Goal: Feedback & Contribution: Submit feedback/report problem

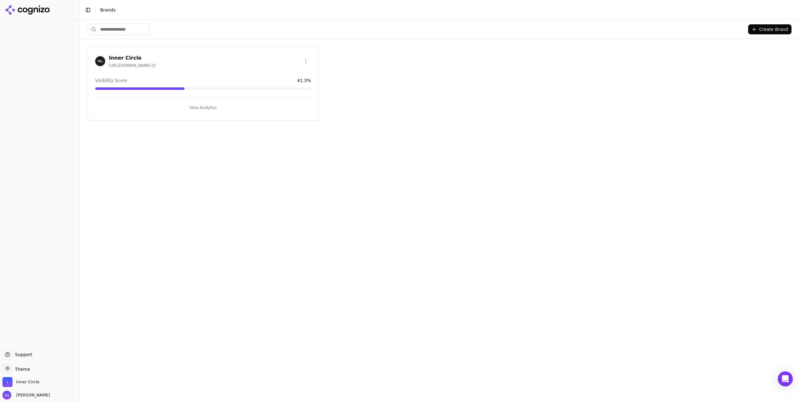
click at [198, 58] on div "Inner Circle https://theinnercircle.co" at bounding box center [203, 61] width 216 height 14
click at [127, 56] on h3 "Inner Circle" at bounding box center [132, 57] width 47 height 7
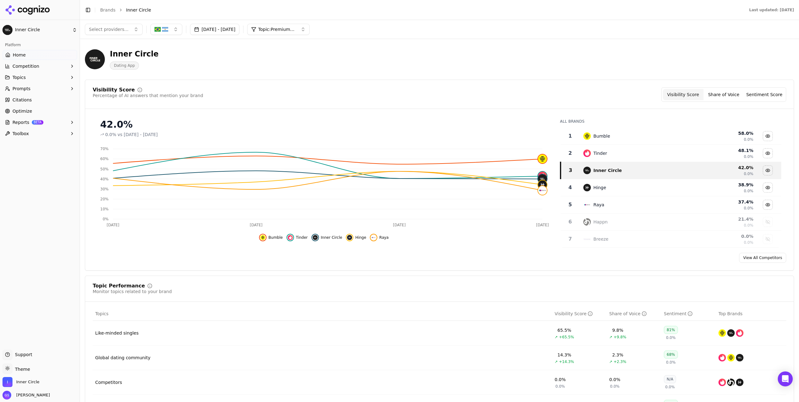
click at [24, 89] on span "Prompts" at bounding box center [21, 89] width 18 height 6
click at [26, 99] on span "Active" at bounding box center [40, 99] width 54 height 6
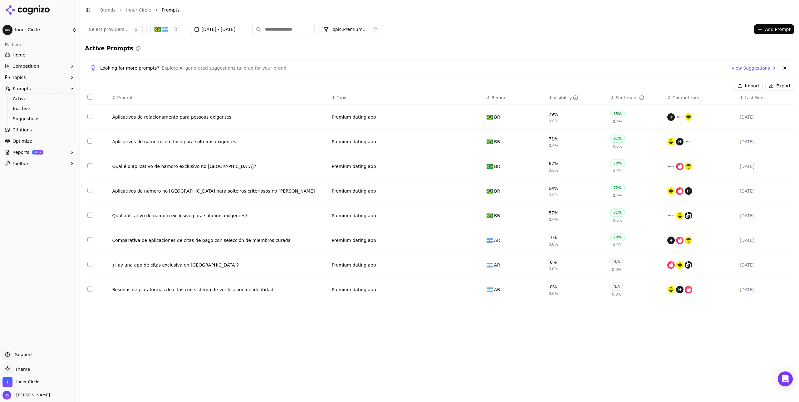
click at [368, 29] on span "Topic: Premium dating app" at bounding box center [349, 29] width 37 height 6
click at [481, 118] on button "Data table" at bounding box center [477, 116] width 7 height 7
click at [385, 116] on button "Premium dating app" at bounding box center [371, 116] width 78 height 11
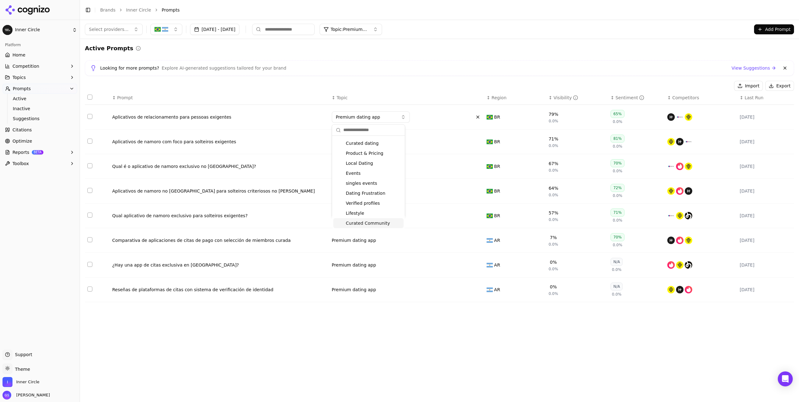
click at [372, 223] on span "Curated Community" at bounding box center [368, 223] width 44 height 6
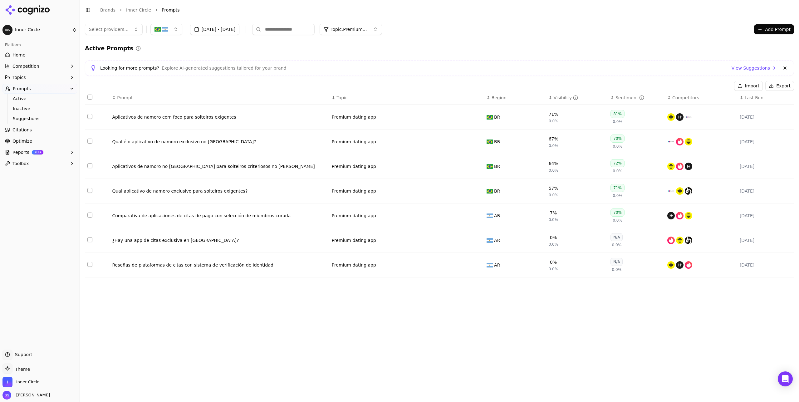
click at [476, 118] on button "Data table" at bounding box center [477, 116] width 7 height 7
click at [371, 116] on span "Premium dating app" at bounding box center [358, 117] width 44 height 6
click at [374, 222] on span "Curated Community" at bounding box center [368, 223] width 44 height 6
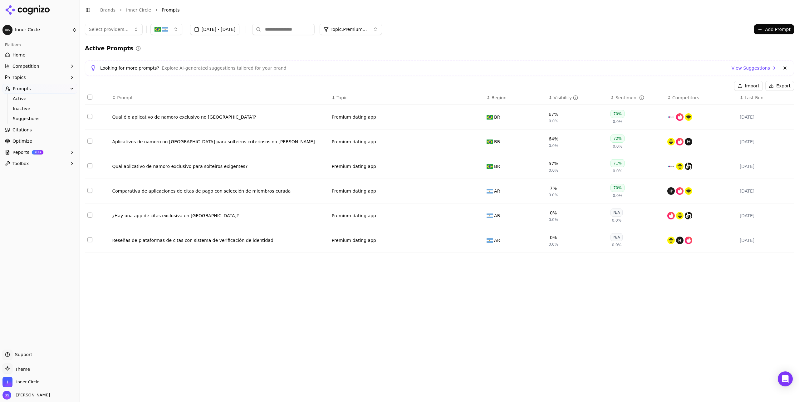
click at [477, 118] on button "Data table" at bounding box center [477, 116] width 7 height 7
click at [374, 118] on span "Premium dating app" at bounding box center [358, 117] width 44 height 6
click at [372, 222] on span "Curated Community" at bounding box center [368, 223] width 44 height 6
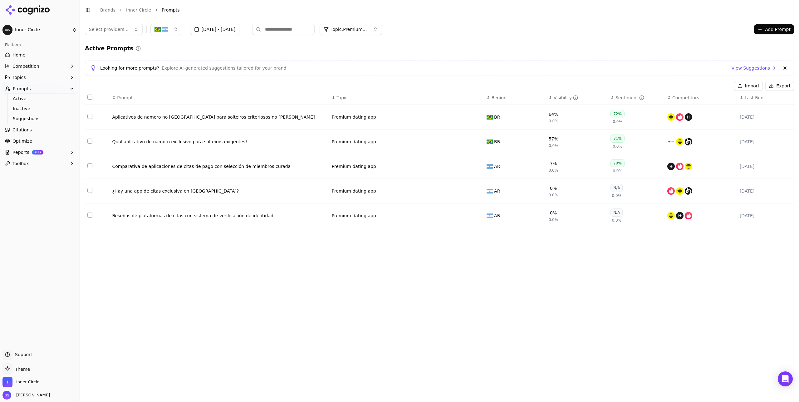
click at [475, 117] on button "Data table" at bounding box center [477, 116] width 7 height 7
drag, startPoint x: 387, startPoint y: 115, endPoint x: 383, endPoint y: 121, distance: 7.4
click at [387, 115] on button "Premium dating app" at bounding box center [371, 116] width 78 height 11
click at [378, 223] on span "Curated Community" at bounding box center [368, 223] width 44 height 6
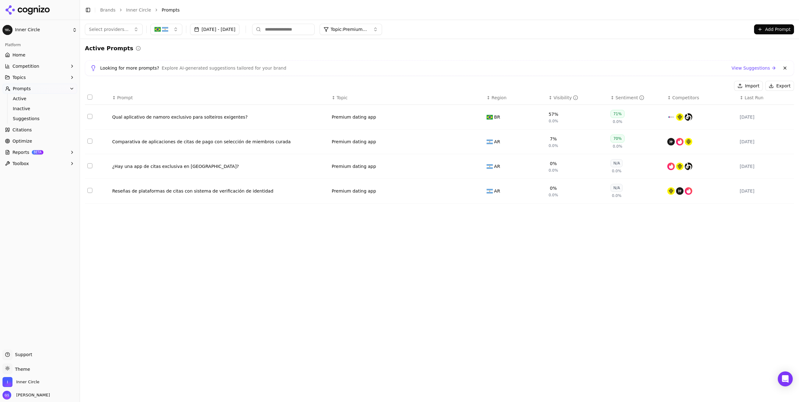
click at [477, 117] on button "Data table" at bounding box center [477, 116] width 7 height 7
click at [372, 113] on button "Premium dating app" at bounding box center [371, 116] width 78 height 11
click at [376, 223] on span "Curated Community" at bounding box center [368, 223] width 44 height 6
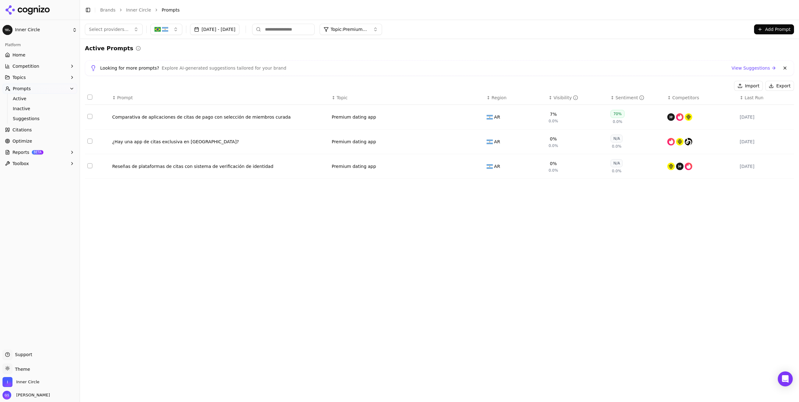
click at [477, 117] on button "Data table" at bounding box center [477, 116] width 7 height 7
click at [375, 117] on span "Premium dating app" at bounding box center [358, 117] width 44 height 6
click at [372, 221] on span "Curated Community" at bounding box center [368, 223] width 44 height 6
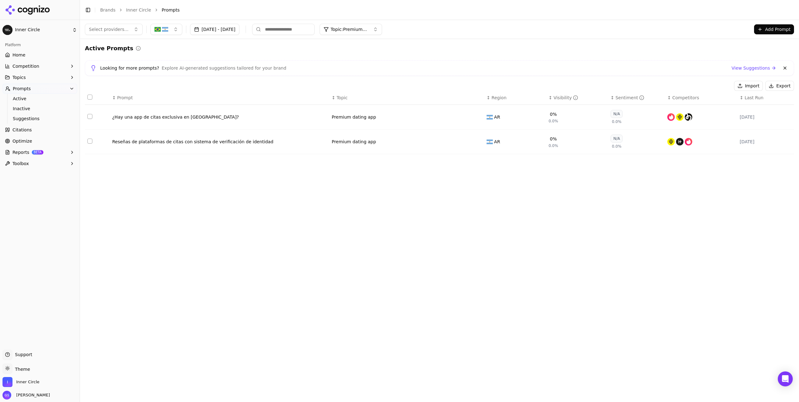
click at [479, 116] on button "Data table" at bounding box center [477, 116] width 7 height 7
drag, startPoint x: 384, startPoint y: 118, endPoint x: 384, endPoint y: 123, distance: 4.4
click at [384, 119] on button "Premium dating app" at bounding box center [371, 116] width 78 height 11
click at [373, 223] on span "Curated Community" at bounding box center [368, 223] width 44 height 6
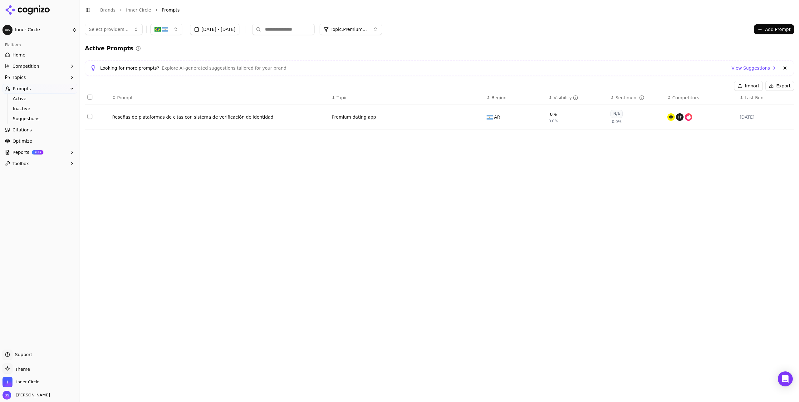
click at [478, 116] on button "Data table" at bounding box center [477, 116] width 7 height 7
click at [375, 116] on span "Premium dating app" at bounding box center [358, 117] width 44 height 6
type input "***"
click at [372, 142] on span "Screening & Safety" at bounding box center [367, 142] width 42 height 6
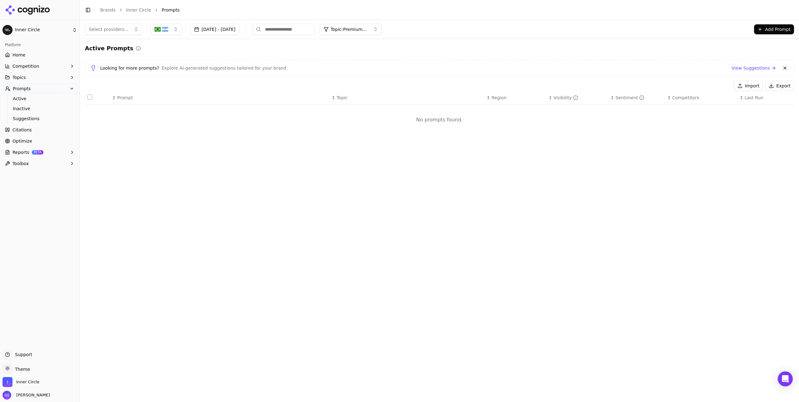
click at [362, 31] on span "Topic: Premium dating app" at bounding box center [349, 29] width 37 height 6
click at [365, 73] on span "Verified profiles" at bounding box center [364, 74] width 34 height 6
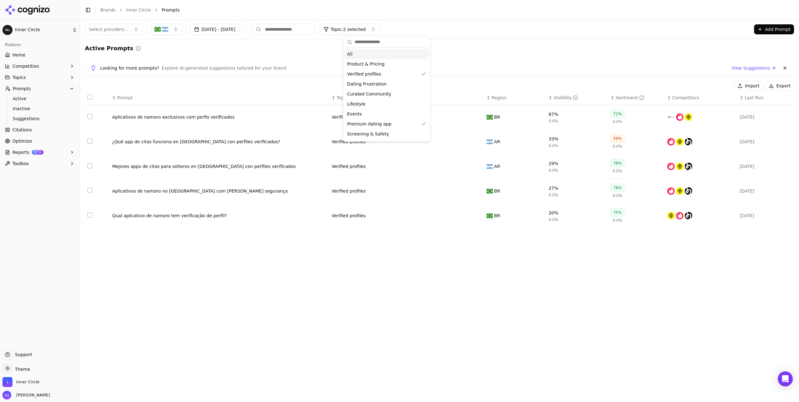
click at [461, 35] on div "Select providers... Sep 13, 2025 - Oct 13, 2025 Topic: 2 selected Add Prompt" at bounding box center [439, 29] width 709 height 11
click at [478, 117] on button "Data table" at bounding box center [477, 116] width 7 height 7
click at [388, 117] on button "Verified profiles" at bounding box center [371, 116] width 78 height 11
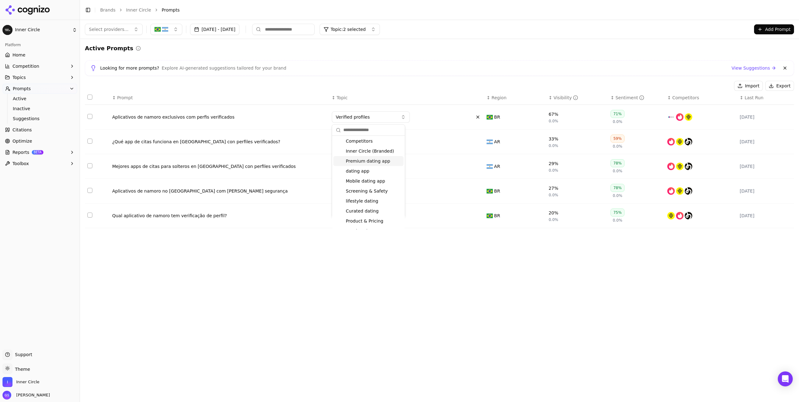
scroll to position [32, 0]
click at [380, 178] on span "Screening & Safety" at bounding box center [367, 180] width 42 height 6
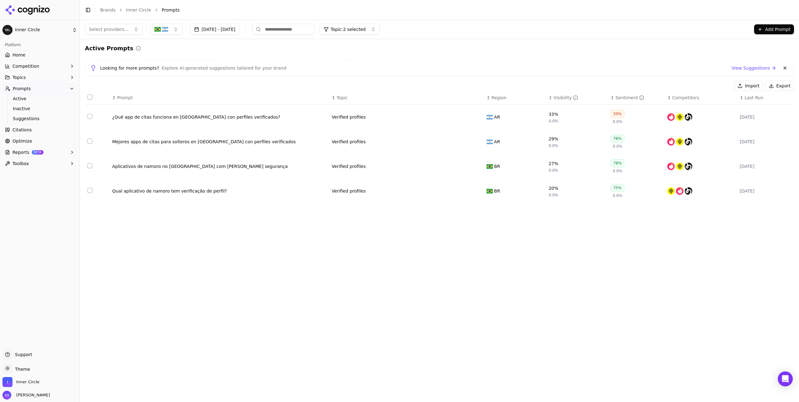
click at [478, 115] on button "Data table" at bounding box center [477, 116] width 7 height 7
click at [370, 117] on button "Verified profiles" at bounding box center [371, 116] width 78 height 11
click at [378, 146] on span "Screening & Safety" at bounding box center [367, 147] width 42 height 6
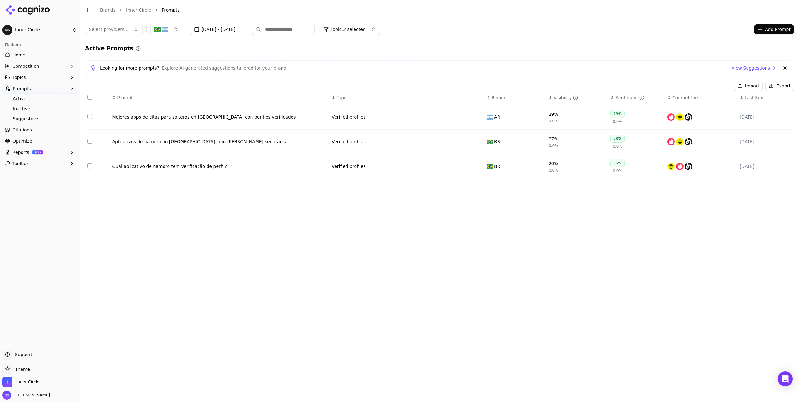
click at [477, 116] on button "Data table" at bounding box center [477, 116] width 7 height 7
click at [377, 115] on button "Verified profiles" at bounding box center [371, 116] width 78 height 11
click at [377, 169] on span "Screening & Safety" at bounding box center [367, 170] width 42 height 6
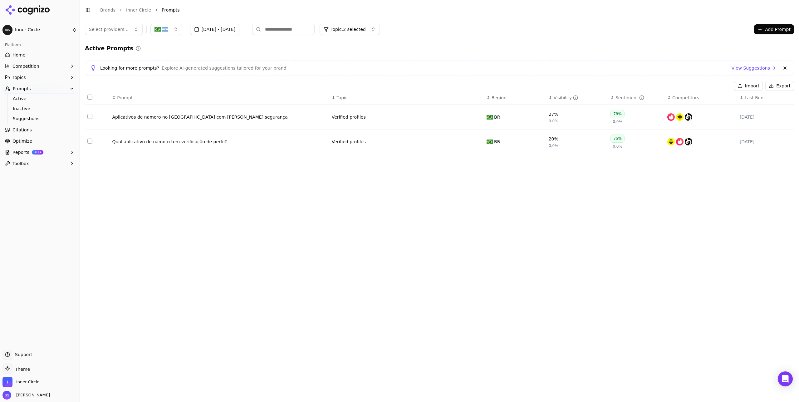
click at [478, 115] on button "Data table" at bounding box center [477, 116] width 7 height 7
drag, startPoint x: 373, startPoint y: 118, endPoint x: 373, endPoint y: 122, distance: 4.1
click at [374, 118] on button "Verified profiles" at bounding box center [371, 116] width 78 height 11
click at [377, 176] on span "Screening & Safety" at bounding box center [367, 177] width 42 height 6
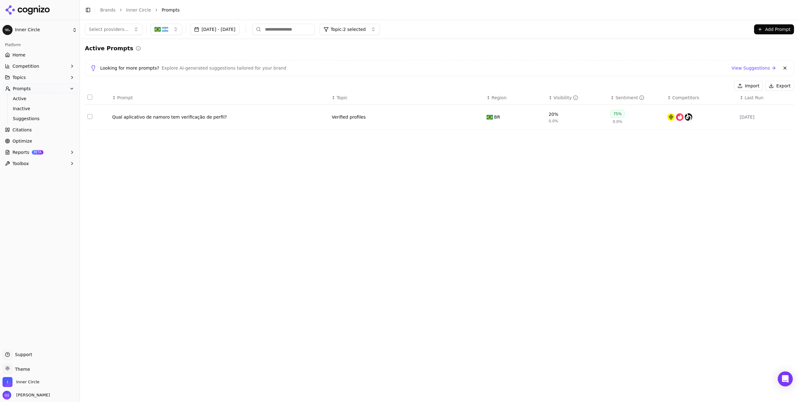
click at [477, 115] on button "Data table" at bounding box center [477, 116] width 7 height 7
drag, startPoint x: 358, startPoint y: 113, endPoint x: 358, endPoint y: 118, distance: 4.7
click at [358, 113] on button "Verified profiles" at bounding box center [371, 116] width 78 height 11
click at [380, 182] on span "Screening & Safety" at bounding box center [367, 184] width 42 height 6
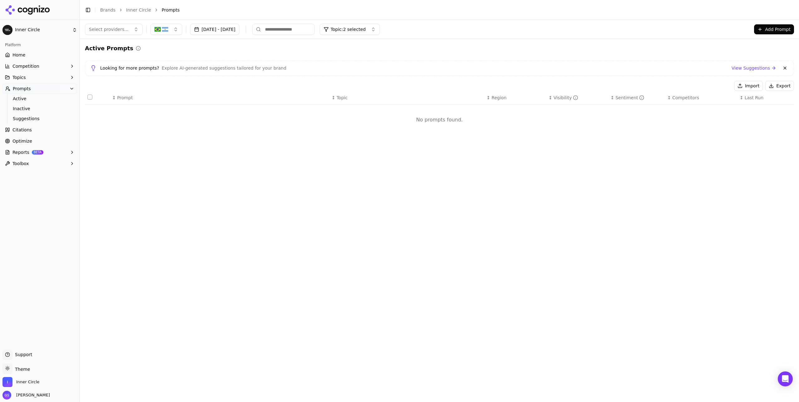
click at [365, 29] on span "Topic: 2 selected" at bounding box center [348, 29] width 35 height 6
click at [383, 123] on span "Premium dating app" at bounding box center [369, 124] width 44 height 6
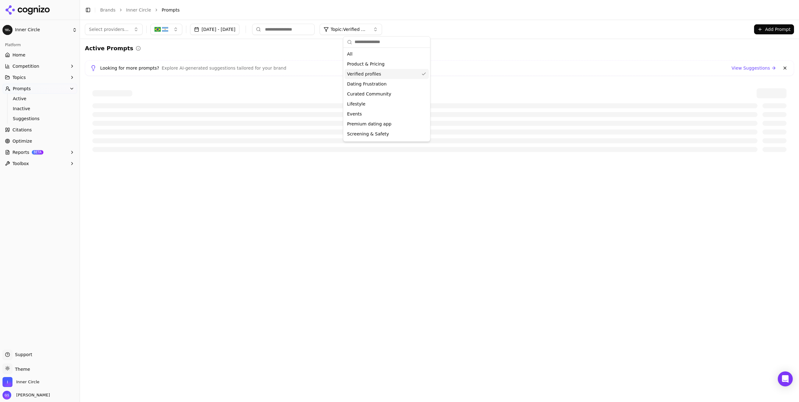
click at [378, 72] on span "Verified profiles" at bounding box center [364, 74] width 34 height 6
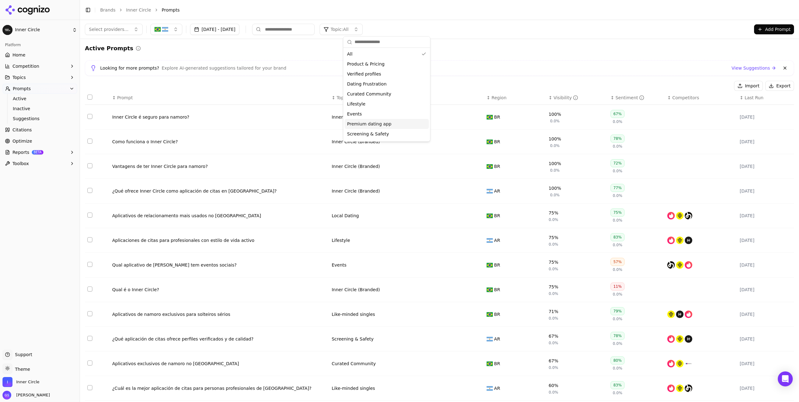
click at [383, 125] on span "Premium dating app" at bounding box center [369, 124] width 44 height 6
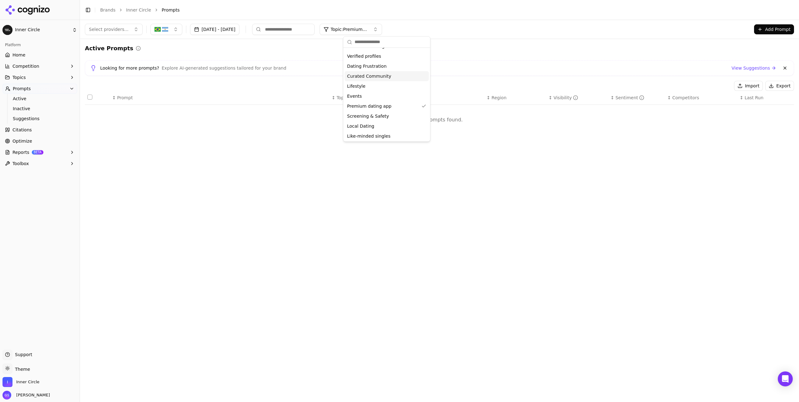
scroll to position [37, 0]
click at [388, 87] on div "Premium dating app" at bounding box center [387, 87] width 84 height 10
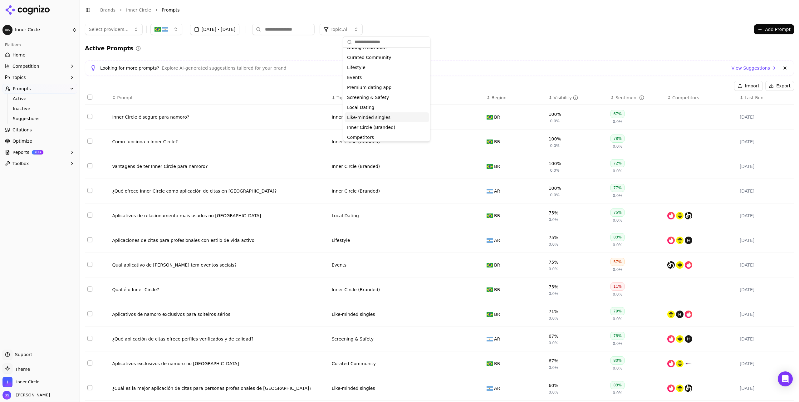
click at [384, 115] on span "Like-minded singles" at bounding box center [368, 117] width 43 height 6
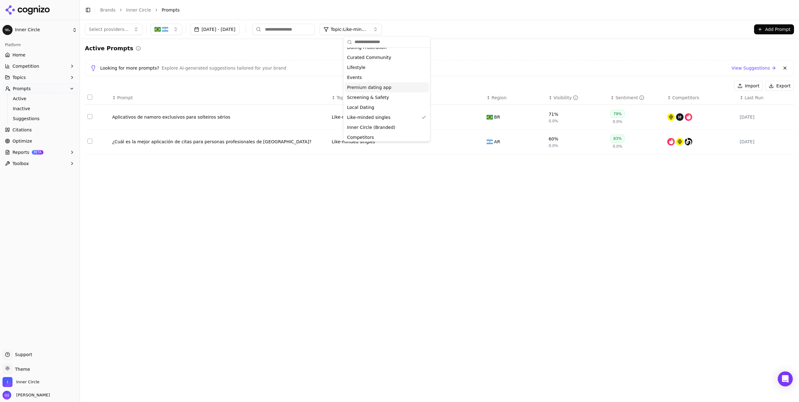
click at [447, 67] on div "Looking for more prompts? Explore AI-generated suggestions tailored for your br…" at bounding box center [439, 67] width 698 height 7
click at [478, 116] on button "Data table" at bounding box center [477, 116] width 7 height 7
click at [395, 120] on button "Like-minded singles" at bounding box center [371, 116] width 78 height 11
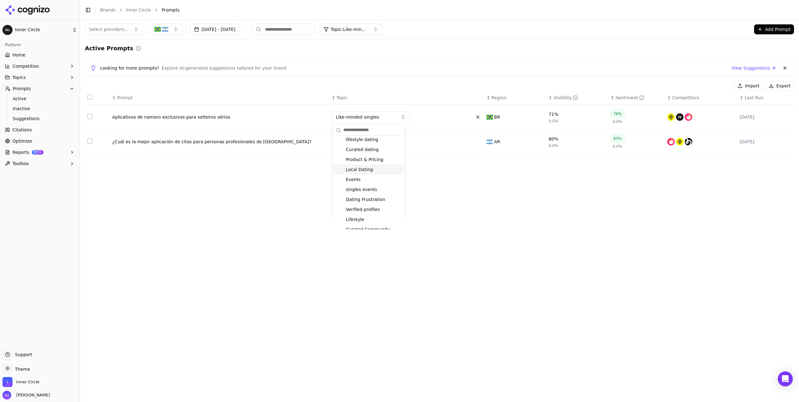
scroll to position [89, 0]
click at [370, 192] on span "Dating Frustration" at bounding box center [366, 193] width 40 height 6
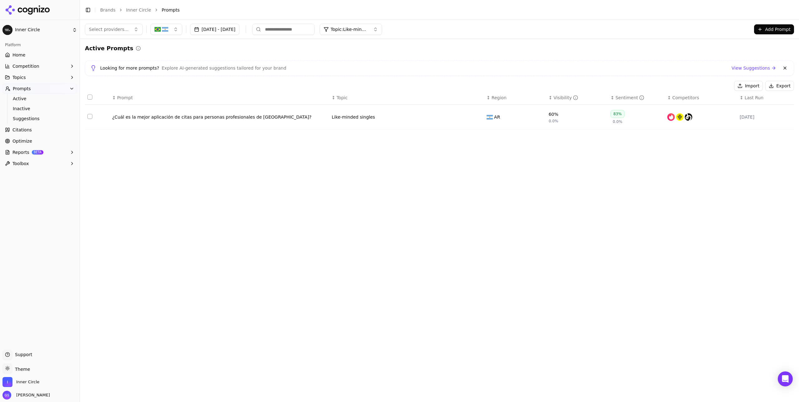
click at [475, 118] on button "Data table" at bounding box center [477, 116] width 7 height 7
click at [393, 118] on button "Like-minded singles" at bounding box center [371, 116] width 78 height 11
click at [375, 223] on span "Curated Community" at bounding box center [368, 223] width 44 height 6
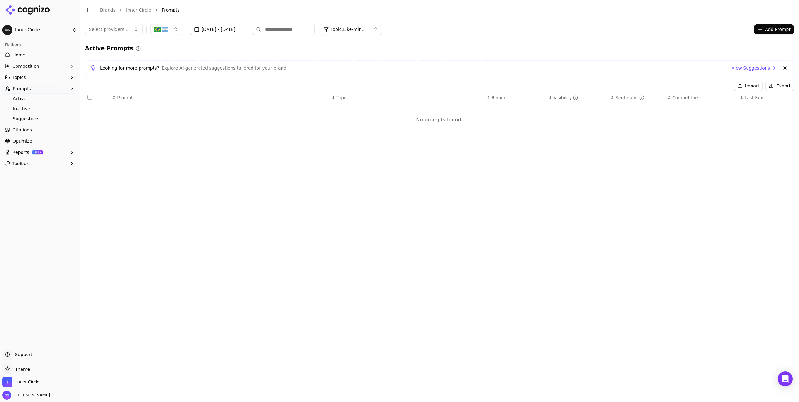
click at [368, 29] on span "Topic: Like-minded singles" at bounding box center [349, 29] width 37 height 6
click at [384, 115] on span "Like-minded singles" at bounding box center [368, 115] width 43 height 6
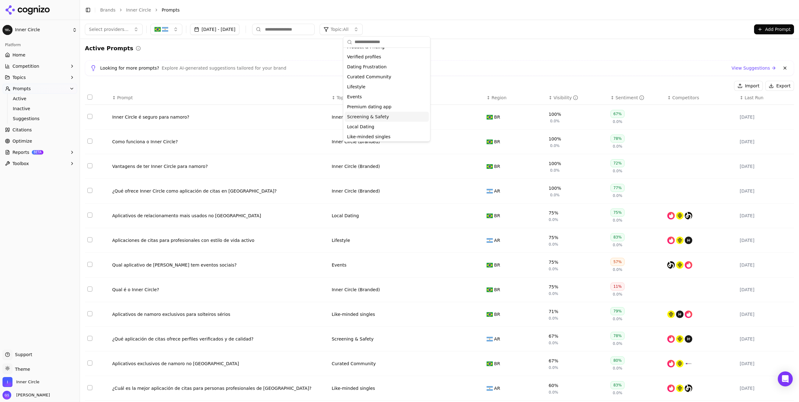
scroll to position [9, 0]
click at [475, 82] on div "Import Export" at bounding box center [439, 86] width 709 height 10
click at [334, 97] on div "↕ Topic" at bounding box center [407, 98] width 150 height 6
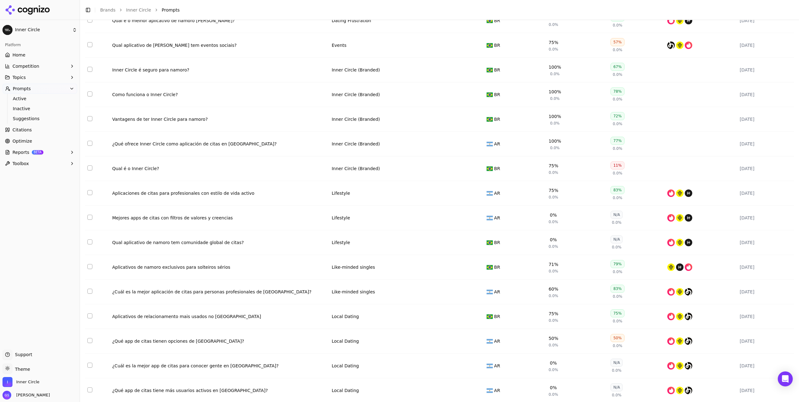
scroll to position [406, 0]
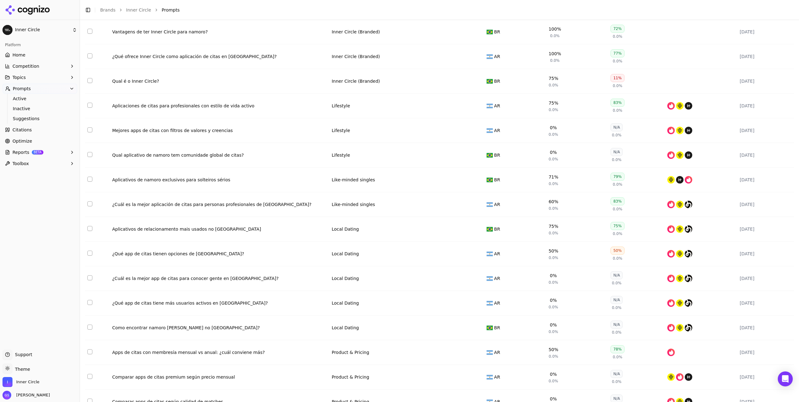
click at [480, 184] on button "Data table" at bounding box center [477, 179] width 7 height 7
click at [385, 185] on button "Like-minded singles" at bounding box center [371, 179] width 78 height 11
click at [371, 290] on span "Curated Community" at bounding box center [368, 292] width 44 height 6
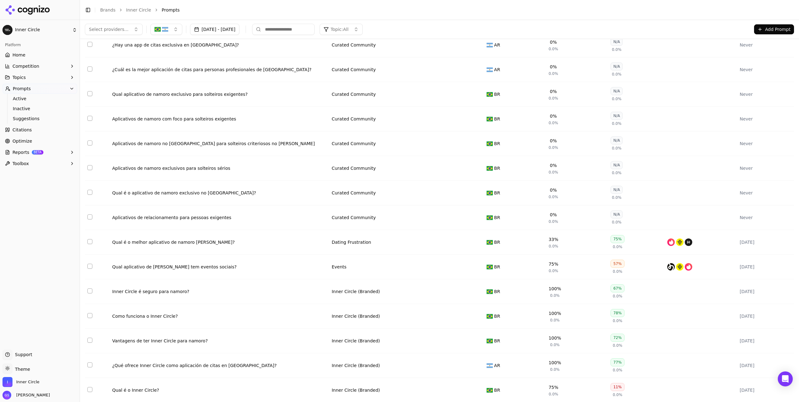
scroll to position [0, 0]
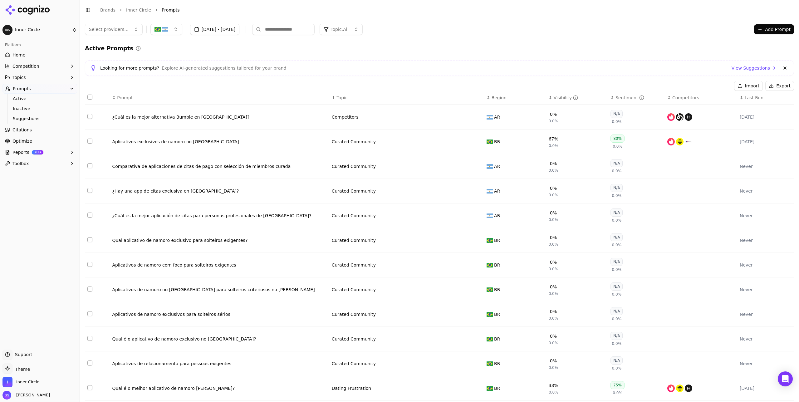
click at [335, 97] on div "↑ Topic" at bounding box center [407, 98] width 150 height 6
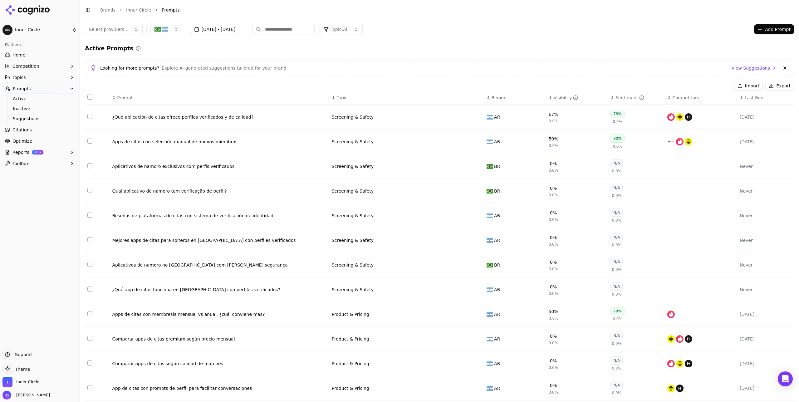
click at [334, 97] on div "↓ Topic" at bounding box center [407, 98] width 150 height 6
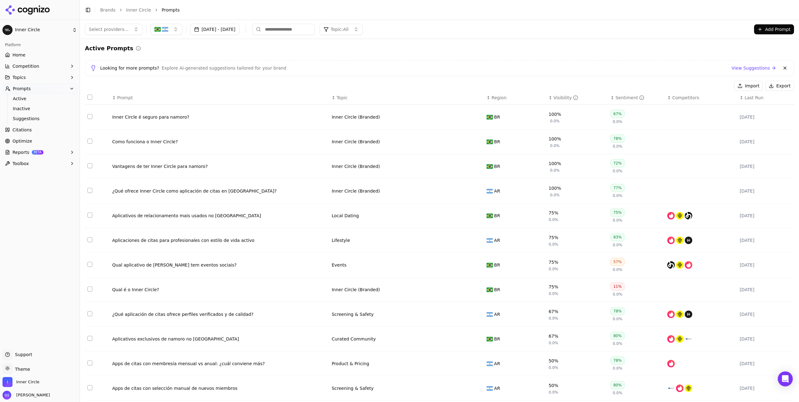
click at [336, 97] on span "Topic" at bounding box center [341, 98] width 11 height 6
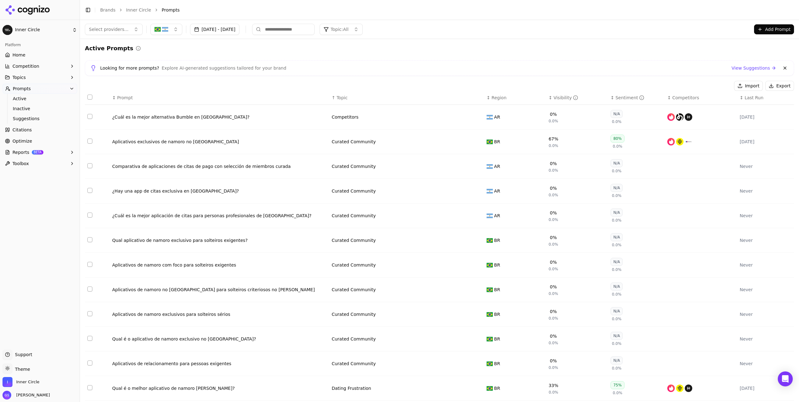
click at [36, 76] on button "Topics" at bounding box center [39, 77] width 75 height 10
click at [22, 128] on span "View All" at bounding box center [40, 127] width 54 height 6
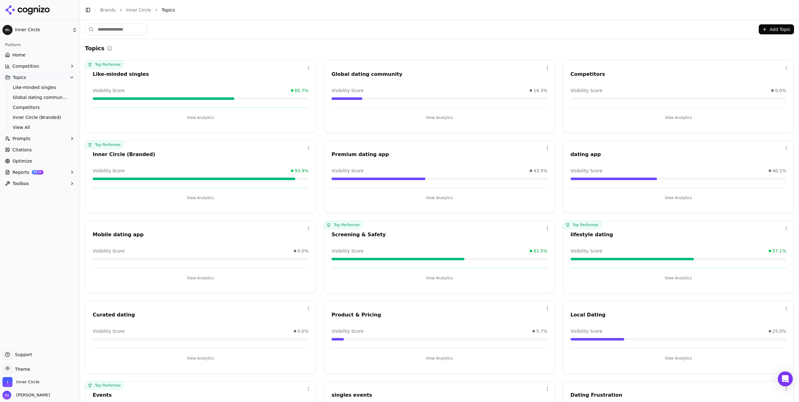
click at [254, 71] on div "Like-minded singles" at bounding box center [201, 74] width 216 height 7
click at [224, 71] on div "Like-minded singles" at bounding box center [201, 74] width 216 height 7
click at [307, 67] on html "Inner Circle Platform Home Competition Topics Like-minded singles Global dating…" at bounding box center [399, 201] width 799 height 402
click at [293, 79] on div "Edit" at bounding box center [283, 81] width 57 height 10
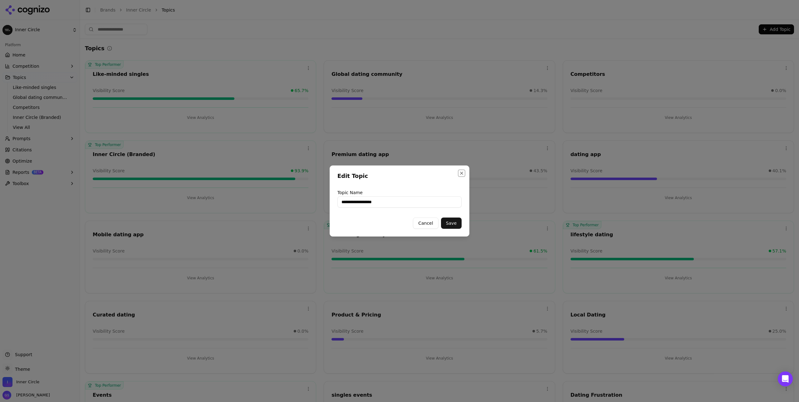
click at [463, 174] on button "Close" at bounding box center [461, 173] width 5 height 5
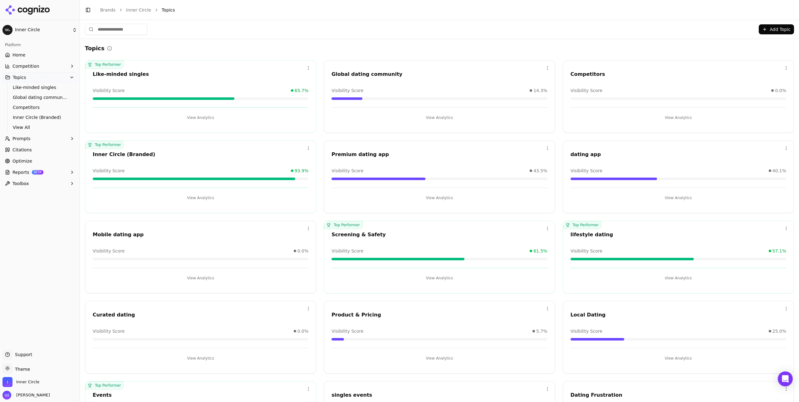
click at [203, 116] on button "View Analytics" at bounding box center [201, 118] width 216 height 10
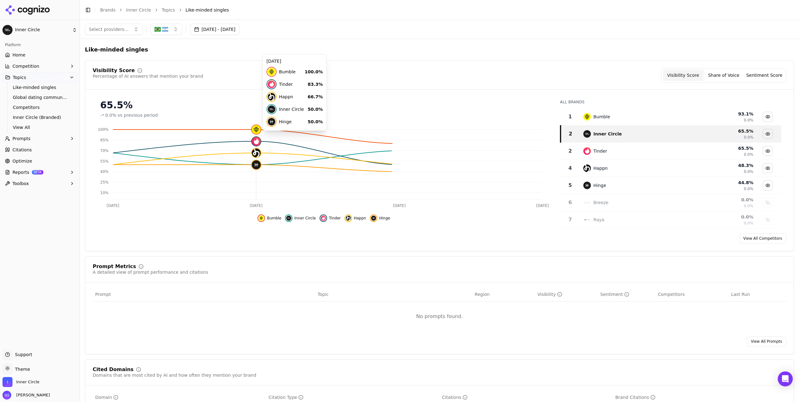
scroll to position [109, 0]
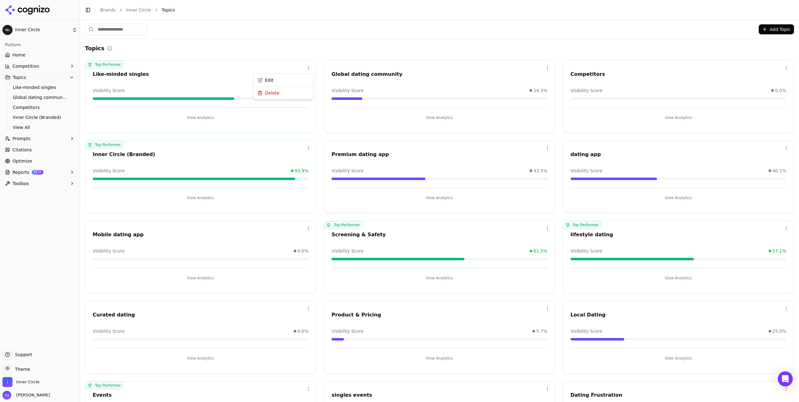
click at [309, 66] on html "Inner Circle Platform Home Competition Topics Like-minded singles Global dating…" at bounding box center [399, 201] width 799 height 402
click at [288, 93] on div "Delete" at bounding box center [283, 94] width 57 height 10
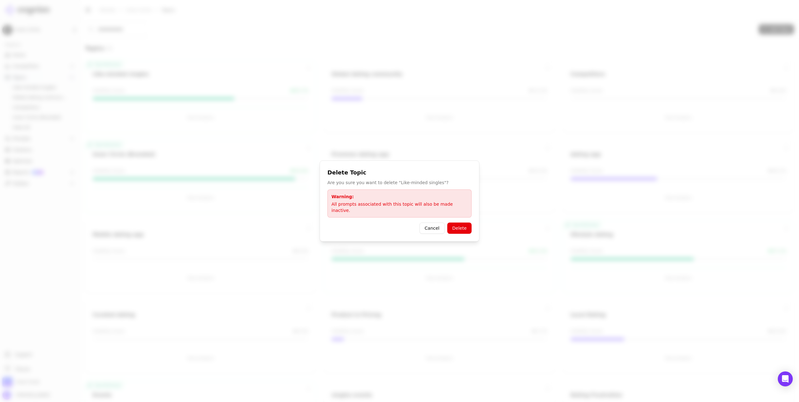
click at [461, 227] on button "Delete" at bounding box center [459, 228] width 24 height 11
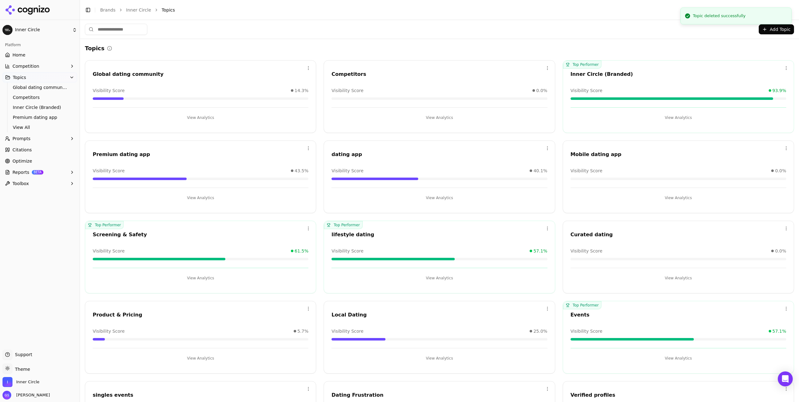
click at [306, 67] on html "Inner Circle Platform Home Competition Topics Global dating community Competito…" at bounding box center [399, 201] width 799 height 402
click at [299, 93] on div "Delete" at bounding box center [283, 94] width 57 height 10
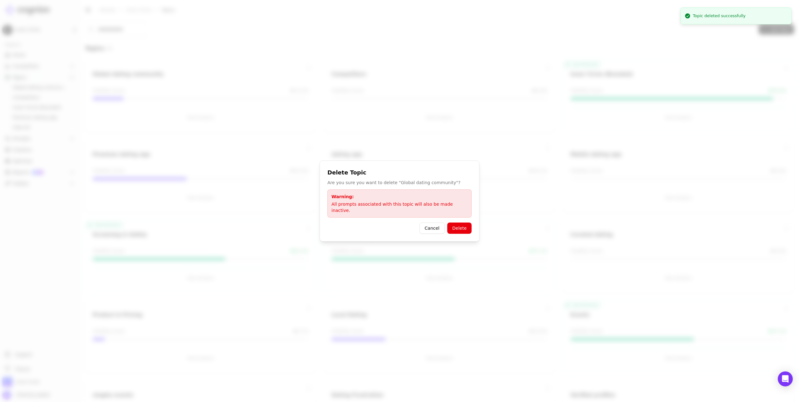
click at [462, 225] on button "Delete" at bounding box center [459, 228] width 24 height 11
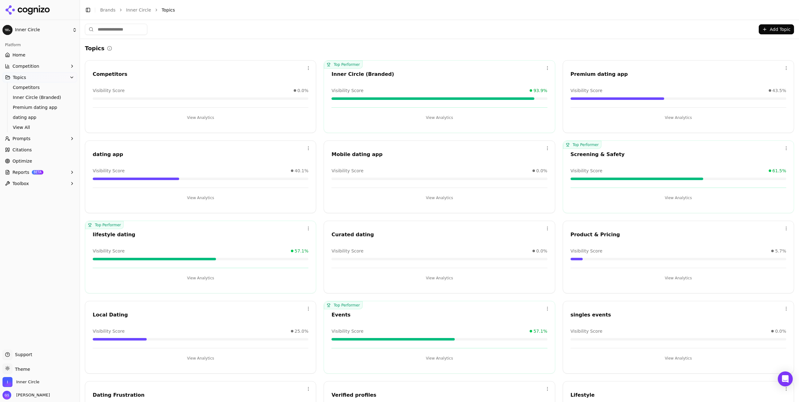
click at [786, 65] on html "Inner Circle Platform Home Competition Topics Competitors Inner Circle (Branded…" at bounding box center [399, 201] width 799 height 402
drag, startPoint x: 713, startPoint y: 117, endPoint x: 698, endPoint y: 118, distance: 15.3
click at [712, 117] on html "Inner Circle Platform Home Competition Topics Competitors Inner Circle (Branded…" at bounding box center [399, 201] width 799 height 402
click at [693, 118] on button "View Analytics" at bounding box center [679, 118] width 216 height 10
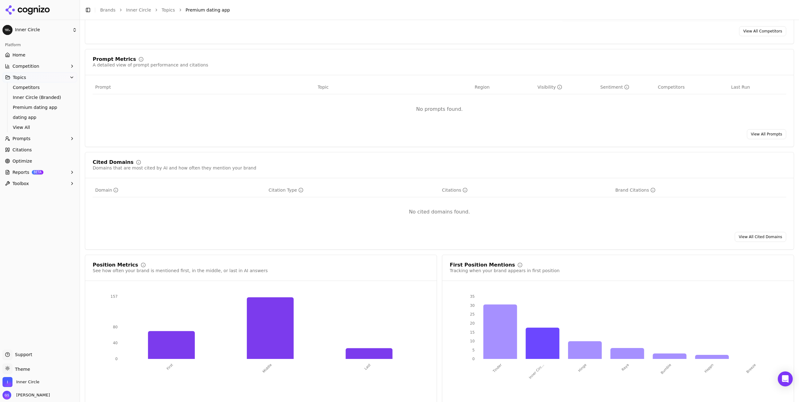
scroll to position [222, 0]
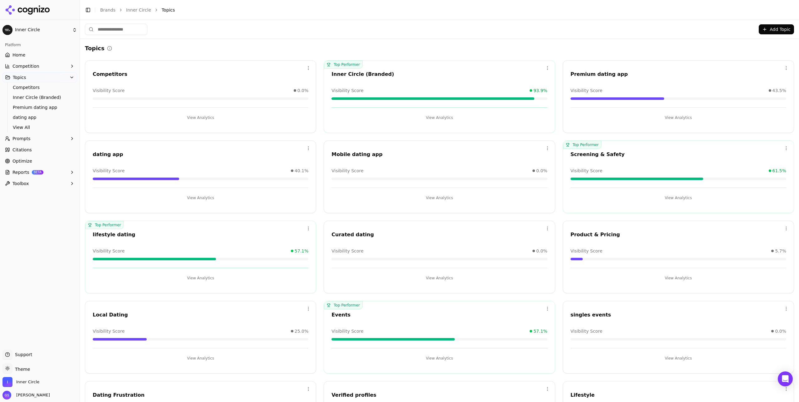
click at [787, 65] on html "Inner Circle Platform Home Competition Topics Competitors Inner Circle (Branded…" at bounding box center [399, 201] width 799 height 402
click at [760, 93] on div "Delete" at bounding box center [761, 94] width 57 height 10
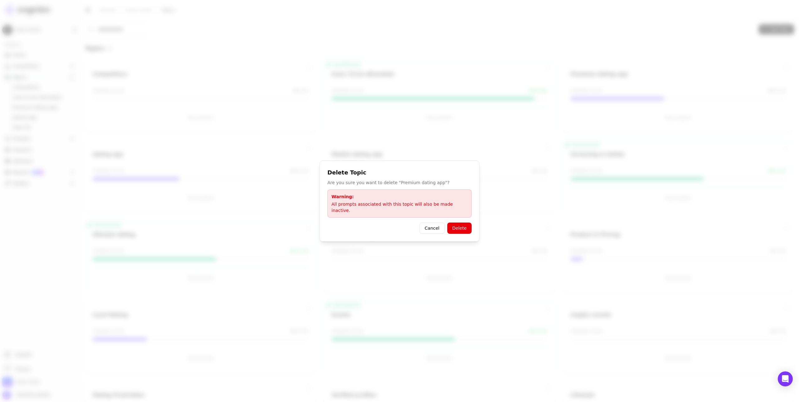
drag, startPoint x: 466, startPoint y: 225, endPoint x: 451, endPoint y: 208, distance: 23.4
click at [466, 225] on button "Delete" at bounding box center [459, 228] width 24 height 11
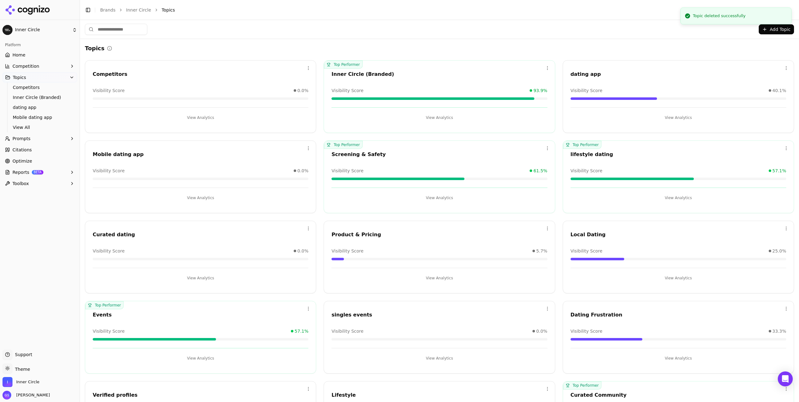
click at [309, 147] on html "Inner Circle Platform Home Competition Topics Competitors Inner Circle (Branded…" at bounding box center [399, 201] width 799 height 402
click at [286, 175] on div "Delete" at bounding box center [283, 174] width 57 height 10
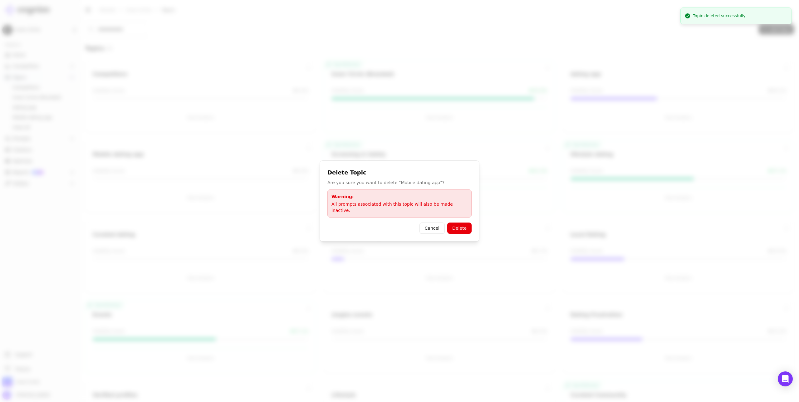
click at [466, 226] on button "Delete" at bounding box center [459, 228] width 24 height 11
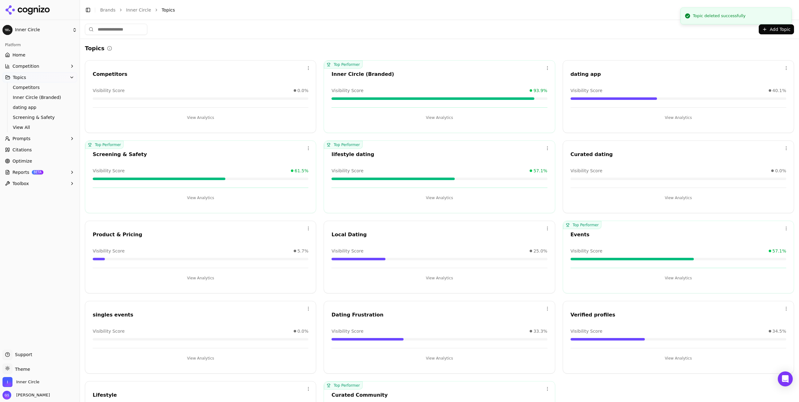
click at [445, 196] on button "View Analytics" at bounding box center [439, 198] width 216 height 10
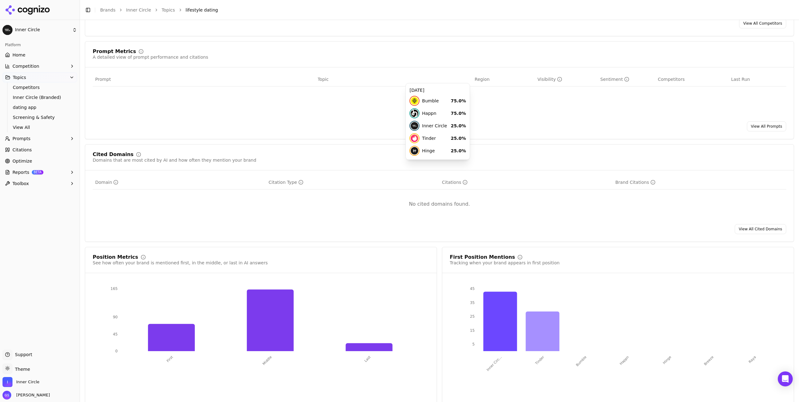
scroll to position [228, 0]
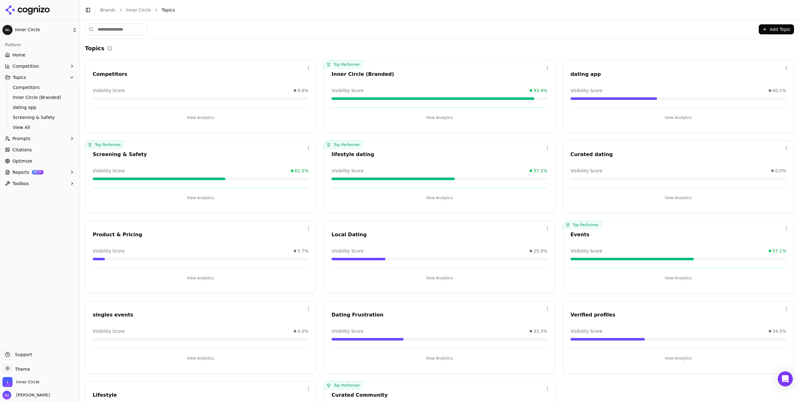
click at [548, 145] on html "Inner Circle Platform Home Competition Topics Competitors Inner Circle (Branded…" at bounding box center [399, 201] width 799 height 402
click at [532, 174] on div "Delete" at bounding box center [522, 174] width 57 height 10
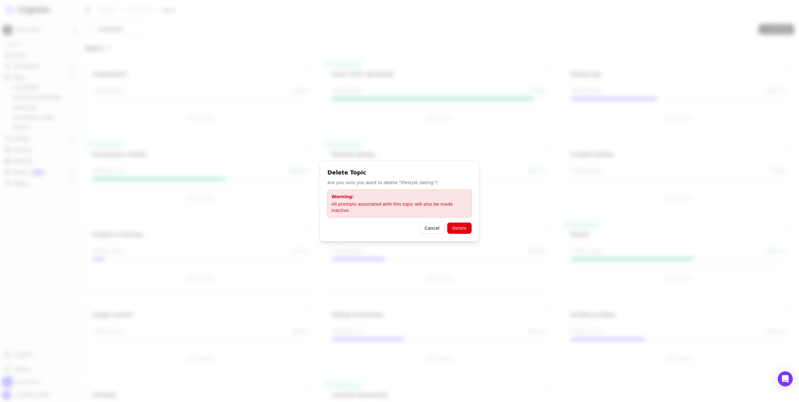
click at [464, 223] on button "Delete" at bounding box center [459, 228] width 24 height 11
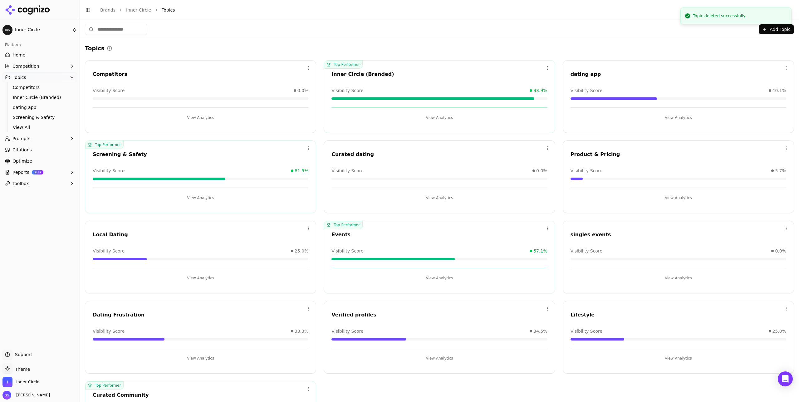
click at [547, 146] on html "Inner Circle Platform Home Competition Topics Competitors Inner Circle (Branded…" at bounding box center [399, 201] width 799 height 402
click at [508, 171] on div "Delete" at bounding box center [522, 174] width 57 height 10
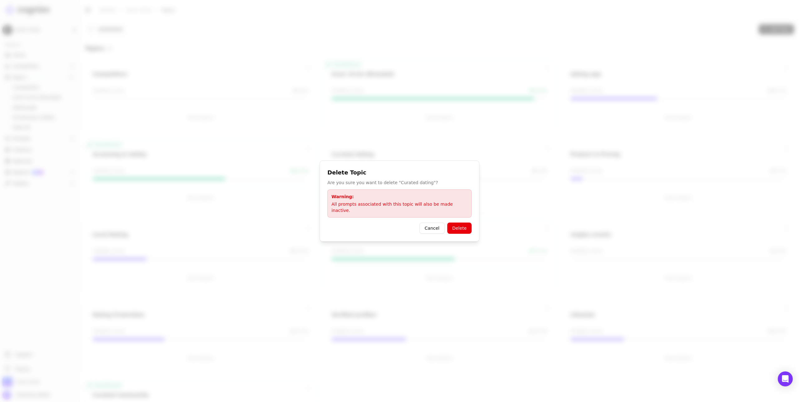
click at [459, 225] on button "Delete" at bounding box center [459, 228] width 24 height 11
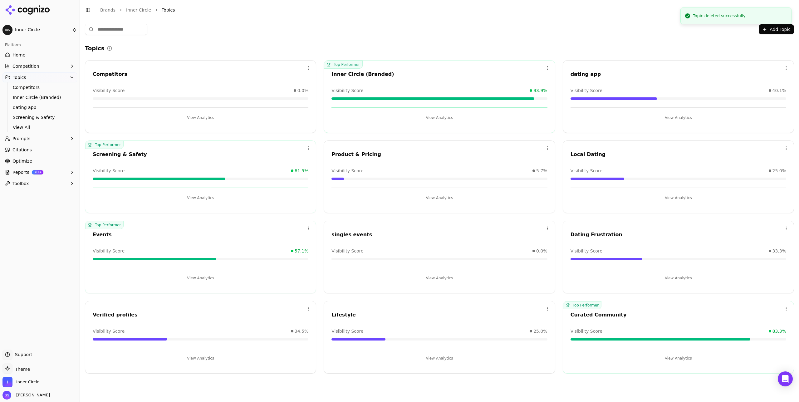
click at [546, 227] on html "Inner Circle Platform Home Competition Topics Competitors Inner Circle (Branded…" at bounding box center [399, 201] width 799 height 402
click at [529, 253] on div "Delete" at bounding box center [522, 254] width 57 height 10
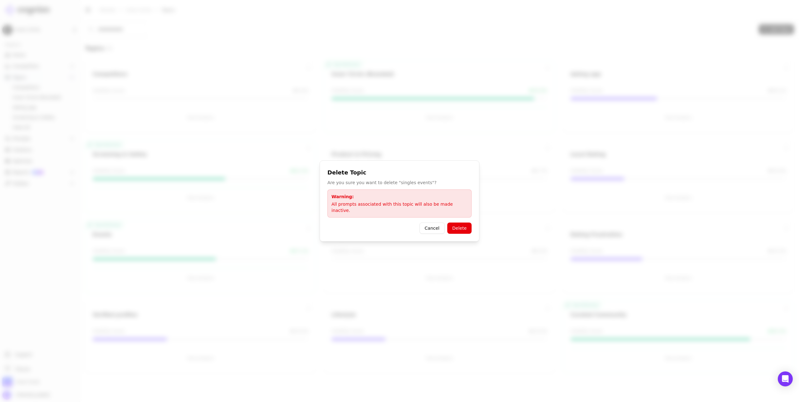
click at [467, 226] on button "Delete" at bounding box center [459, 228] width 24 height 11
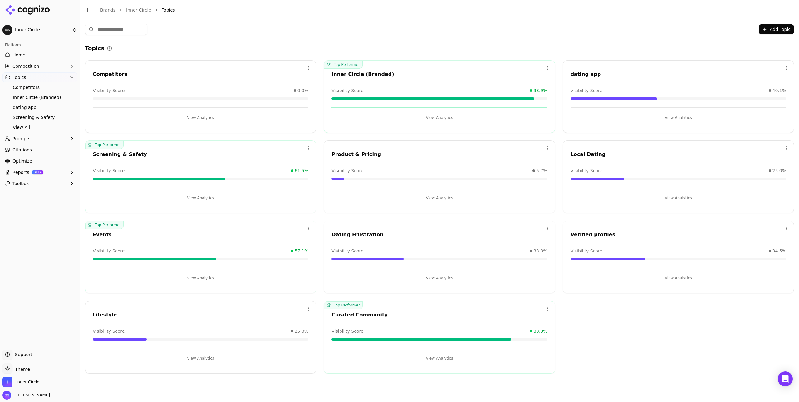
click at [686, 276] on button "View Analytics" at bounding box center [679, 278] width 216 height 10
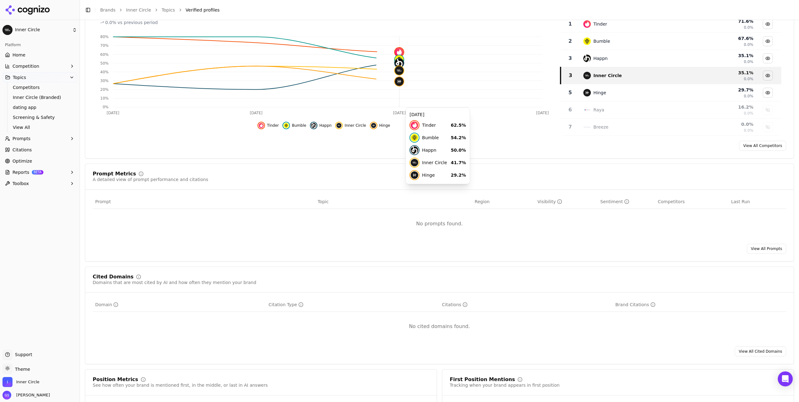
scroll to position [93, 0]
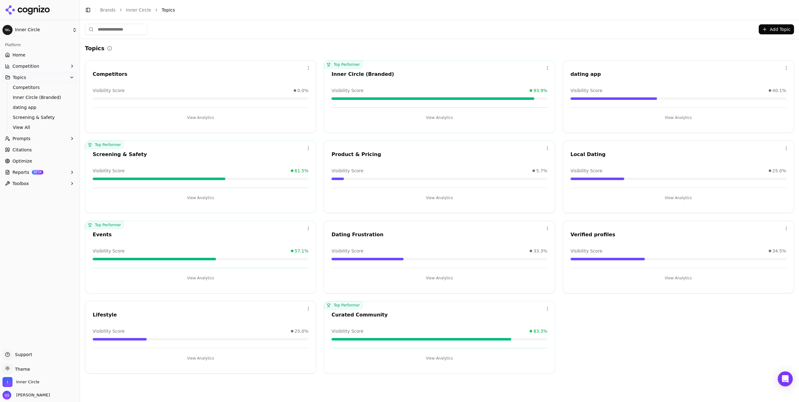
click at [788, 228] on html "Inner Circle Platform Home Competition Topics Competitors Inner Circle (Branded…" at bounding box center [399, 201] width 799 height 402
click at [748, 257] on div "Delete" at bounding box center [761, 254] width 57 height 10
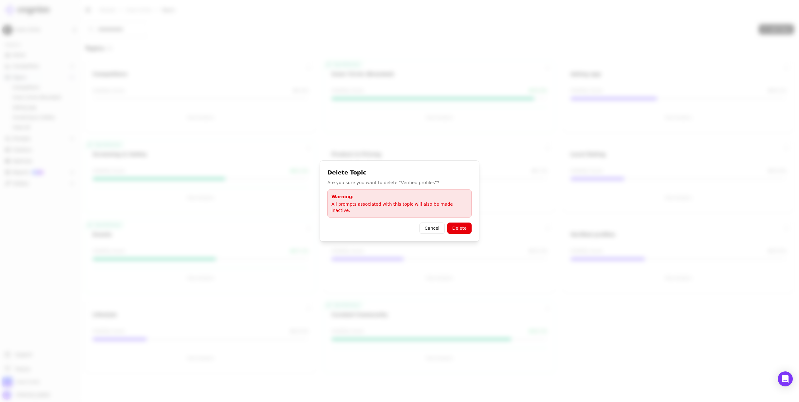
click at [465, 225] on button "Delete" at bounding box center [459, 228] width 24 height 11
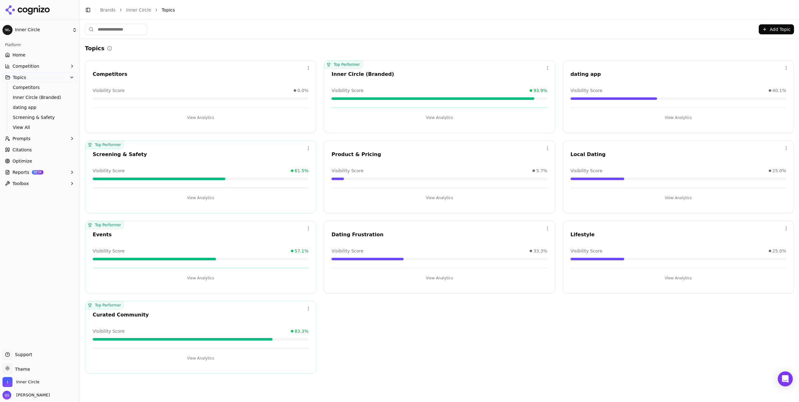
click at [786, 66] on html "Inner Circle Platform Home Competition Topics Competitors Inner Circle (Branded…" at bounding box center [399, 201] width 799 height 402
click at [766, 91] on div "Delete" at bounding box center [761, 94] width 57 height 10
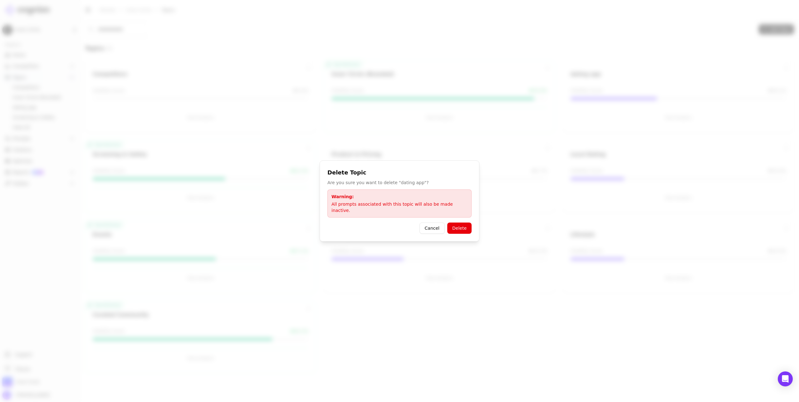
click at [468, 223] on button "Delete" at bounding box center [459, 228] width 24 height 11
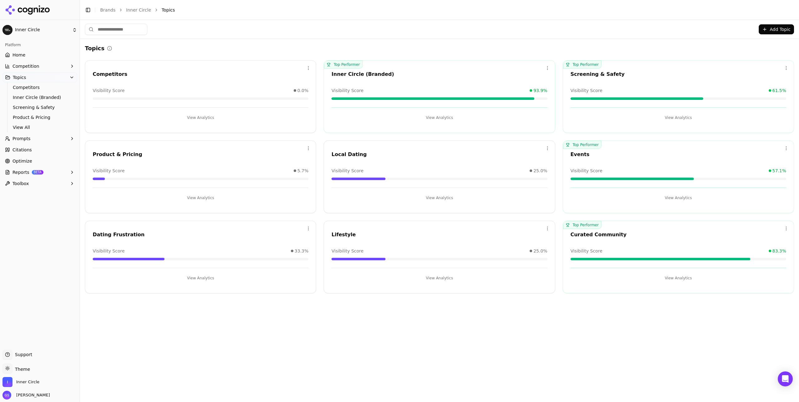
click at [12, 140] on button "Prompts" at bounding box center [39, 139] width 75 height 10
click at [41, 171] on span "Suggestions" at bounding box center [40, 168] width 54 height 6
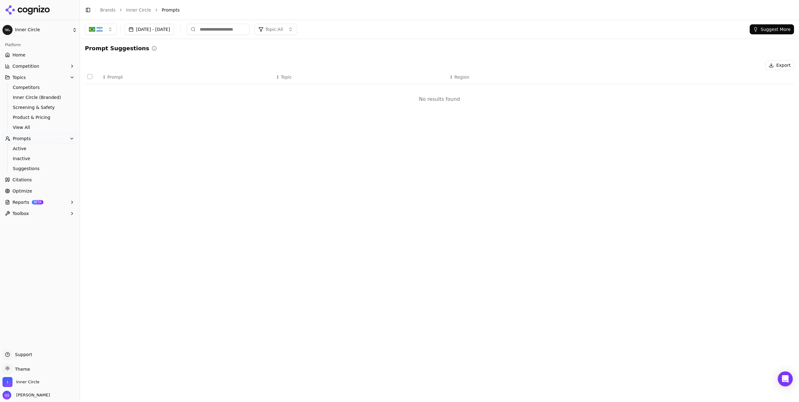
click at [104, 30] on button "button" at bounding box center [101, 29] width 32 height 11
click at [103, 30] on button "button" at bounding box center [101, 29] width 32 height 11
click at [764, 28] on button "Suggest More" at bounding box center [772, 29] width 44 height 10
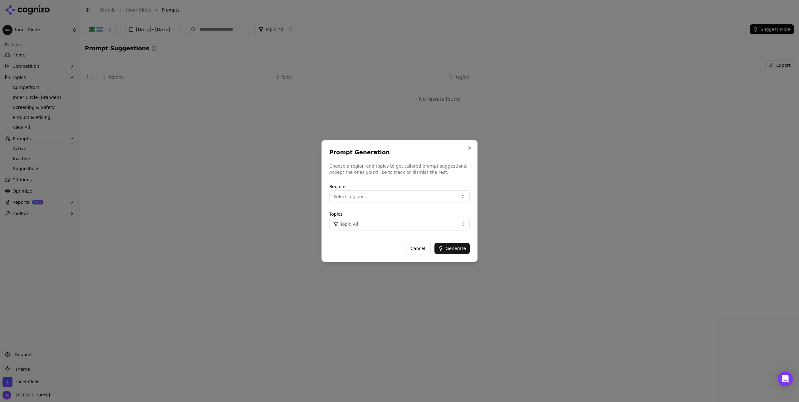
click at [401, 194] on button "Select regions..." at bounding box center [399, 196] width 140 height 12
click at [355, 222] on div "[GEOGRAPHIC_DATA]" at bounding box center [373, 222] width 84 height 10
drag, startPoint x: 469, startPoint y: 223, endPoint x: 455, endPoint y: 223, distance: 13.4
click at [468, 223] on button "Topic: All" at bounding box center [399, 224] width 140 height 12
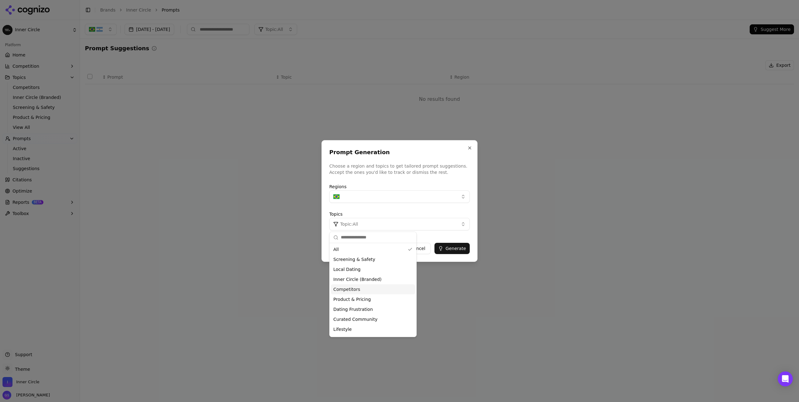
click at [363, 287] on div "Competitors" at bounding box center [373, 289] width 84 height 10
click at [444, 265] on div at bounding box center [399, 201] width 799 height 402
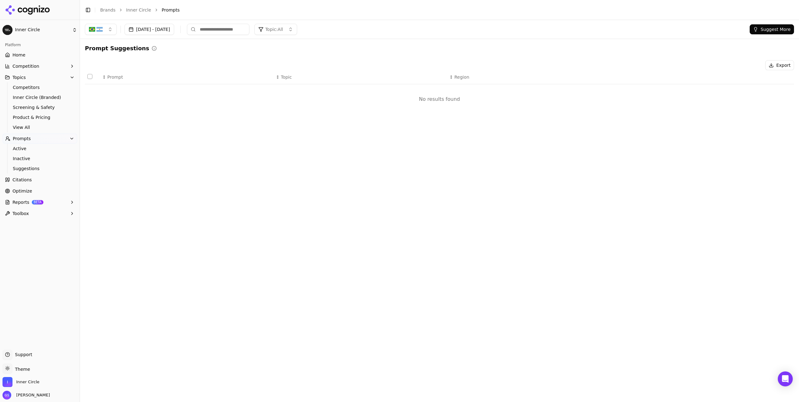
click at [765, 27] on button "Suggest More" at bounding box center [772, 29] width 44 height 10
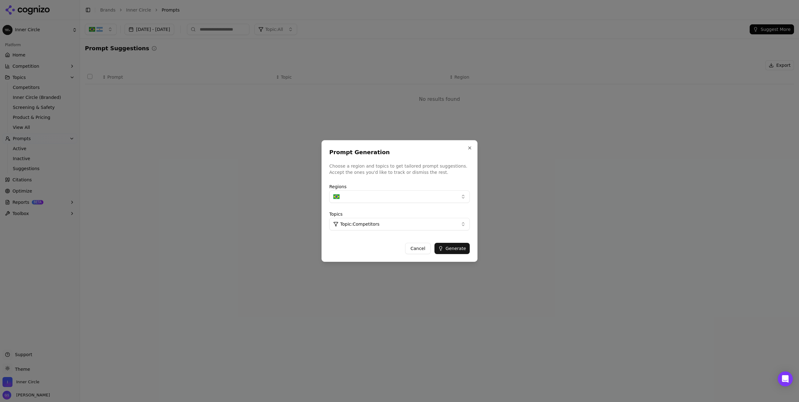
click at [458, 248] on button "Generate" at bounding box center [451, 248] width 35 height 11
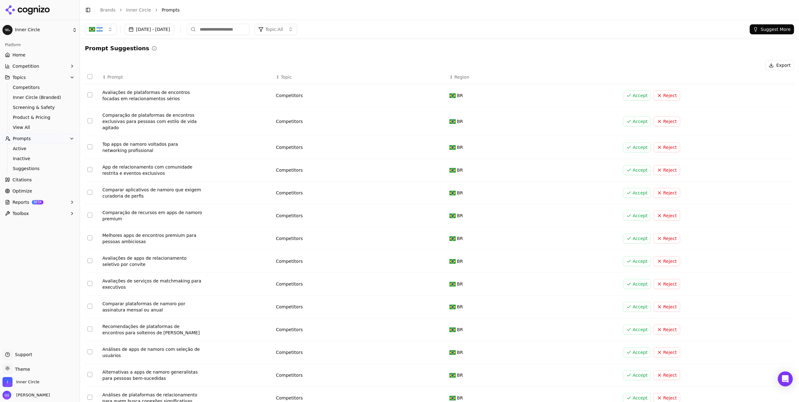
click at [99, 29] on img "button" at bounding box center [99, 29] width 6 height 6
click at [118, 52] on div "[GEOGRAPHIC_DATA]" at bounding box center [128, 54] width 84 height 10
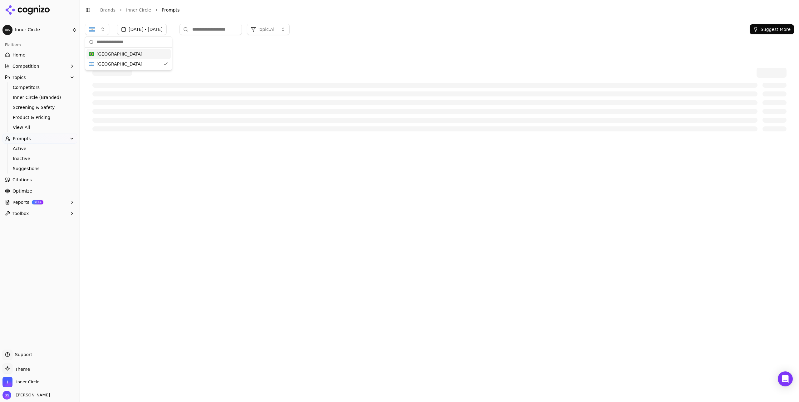
click at [251, 58] on div "Prompt Suggestions" at bounding box center [439, 91] width 709 height 95
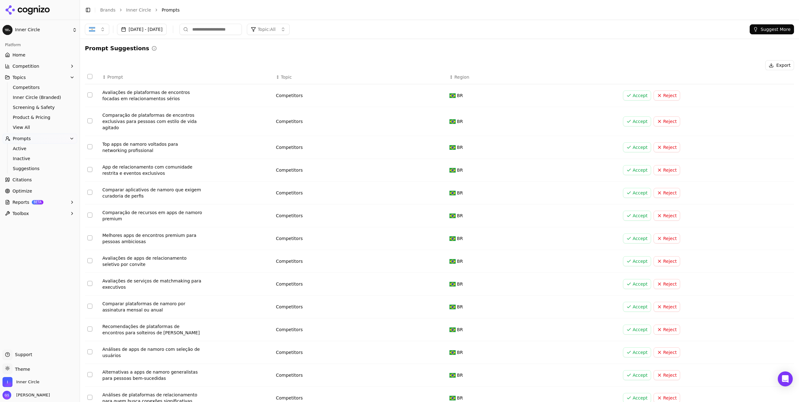
click at [290, 28] on button "Topic: All" at bounding box center [268, 29] width 43 height 11
click at [441, 20] on div "Sep 13, 2025 - Oct 13, 2025 Topic: All Suggest More" at bounding box center [439, 29] width 719 height 19
click at [763, 27] on button "Suggest More" at bounding box center [772, 29] width 44 height 10
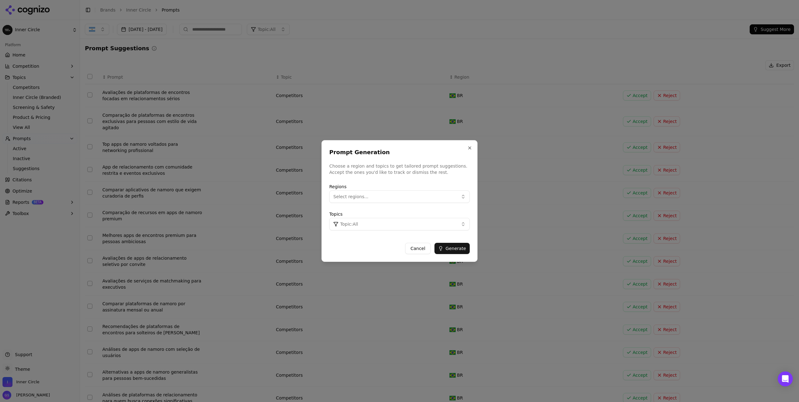
click at [368, 197] on button "Select regions..." at bounding box center [399, 196] width 140 height 12
click at [356, 232] on span "[GEOGRAPHIC_DATA]" at bounding box center [364, 232] width 46 height 6
click at [439, 223] on button "Topic: All" at bounding box center [399, 224] width 140 height 12
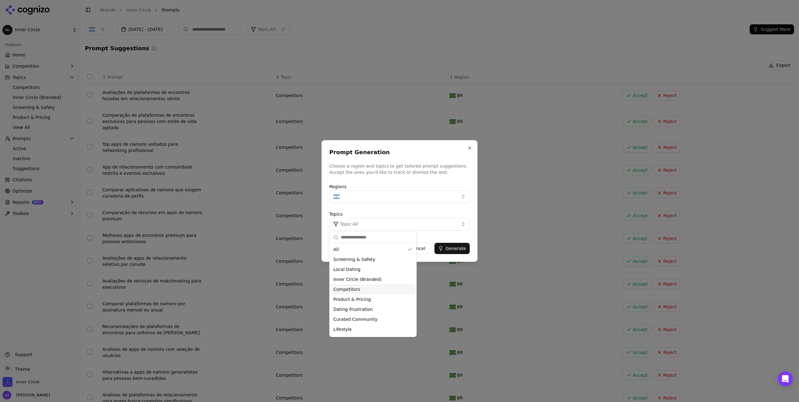
click at [357, 290] on span "Competitors" at bounding box center [346, 289] width 27 height 6
click at [458, 247] on button "Generate" at bounding box center [451, 248] width 35 height 11
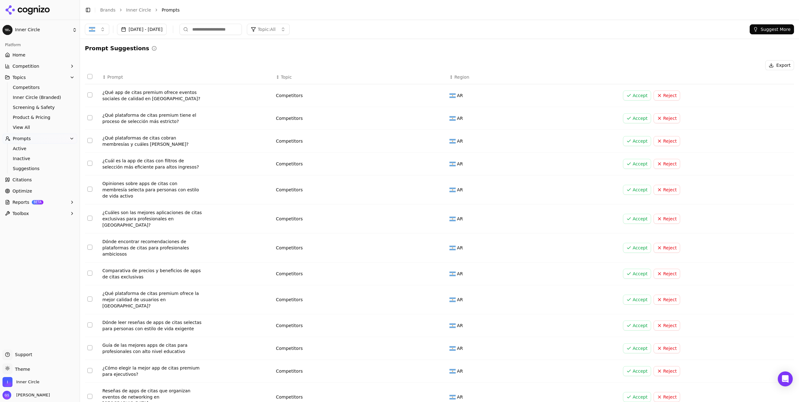
click at [766, 31] on button "Suggest More" at bounding box center [772, 29] width 44 height 10
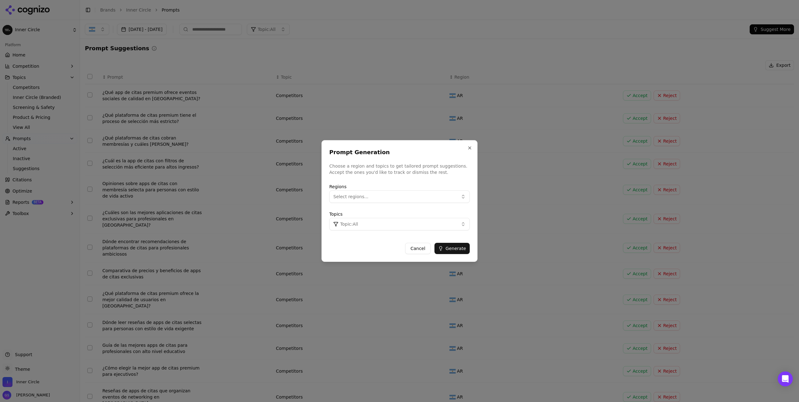
click at [376, 198] on button "Select regions..." at bounding box center [399, 196] width 140 height 12
click at [353, 222] on div "[GEOGRAPHIC_DATA]" at bounding box center [373, 222] width 84 height 10
drag, startPoint x: 441, startPoint y: 216, endPoint x: 435, endPoint y: 223, distance: 9.1
click at [441, 216] on div "Topics Topic: All" at bounding box center [399, 220] width 140 height 20
click at [432, 224] on button "Topic: All" at bounding box center [399, 224] width 140 height 12
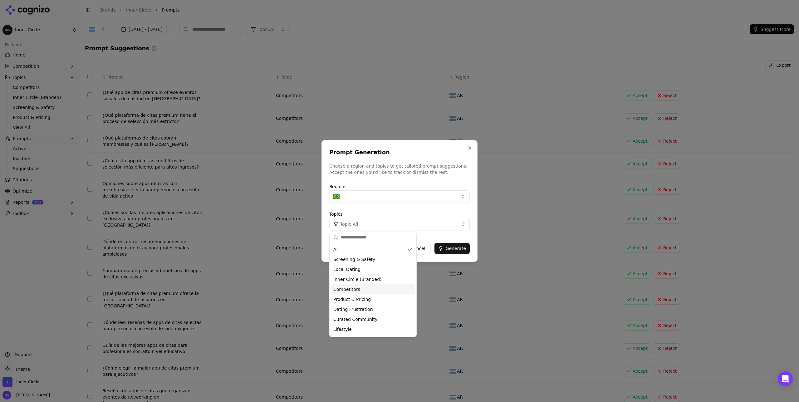
click at [347, 287] on span "Competitors" at bounding box center [346, 289] width 27 height 6
click at [453, 249] on button "Generate" at bounding box center [451, 248] width 35 height 11
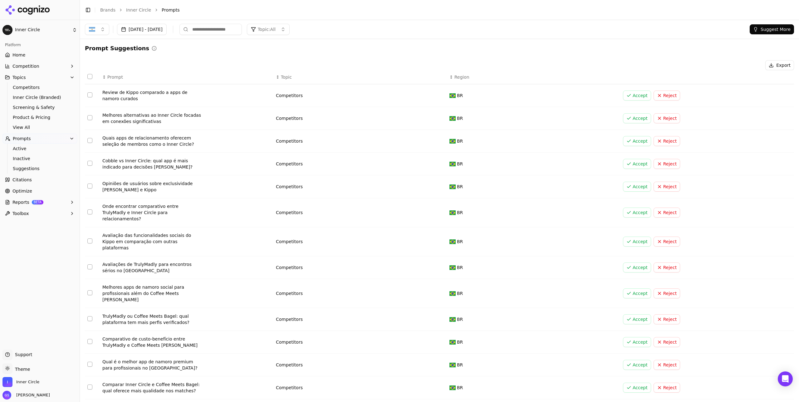
click at [290, 33] on button "Topic: All" at bounding box center [268, 29] width 43 height 11
drag, startPoint x: 419, startPoint y: 39, endPoint x: 422, endPoint y: 41, distance: 3.3
click at [419, 39] on div "Sep 13, 2025 - Oct 13, 2025 Topic: All Suggest More" at bounding box center [439, 29] width 719 height 19
click at [775, 28] on button "Suggest More" at bounding box center [772, 29] width 44 height 10
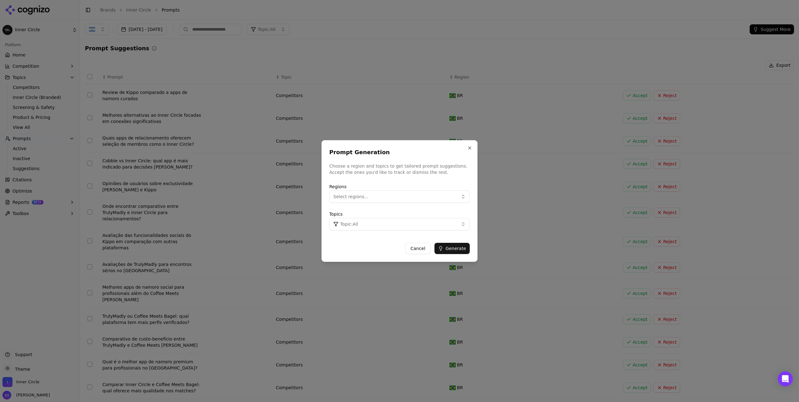
click at [360, 201] on button "Select regions..." at bounding box center [399, 196] width 140 height 12
click at [349, 230] on span "[GEOGRAPHIC_DATA]" at bounding box center [364, 232] width 46 height 6
click at [461, 223] on button "Topic: All" at bounding box center [399, 224] width 140 height 12
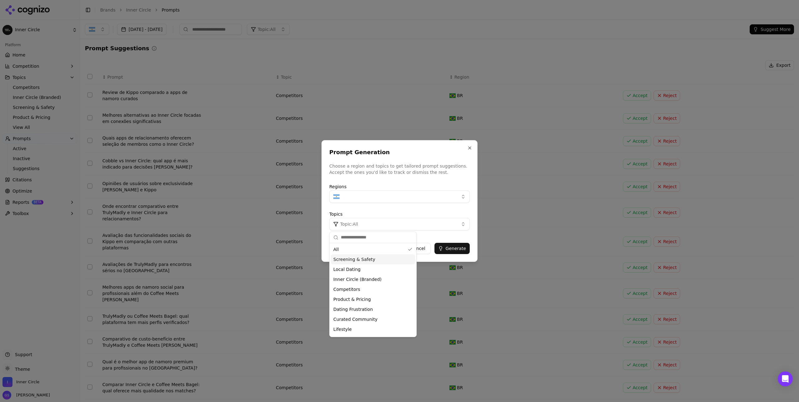
scroll to position [9, 0]
click at [359, 269] on span "Inner Circle (Branded)" at bounding box center [357, 270] width 48 height 6
click at [439, 237] on div "Prompt Generation Choose a region and topics to get tailored prompt suggestions…" at bounding box center [399, 201] width 156 height 122
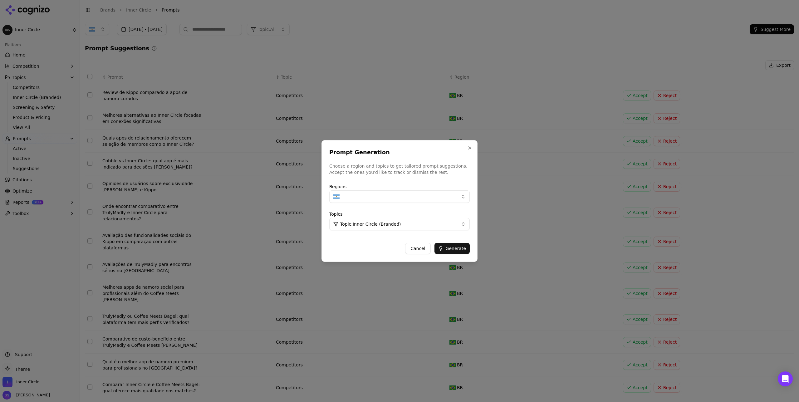
click at [454, 248] on button "Generate" at bounding box center [451, 248] width 35 height 11
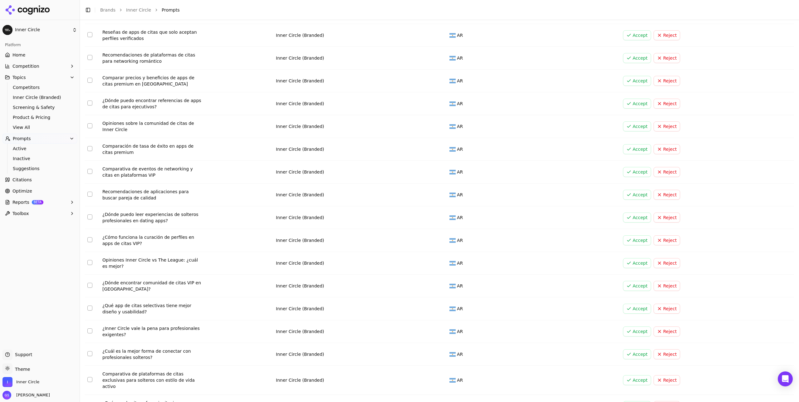
scroll to position [129, 0]
click at [87, 262] on button "Select row 14" at bounding box center [89, 262] width 5 height 5
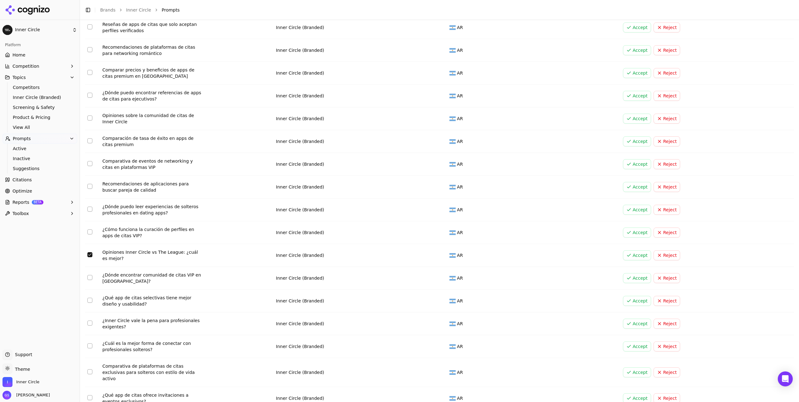
scroll to position [158, 0]
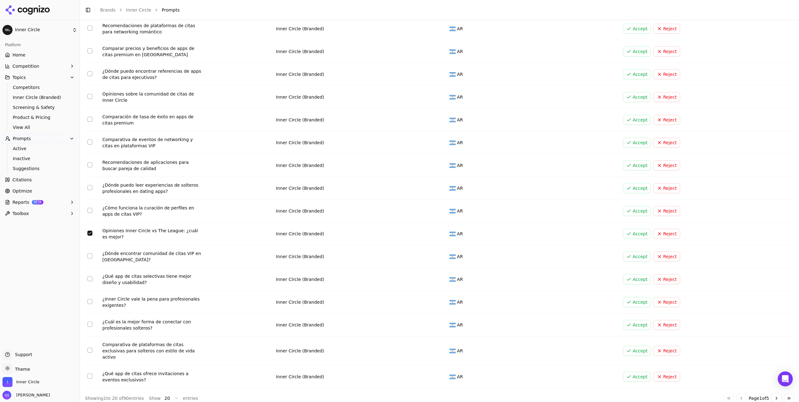
click at [90, 231] on button "Select row 14" at bounding box center [89, 233] width 5 height 5
click at [89, 95] on button "Select row 8" at bounding box center [89, 96] width 5 height 5
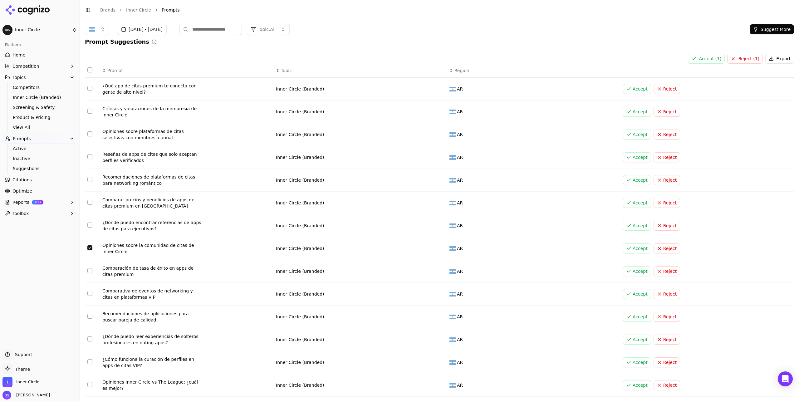
scroll to position [0, 0]
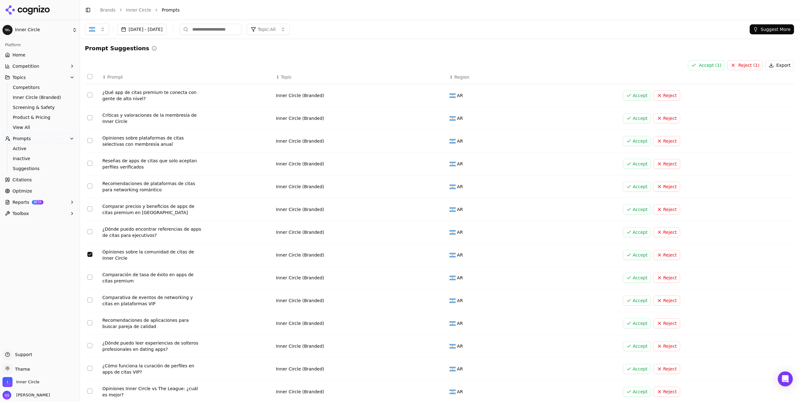
type button "on"
click at [91, 118] on button "Select row 2" at bounding box center [89, 117] width 5 height 5
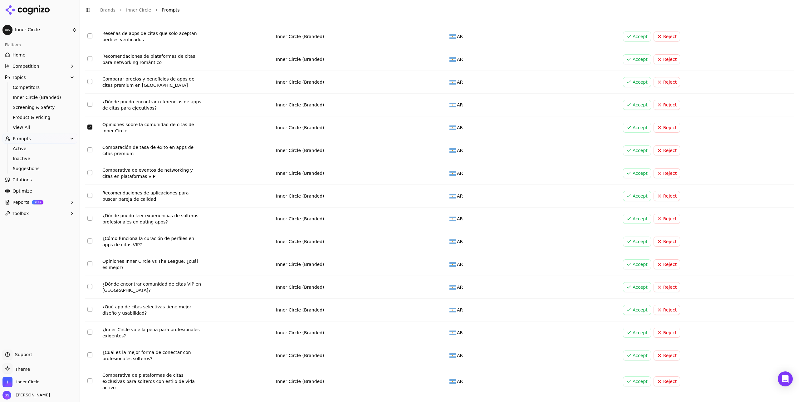
scroll to position [128, 0]
click at [90, 331] on button "Select row 17" at bounding box center [89, 331] width 5 height 5
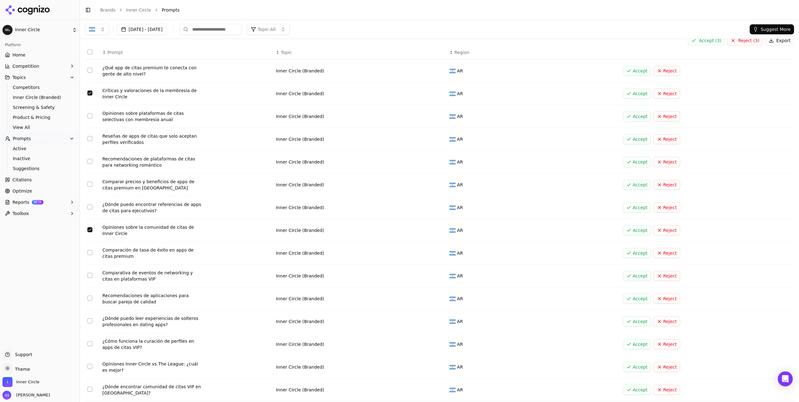
scroll to position [0, 0]
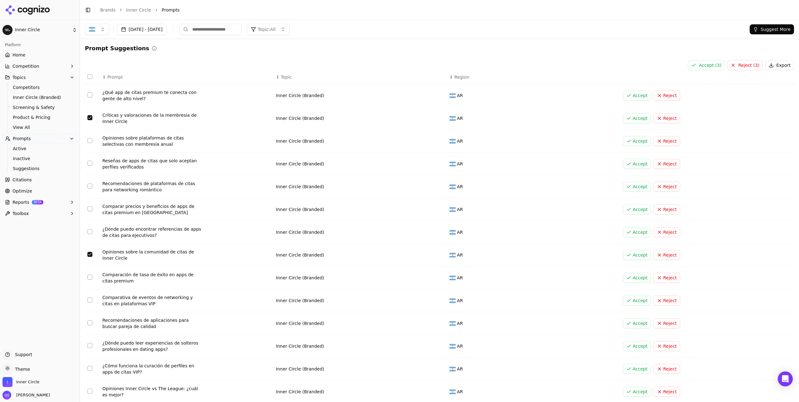
click at [703, 67] on button "Accept ( 3 )" at bounding box center [706, 65] width 37 height 10
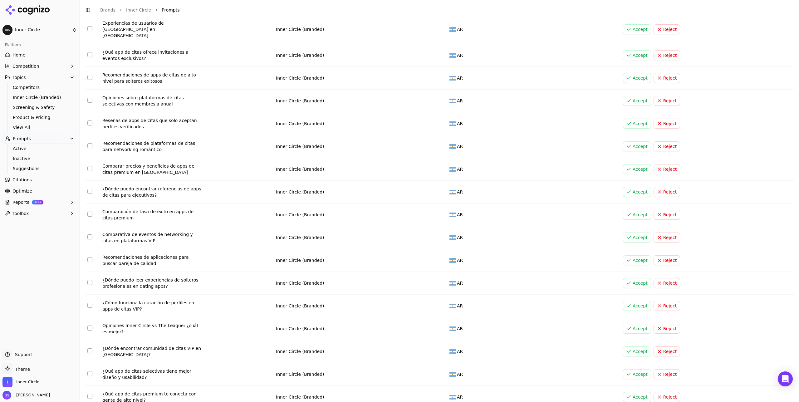
scroll to position [109, 0]
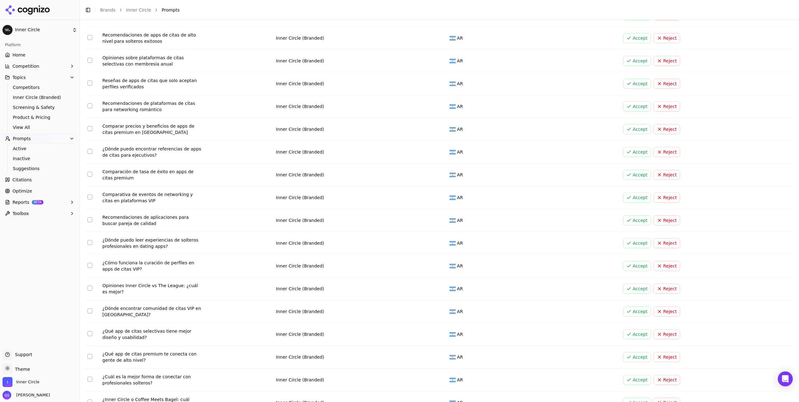
click at [171, 282] on div "Opiniones Inner Circle vs The League: ¿cuál es mejor?" at bounding box center [152, 288] width 100 height 12
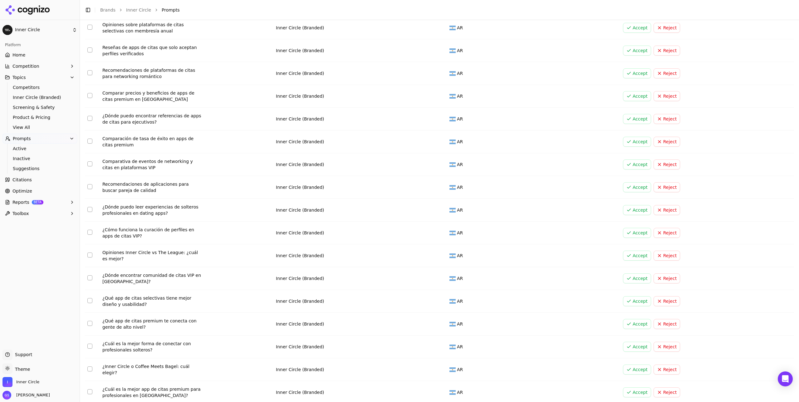
click at [91, 252] on button "Select row 14" at bounding box center [89, 254] width 5 height 5
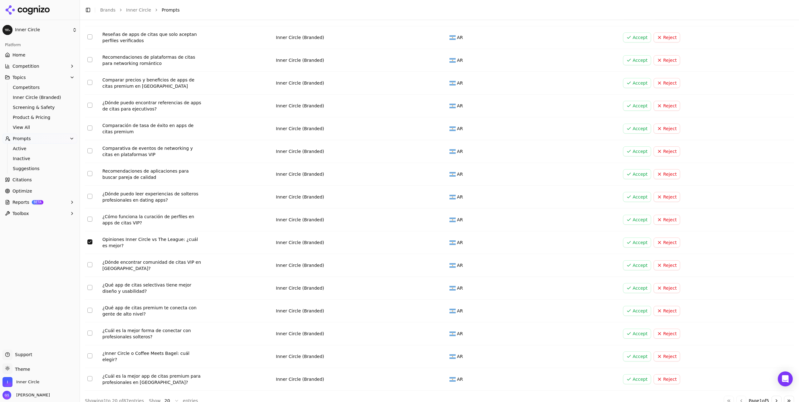
click at [88, 353] on button "Select row 19" at bounding box center [89, 355] width 5 height 5
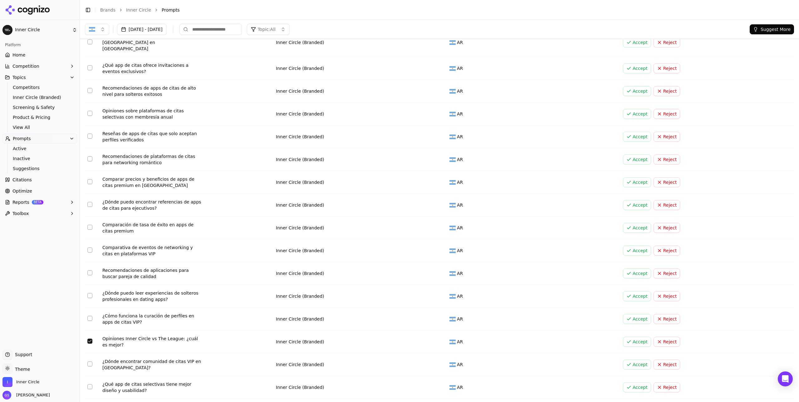
scroll to position [0, 0]
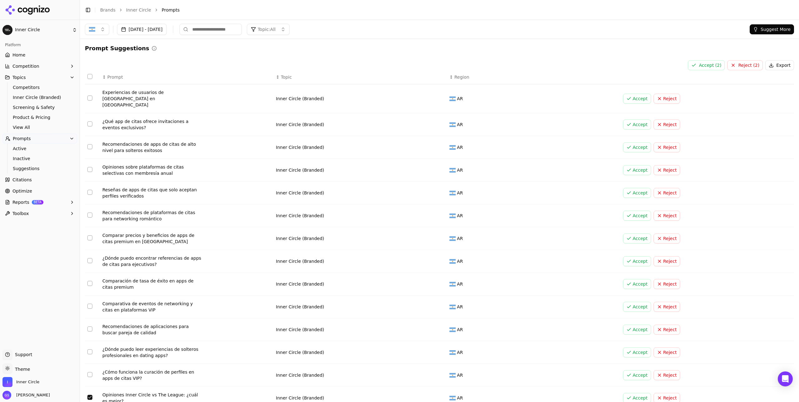
click at [91, 96] on button "Select row 1" at bounding box center [89, 98] width 5 height 5
click at [708, 64] on button "Accept ( 3 )" at bounding box center [706, 65] width 37 height 10
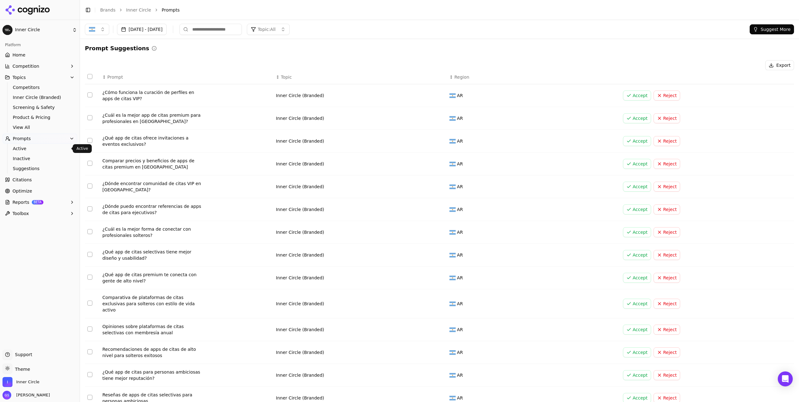
click at [26, 149] on span "Active" at bounding box center [40, 148] width 54 height 6
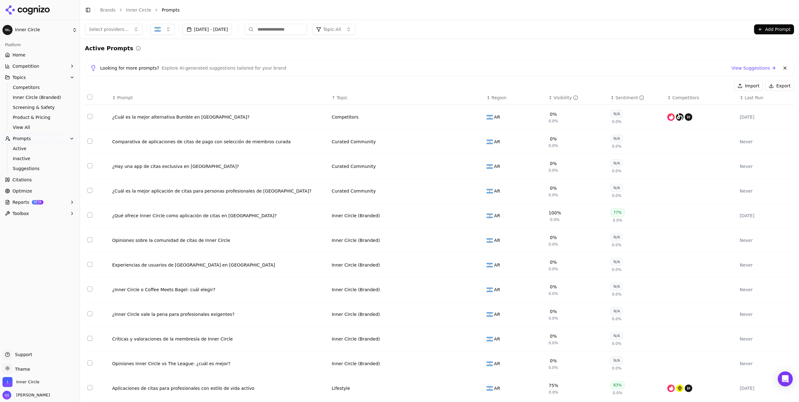
click at [355, 29] on button "Topic: All" at bounding box center [333, 29] width 43 height 11
click at [371, 83] on span "Inner Circle (Branded)" at bounding box center [364, 84] width 48 height 6
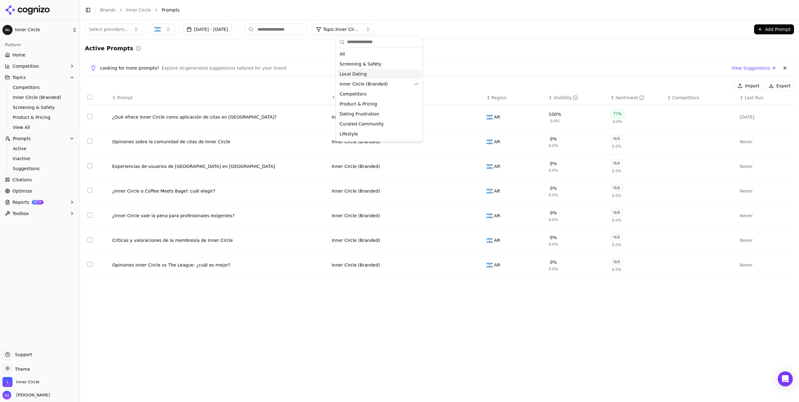
click at [302, 74] on div "Looking for more prompts? Explore AI-generated suggestions tailored for your br…" at bounding box center [439, 68] width 709 height 16
click at [478, 191] on button "Data table" at bounding box center [477, 190] width 7 height 7
click at [390, 193] on button "Inner Circle (Branded)" at bounding box center [371, 190] width 78 height 11
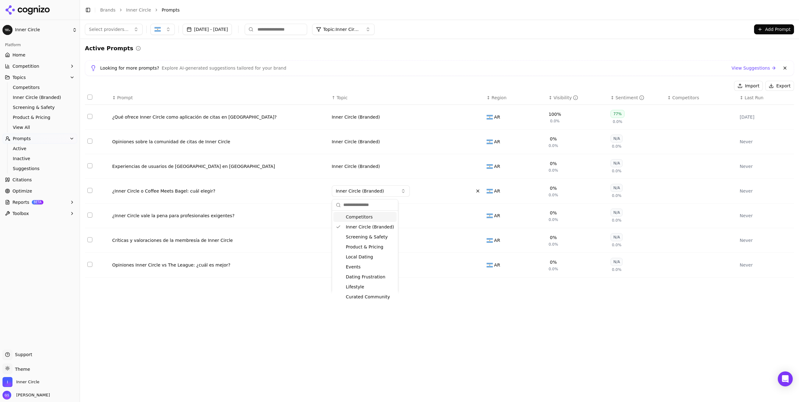
click at [373, 216] on div "Competitors" at bounding box center [364, 217] width 63 height 10
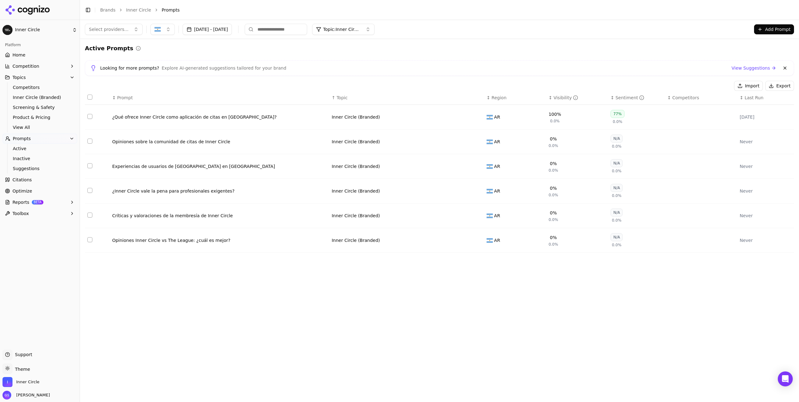
click at [482, 240] on td "Inner Circle (Branded)" at bounding box center [406, 240] width 155 height 25
click at [478, 240] on button "Data table" at bounding box center [477, 240] width 7 height 7
click at [373, 242] on span "Inner Circle (Branded)" at bounding box center [360, 240] width 48 height 6
click at [366, 266] on span "Competitors" at bounding box center [359, 267] width 27 height 6
click at [343, 265] on div "Select providers... Sep 13, 2025 - Oct 13, 2025 Topic: Inner Circle (Branded) A…" at bounding box center [439, 211] width 719 height 382
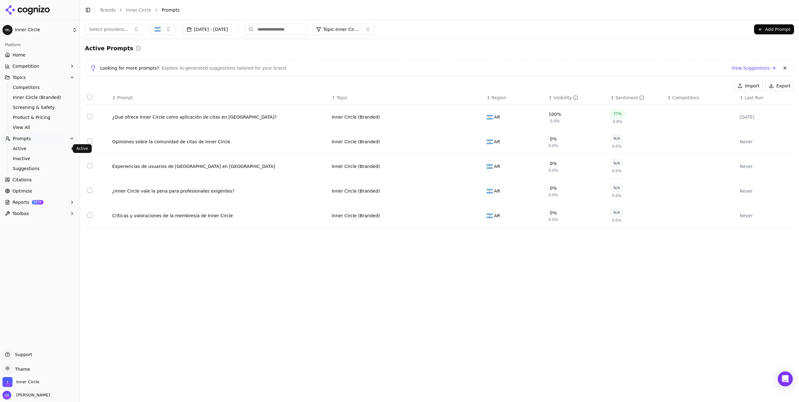
click at [33, 146] on span "Active" at bounding box center [40, 148] width 54 height 6
click at [35, 168] on span "Suggestions" at bounding box center [40, 168] width 54 height 6
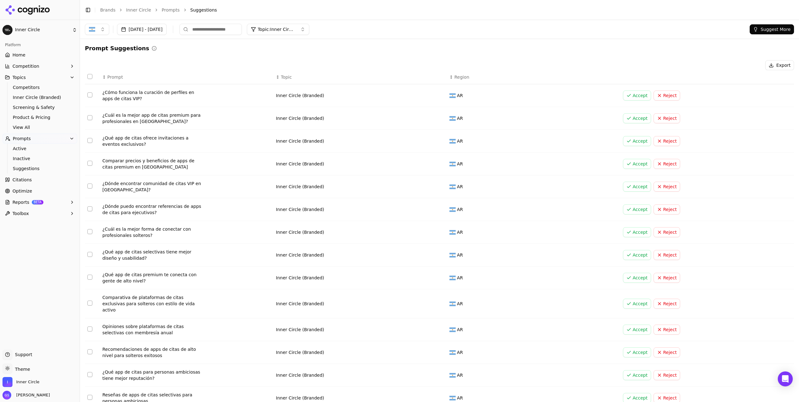
click at [770, 29] on button "Suggest More" at bounding box center [772, 29] width 44 height 10
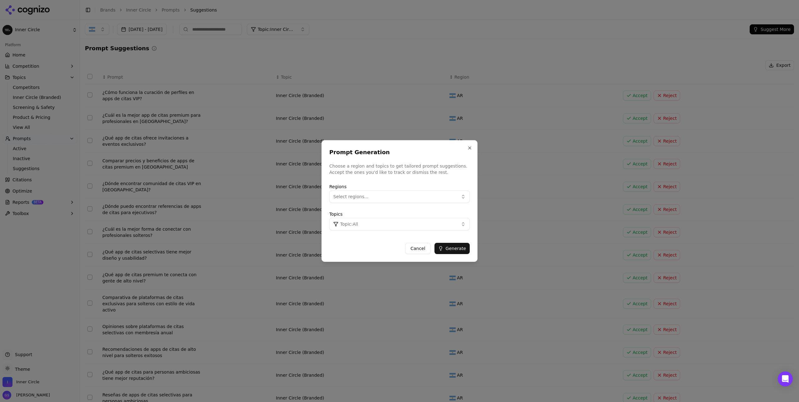
click at [396, 195] on button "Select regions..." at bounding box center [399, 196] width 140 height 12
click at [371, 234] on div "[GEOGRAPHIC_DATA]" at bounding box center [373, 232] width 84 height 10
drag, startPoint x: 458, startPoint y: 217, endPoint x: 449, endPoint y: 223, distance: 11.0
click at [458, 218] on div "Topics Topic: All" at bounding box center [399, 220] width 140 height 20
click at [447, 223] on button "Topic: All" at bounding box center [399, 224] width 140 height 12
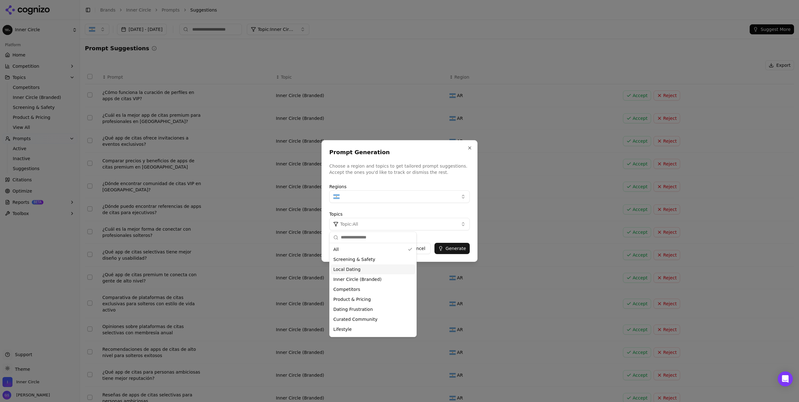
scroll to position [9, 0]
click at [364, 261] on div "Local Dating" at bounding box center [373, 261] width 84 height 10
click at [466, 239] on div "Cancel Generate" at bounding box center [399, 246] width 140 height 16
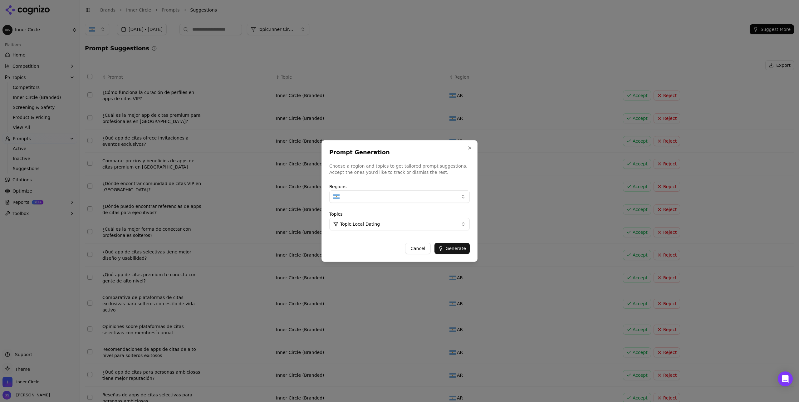
click at [461, 247] on button "Generate" at bounding box center [451, 248] width 35 height 11
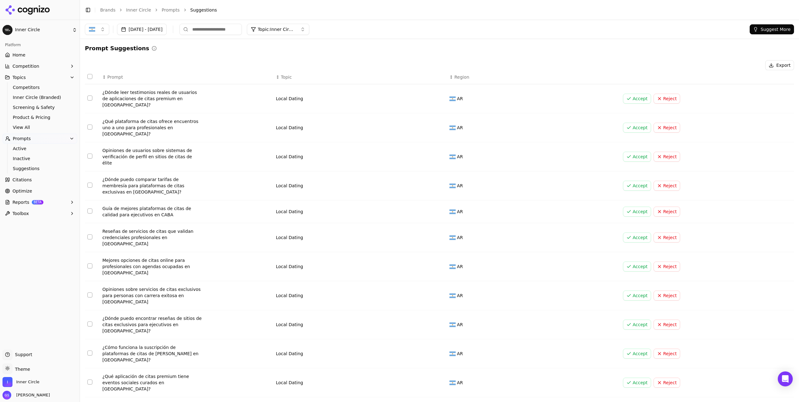
scroll to position [17, 0]
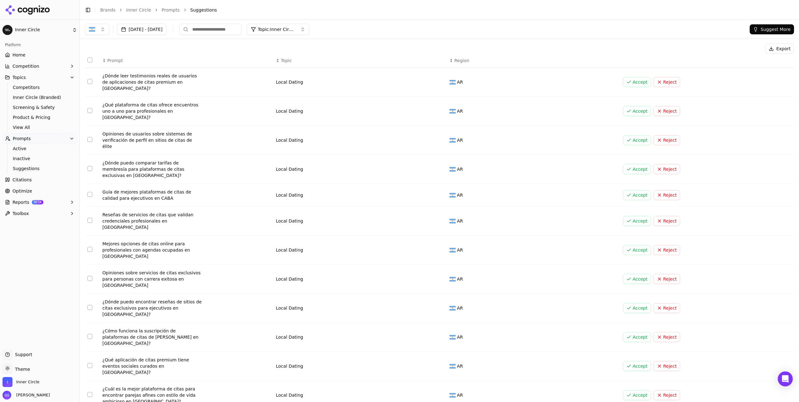
click at [89, 108] on button "Select row 2" at bounding box center [89, 110] width 5 height 5
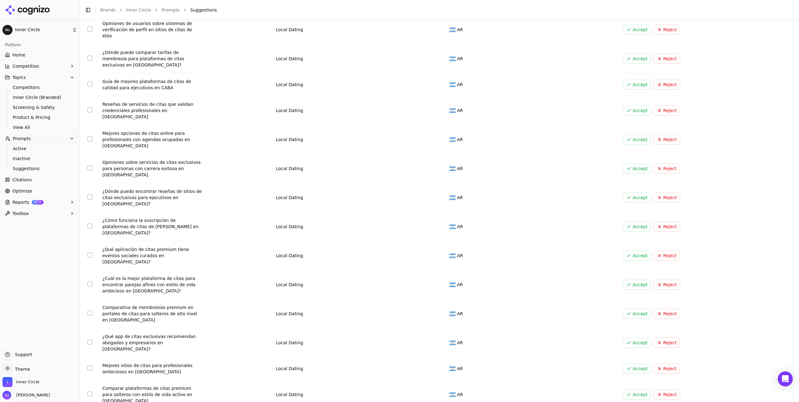
scroll to position [131, 0]
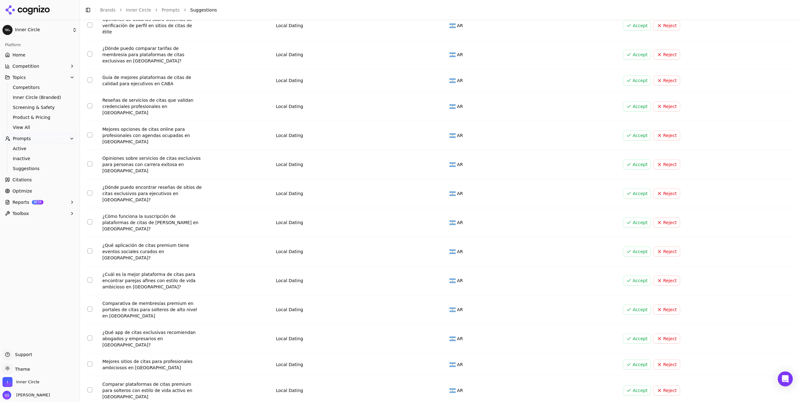
click at [87, 248] on button "Select row 11" at bounding box center [89, 250] width 5 height 5
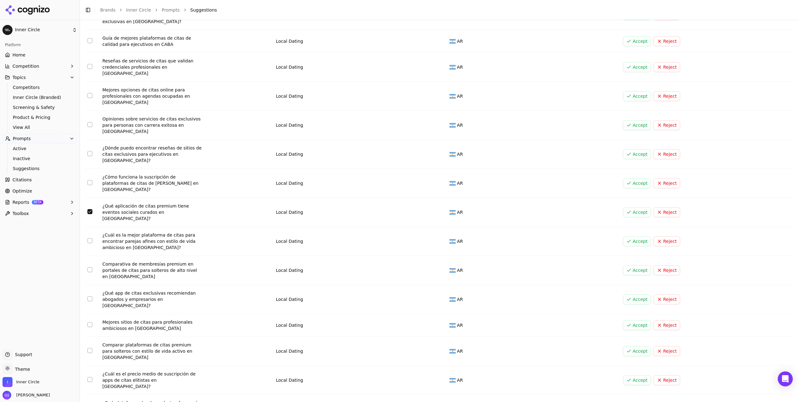
scroll to position [183, 0]
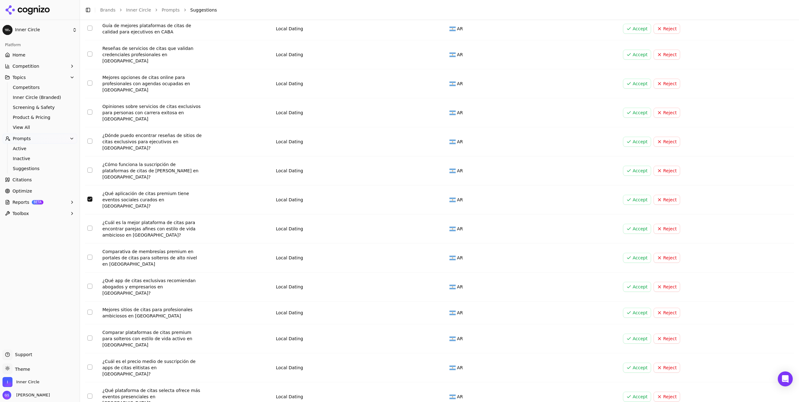
click at [90, 284] on button "Select row 14" at bounding box center [89, 286] width 5 height 5
click at [92, 394] on button "Select row 18" at bounding box center [89, 396] width 5 height 5
drag, startPoint x: 89, startPoint y: 369, endPoint x: 154, endPoint y: 345, distance: 70.1
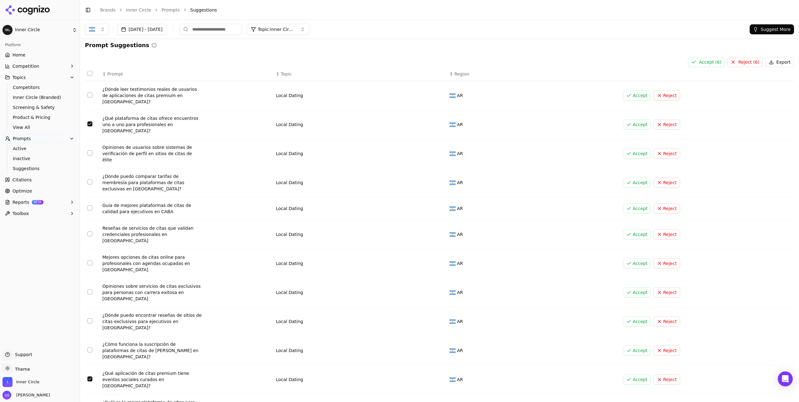
scroll to position [0, 0]
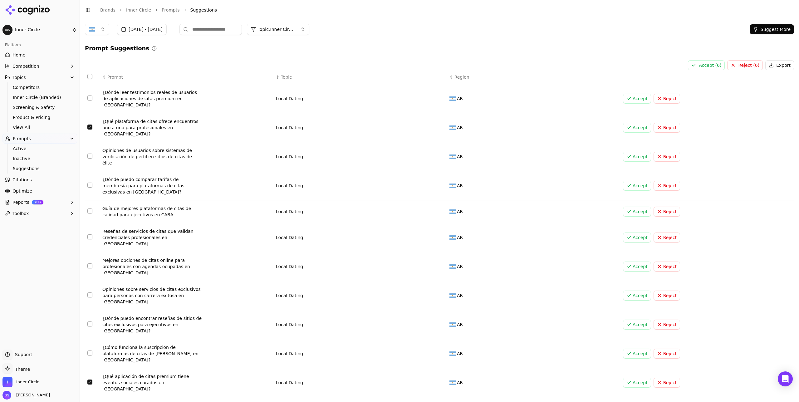
click at [707, 63] on button "Accept ( 6 )" at bounding box center [706, 65] width 37 height 10
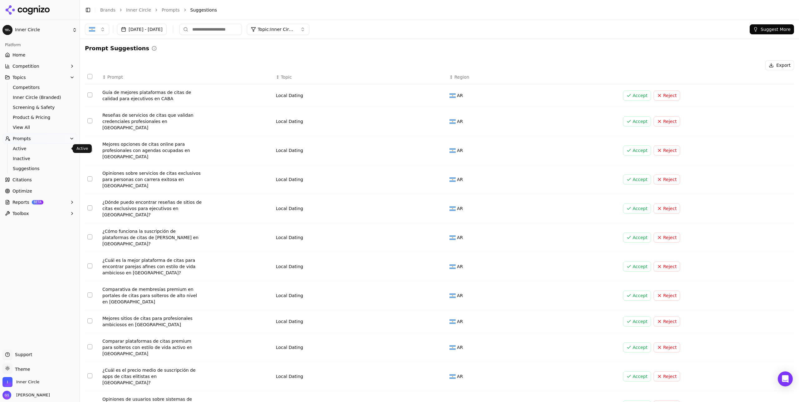
click at [27, 147] on span "Active" at bounding box center [40, 148] width 54 height 6
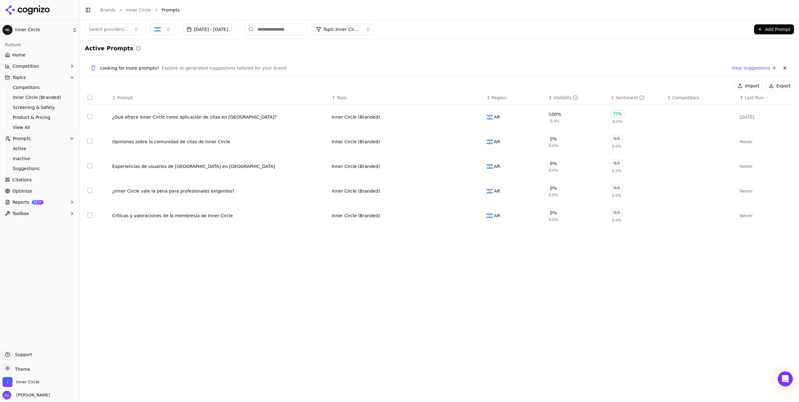
click at [360, 27] on span "Topic: Inner Circle (Branded)" at bounding box center [341, 29] width 37 height 6
click at [362, 65] on span "Local Dating" at bounding box center [353, 65] width 27 height 6
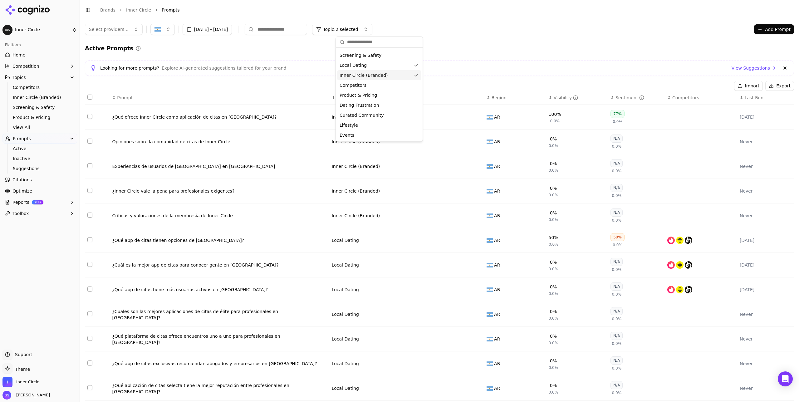
click at [395, 74] on div "Inner Circle (Branded)" at bounding box center [379, 75] width 84 height 10
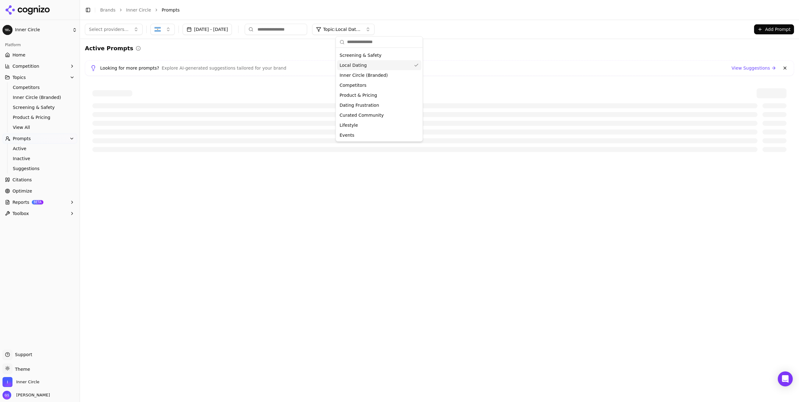
click at [480, 51] on div "Active Prompts" at bounding box center [439, 48] width 709 height 9
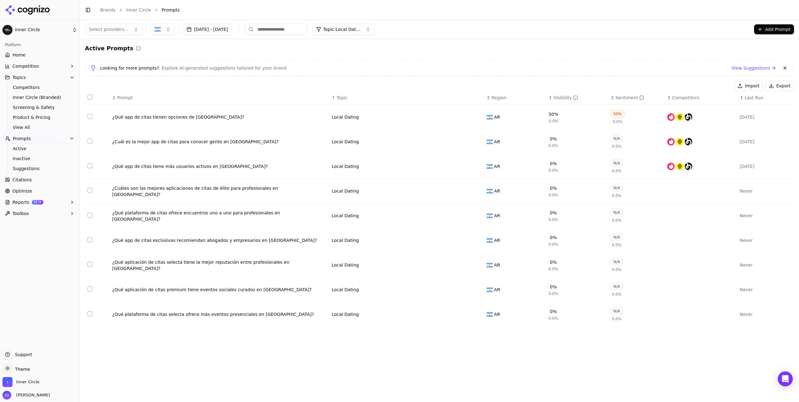
click at [478, 317] on button "Data table" at bounding box center [477, 314] width 7 height 7
click at [387, 317] on button "Local Dating" at bounding box center [371, 314] width 78 height 11
click at [367, 285] on div "Events" at bounding box center [364, 284] width 63 height 10
click at [478, 292] on button "Data table" at bounding box center [477, 289] width 7 height 7
click at [379, 295] on button "Local Dating" at bounding box center [371, 289] width 78 height 11
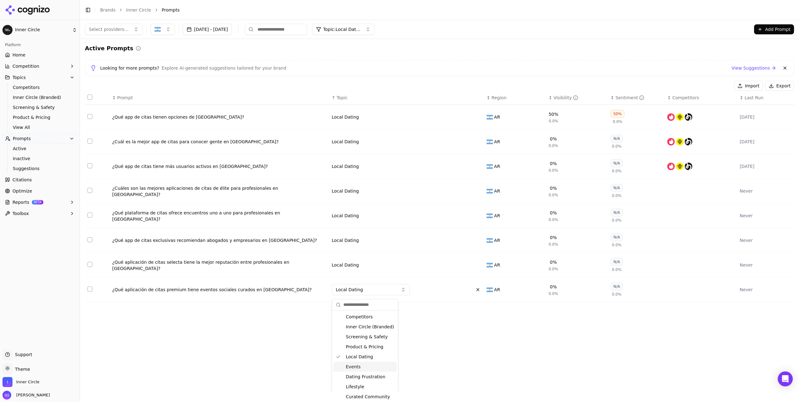
click at [372, 365] on div "Events" at bounding box center [364, 367] width 63 height 10
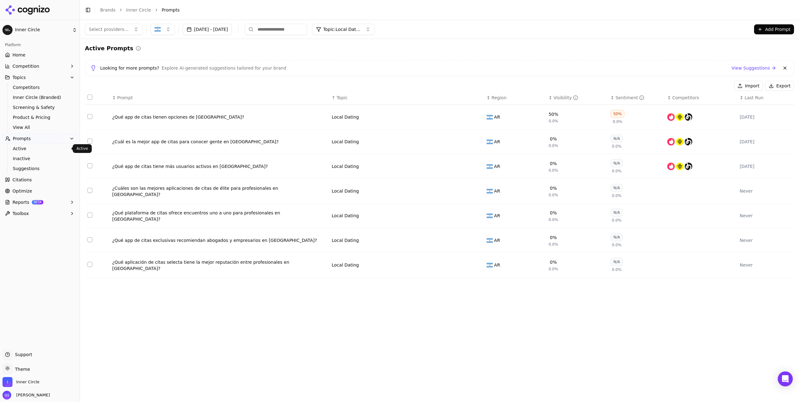
click at [32, 146] on span "Active" at bounding box center [40, 148] width 54 height 6
click at [45, 167] on span "Suggestions" at bounding box center [40, 168] width 54 height 6
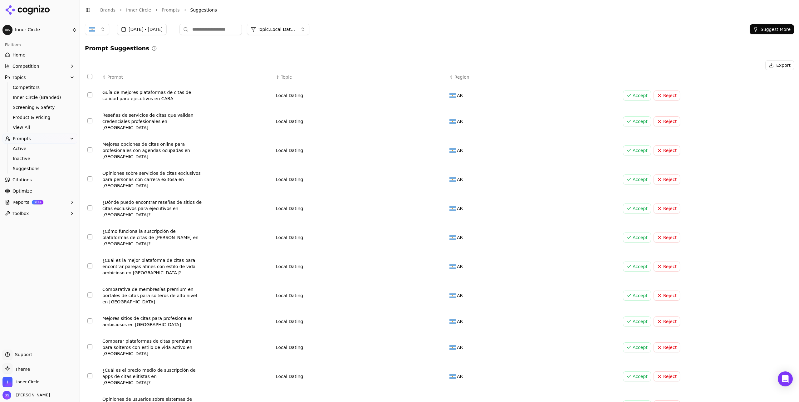
click at [770, 31] on button "Suggest More" at bounding box center [772, 29] width 44 height 10
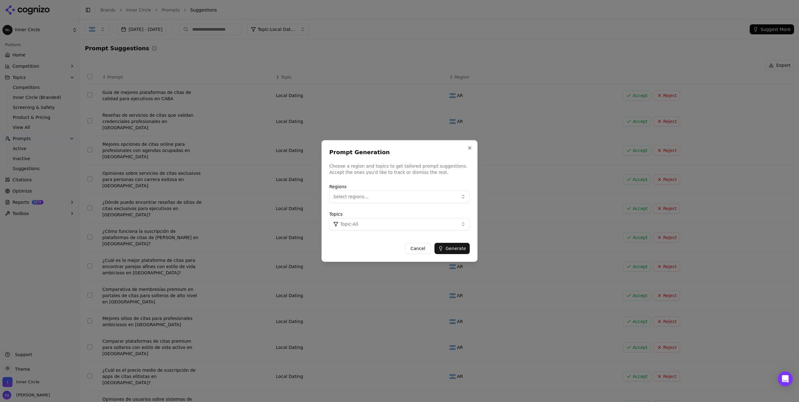
click at [387, 199] on button "Select regions..." at bounding box center [399, 196] width 140 height 12
click at [363, 232] on div "Argentina" at bounding box center [373, 232] width 84 height 10
drag, startPoint x: 448, startPoint y: 221, endPoint x: 441, endPoint y: 224, distance: 7.5
click at [448, 221] on button "Topic: All" at bounding box center [399, 224] width 140 height 12
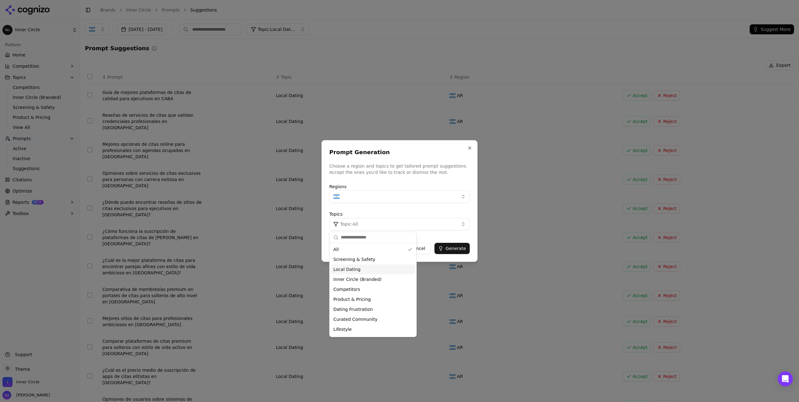
scroll to position [9, 0]
click at [356, 318] on div "Lifestyle" at bounding box center [373, 321] width 84 height 10
click at [456, 247] on button "Generate" at bounding box center [451, 248] width 35 height 11
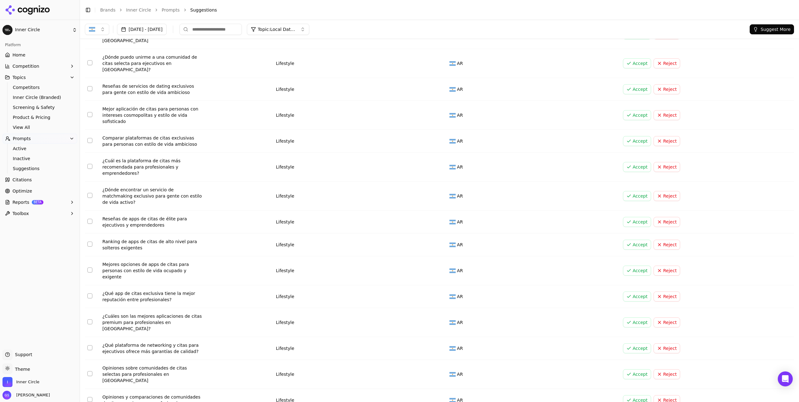
scroll to position [0, 0]
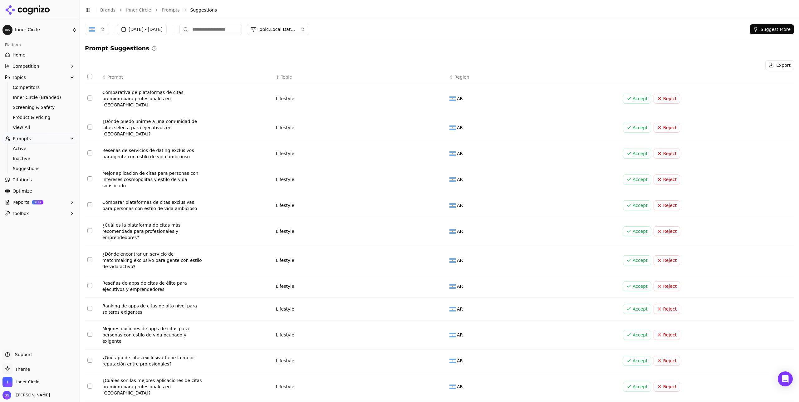
click at [89, 202] on button "Select row 5" at bounding box center [89, 204] width 5 height 5
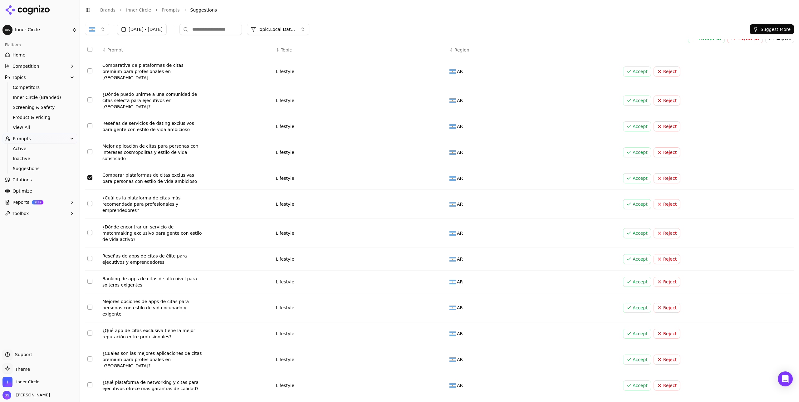
scroll to position [28, 0]
click at [89, 229] on button "Select row 7" at bounding box center [89, 231] width 5 height 5
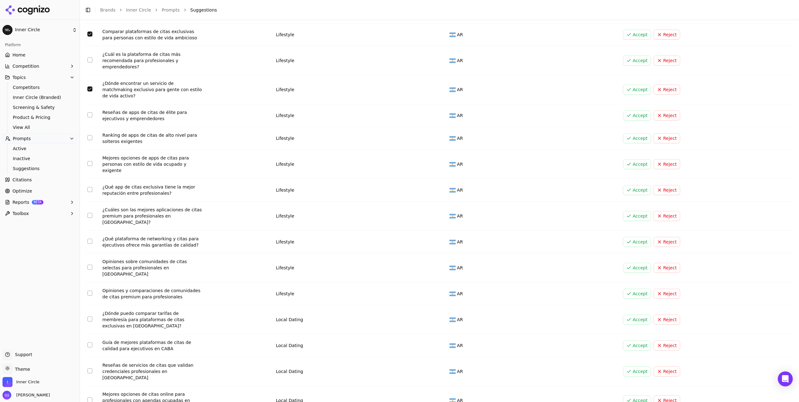
scroll to position [172, 0]
click at [88, 159] on button "Select row 10" at bounding box center [89, 161] width 5 height 5
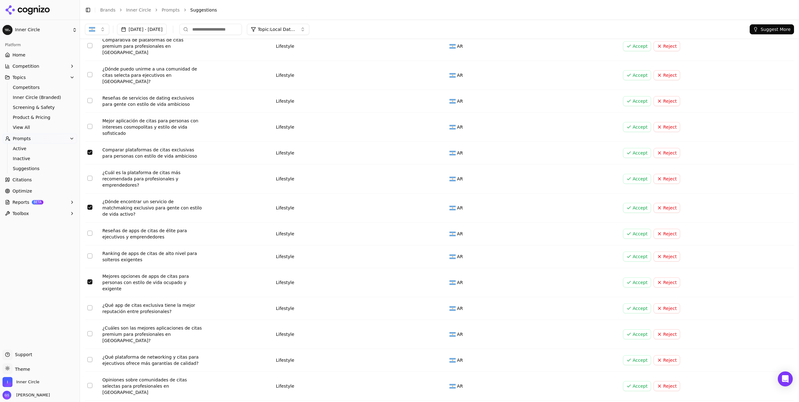
scroll to position [0, 0]
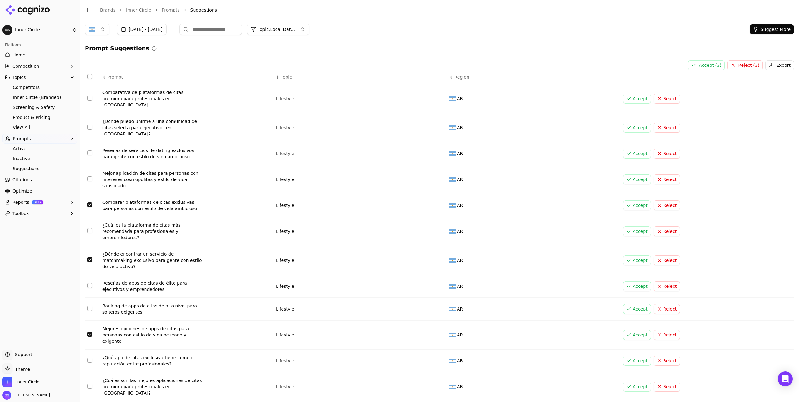
click at [700, 65] on button "Accept ( 3 )" at bounding box center [706, 65] width 37 height 10
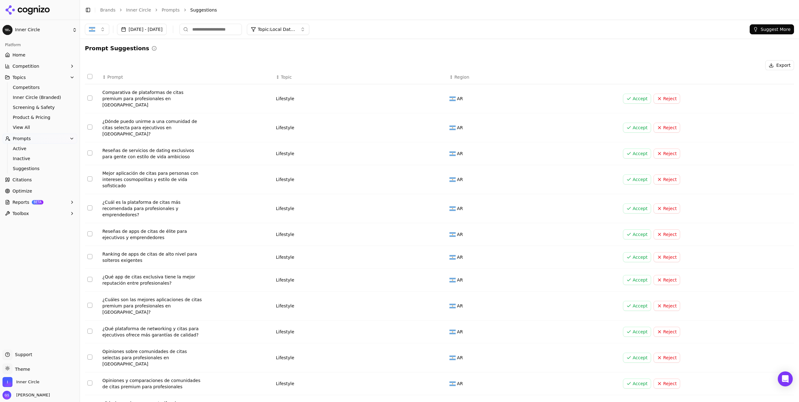
click at [756, 30] on button "Suggest More" at bounding box center [772, 29] width 44 height 10
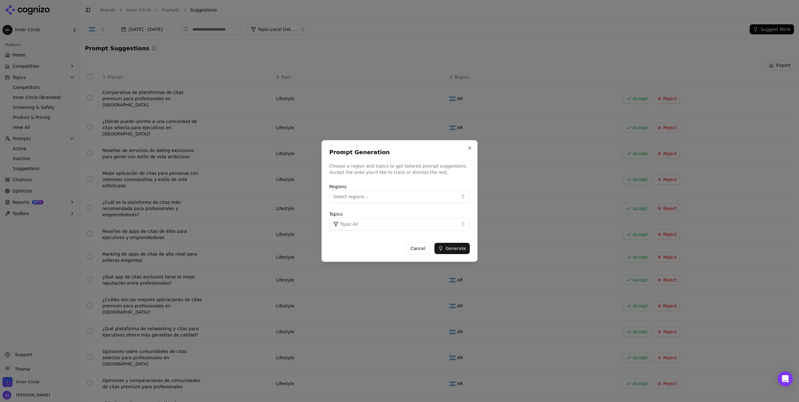
click at [370, 201] on button "Select regions..." at bounding box center [399, 196] width 140 height 12
click at [351, 232] on span "Argentina" at bounding box center [364, 232] width 46 height 6
click at [443, 222] on button "Topic: All" at bounding box center [399, 224] width 140 height 12
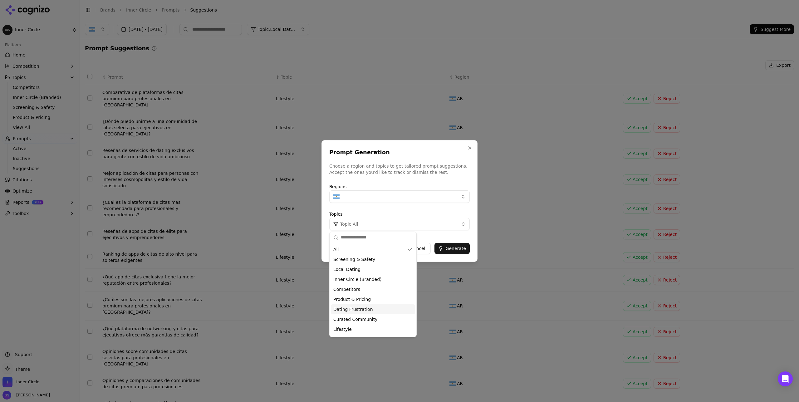
click at [363, 308] on span "Dating Frustration" at bounding box center [353, 309] width 40 height 6
click at [454, 248] on button "Generate" at bounding box center [451, 248] width 35 height 11
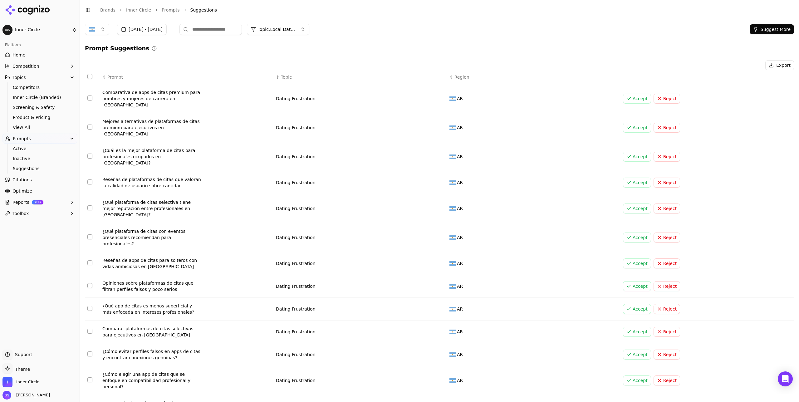
click at [89, 154] on button "Select row 3" at bounding box center [89, 156] width 5 height 5
click at [92, 179] on button "Select row 4" at bounding box center [89, 181] width 5 height 5
click at [90, 234] on button "Select row 6" at bounding box center [89, 236] width 5 height 5
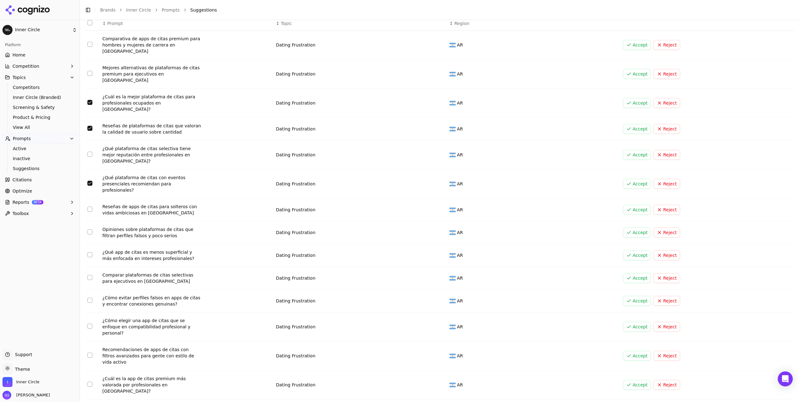
scroll to position [55, 0]
click at [88, 205] on button "Select row 7" at bounding box center [89, 207] width 5 height 5
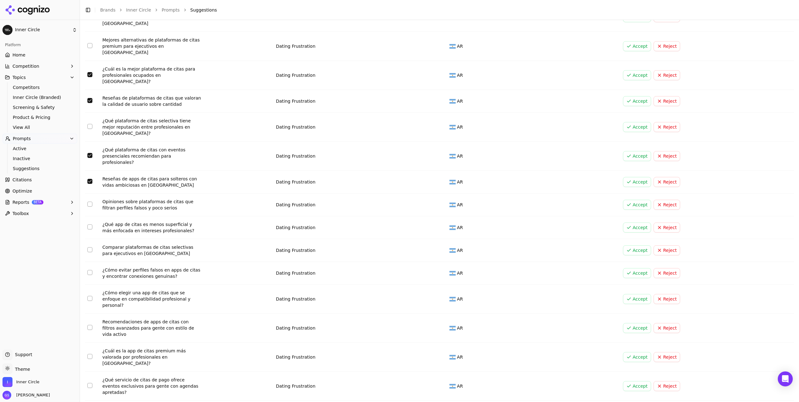
scroll to position [85, 0]
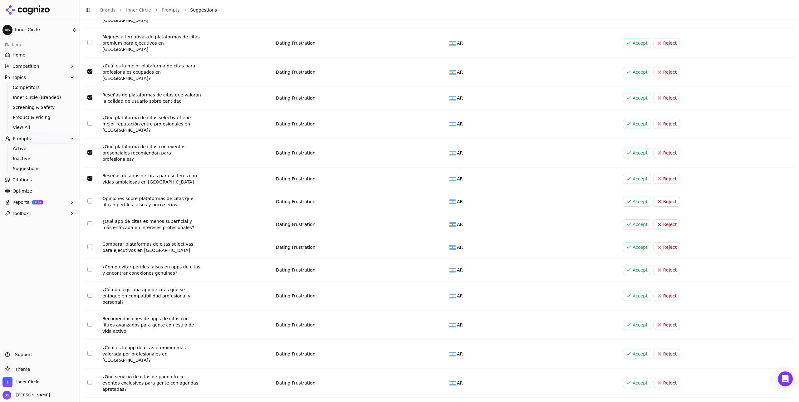
click at [88, 198] on button "Select row 8" at bounding box center [89, 200] width 5 height 5
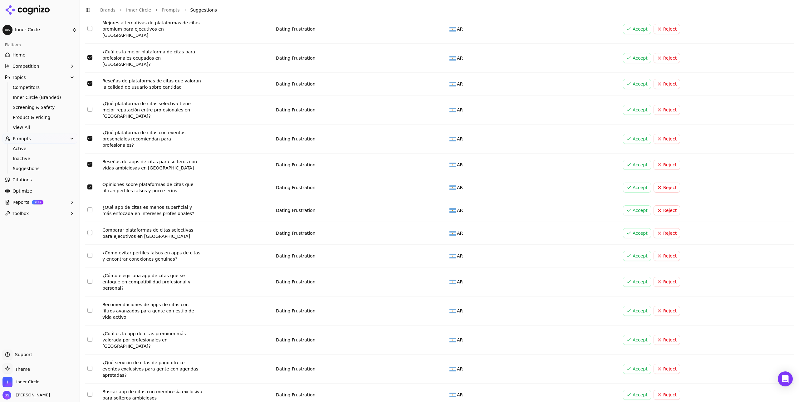
click at [91, 207] on button "Select row 9" at bounding box center [89, 209] width 5 height 5
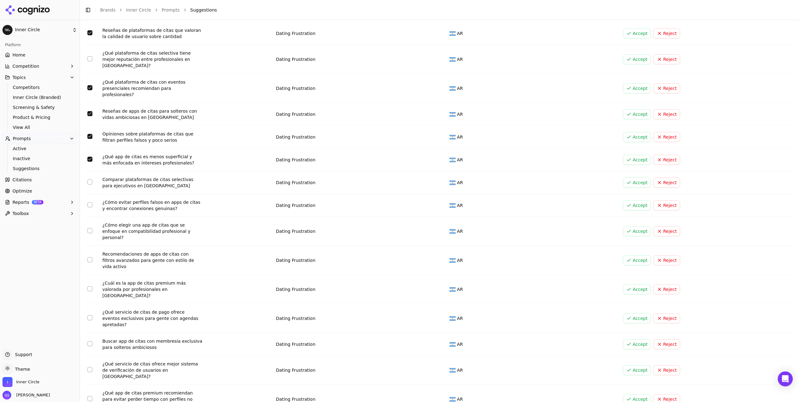
scroll to position [150, 0]
click at [89, 201] on button "Select row 11" at bounding box center [89, 203] width 5 height 5
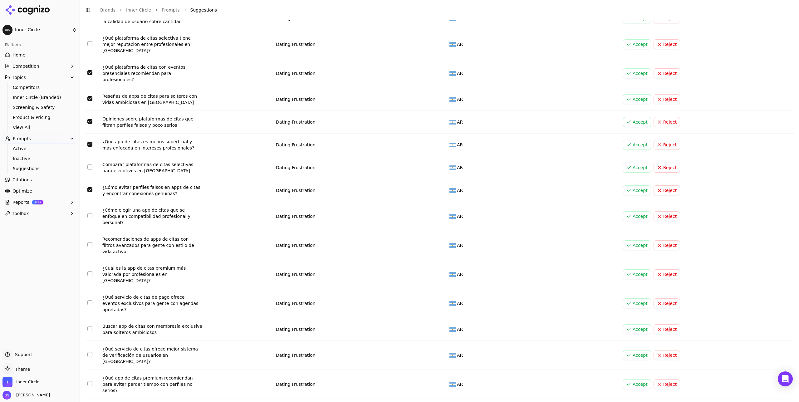
click at [88, 213] on button "Select row 12" at bounding box center [89, 215] width 5 height 5
click at [91, 242] on button "Select row 13" at bounding box center [89, 244] width 5 height 5
click at [91, 300] on button "Select row 15" at bounding box center [89, 302] width 5 height 5
click at [89, 271] on button "Select row 14" at bounding box center [89, 273] width 5 height 5
click at [88, 352] on button "Select row 17" at bounding box center [89, 354] width 5 height 5
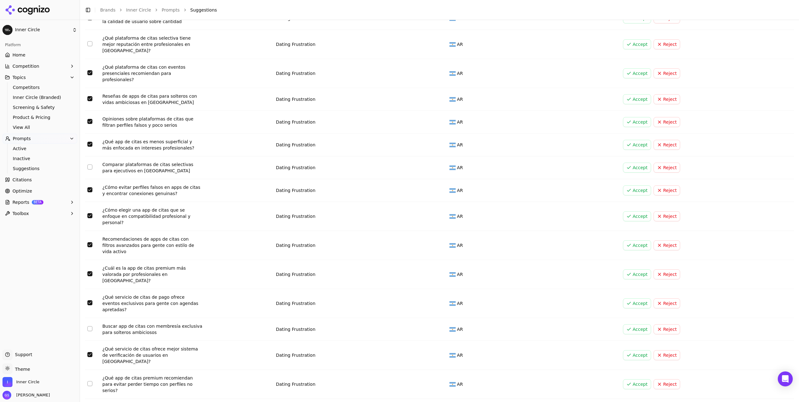
click at [91, 381] on button "Select row 18" at bounding box center [89, 383] width 5 height 5
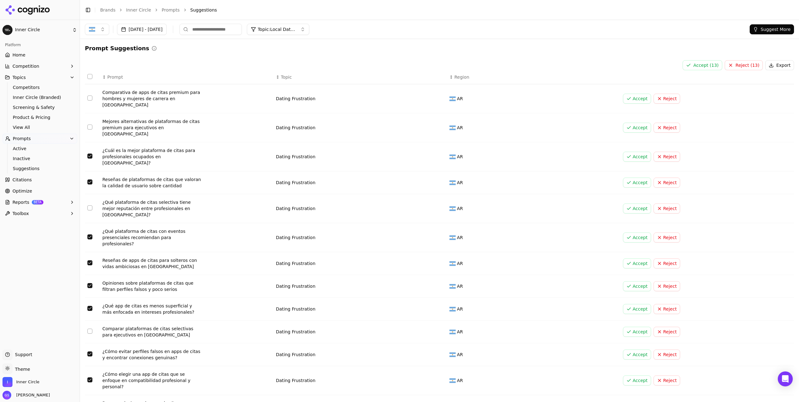
click at [701, 66] on button "Accept ( 13 )" at bounding box center [703, 65] width 40 height 10
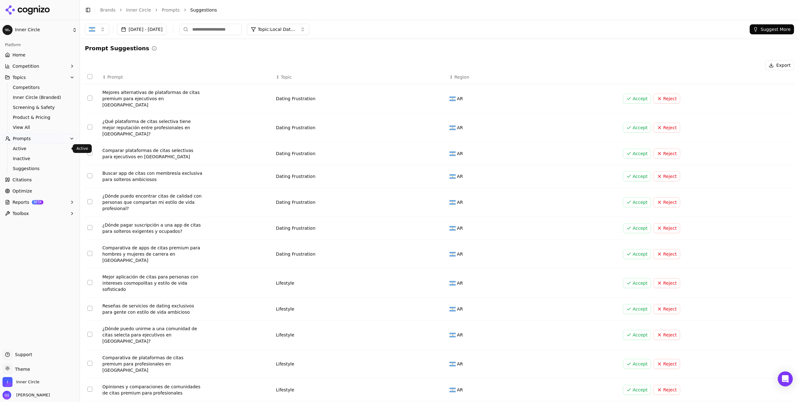
click at [24, 150] on span "Active" at bounding box center [40, 148] width 54 height 6
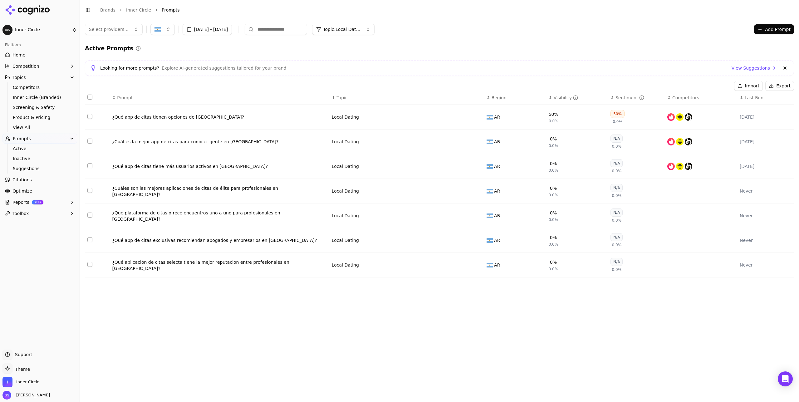
click at [360, 31] on span "Topic: Local Dating" at bounding box center [341, 29] width 37 height 6
click at [361, 75] on span "Local Dating" at bounding box center [353, 74] width 27 height 6
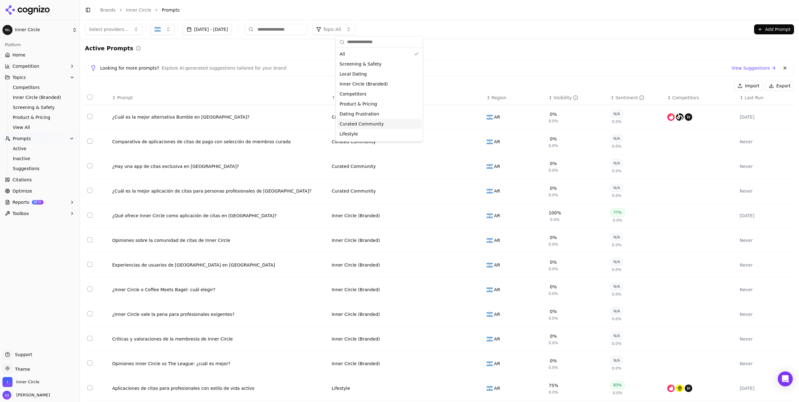
scroll to position [9, 0]
click at [361, 105] on span "Dating Frustration" at bounding box center [360, 105] width 40 height 6
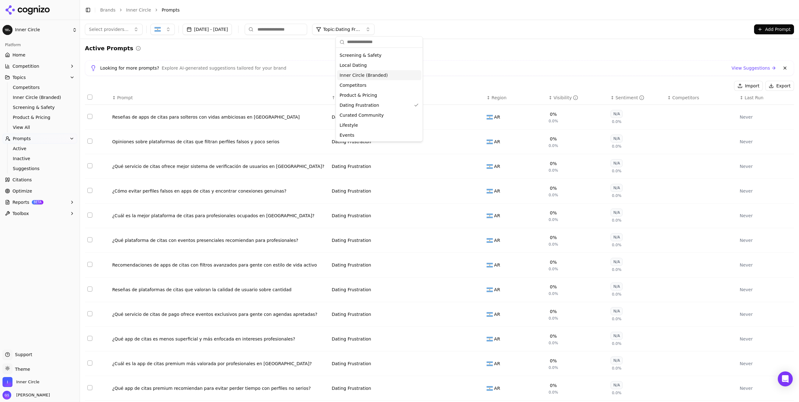
click at [469, 50] on div "Active Prompts" at bounding box center [439, 48] width 709 height 9
click at [476, 116] on button "Data table" at bounding box center [477, 116] width 7 height 7
click at [364, 118] on span "Dating Frustration" at bounding box center [356, 117] width 40 height 6
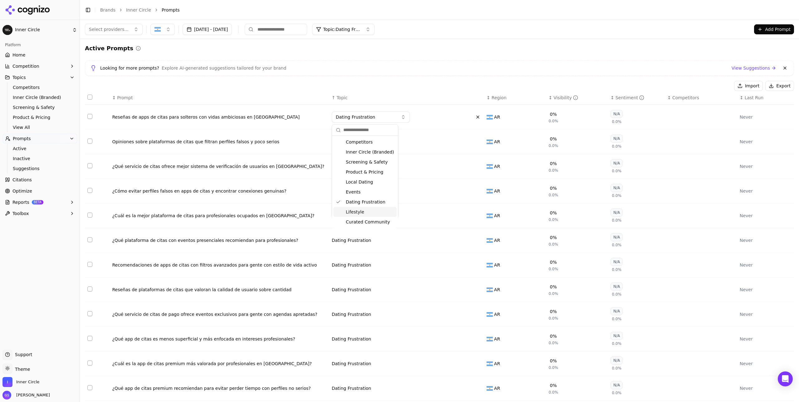
click at [360, 210] on span "Lifestyle" at bounding box center [355, 212] width 18 height 6
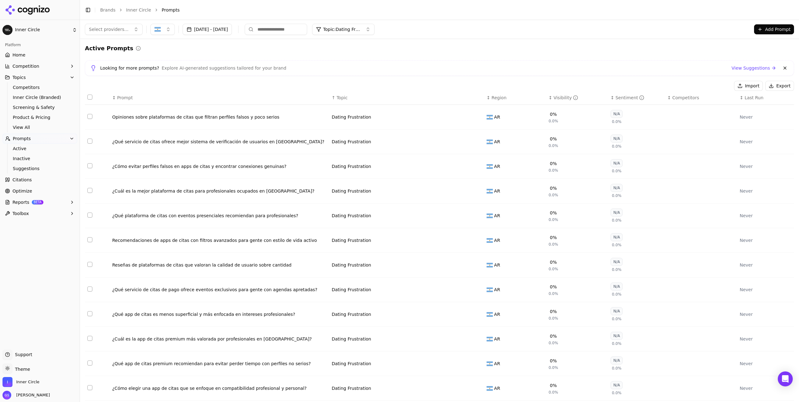
click at [476, 117] on button "Data table" at bounding box center [477, 116] width 7 height 7
click at [365, 119] on span "Dating Frustration" at bounding box center [356, 117] width 40 height 6
click at [374, 162] on span "Screening & Safety" at bounding box center [367, 162] width 42 height 6
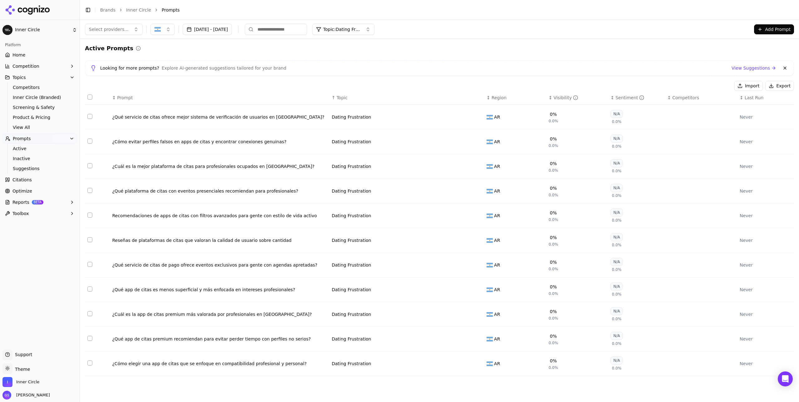
click at [477, 116] on button "Data table" at bounding box center [477, 116] width 7 height 7
click at [362, 121] on button "Dating Frustration" at bounding box center [371, 116] width 78 height 11
click at [374, 164] on span "Screening & Safety" at bounding box center [367, 162] width 42 height 6
click at [479, 142] on button "Data table" at bounding box center [477, 141] width 7 height 7
click at [370, 143] on span "Dating Frustration" at bounding box center [356, 142] width 40 height 6
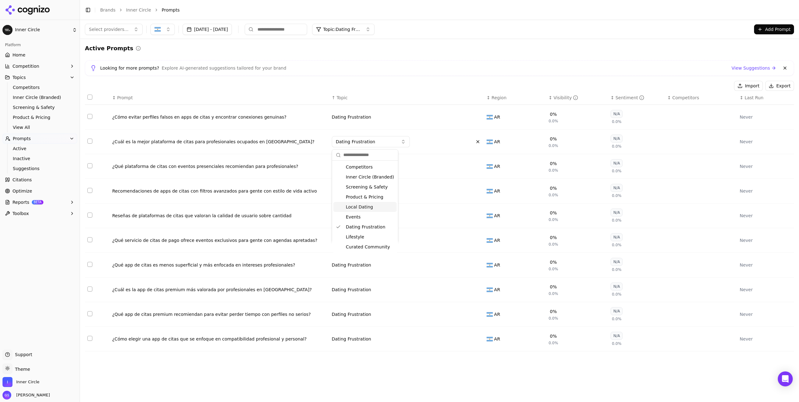
click at [367, 208] on span "Local Dating" at bounding box center [359, 207] width 27 height 6
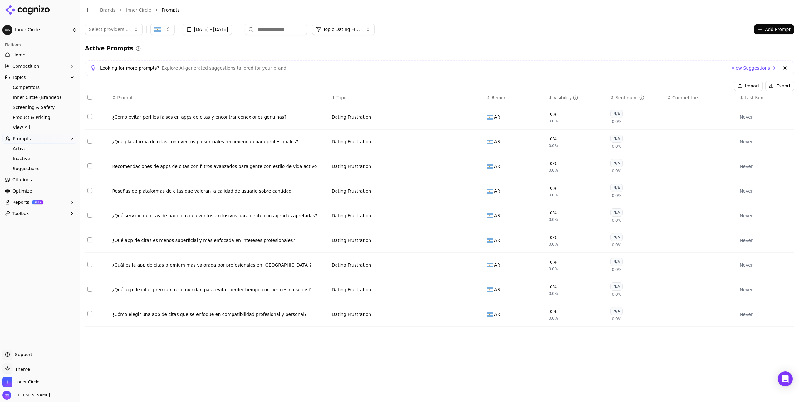
click at [479, 143] on button "Data table" at bounding box center [477, 141] width 7 height 7
click at [379, 141] on button "Dating Frustration" at bounding box center [371, 141] width 78 height 11
click at [362, 216] on div "Events" at bounding box center [364, 217] width 63 height 10
click at [476, 142] on button "Data table" at bounding box center [477, 141] width 7 height 7
click at [371, 147] on button "Dating Frustration" at bounding box center [371, 141] width 78 height 11
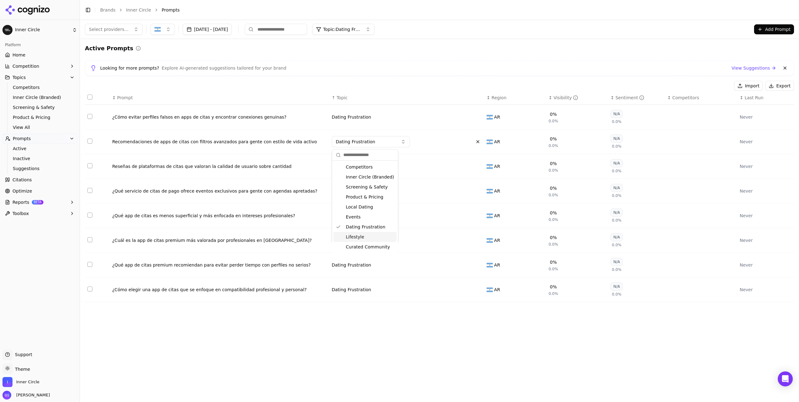
click at [359, 235] on span "Lifestyle" at bounding box center [355, 237] width 18 height 6
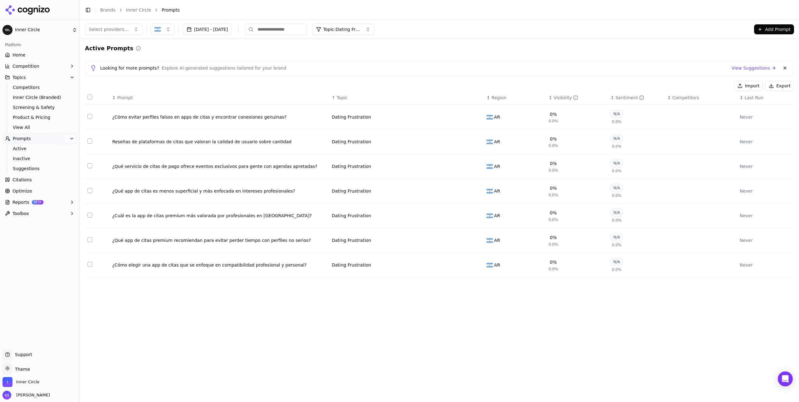
click at [479, 141] on button "Data table" at bounding box center [477, 141] width 7 height 7
click at [379, 144] on button "Dating Frustration" at bounding box center [371, 141] width 78 height 11
click at [370, 248] on span "Curated Community" at bounding box center [368, 247] width 44 height 6
click at [478, 142] on button "Data table" at bounding box center [477, 141] width 7 height 7
click at [379, 144] on button "Dating Frustration" at bounding box center [371, 141] width 78 height 11
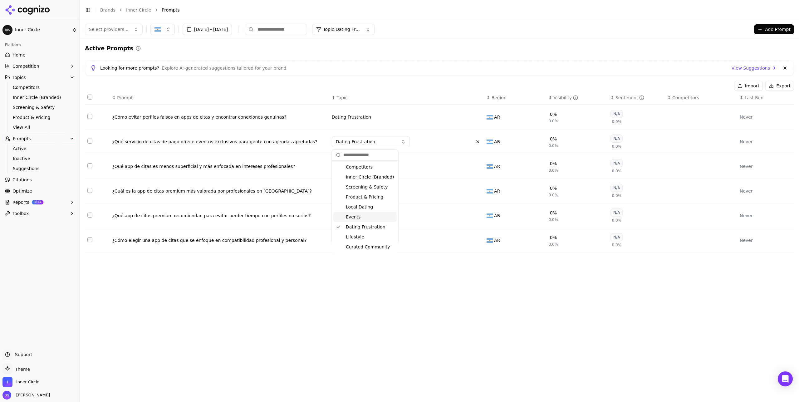
click at [358, 217] on span "Events" at bounding box center [353, 217] width 15 height 6
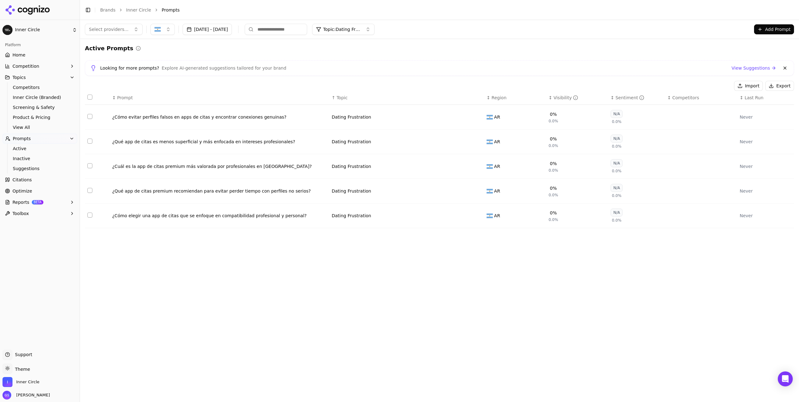
click at [478, 167] on button "Data table" at bounding box center [477, 166] width 7 height 7
click at [361, 165] on span "Dating Frustration" at bounding box center [356, 166] width 40 height 6
click at [366, 233] on span "Local Dating" at bounding box center [359, 232] width 27 height 6
click at [478, 192] on button "Data table" at bounding box center [477, 190] width 7 height 7
click at [370, 190] on span "Dating Frustration" at bounding box center [356, 191] width 40 height 6
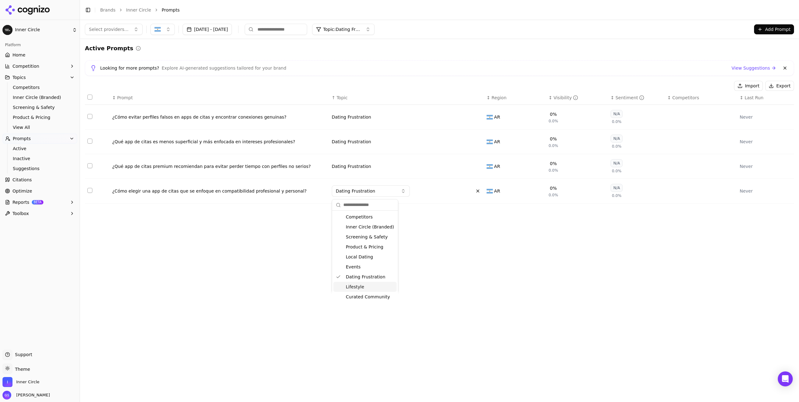
click at [364, 284] on div "Lifestyle" at bounding box center [364, 287] width 63 height 10
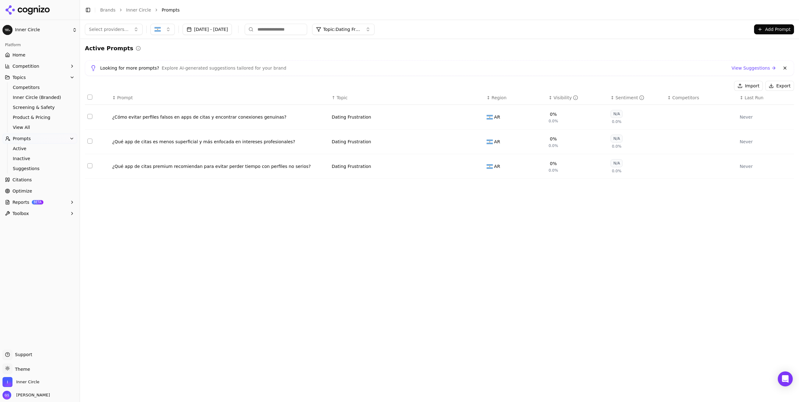
click at [282, 233] on div "Select providers... Sep 13, 2025 - Oct 13, 2025 Topic: Dating Frustration Add P…" at bounding box center [439, 211] width 719 height 382
click at [334, 78] on div "Active Prompts Looking for more prompts? Explore AI-generated suggestions tailo…" at bounding box center [439, 114] width 709 height 140
click at [36, 148] on span "Active" at bounding box center [40, 148] width 54 height 6
click at [42, 89] on span "Competitors" at bounding box center [40, 87] width 54 height 6
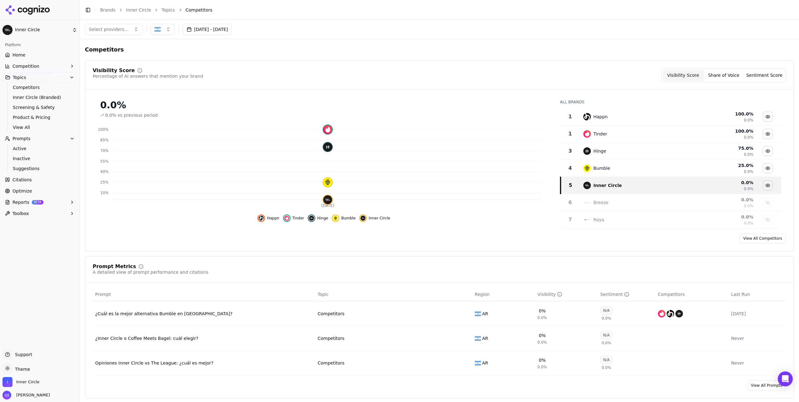
click at [37, 56] on link "Home" at bounding box center [39, 55] width 75 height 10
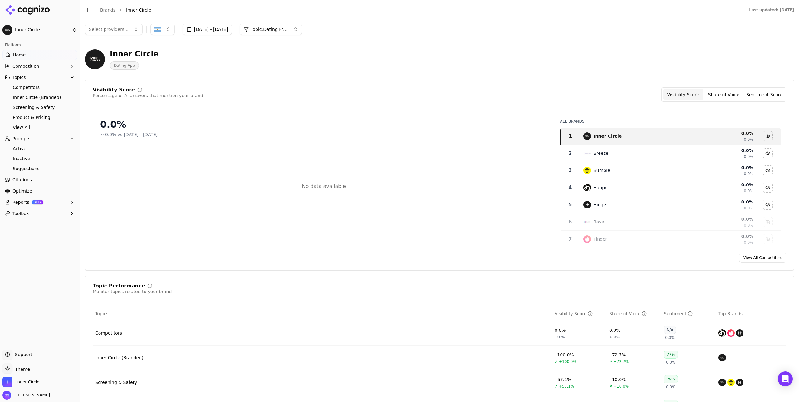
click at [218, 31] on button "Sep 13, 2025 - Oct 13, 2025" at bounding box center [208, 29] width 50 height 11
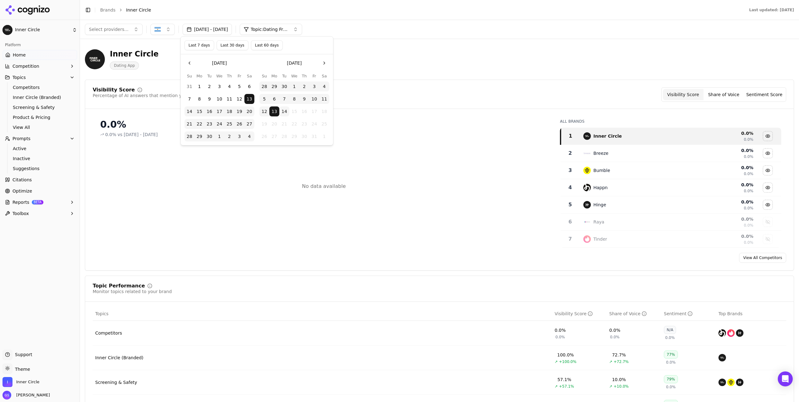
click at [271, 47] on button "Last 60 days" at bounding box center [267, 45] width 32 height 10
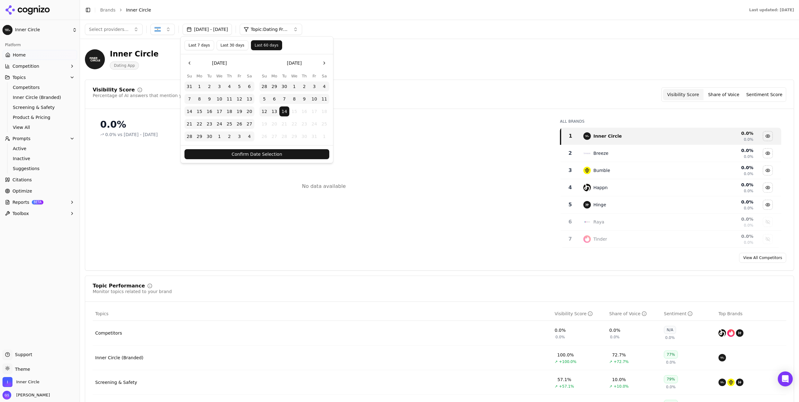
click at [413, 49] on div "Inner Circle Dating App" at bounding box center [439, 59] width 709 height 31
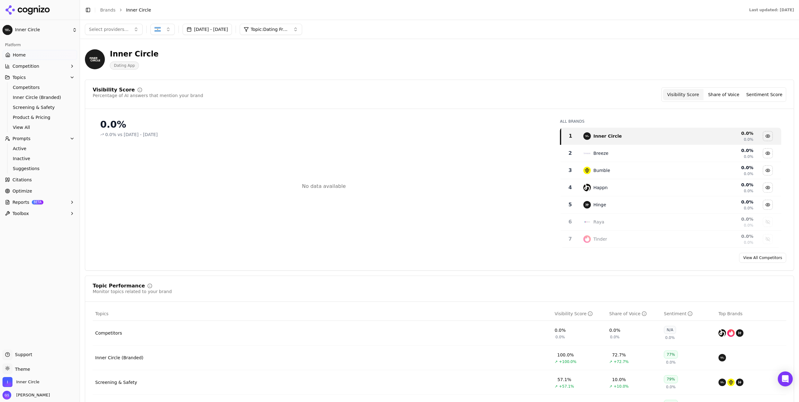
click at [288, 31] on span "Topic: Dating Frustration" at bounding box center [269, 29] width 37 height 6
click at [278, 52] on div "All" at bounding box center [304, 54] width 84 height 10
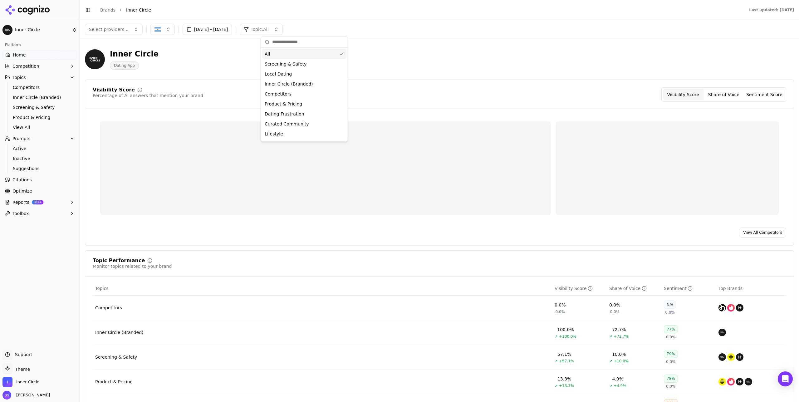
click at [421, 61] on div "Inner Circle Dating App" at bounding box center [439, 59] width 709 height 31
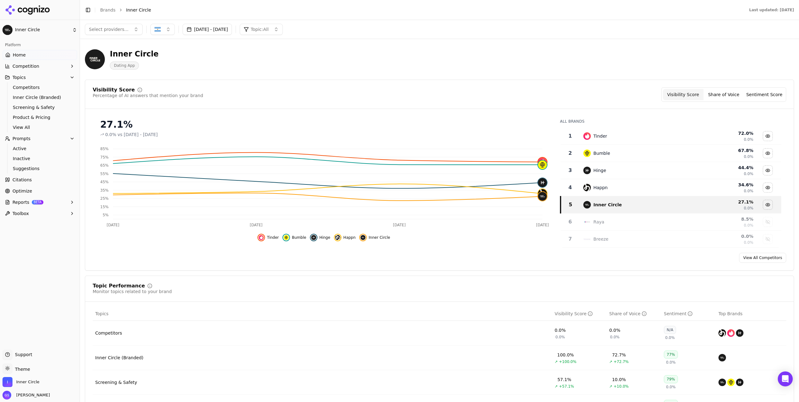
click at [164, 29] on button "button" at bounding box center [162, 29] width 24 height 11
click at [168, 54] on span "Brazil" at bounding box center [183, 54] width 46 height 6
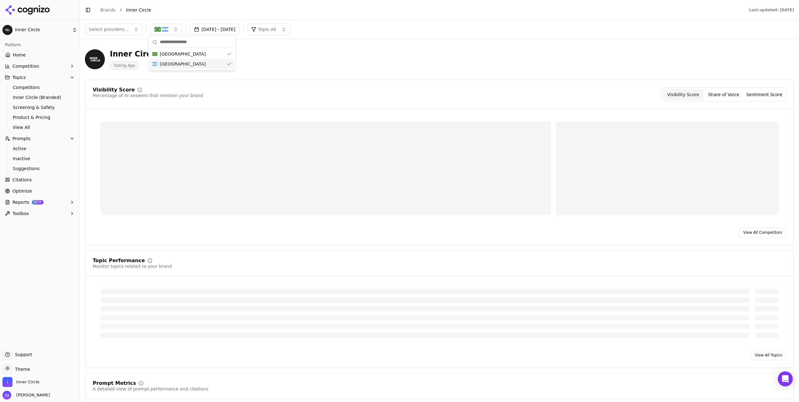
click at [171, 61] on span "Argentina" at bounding box center [183, 64] width 46 height 6
click at [302, 56] on div "Inner Circle Dating App" at bounding box center [225, 59] width 280 height 21
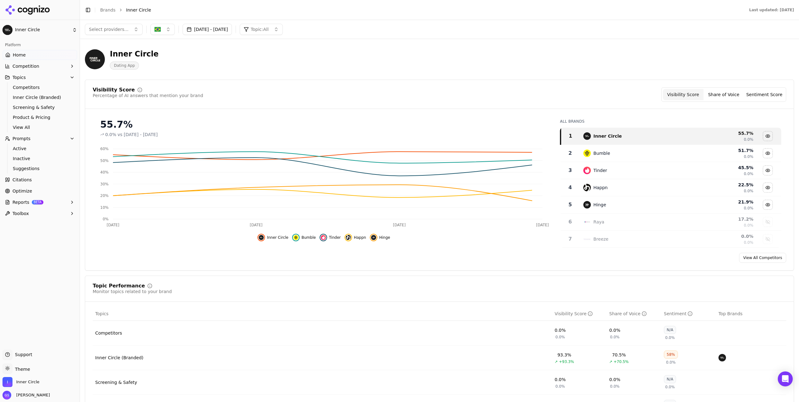
click at [151, 28] on button "button" at bounding box center [162, 29] width 24 height 11
click at [179, 61] on span "Argentina" at bounding box center [183, 64] width 46 height 6
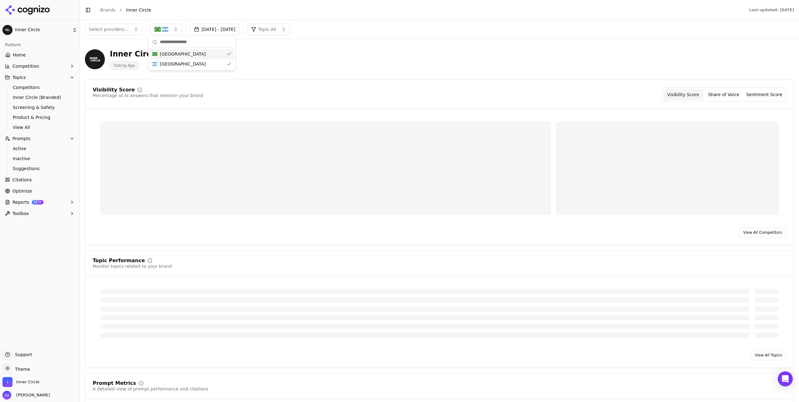
click at [175, 54] on div "Brazil" at bounding box center [192, 54] width 84 height 10
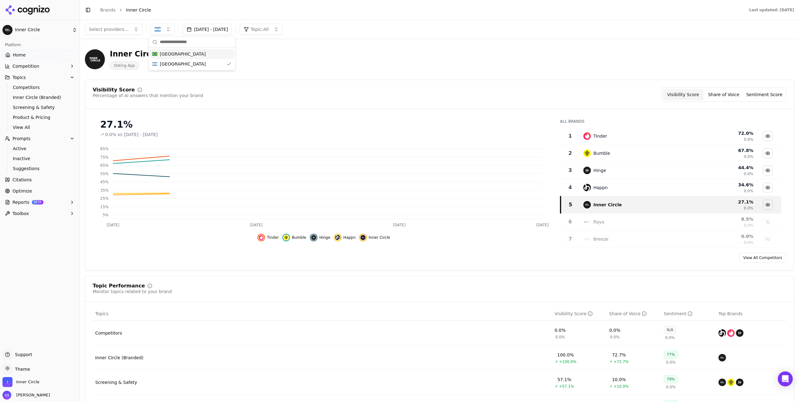
click at [337, 63] on div "Inner Circle Dating App" at bounding box center [225, 59] width 280 height 21
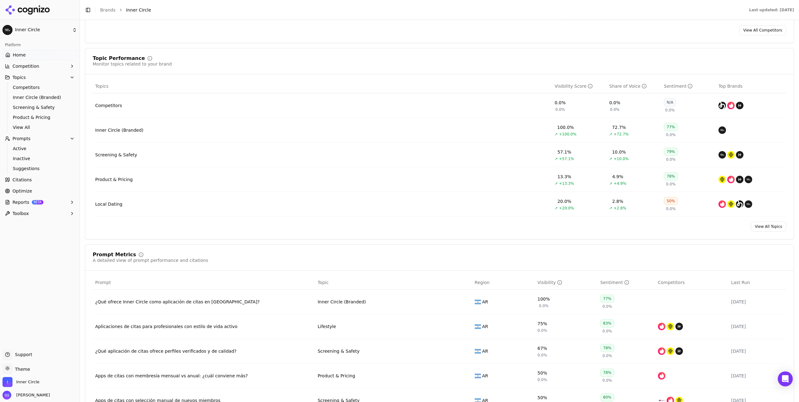
scroll to position [230, 0]
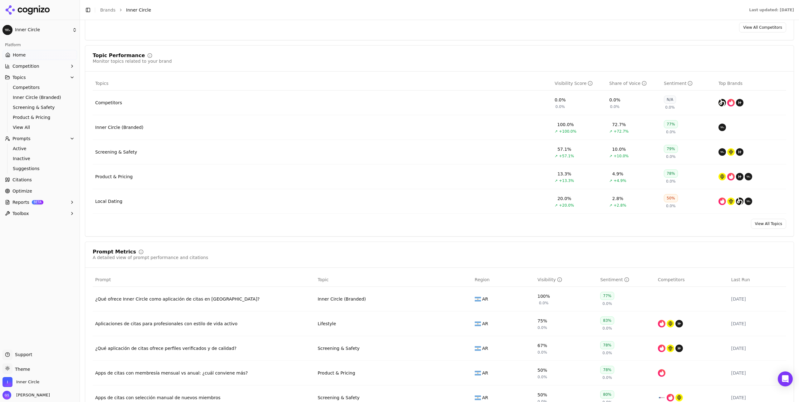
click at [107, 105] on div "Competitors" at bounding box center [108, 103] width 27 height 6
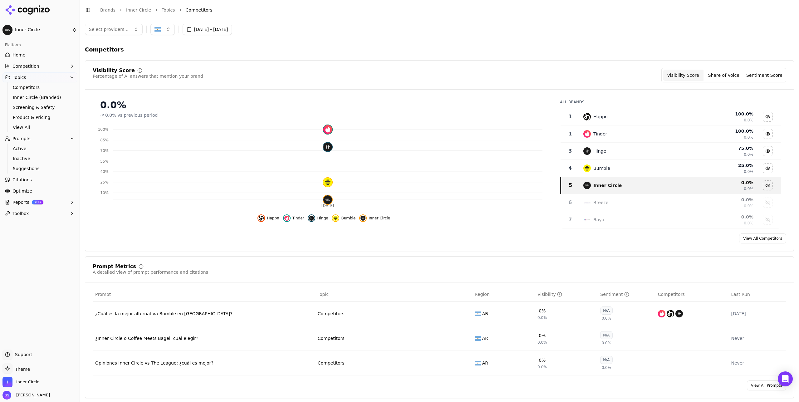
click at [194, 314] on div "¿Cuál es la mejor alternativa Bumble en [GEOGRAPHIC_DATA]?" at bounding box center [204, 314] width 218 height 6
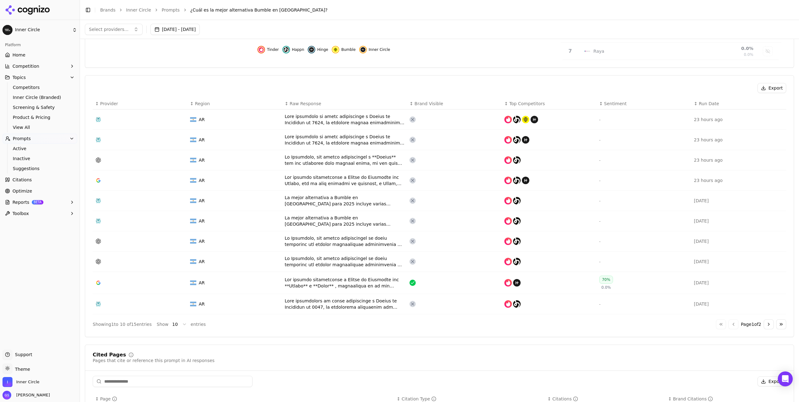
scroll to position [161, 0]
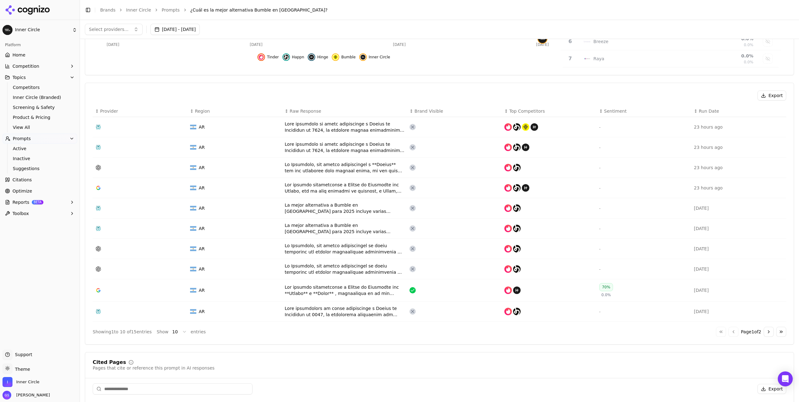
click at [360, 164] on div "Data table" at bounding box center [345, 167] width 120 height 12
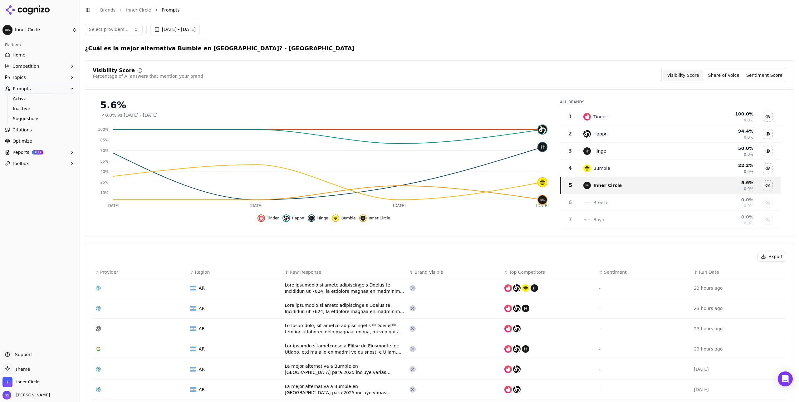
click at [723, 77] on button "Share of Voice" at bounding box center [723, 75] width 41 height 11
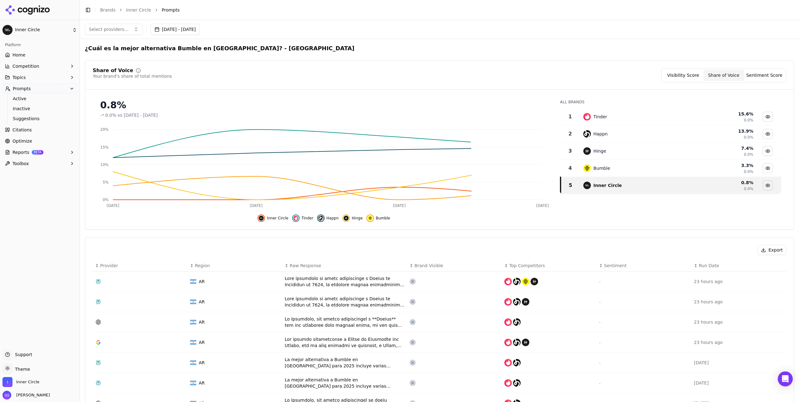
click at [695, 74] on button "Visibility Score" at bounding box center [683, 75] width 41 height 11
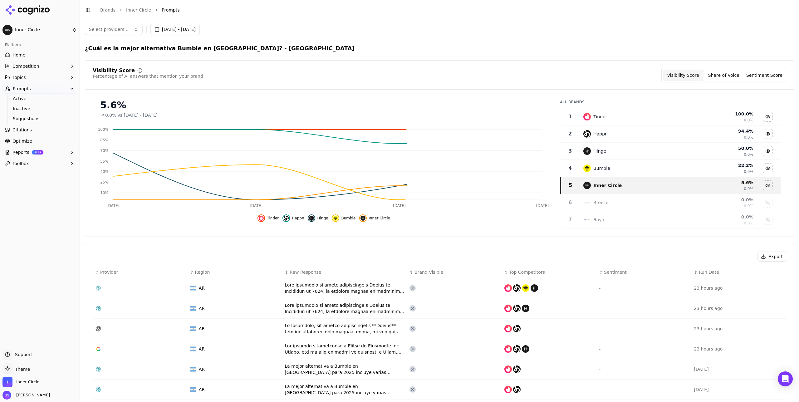
click at [766, 74] on button "Sentiment Score" at bounding box center [764, 75] width 41 height 11
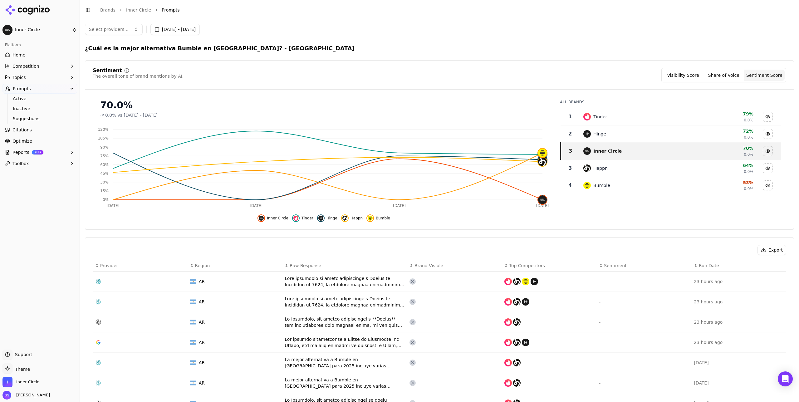
click at [687, 75] on button "Visibility Score" at bounding box center [683, 75] width 41 height 11
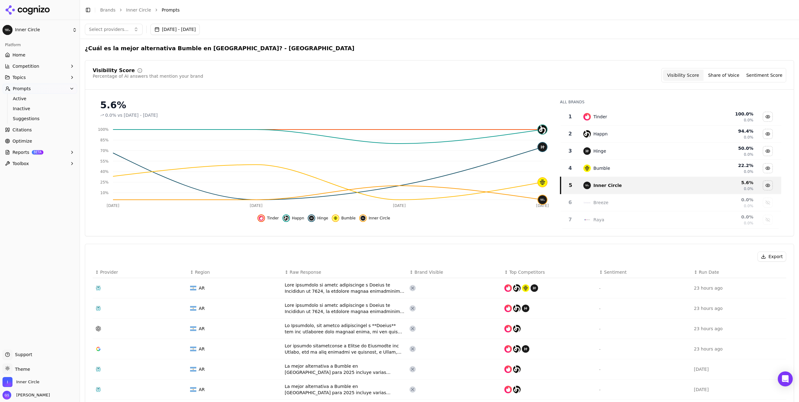
click at [295, 89] on div "Visibility Score Percentage of AI answers that mention your brand Visibility Sc…" at bounding box center [439, 79] width 708 height 22
click at [30, 91] on button "Prompts" at bounding box center [39, 89] width 75 height 10
click at [29, 96] on span "Active" at bounding box center [40, 99] width 54 height 6
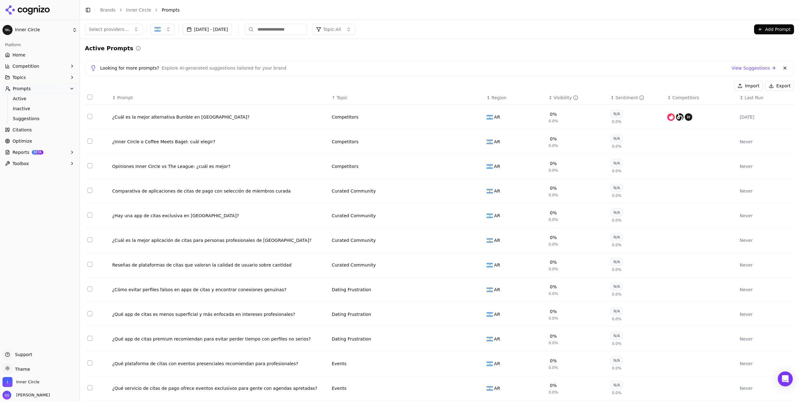
click at [226, 30] on button "Sep 13, 2025 - Oct 13, 2025" at bounding box center [208, 29] width 50 height 11
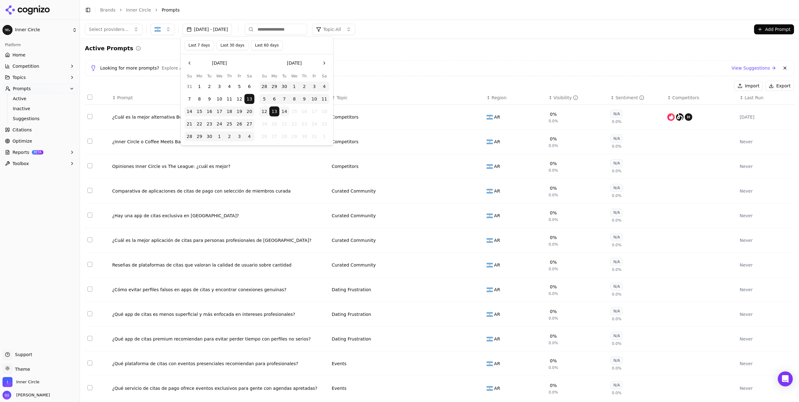
click at [233, 45] on button "Last 30 days" at bounding box center [233, 45] width 32 height 10
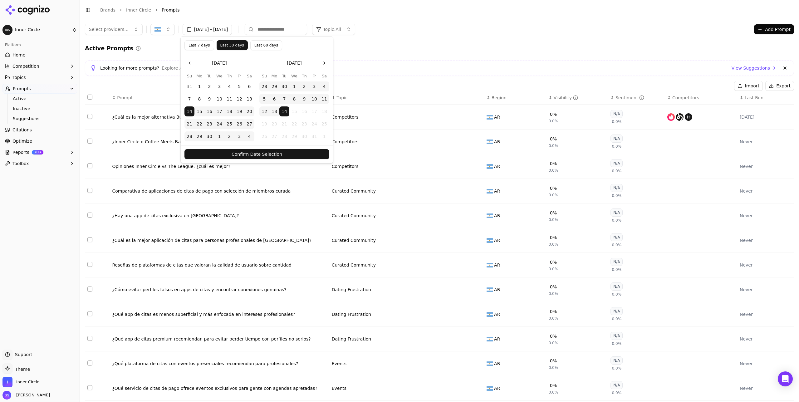
click at [409, 67] on div "Looking for more prompts? Explore AI-generated suggestions tailored for your br…" at bounding box center [439, 67] width 698 height 7
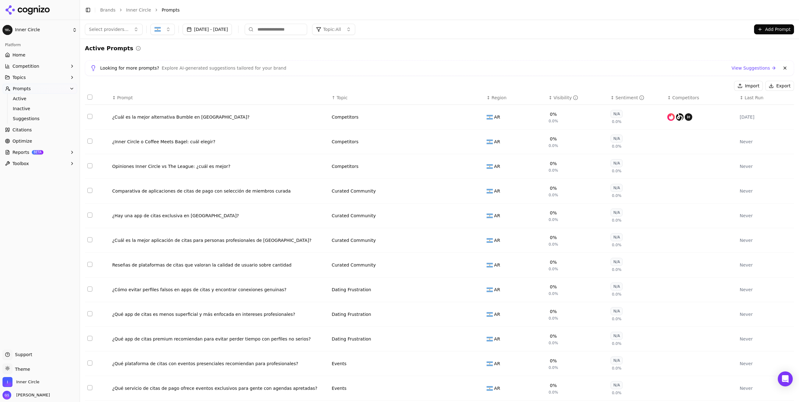
click at [207, 32] on button "Sep 13, 2025 - Oct 13, 2025" at bounding box center [208, 29] width 50 height 11
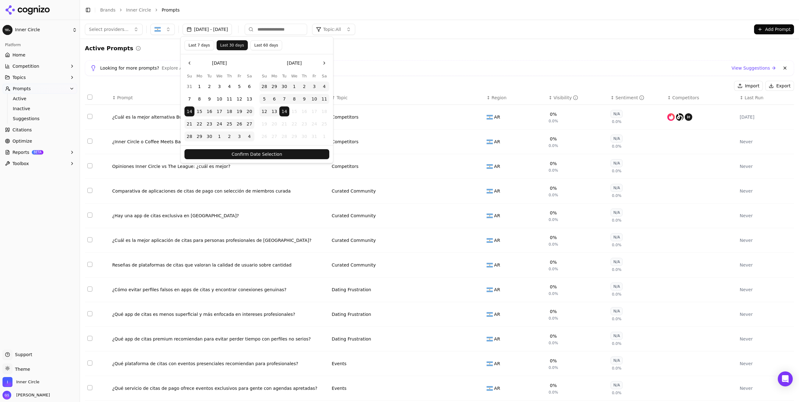
click at [267, 44] on button "Last 60 days" at bounding box center [266, 45] width 32 height 10
click at [292, 151] on button "Confirm Date Selection" at bounding box center [256, 154] width 145 height 10
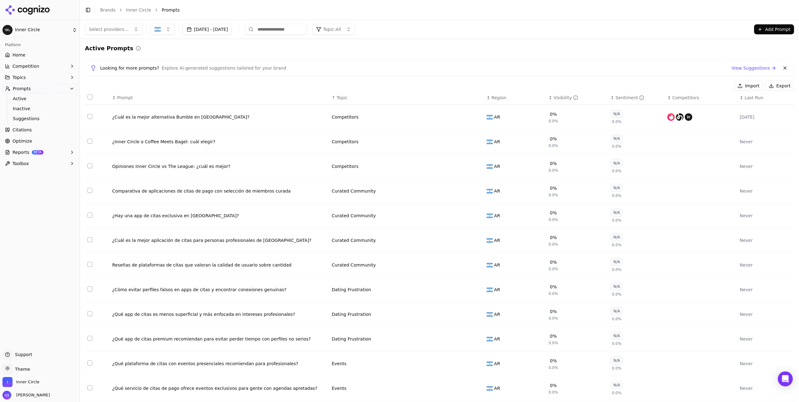
click at [332, 98] on div "↑ Topic" at bounding box center [407, 98] width 150 height 6
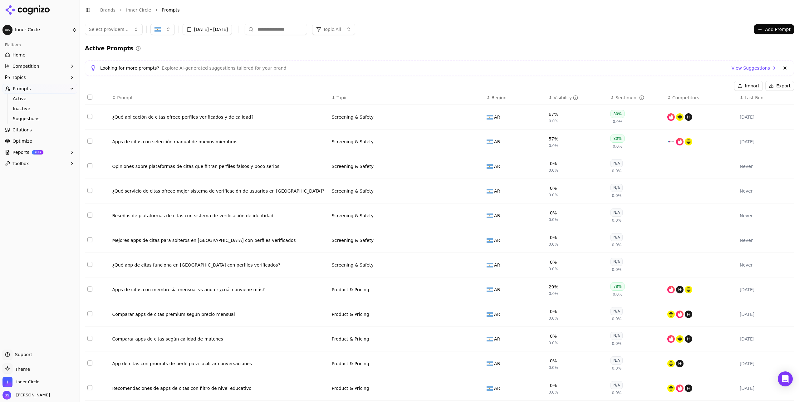
click at [335, 97] on div "↓ Topic" at bounding box center [407, 98] width 150 height 6
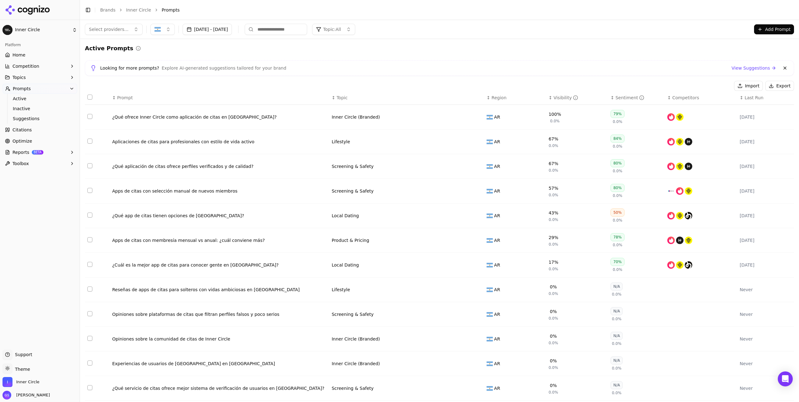
click at [345, 98] on span "Topic" at bounding box center [341, 98] width 11 height 6
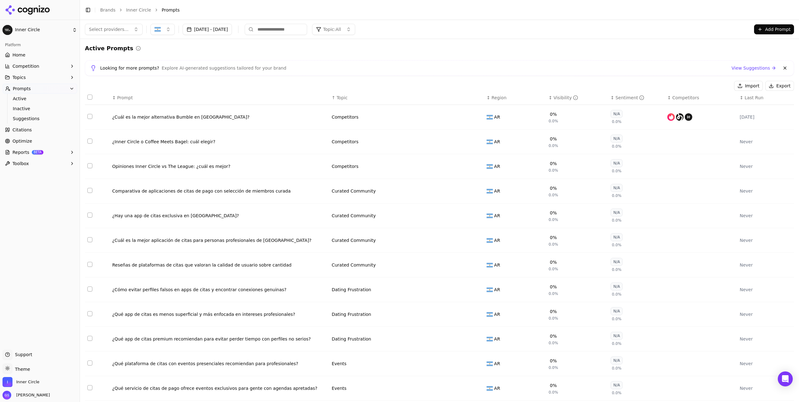
click at [355, 29] on button "Topic: All" at bounding box center [333, 29] width 43 height 11
click at [370, 75] on div "Local Dating" at bounding box center [379, 74] width 84 height 10
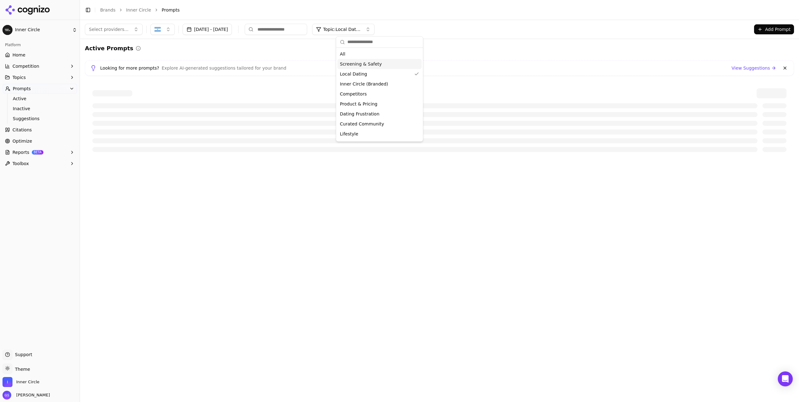
click at [453, 48] on div "Active Prompts" at bounding box center [439, 48] width 709 height 9
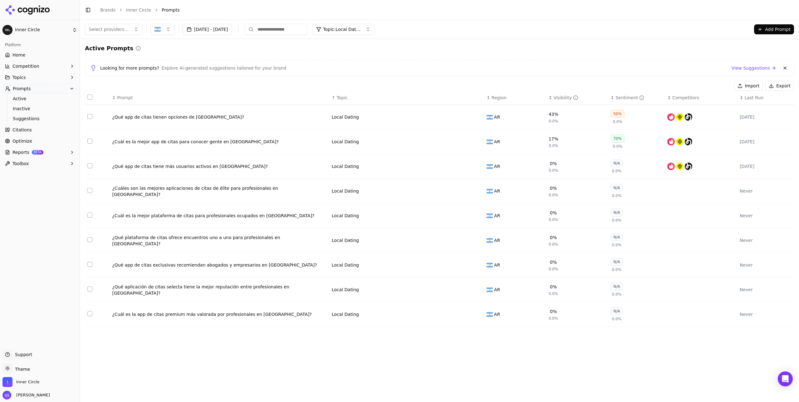
click at [155, 30] on img "button" at bounding box center [157, 29] width 6 height 6
click at [165, 54] on span "Brazil" at bounding box center [183, 54] width 46 height 6
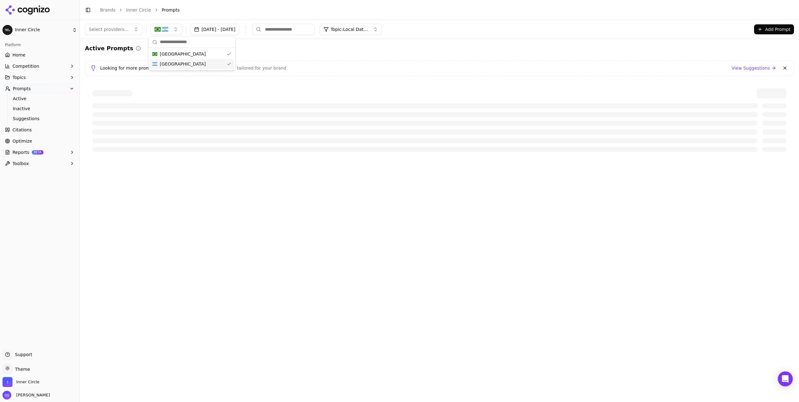
click at [174, 64] on span "Argentina" at bounding box center [183, 64] width 46 height 6
click at [182, 63] on div "Argentina" at bounding box center [192, 64] width 84 height 10
click at [172, 53] on div "Brazil" at bounding box center [192, 54] width 84 height 10
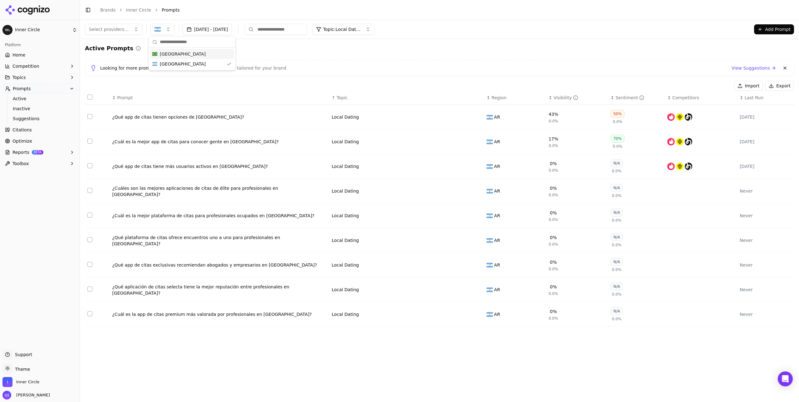
click at [326, 51] on div "Active Prompts" at bounding box center [439, 48] width 709 height 9
click at [375, 30] on button "Topic: Local Dating" at bounding box center [343, 29] width 62 height 11
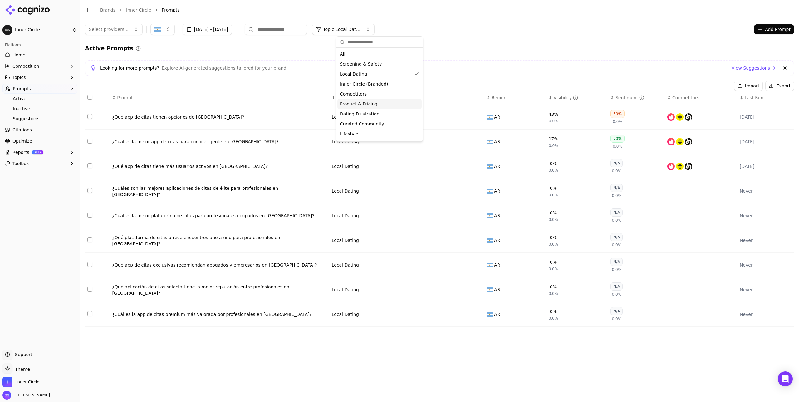
click at [368, 100] on div "Product & Pricing" at bounding box center [379, 104] width 84 height 10
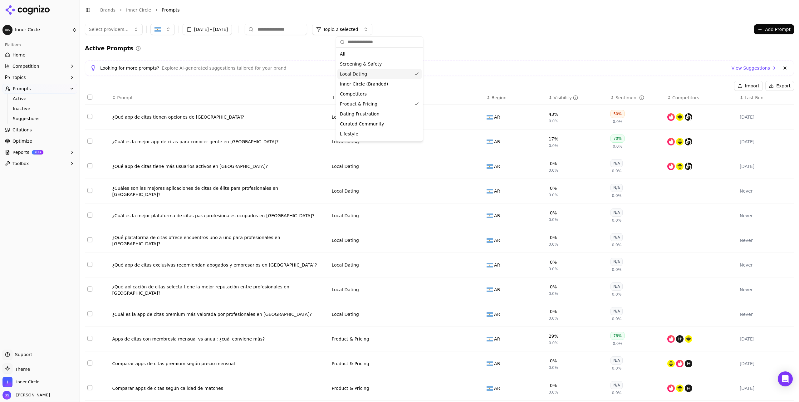
click at [389, 74] on div "Local Dating" at bounding box center [379, 74] width 84 height 10
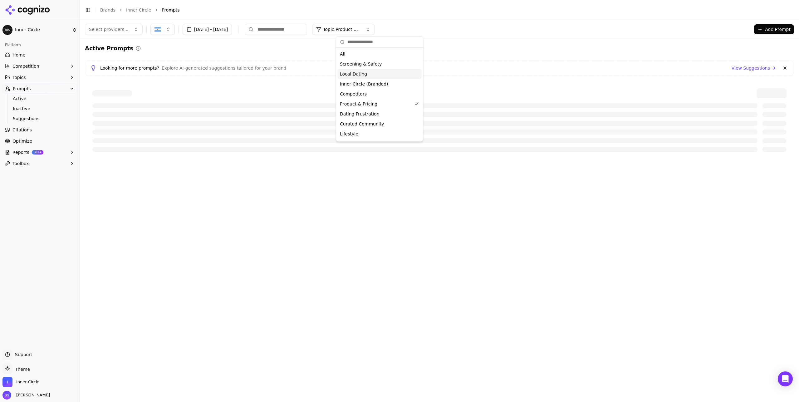
click at [466, 65] on div "Looking for more prompts? Explore AI-generated suggestions tailored for your br…" at bounding box center [439, 67] width 698 height 7
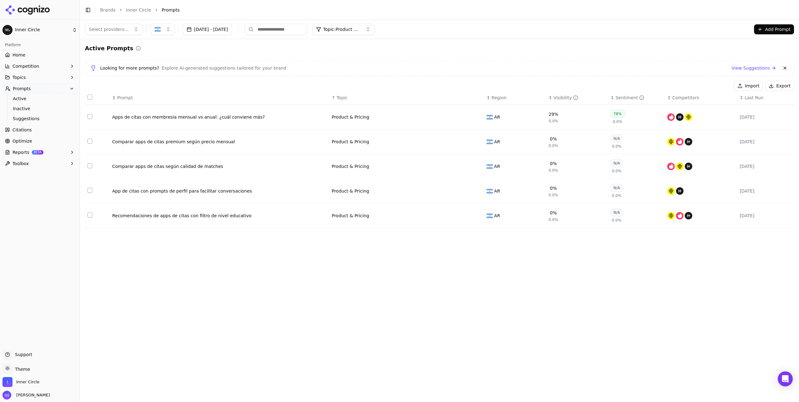
click at [478, 217] on button "Data table" at bounding box center [477, 215] width 7 height 7
click at [358, 218] on span "Product & Pricing" at bounding box center [354, 216] width 37 height 6
click at [365, 319] on span "Curated Community" at bounding box center [368, 322] width 44 height 6
click at [359, 29] on span "Topic: Product & Pricing" at bounding box center [341, 29] width 37 height 6
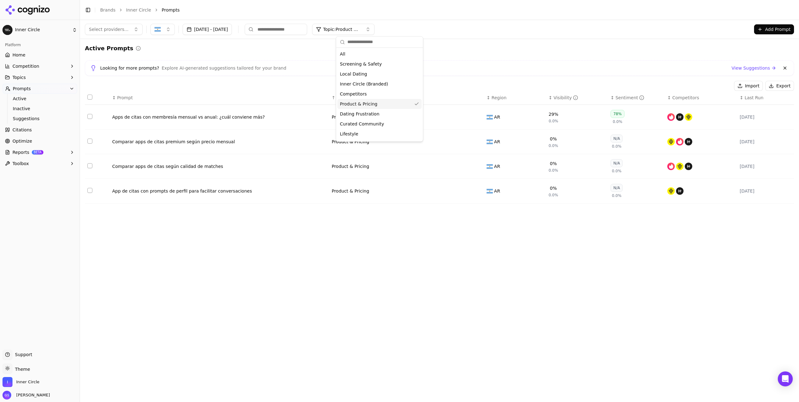
click at [377, 106] on div "Product & Pricing" at bounding box center [379, 104] width 84 height 10
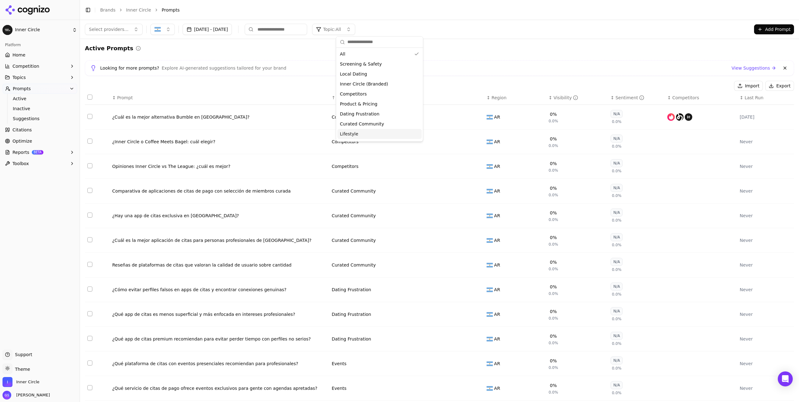
click at [372, 133] on div "Lifestyle" at bounding box center [379, 134] width 84 height 10
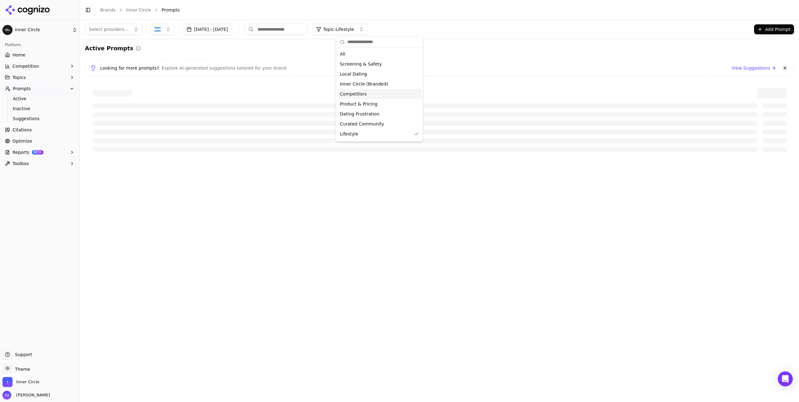
click at [448, 69] on div "Looking for more prompts? Explore AI-generated suggestions tailored for your br…" at bounding box center [439, 67] width 698 height 7
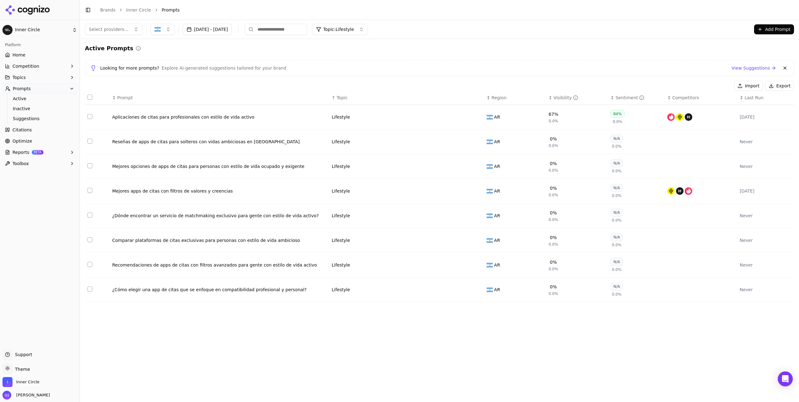
click at [357, 24] on button "Topic: Lifestyle" at bounding box center [340, 29] width 56 height 11
drag, startPoint x: 372, startPoint y: 126, endPoint x: 368, endPoint y: 130, distance: 6.4
click at [372, 126] on div "Lifestyle" at bounding box center [379, 125] width 84 height 10
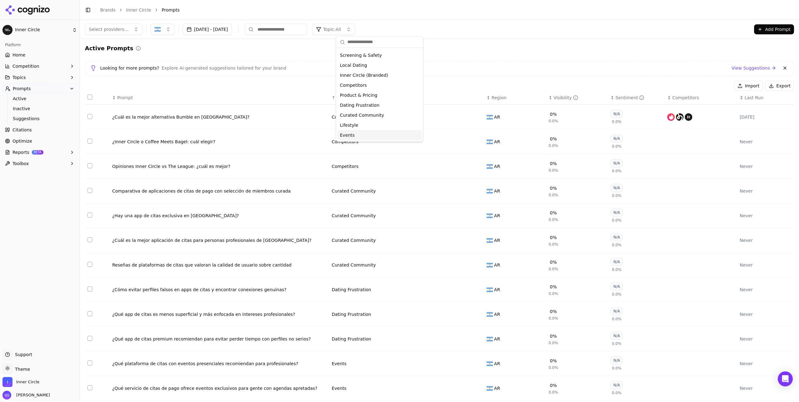
click at [367, 135] on div "Events" at bounding box center [379, 135] width 84 height 10
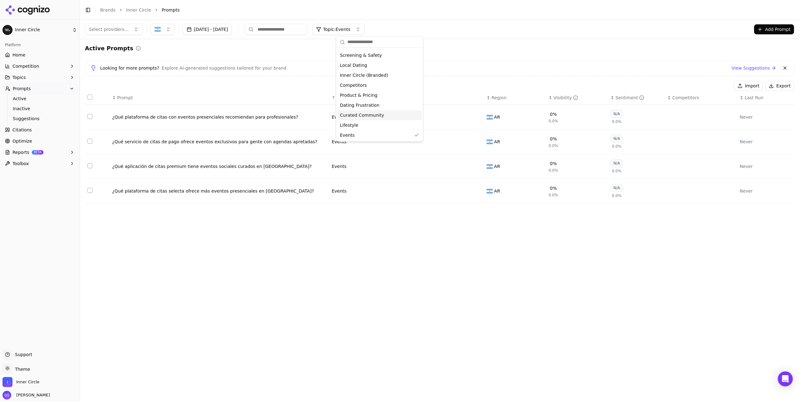
click at [473, 79] on div "Active Prompts Looking for more prompts? Explore AI-generated suggestions tailo…" at bounding box center [439, 126] width 709 height 164
click at [350, 28] on span "Topic: Events" at bounding box center [336, 29] width 27 height 6
click at [362, 134] on div "Events" at bounding box center [379, 135] width 84 height 10
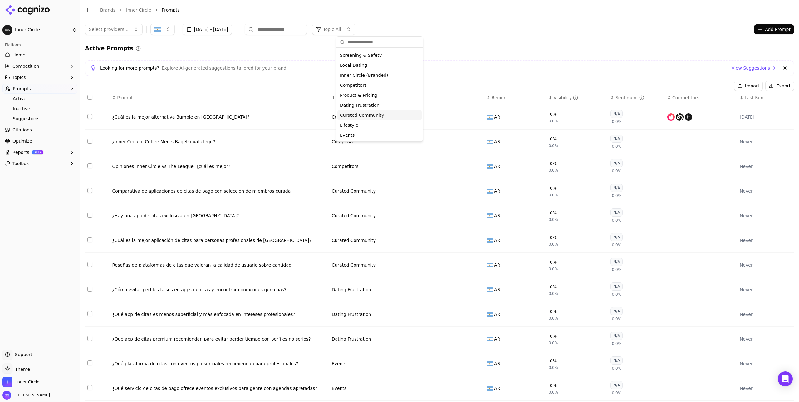
click at [371, 116] on span "Curated Community" at bounding box center [362, 115] width 44 height 6
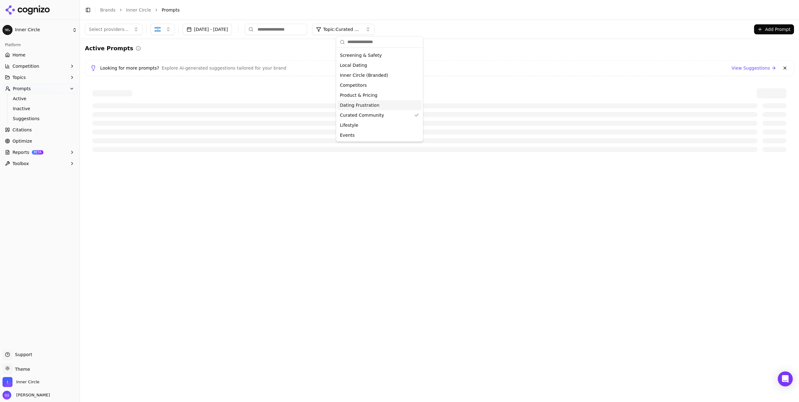
click at [491, 61] on div "Looking for more prompts? Explore AI-generated suggestions tailored for your br…" at bounding box center [439, 68] width 709 height 16
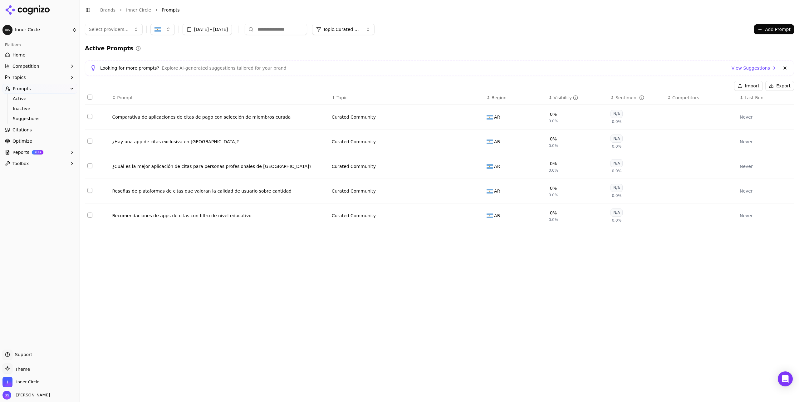
click at [477, 167] on button "Data table" at bounding box center [477, 166] width 7 height 7
click at [387, 168] on button "Curated Community" at bounding box center [371, 166] width 78 height 11
click at [369, 232] on span "Local Dating" at bounding box center [359, 232] width 27 height 6
click at [479, 141] on button "Data table" at bounding box center [477, 141] width 7 height 7
click at [381, 143] on button "Curated Community" at bounding box center [371, 141] width 78 height 11
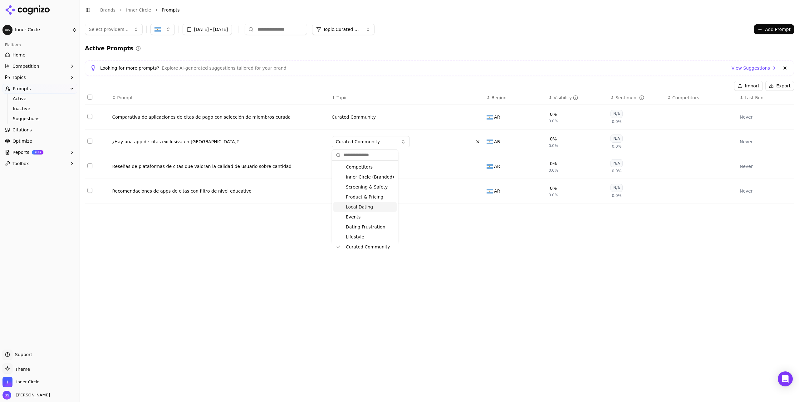
click at [370, 205] on span "Local Dating" at bounding box center [359, 207] width 27 height 6
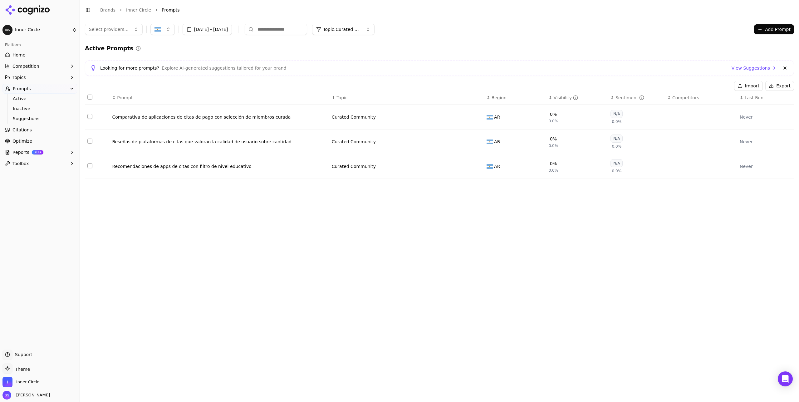
click at [423, 49] on div "Active Prompts" at bounding box center [439, 48] width 709 height 9
click at [394, 69] on div "Looking for more prompts? Explore AI-generated suggestions tailored for your br…" at bounding box center [439, 67] width 698 height 7
click at [360, 31] on span "Topic: Curated Community" at bounding box center [341, 29] width 37 height 6
click at [371, 75] on div "Local Dating" at bounding box center [379, 74] width 84 height 10
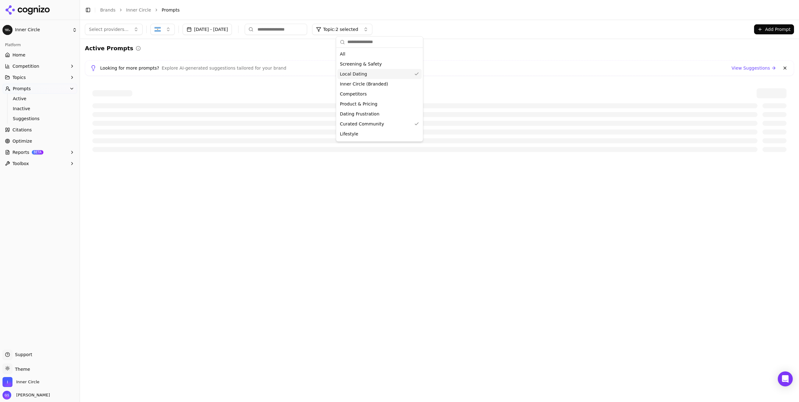
click at [461, 67] on div "Looking for more prompts? Explore AI-generated suggestions tailored for your br…" at bounding box center [439, 67] width 698 height 7
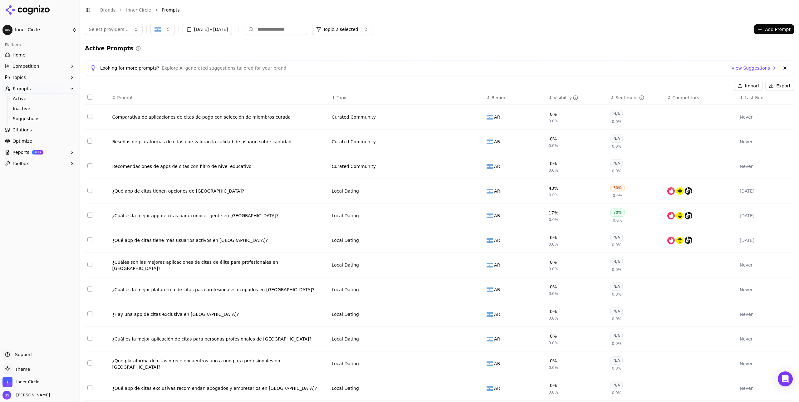
click at [364, 26] on button "Topic: 2 selected" at bounding box center [342, 29] width 60 height 11
click at [379, 122] on span "Curated Community" at bounding box center [362, 124] width 44 height 6
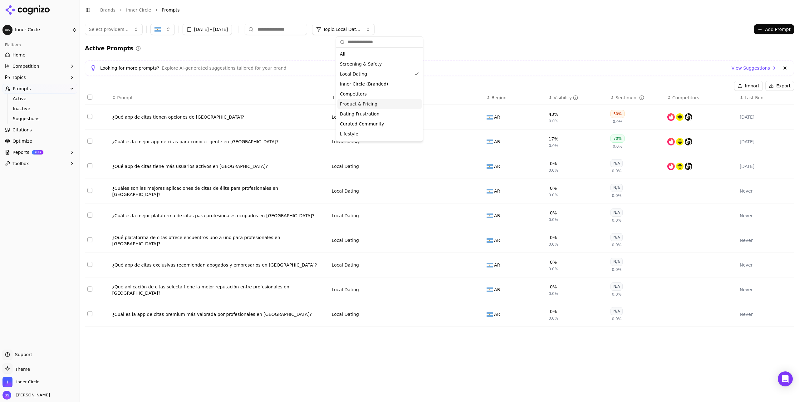
click at [478, 46] on div "Active Prompts" at bounding box center [439, 48] width 709 height 9
click at [37, 79] on button "Topics" at bounding box center [39, 77] width 75 height 10
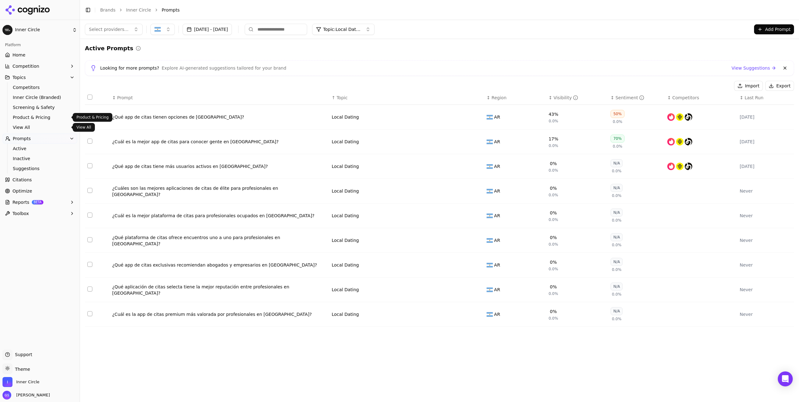
click at [28, 130] on span "View All" at bounding box center [40, 127] width 54 height 6
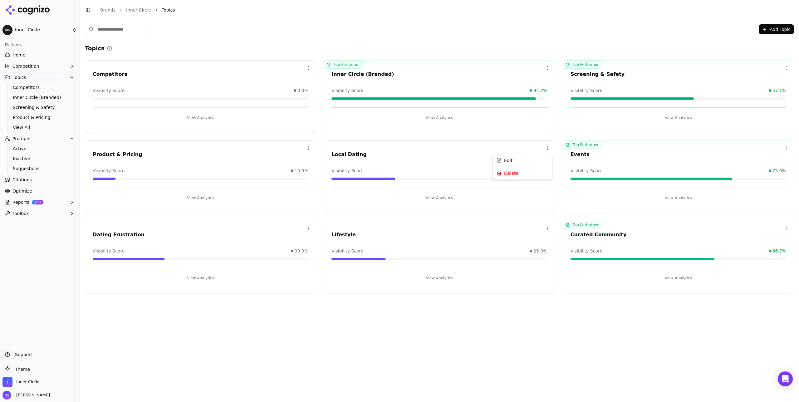
click at [548, 146] on html "Inner Circle Platform Home Competition Topics Competitors Inner Circle (Branded…" at bounding box center [399, 201] width 799 height 402
click at [525, 160] on div "Edit" at bounding box center [522, 161] width 57 height 10
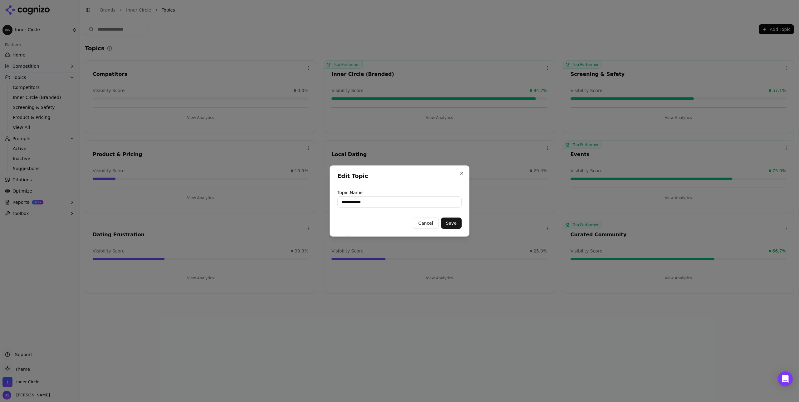
click at [400, 201] on input "**********" at bounding box center [399, 201] width 124 height 11
click at [446, 223] on button "Save" at bounding box center [451, 223] width 21 height 11
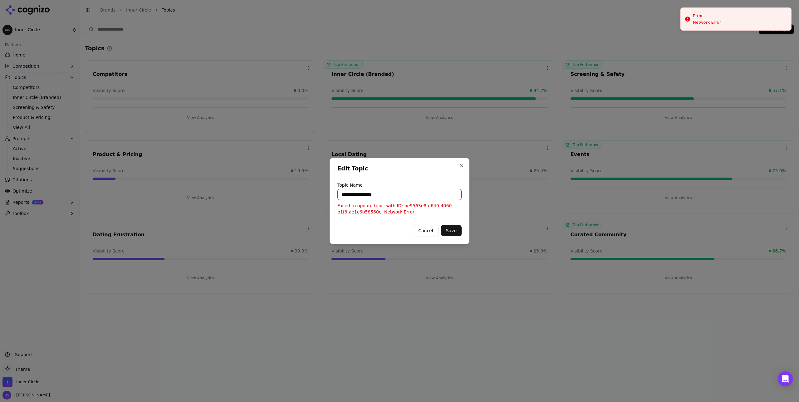
click at [386, 194] on input "**********" at bounding box center [399, 194] width 124 height 11
drag, startPoint x: 369, startPoint y: 194, endPoint x: 378, endPoint y: 198, distance: 9.3
click at [369, 195] on input "**********" at bounding box center [399, 194] width 124 height 11
click at [454, 229] on button "Save" at bounding box center [451, 230] width 21 height 11
drag, startPoint x: 371, startPoint y: 194, endPoint x: 377, endPoint y: 198, distance: 6.9
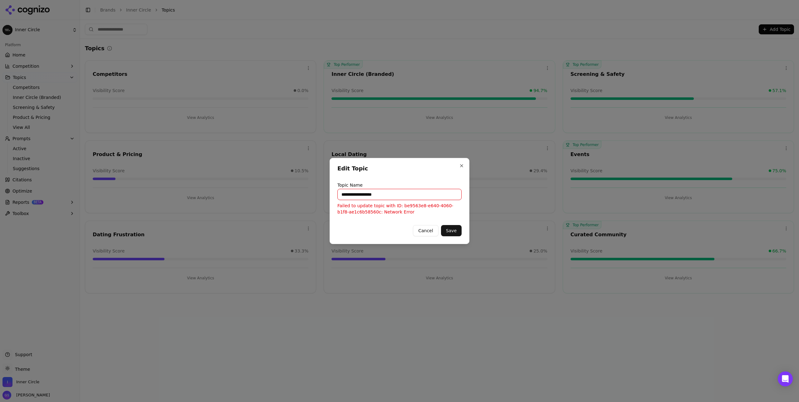
click at [372, 195] on input "**********" at bounding box center [399, 194] width 124 height 11
drag, startPoint x: 403, startPoint y: 198, endPoint x: 399, endPoint y: 197, distance: 3.6
click at [403, 198] on input "**********" at bounding box center [399, 194] width 124 height 11
click at [451, 225] on div "**********" at bounding box center [400, 201] width 140 height 86
click at [455, 228] on button "Save" at bounding box center [451, 230] width 21 height 11
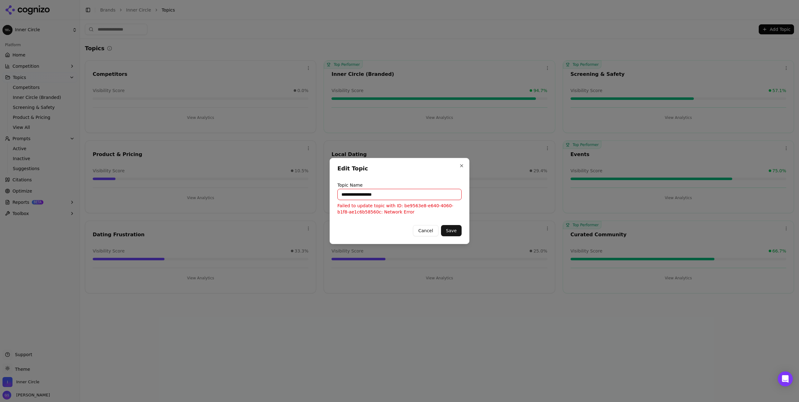
click at [431, 229] on button "Cancel" at bounding box center [425, 230] width 25 height 11
type input "**********"
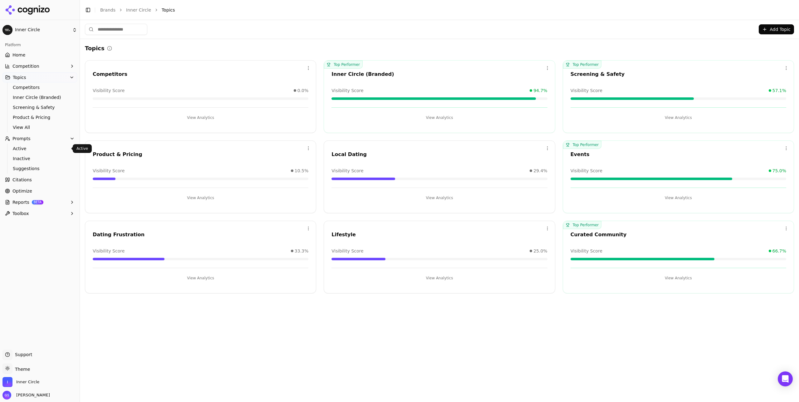
click at [44, 150] on span "Active" at bounding box center [40, 148] width 54 height 6
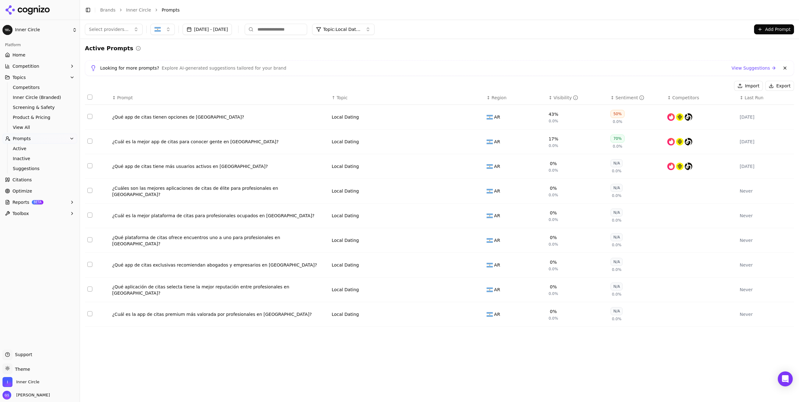
click at [477, 142] on button "Data table" at bounding box center [477, 141] width 7 height 7
click at [379, 144] on button "Local Dating" at bounding box center [371, 141] width 78 height 11
click at [376, 200] on span "Product & Pricing" at bounding box center [364, 197] width 37 height 6
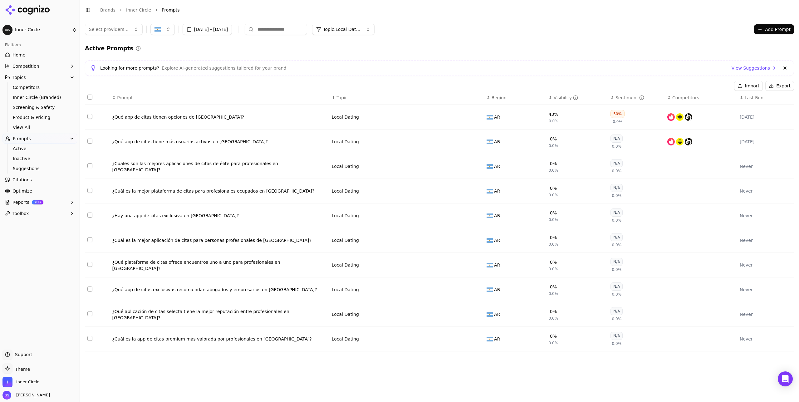
click at [476, 143] on button "Data table" at bounding box center [477, 141] width 7 height 7
click at [380, 143] on button "Local Dating" at bounding box center [371, 141] width 78 height 11
click at [372, 198] on span "Product & Pricing" at bounding box center [364, 197] width 37 height 6
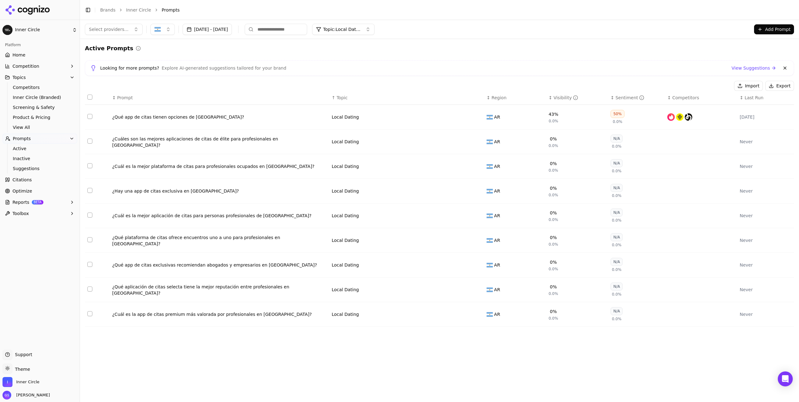
click at [478, 167] on button "Data table" at bounding box center [477, 166] width 7 height 7
click at [384, 169] on button "Local Dating" at bounding box center [371, 166] width 78 height 11
click at [374, 270] on span "Curated Community" at bounding box center [368, 272] width 44 height 6
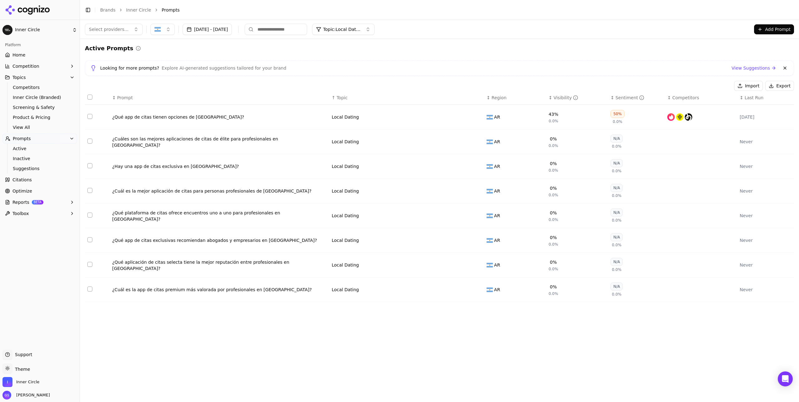
click at [479, 166] on button "Data table" at bounding box center [477, 166] width 7 height 7
click at [377, 166] on button "Local Dating" at bounding box center [371, 166] width 78 height 11
click at [372, 271] on span "Curated Community" at bounding box center [368, 272] width 44 height 6
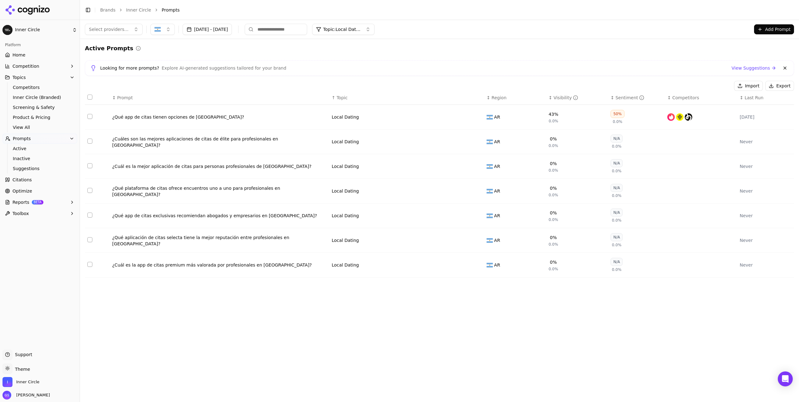
click at [480, 216] on button "Data table" at bounding box center [477, 215] width 7 height 7
click at [372, 219] on button "Local Dating" at bounding box center [371, 215] width 78 height 11
click at [371, 321] on span "Curated Community" at bounding box center [368, 322] width 44 height 6
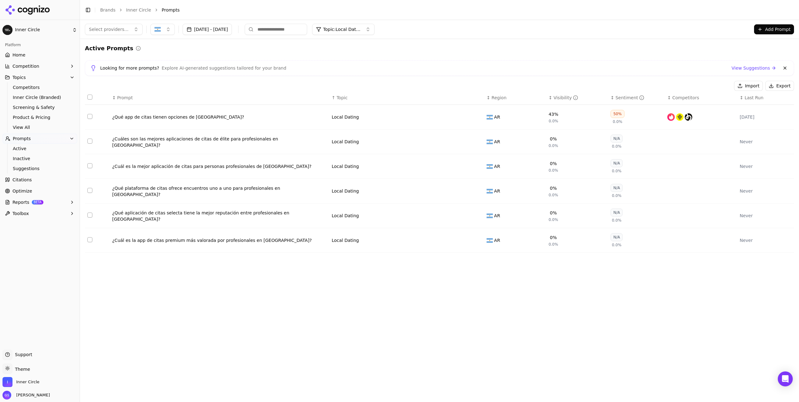
click at [479, 242] on button "Data table" at bounding box center [477, 240] width 7 height 7
click at [372, 243] on button "Local Dating" at bounding box center [371, 240] width 78 height 11
click at [371, 345] on span "Curated Community" at bounding box center [368, 347] width 44 height 6
drag, startPoint x: 157, startPoint y: 32, endPoint x: 161, endPoint y: 32, distance: 3.7
click at [157, 32] on img "button" at bounding box center [157, 29] width 6 height 6
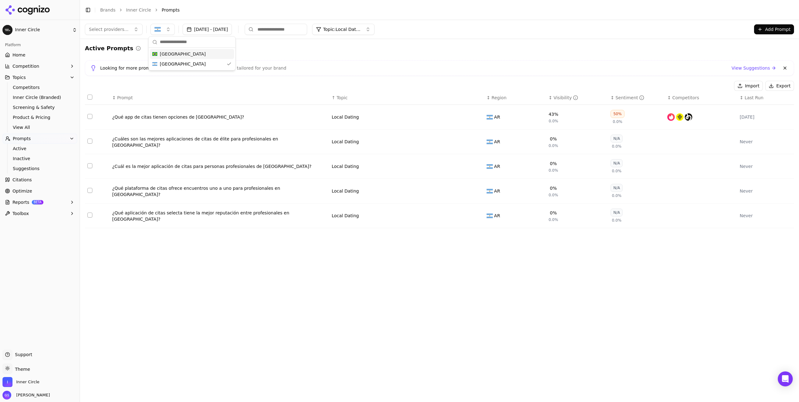
click at [174, 53] on div "Brazil" at bounding box center [192, 54] width 84 height 10
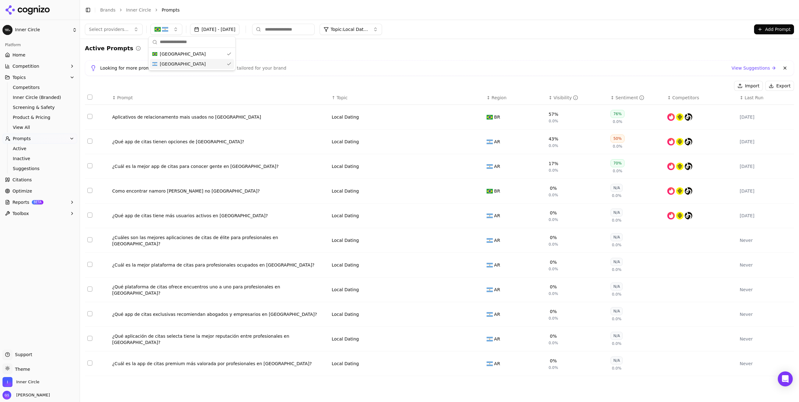
click at [173, 64] on span "Argentina" at bounding box center [183, 64] width 46 height 6
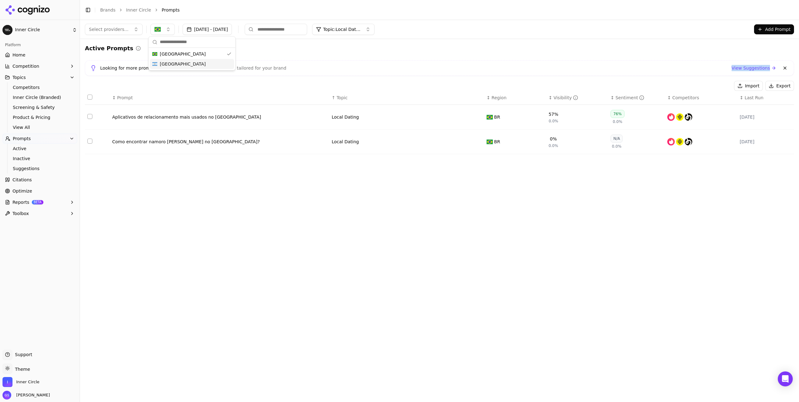
click at [382, 76] on div "Active Prompts Looking for more prompts? Explore AI-generated suggestions tailo…" at bounding box center [439, 101] width 709 height 115
click at [481, 116] on button "Data table" at bounding box center [477, 116] width 7 height 7
click at [388, 117] on button "Local Dating" at bounding box center [371, 116] width 78 height 11
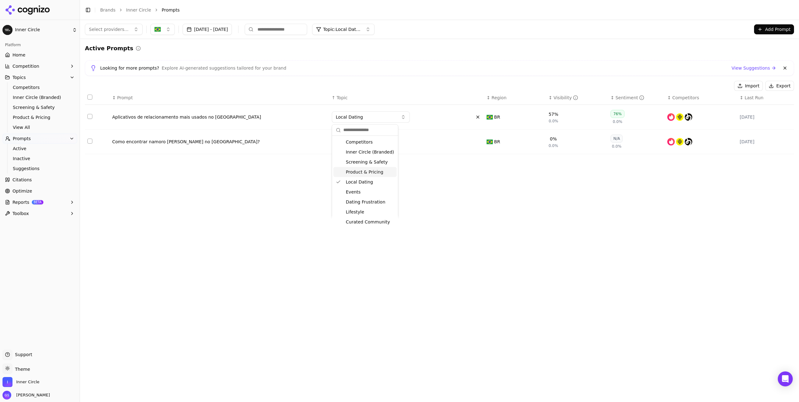
click at [376, 174] on span "Product & Pricing" at bounding box center [364, 172] width 37 height 6
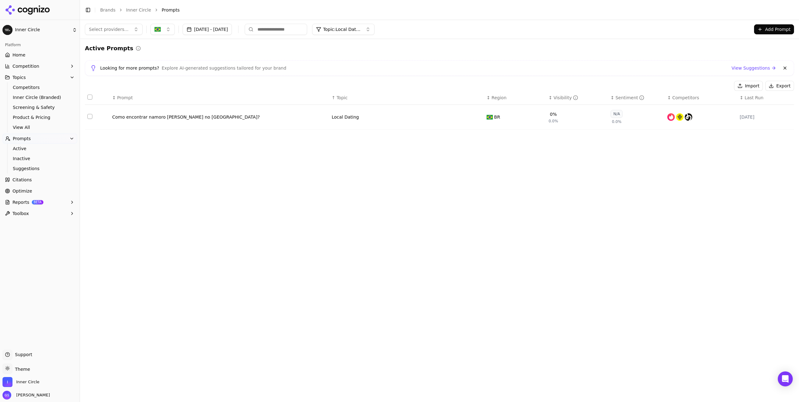
click at [477, 117] on button "Data table" at bounding box center [477, 116] width 7 height 7
click at [371, 119] on button "Local Dating" at bounding box center [371, 116] width 78 height 11
drag, startPoint x: 369, startPoint y: 202, endPoint x: 409, endPoint y: 192, distance: 40.9
click at [369, 202] on span "Dating Frustration" at bounding box center [366, 202] width 40 height 6
click at [266, 67] on span "Explore AI-generated suggestions tailored for your brand" at bounding box center [224, 68] width 125 height 6
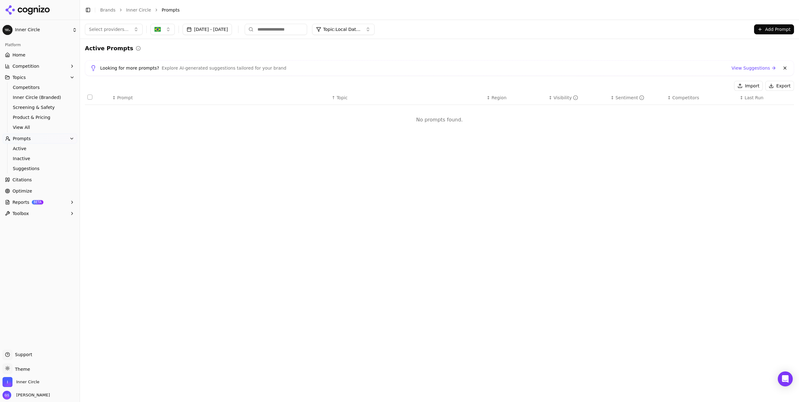
click at [762, 26] on button "Add Prompt" at bounding box center [774, 29] width 40 height 10
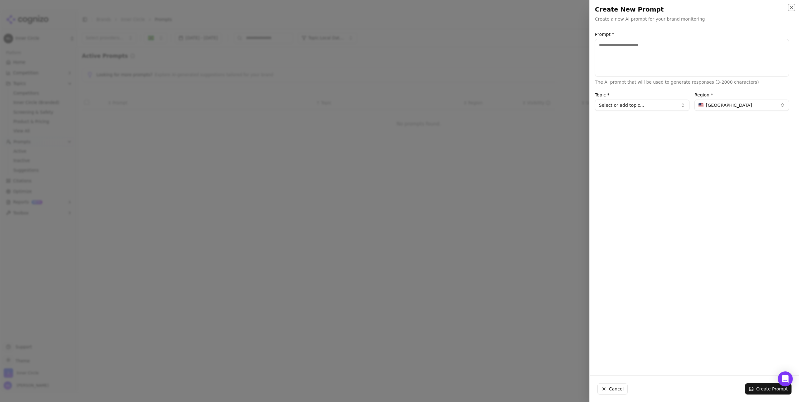
click at [791, 7] on icon "button" at bounding box center [791, 7] width 2 height 2
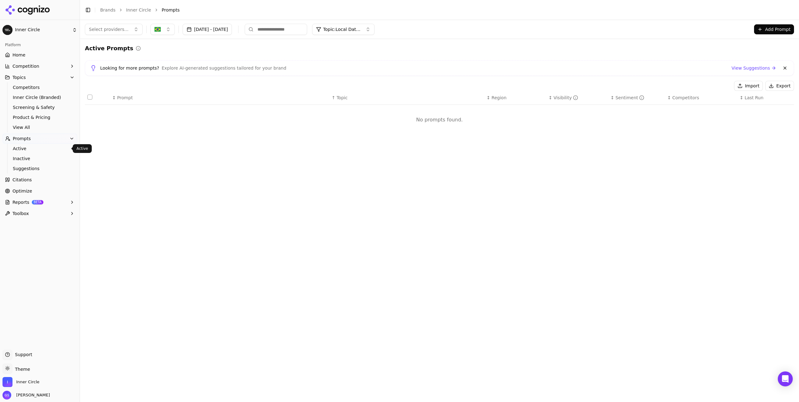
click at [26, 147] on span "Active" at bounding box center [40, 148] width 54 height 6
click at [25, 129] on span "View All" at bounding box center [40, 127] width 54 height 6
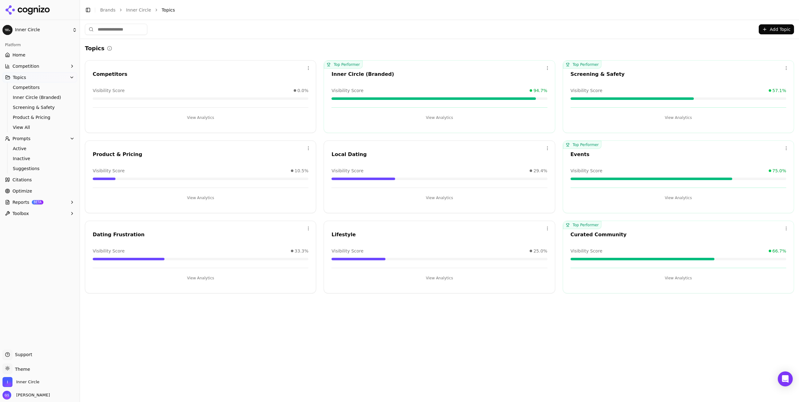
click at [547, 147] on html "Inner Circle Platform Home Competition Topics Competitors Inner Circle (Branded…" at bounding box center [399, 201] width 799 height 402
click at [546, 147] on html "Inner Circle Platform Home Competition Topics Competitors Inner Circle (Branded…" at bounding box center [399, 201] width 799 height 402
click at [449, 196] on button "View Analytics" at bounding box center [439, 198] width 216 height 10
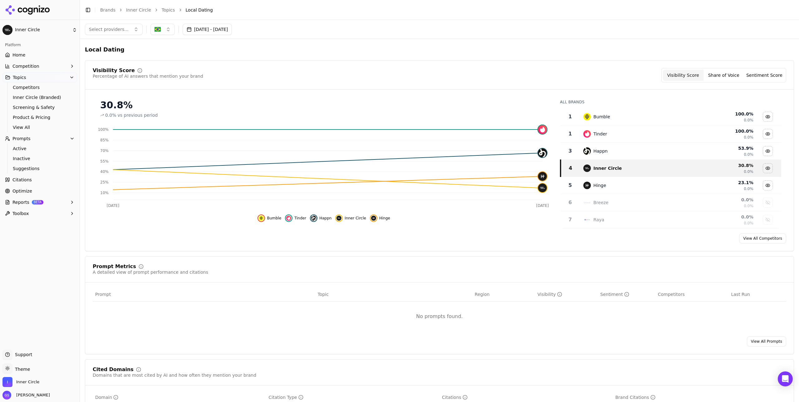
click at [125, 49] on button at bounding box center [130, 49] width 11 height 11
click at [129, 51] on input "**********" at bounding box center [426, 49] width 683 height 11
type input "**********"
click at [38, 31] on html "Inner Circle Platform Home Competition Topics Competitors Inner Circle (Branded…" at bounding box center [399, 201] width 799 height 402
click at [106, 53] on div "View All" at bounding box center [103, 54] width 17 height 6
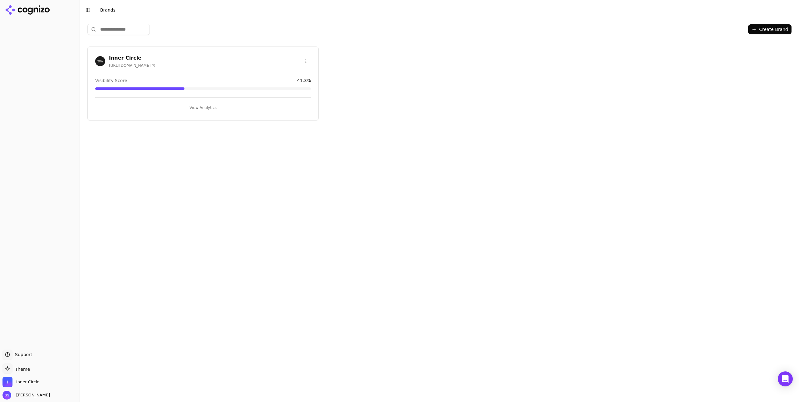
click at [772, 28] on button "Create Brand" at bounding box center [769, 29] width 43 height 10
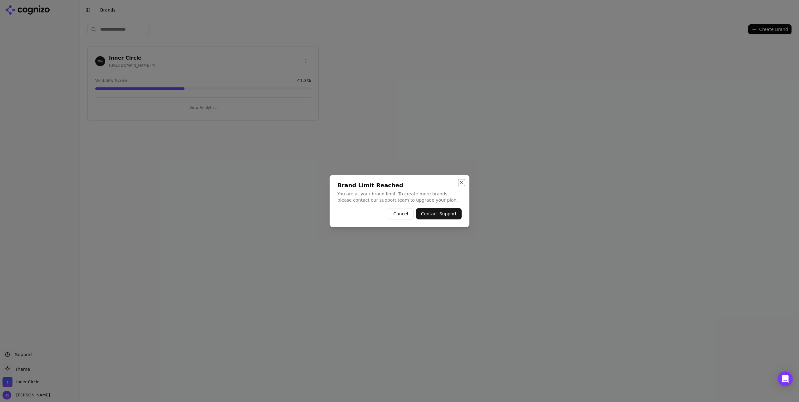
click at [463, 182] on button "Close" at bounding box center [461, 182] width 5 height 5
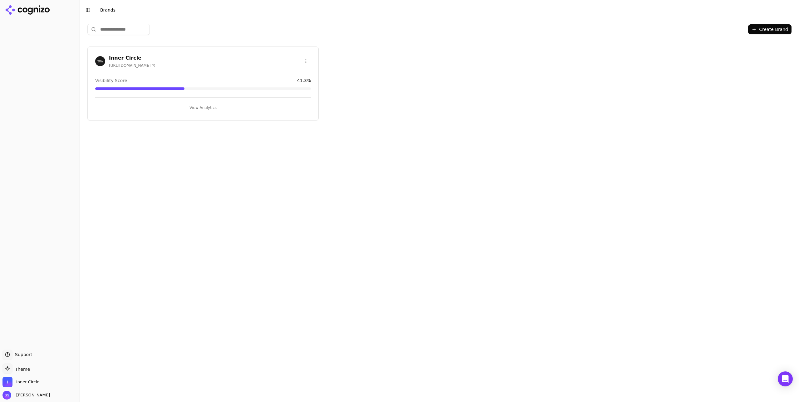
click at [134, 58] on h3 "Inner Circle" at bounding box center [132, 57] width 47 height 7
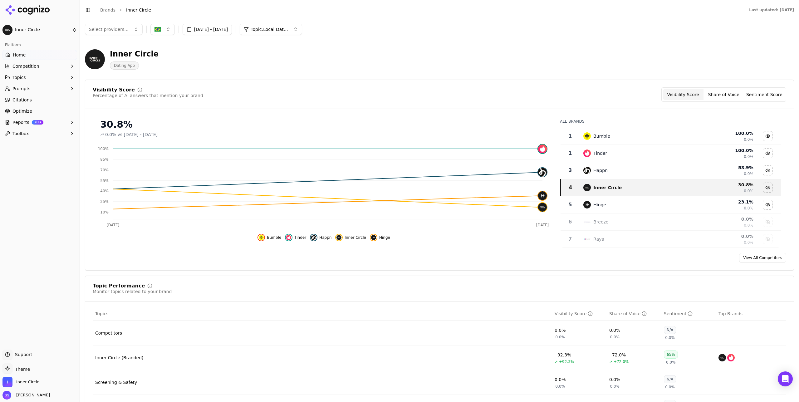
click at [28, 52] on link "Home" at bounding box center [39, 55] width 75 height 10
click at [45, 64] on button "Competition" at bounding box center [39, 66] width 75 height 10
click at [33, 76] on span "Metrics" at bounding box center [40, 76] width 54 height 6
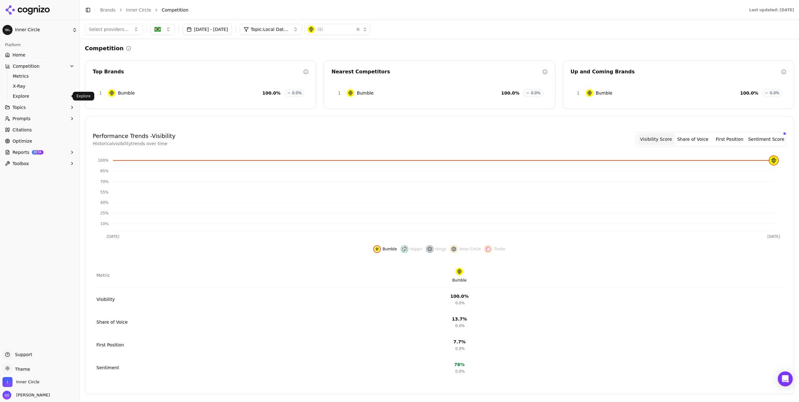
click at [36, 97] on span "Explore" at bounding box center [40, 96] width 54 height 6
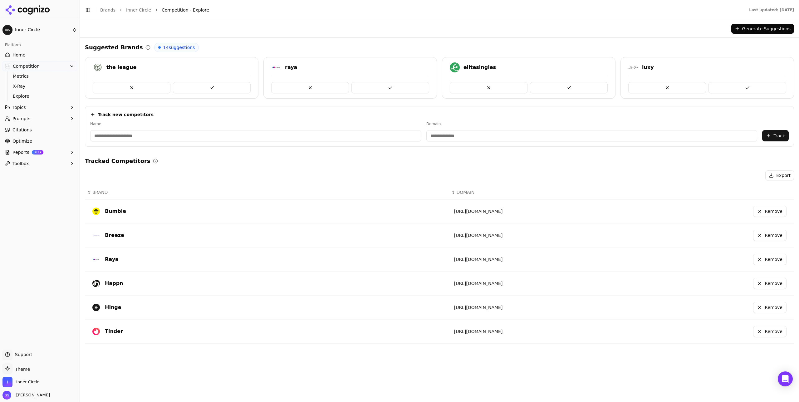
click at [254, 136] on input at bounding box center [255, 135] width 331 height 11
type input "****"
type input "*********"
click at [135, 133] on input "****" at bounding box center [242, 135] width 304 height 11
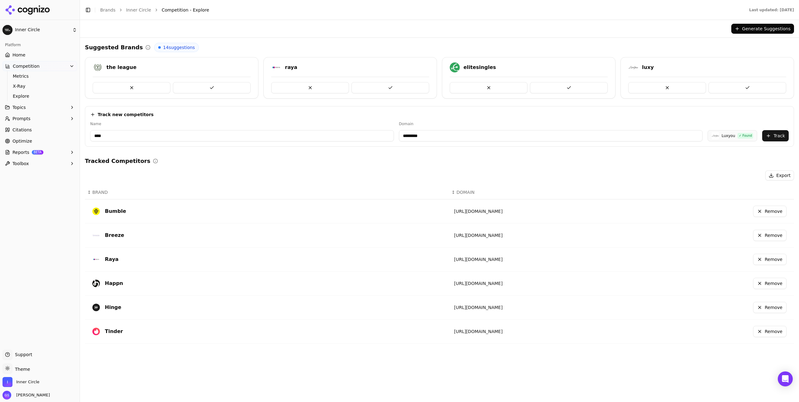
click at [135, 133] on input "****" at bounding box center [242, 135] width 304 height 11
type input "*****"
click at [427, 136] on input "*********" at bounding box center [551, 135] width 304 height 11
click at [428, 136] on input "*********" at bounding box center [551, 135] width 304 height 11
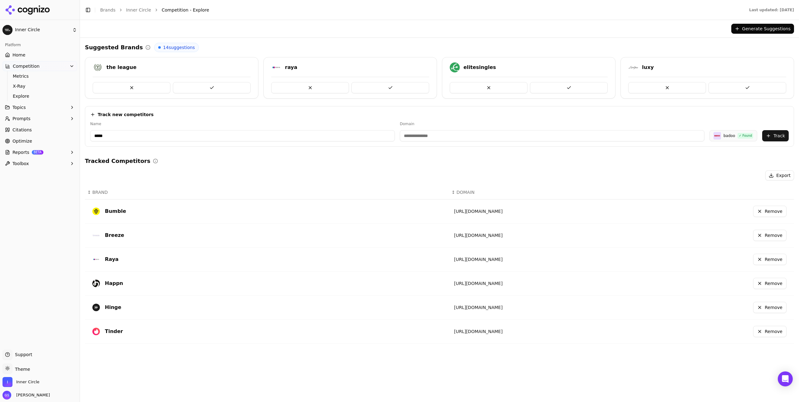
click at [722, 136] on div "B badoo ✓ Found" at bounding box center [733, 135] width 48 height 11
click at [469, 137] on input at bounding box center [552, 135] width 305 height 11
drag, startPoint x: 476, startPoint y: 134, endPoint x: 481, endPoint y: 133, distance: 4.5
click at [476, 134] on input at bounding box center [552, 135] width 305 height 11
paste input "**********"
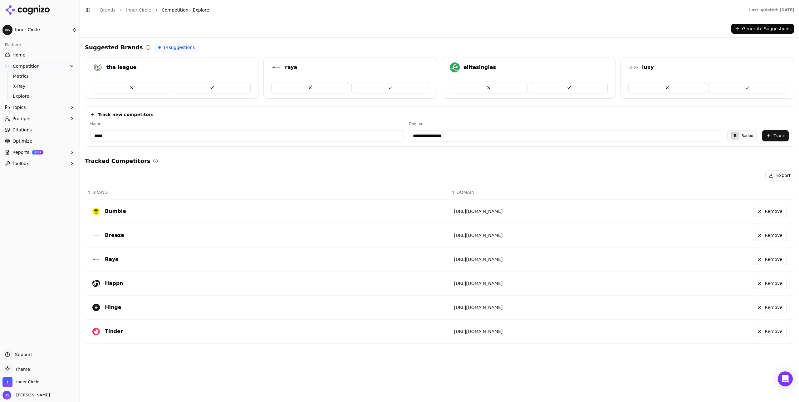
type input "**********"
drag, startPoint x: 96, startPoint y: 136, endPoint x: 103, endPoint y: 139, distance: 8.3
click at [96, 136] on input "*****" at bounding box center [247, 135] width 314 height 11
type input "*****"
click at [777, 135] on button "Track" at bounding box center [775, 135] width 27 height 11
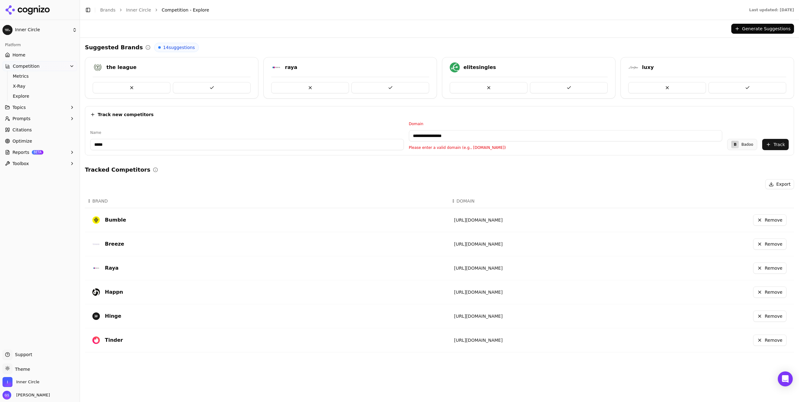
drag, startPoint x: 427, startPoint y: 135, endPoint x: 384, endPoint y: 135, distance: 43.7
click at [384, 135] on div "**********" at bounding box center [439, 135] width 698 height 29
click at [479, 134] on input "**********" at bounding box center [566, 135] width 314 height 11
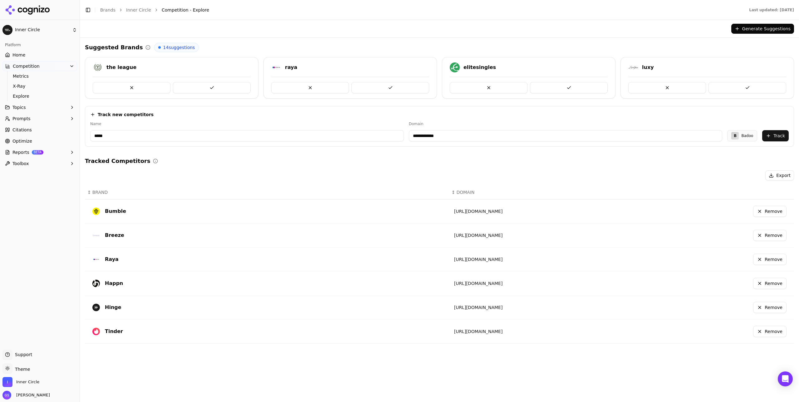
type input "**********"
click at [780, 135] on button "Track" at bounding box center [775, 135] width 27 height 11
click at [201, 135] on input at bounding box center [255, 135] width 331 height 11
type input "****"
click at [441, 137] on input "*********" at bounding box center [551, 135] width 304 height 11
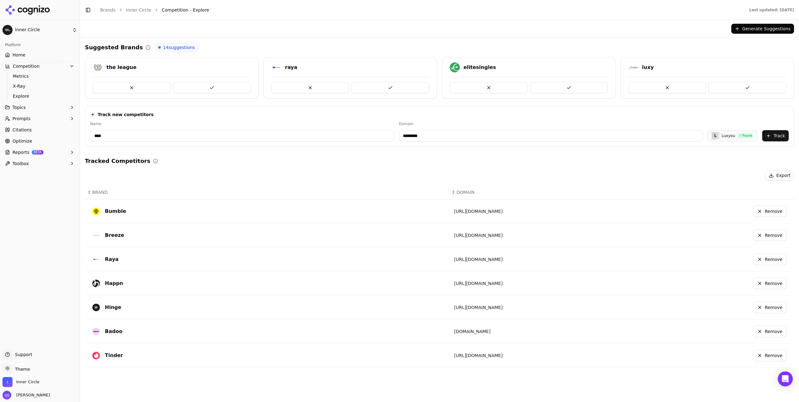
click at [441, 137] on input "*********" at bounding box center [551, 135] width 304 height 11
paste input "**********"
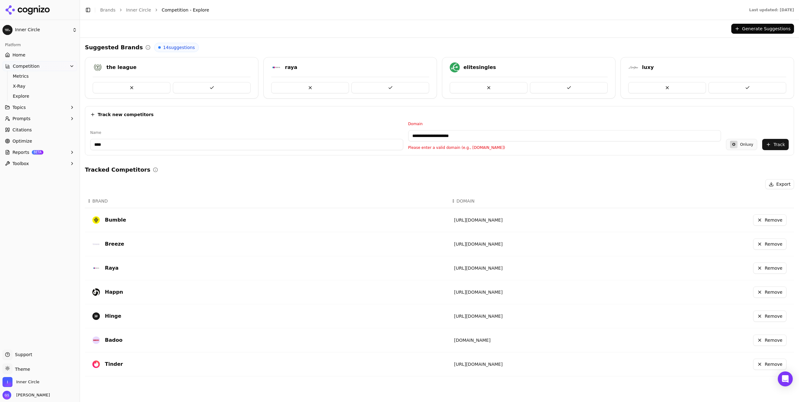
drag, startPoint x: 427, startPoint y: 137, endPoint x: 374, endPoint y: 136, distance: 53.4
click at [374, 136] on div "**********" at bounding box center [439, 135] width 698 height 29
click at [474, 134] on input "**********" at bounding box center [564, 135] width 313 height 11
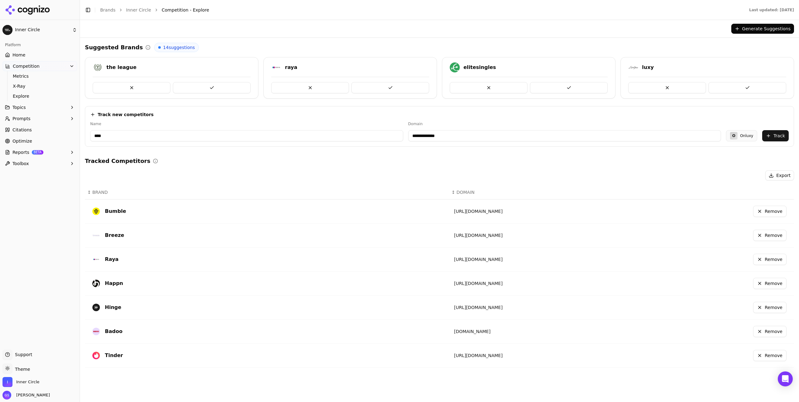
type input "**********"
drag, startPoint x: 729, startPoint y: 149, endPoint x: 745, endPoint y: 144, distance: 16.5
click at [729, 149] on div "**********" at bounding box center [439, 208] width 709 height 330
click at [776, 135] on button "Track" at bounding box center [775, 135] width 27 height 11
click at [230, 135] on input at bounding box center [255, 135] width 331 height 11
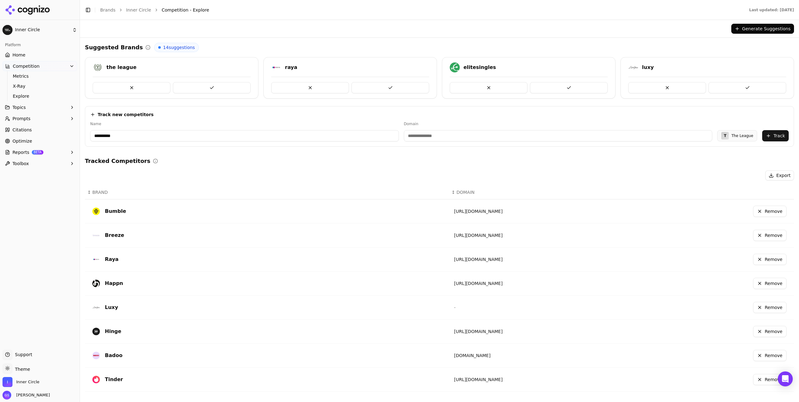
type input "**********"
click at [463, 134] on input "**********" at bounding box center [545, 135] width 300 height 11
click at [463, 134] on input "**********" at bounding box center [537, 135] width 295 height 11
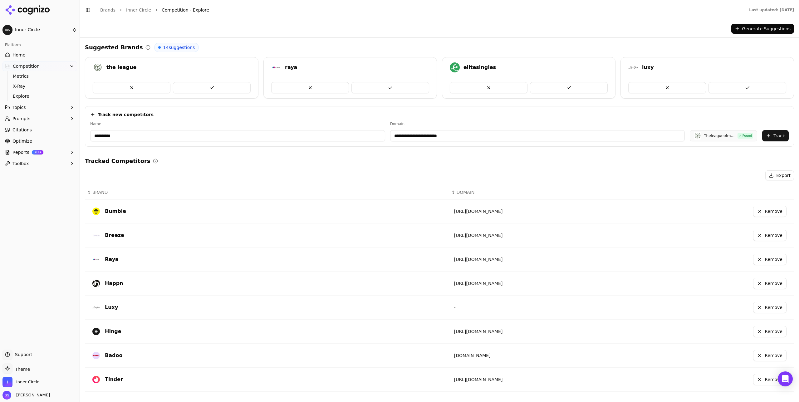
paste input
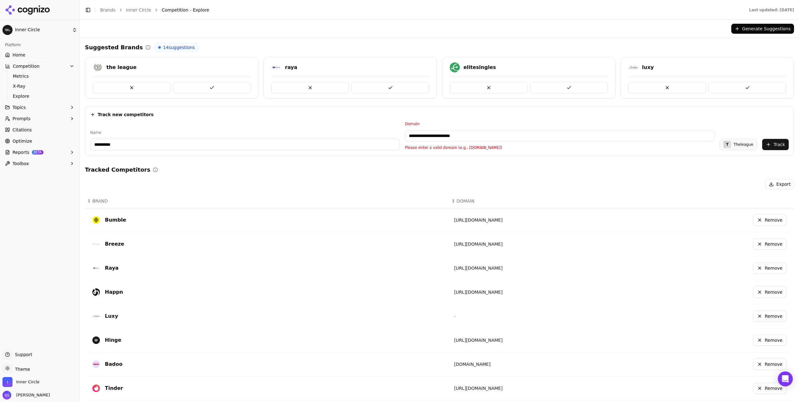
drag, startPoint x: 424, startPoint y: 136, endPoint x: 387, endPoint y: 135, distance: 36.8
click at [387, 135] on div "**********" at bounding box center [439, 135] width 698 height 29
click at [470, 132] on input "**********" at bounding box center [560, 135] width 310 height 11
click at [468, 135] on input "**********" at bounding box center [560, 135] width 310 height 11
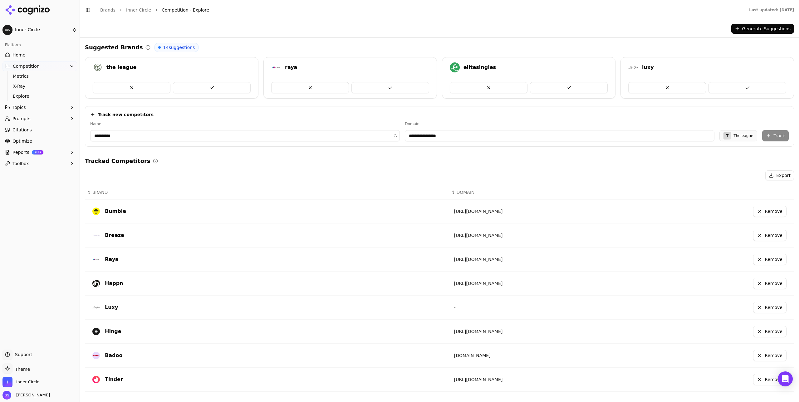
type input "**********"
click at [509, 118] on div "**********" at bounding box center [439, 126] width 709 height 41
click at [777, 137] on button "Track" at bounding box center [775, 135] width 27 height 11
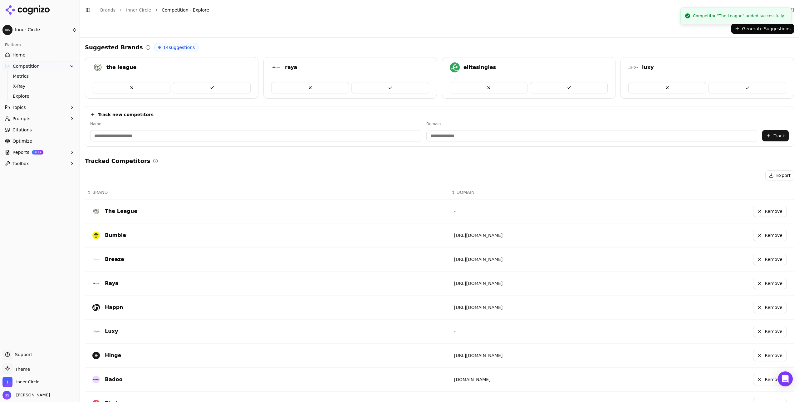
scroll to position [24, 0]
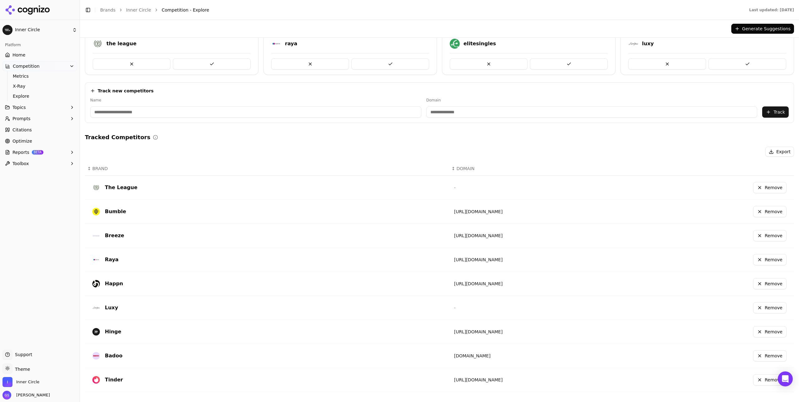
click at [174, 111] on input at bounding box center [255, 111] width 331 height 11
drag, startPoint x: 97, startPoint y: 111, endPoint x: 108, endPoint y: 114, distance: 11.4
click at [97, 111] on input "*******" at bounding box center [246, 111] width 312 height 11
type input "*******"
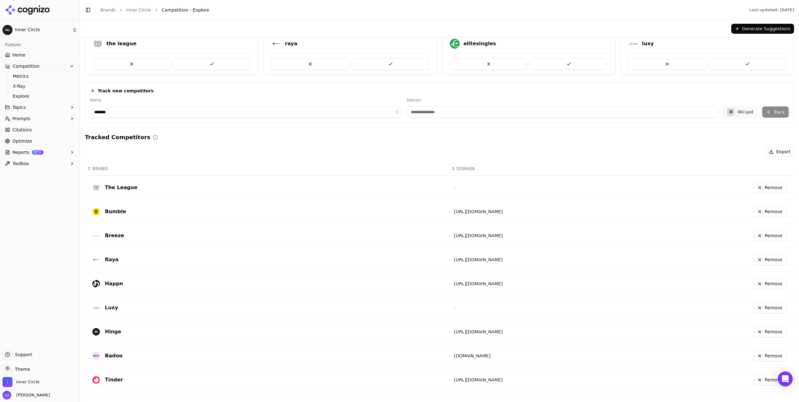
click at [264, 126] on div "Suggested Brands 14 suggestions the league raya elitesingles luxy Track new com…" at bounding box center [439, 208] width 709 height 378
type input "**********"
click at [488, 111] on input "**********" at bounding box center [549, 111] width 303 height 11
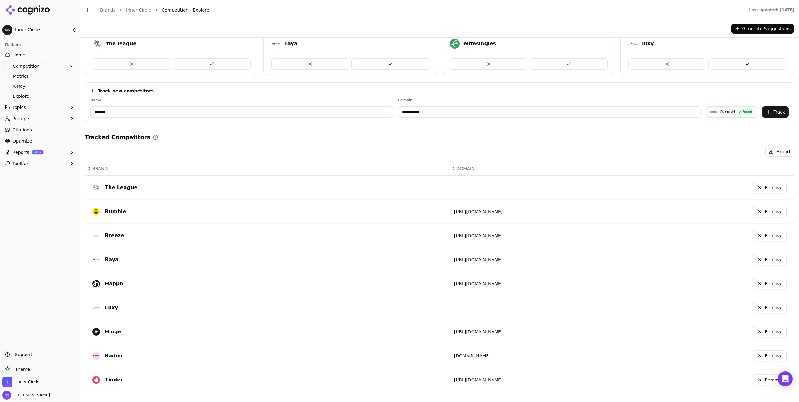
click at [773, 113] on button "Track" at bounding box center [775, 111] width 27 height 11
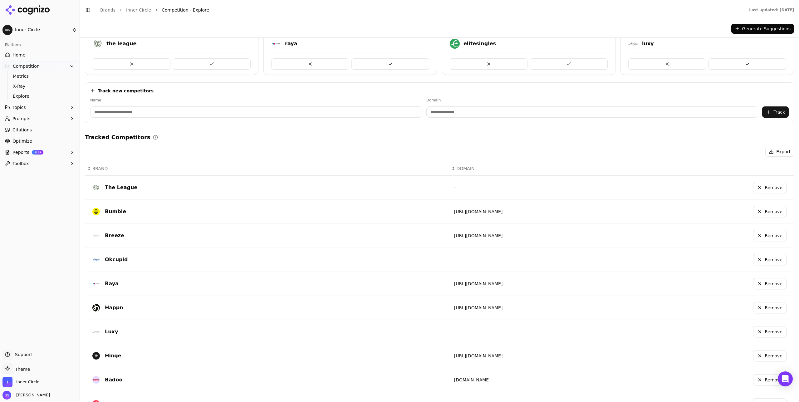
scroll to position [48, 0]
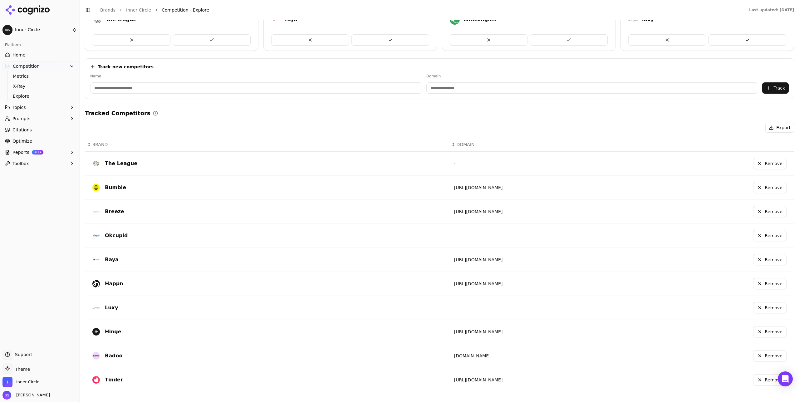
click at [478, 237] on div "-" at bounding box center [525, 236] width 143 height 10
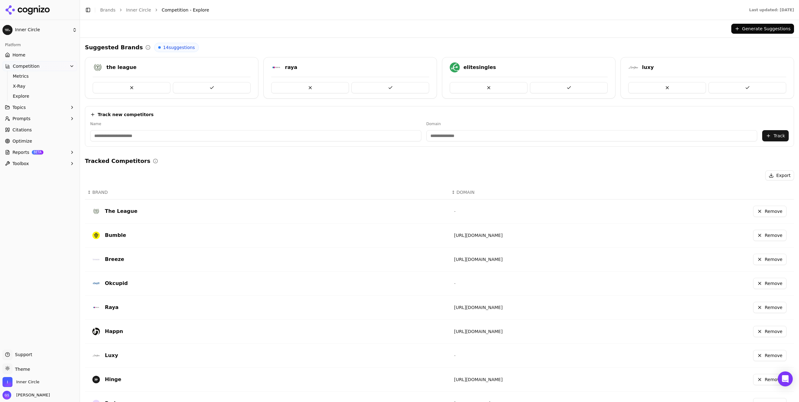
drag, startPoint x: 168, startPoint y: 48, endPoint x: 145, endPoint y: 47, distance: 22.5
click at [168, 48] on span "14 suggestions" at bounding box center [179, 47] width 32 height 6
click at [314, 85] on button at bounding box center [310, 87] width 78 height 11
click at [312, 87] on button at bounding box center [310, 87] width 78 height 11
click at [125, 87] on button at bounding box center [132, 87] width 78 height 11
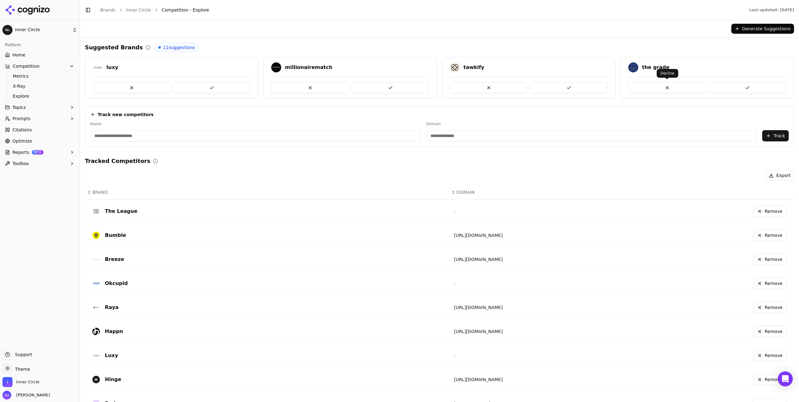
click at [668, 92] on button at bounding box center [667, 87] width 78 height 11
click at [764, 26] on button "Generate Suggestions" at bounding box center [762, 29] width 63 height 10
click at [139, 87] on button at bounding box center [132, 87] width 78 height 11
click at [749, 88] on button at bounding box center [747, 87] width 78 height 11
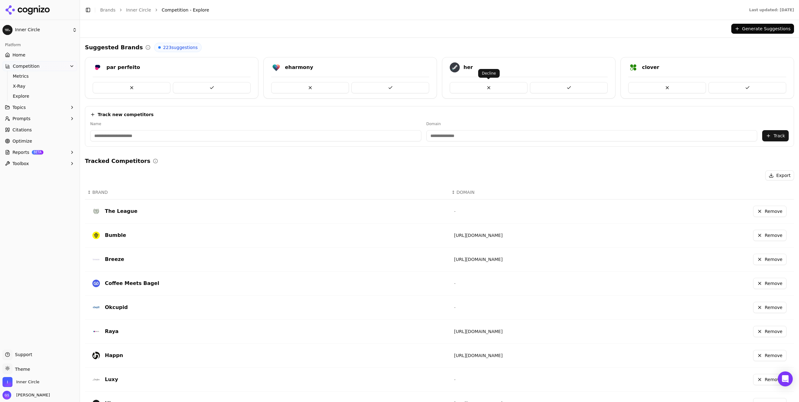
drag, startPoint x: 490, startPoint y: 86, endPoint x: 494, endPoint y: 83, distance: 5.4
click at [490, 86] on button at bounding box center [489, 87] width 78 height 11
click at [494, 87] on button at bounding box center [489, 87] width 78 height 11
click at [490, 87] on button at bounding box center [489, 87] width 78 height 11
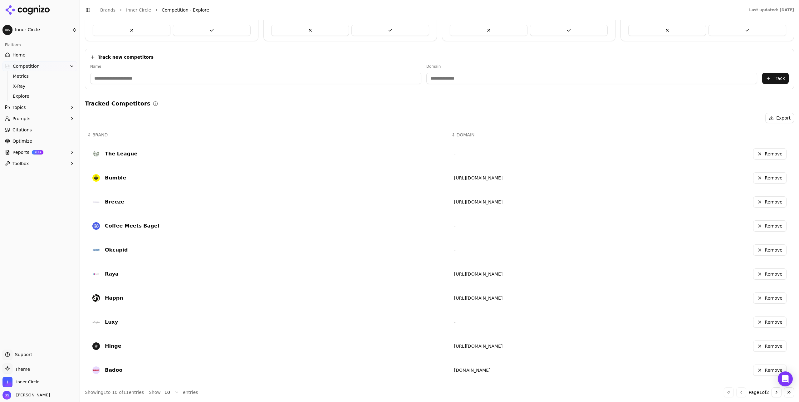
scroll to position [58, 0]
click at [171, 391] on html "Inner Circle Platform Home Competition Metrics X-Ray Explore Topics Prompts Cit…" at bounding box center [399, 201] width 799 height 402
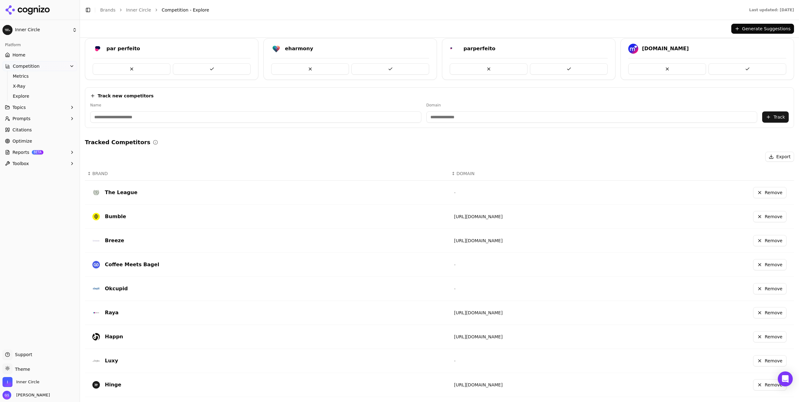
scroll to position [0, 0]
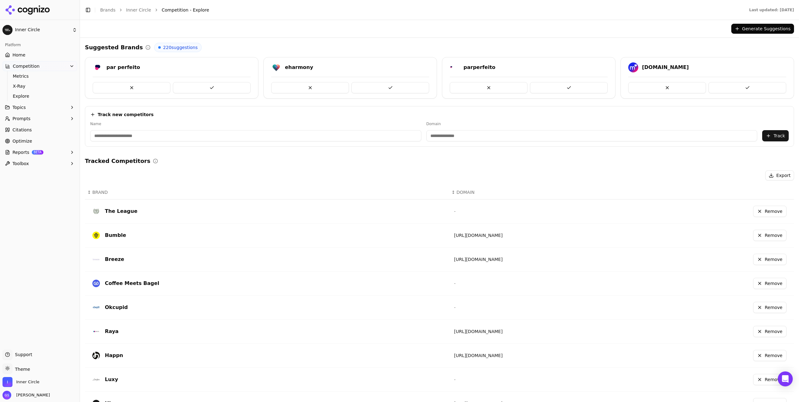
click at [34, 140] on link "Optimize" at bounding box center [39, 141] width 75 height 10
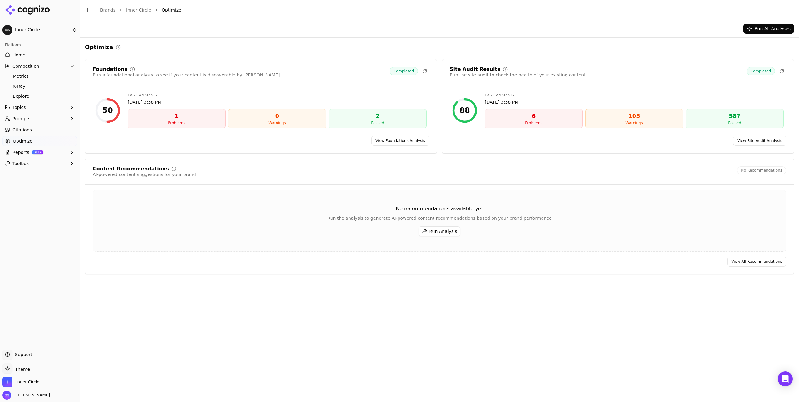
click at [26, 54] on link "Home" at bounding box center [39, 55] width 75 height 10
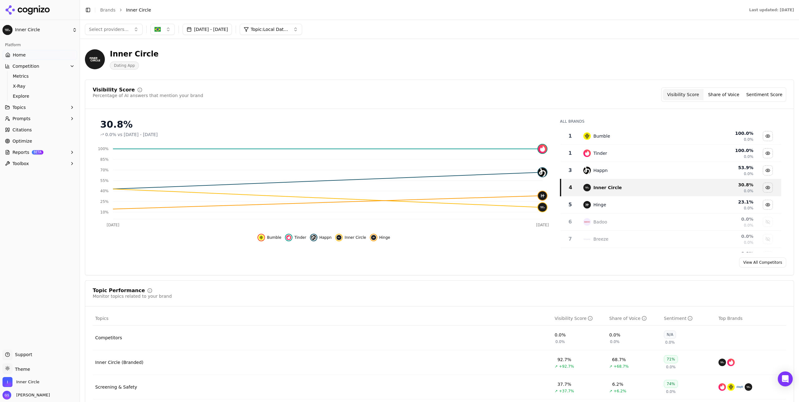
click at [116, 31] on span "Select providers..." at bounding box center [109, 29] width 40 height 6
click at [245, 64] on div "Inner Circle Dating App" at bounding box center [225, 59] width 280 height 21
click at [25, 77] on span "Metrics" at bounding box center [40, 76] width 54 height 6
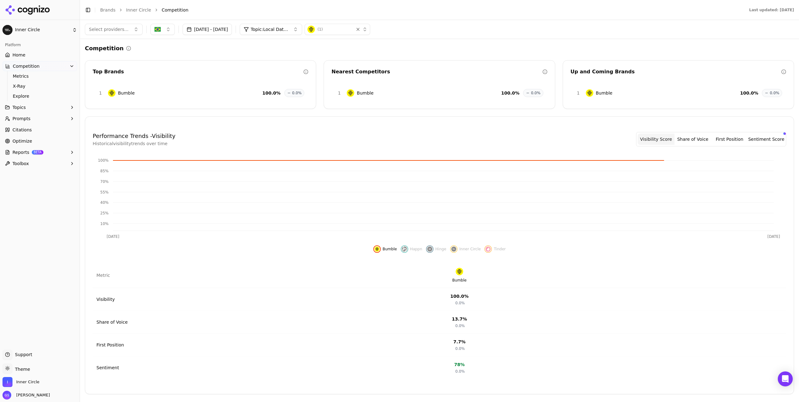
click at [30, 57] on link "Home" at bounding box center [39, 55] width 75 height 10
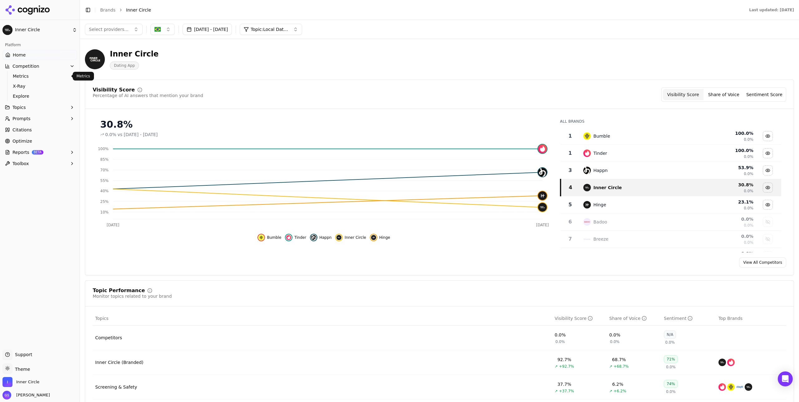
click at [37, 74] on span "Metrics" at bounding box center [40, 76] width 54 height 6
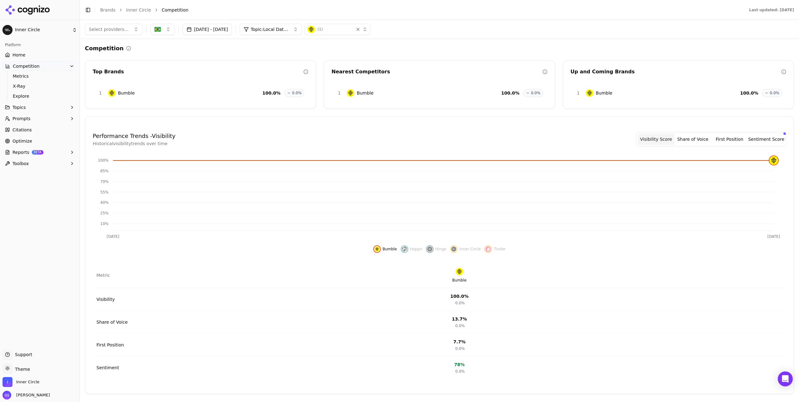
click at [351, 32] on div "( 1 )" at bounding box center [329, 29] width 44 height 7
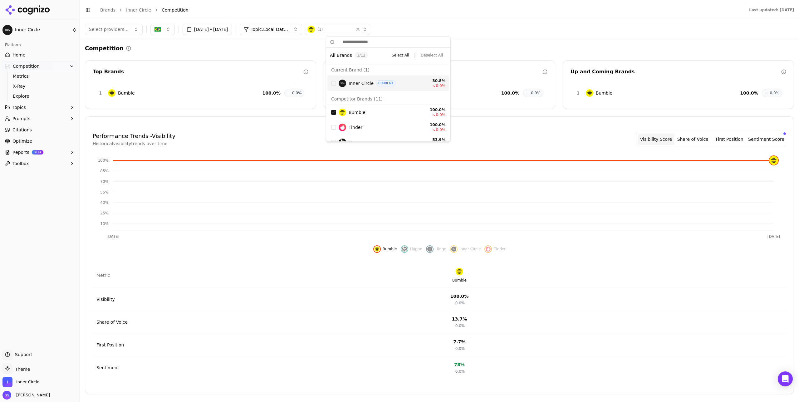
click at [405, 54] on button "Select All" at bounding box center [400, 55] width 25 height 9
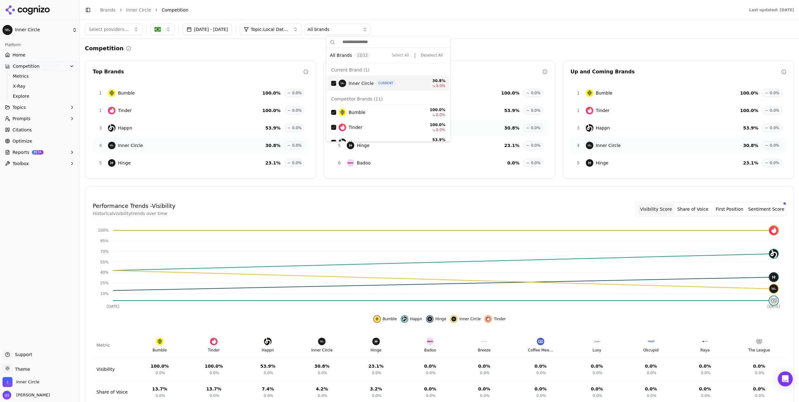
click at [492, 36] on div "Select providers... Aug 15, 2025 - Oct 14, 2025 Topic: Local Dating All brands" at bounding box center [439, 29] width 719 height 19
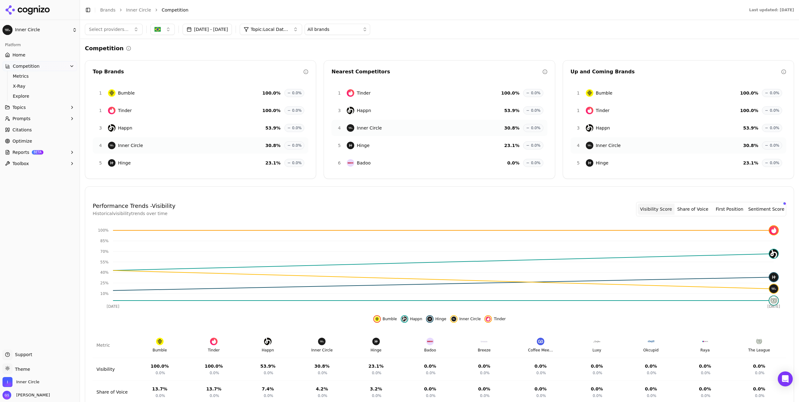
click at [160, 28] on button "button" at bounding box center [162, 29] width 24 height 11
click at [161, 30] on button "button" at bounding box center [162, 29] width 24 height 11
click at [31, 31] on html "Inner Circle Platform Home Competition Metrics X-Ray Explore Topics Prompts Cit…" at bounding box center [399, 201] width 799 height 402
click at [23, 54] on span "Home" at bounding box center [18, 55] width 13 height 6
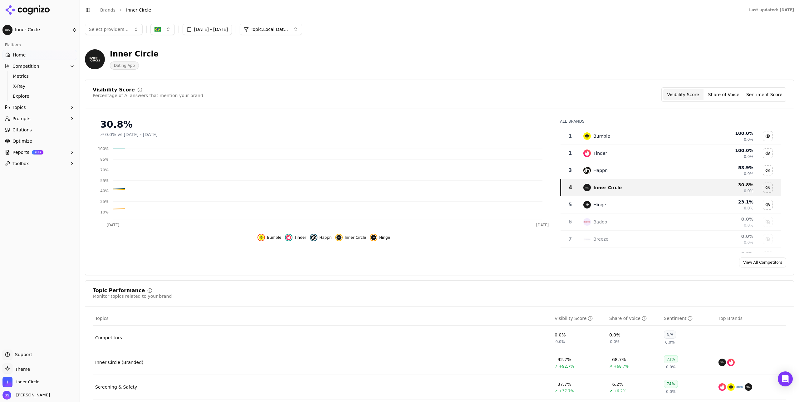
click at [27, 55] on html "Inner Circle Platform Home Competition Metrics X-Ray Explore Topics Prompts Cit…" at bounding box center [399, 201] width 799 height 402
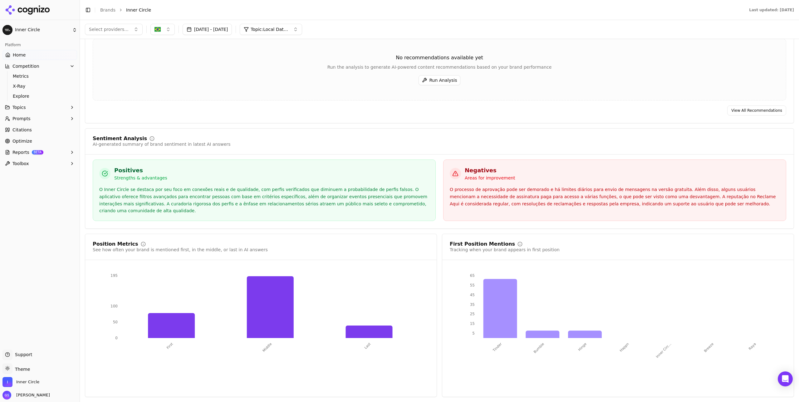
scroll to position [740, 0]
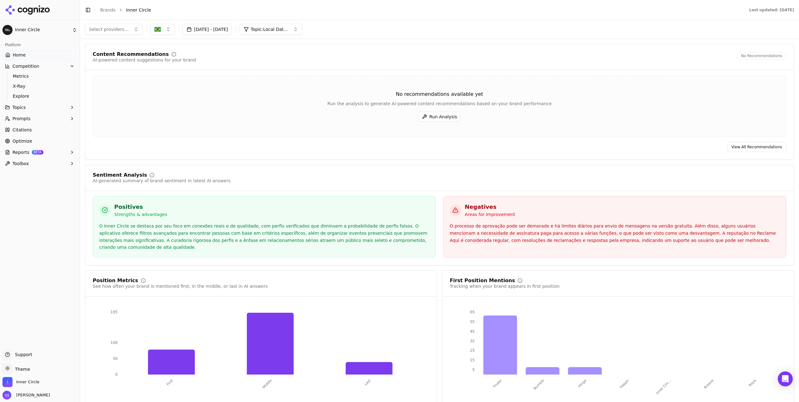
click at [26, 120] on span "Prompts" at bounding box center [21, 118] width 18 height 6
click at [32, 148] on span "Suggestions" at bounding box center [40, 148] width 54 height 6
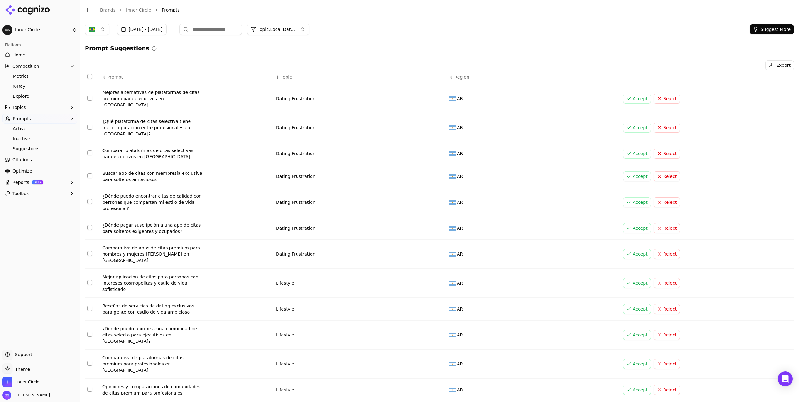
click at [779, 29] on button "Suggest More" at bounding box center [772, 29] width 44 height 10
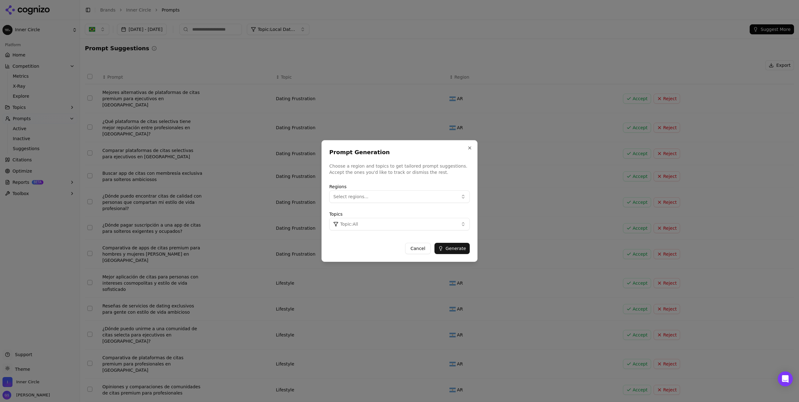
click at [380, 197] on button "Select regions..." at bounding box center [399, 196] width 140 height 12
drag, startPoint x: 359, startPoint y: 235, endPoint x: 366, endPoint y: 233, distance: 8.0
click at [359, 235] on div "[GEOGRAPHIC_DATA]" at bounding box center [373, 232] width 84 height 10
click at [455, 223] on button "Topic: All" at bounding box center [399, 224] width 140 height 12
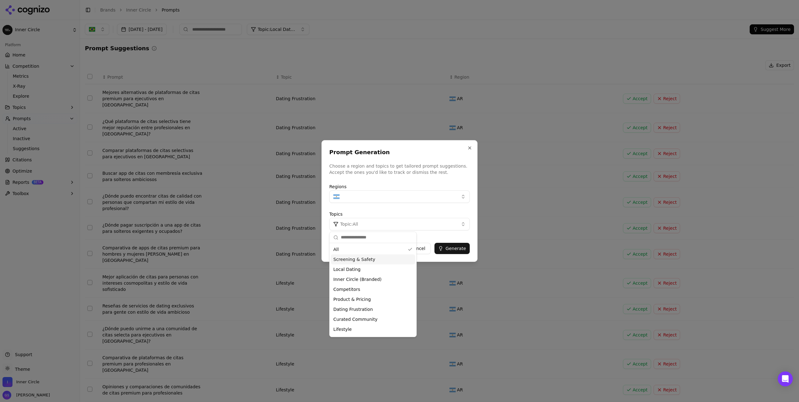
click at [378, 257] on div "Screening & Safety" at bounding box center [373, 259] width 84 height 10
click at [446, 215] on div "Topics Topic: Screening & Safety" at bounding box center [399, 220] width 140 height 20
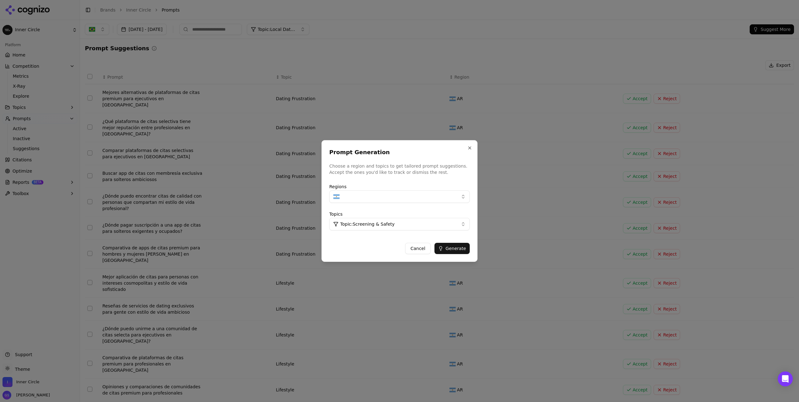
click at [455, 246] on button "Generate" at bounding box center [451, 248] width 35 height 11
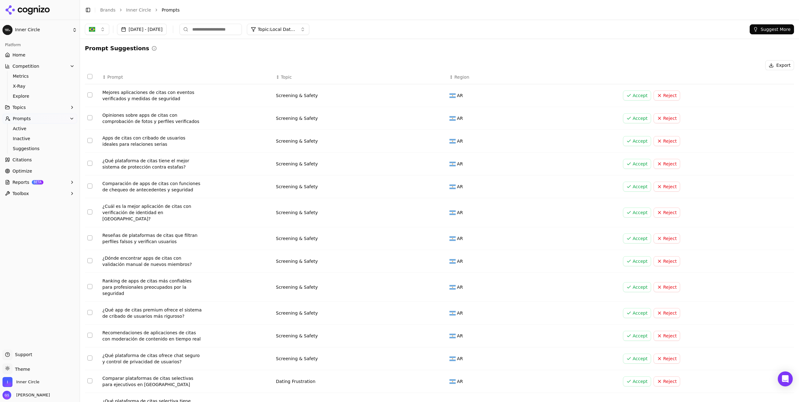
click at [89, 96] on button "Select row 1" at bounding box center [89, 94] width 5 height 5
click at [90, 117] on button "Select row 2" at bounding box center [89, 117] width 5 height 5
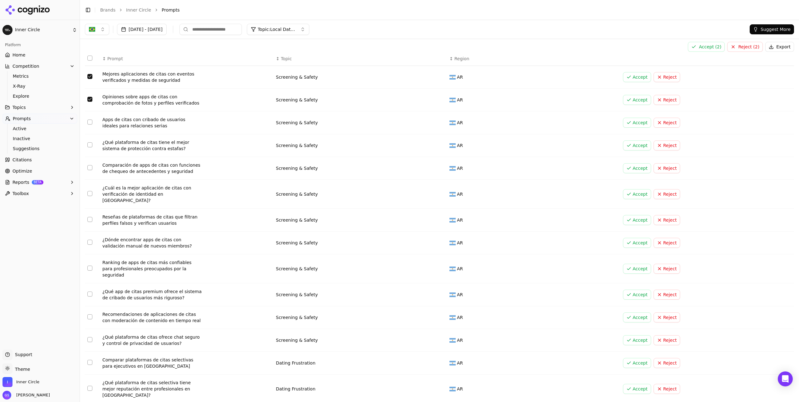
scroll to position [19, 0]
click at [89, 144] on button "Select row 4" at bounding box center [89, 143] width 5 height 5
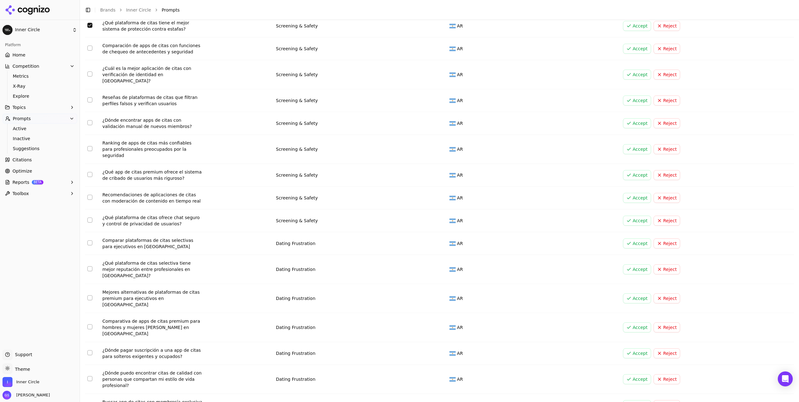
scroll to position [140, 0]
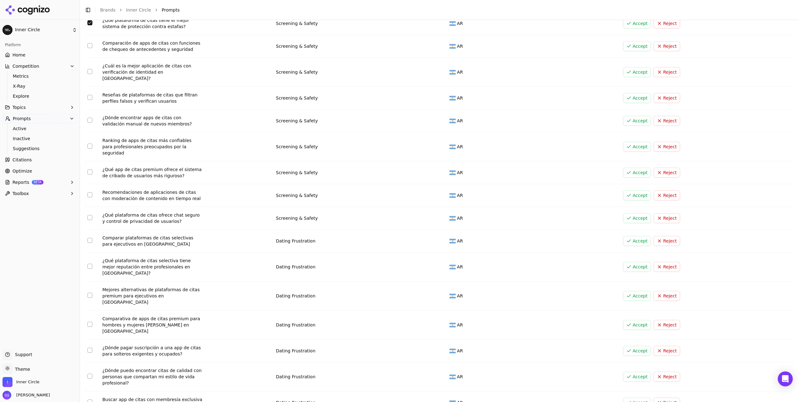
click at [90, 71] on button "Select row 6" at bounding box center [89, 71] width 5 height 5
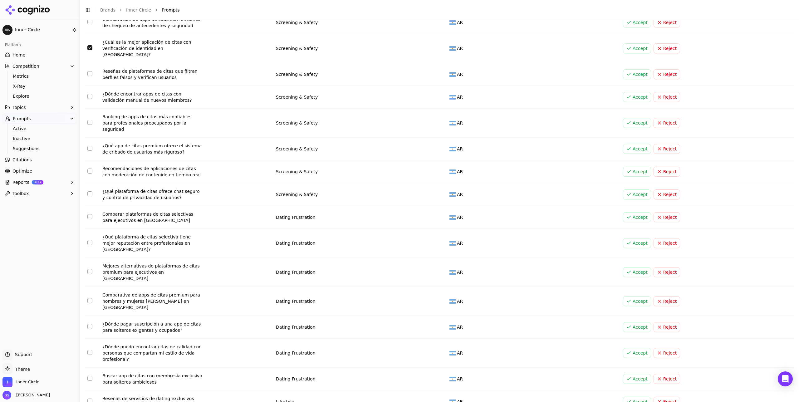
click at [88, 94] on button "Select row 8" at bounding box center [89, 96] width 5 height 5
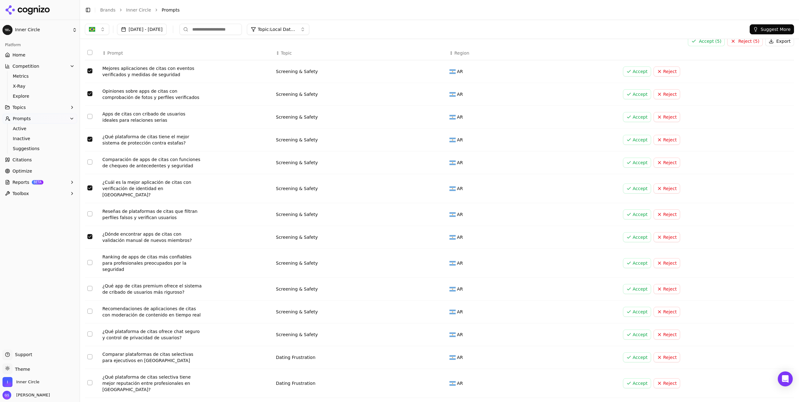
scroll to position [0, 0]
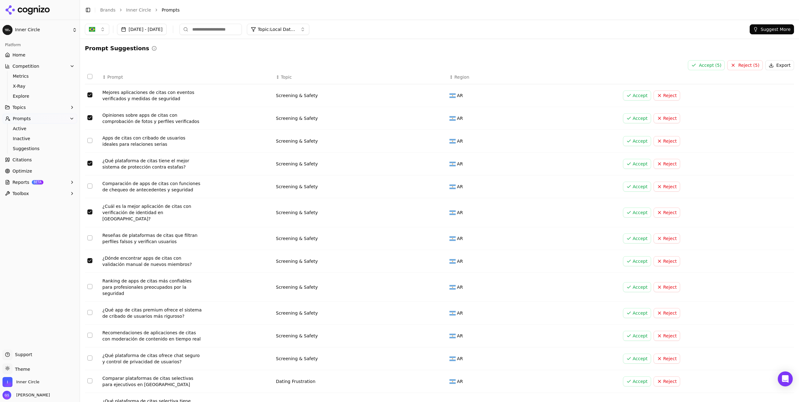
click at [714, 65] on button "Accept ( 5 )" at bounding box center [706, 65] width 37 height 10
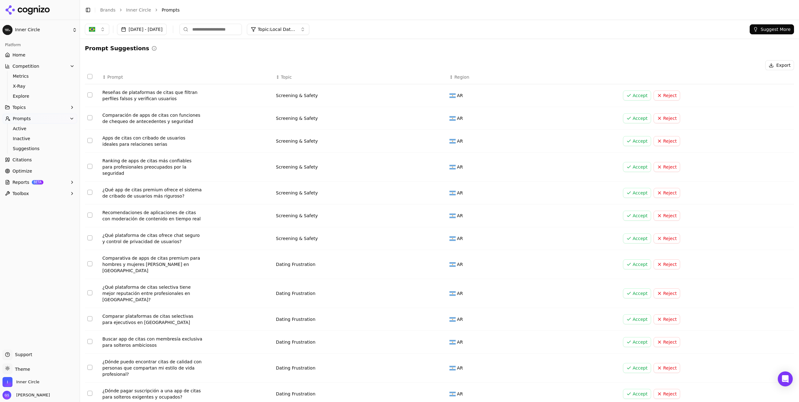
click at [770, 30] on button "Suggest More" at bounding box center [772, 29] width 44 height 10
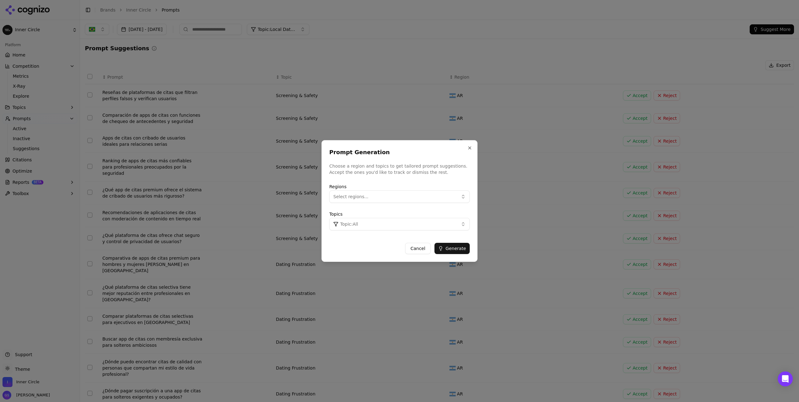
click at [399, 196] on button "Select regions..." at bounding box center [399, 196] width 140 height 12
click at [364, 228] on div "[GEOGRAPHIC_DATA]" at bounding box center [373, 232] width 84 height 10
click at [442, 226] on button "Topic: All" at bounding box center [399, 224] width 140 height 12
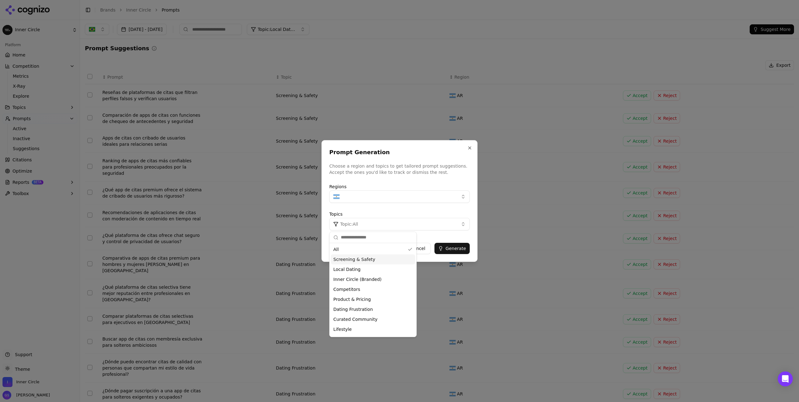
click at [356, 260] on span "Screening & Safety" at bounding box center [354, 259] width 42 height 6
click at [447, 248] on button "Generate" at bounding box center [451, 248] width 35 height 11
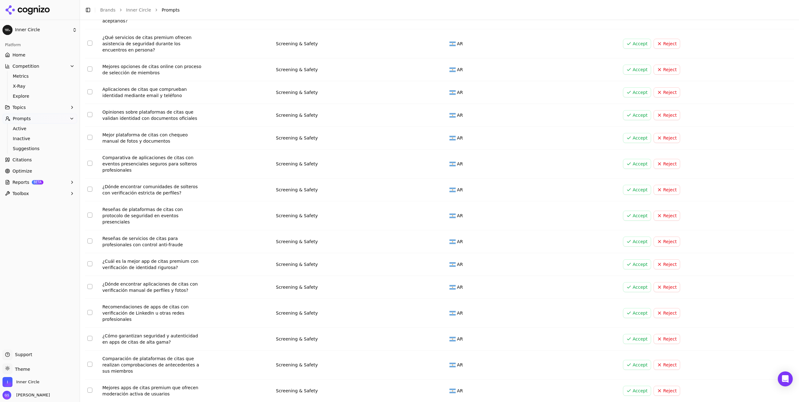
scroll to position [189, 0]
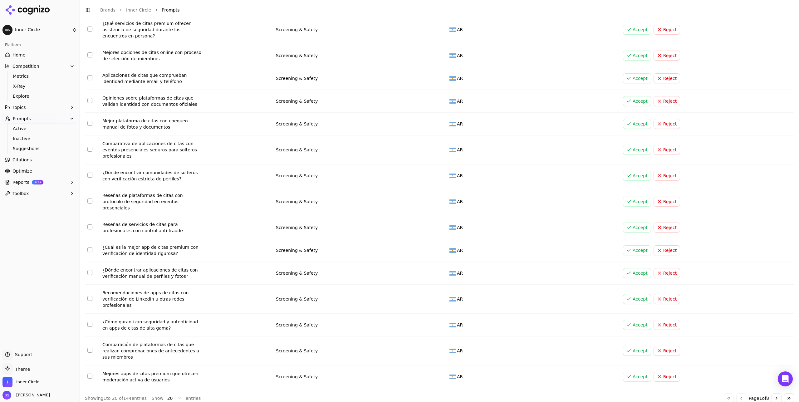
click at [91, 176] on button "Select row 12" at bounding box center [89, 175] width 5 height 5
click at [88, 247] on button "Select row 15" at bounding box center [89, 249] width 5 height 5
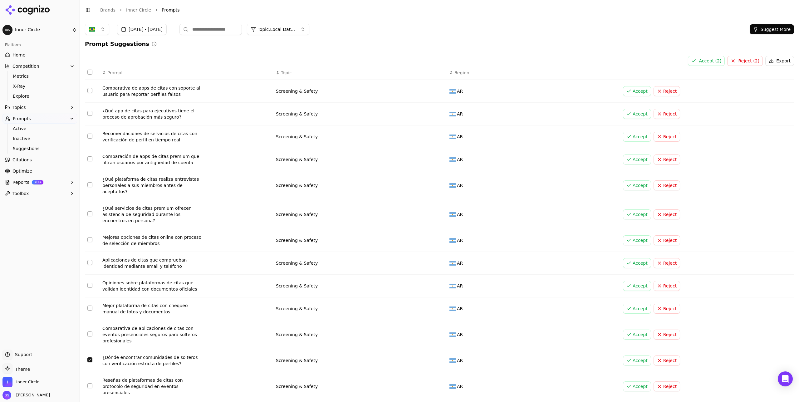
scroll to position [0, 0]
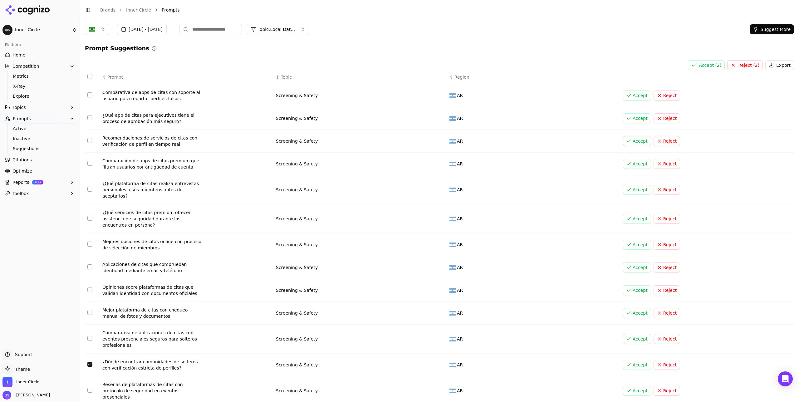
click at [89, 244] on button "Select row 7" at bounding box center [89, 244] width 5 height 5
click at [705, 67] on button "Accept ( 3 )" at bounding box center [706, 65] width 37 height 10
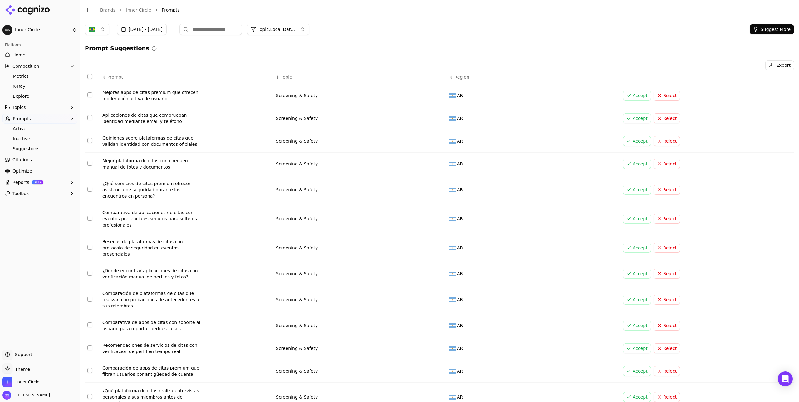
click at [108, 11] on link "Brands" at bounding box center [107, 9] width 15 height 5
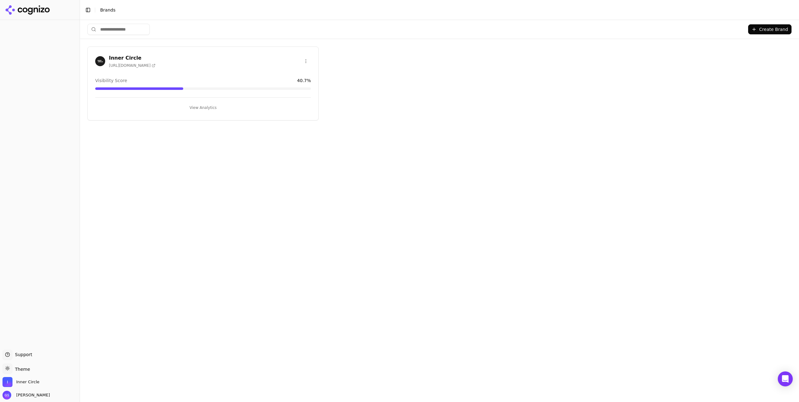
click at [122, 56] on h3 "Inner Circle" at bounding box center [132, 57] width 47 height 7
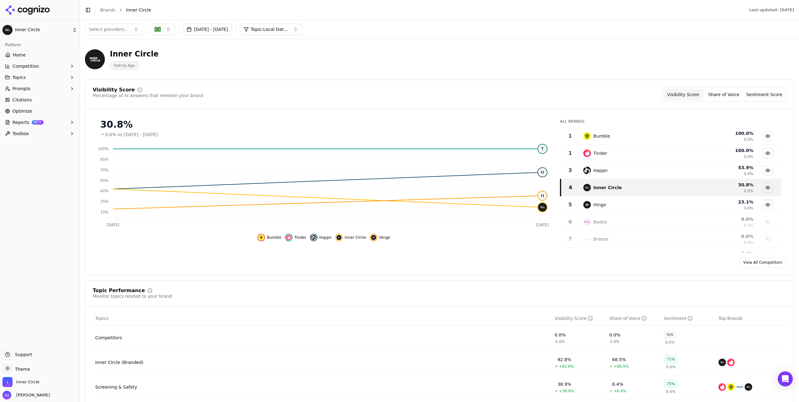
click at [54, 90] on button "Prompts" at bounding box center [39, 89] width 75 height 10
click at [39, 120] on span "Suggestions" at bounding box center [40, 118] width 54 height 6
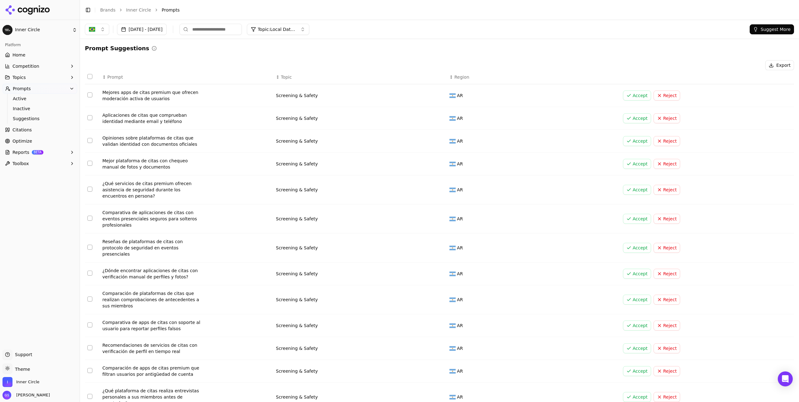
click at [98, 30] on button "button" at bounding box center [97, 29] width 24 height 11
click at [105, 63] on span "[GEOGRAPHIC_DATA]" at bounding box center [119, 64] width 46 height 6
click at [125, 54] on div "[GEOGRAPHIC_DATA]" at bounding box center [128, 54] width 84 height 10
click at [334, 50] on div "Prompt Suggestions" at bounding box center [439, 48] width 709 height 9
click at [747, 15] on div "Error" at bounding box center [724, 16] width 62 height 6
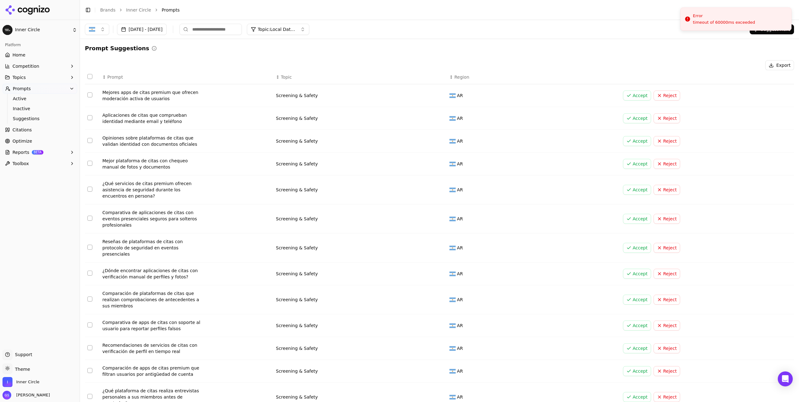
click at [366, 39] on div "Aug 15, 2025 - Oct 14, 2025 Topic: Local Dating Suggest More" at bounding box center [439, 29] width 719 height 19
click at [768, 32] on button "Suggest More" at bounding box center [772, 29] width 44 height 10
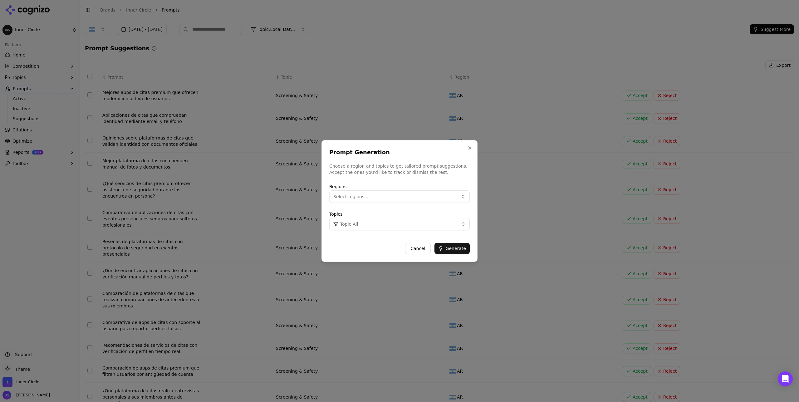
click at [380, 200] on button "Select regions..." at bounding box center [399, 196] width 140 height 12
drag, startPoint x: 366, startPoint y: 233, endPoint x: 378, endPoint y: 231, distance: 12.6
click at [366, 233] on div "[GEOGRAPHIC_DATA]" at bounding box center [373, 232] width 84 height 10
click at [440, 224] on button "Topic: All" at bounding box center [399, 224] width 140 height 12
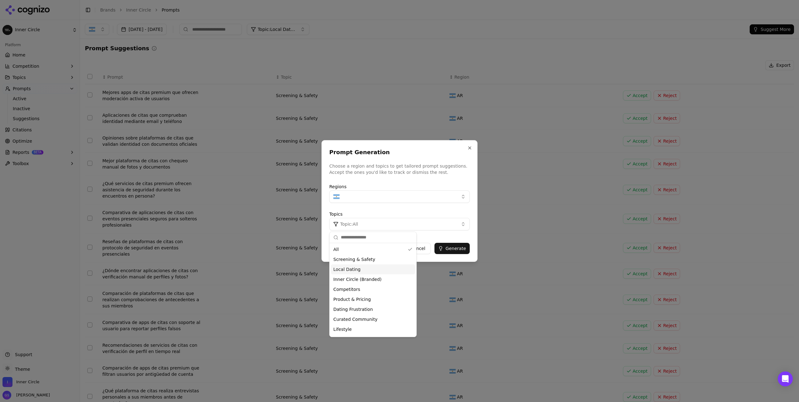
click at [371, 268] on div "Local Dating" at bounding box center [373, 269] width 84 height 10
click at [443, 238] on div "Cancel Generate" at bounding box center [399, 246] width 140 height 16
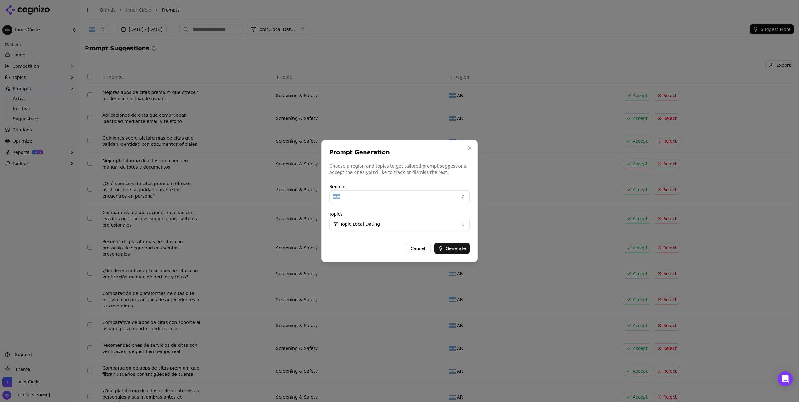
click at [452, 246] on button "Generate" at bounding box center [451, 248] width 35 height 11
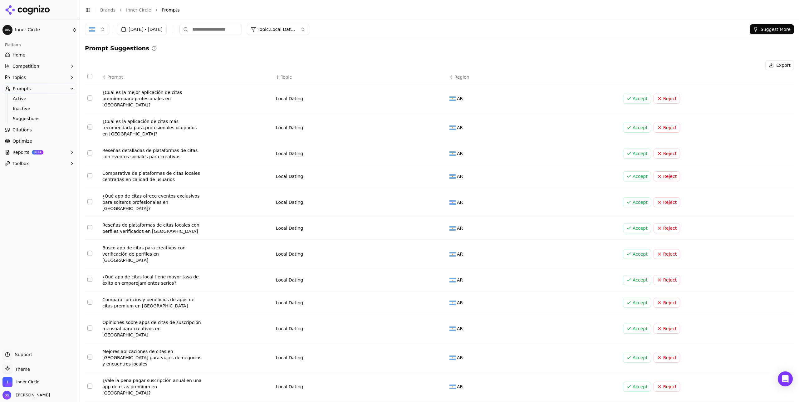
click at [91, 96] on button "Select row 1" at bounding box center [89, 98] width 5 height 5
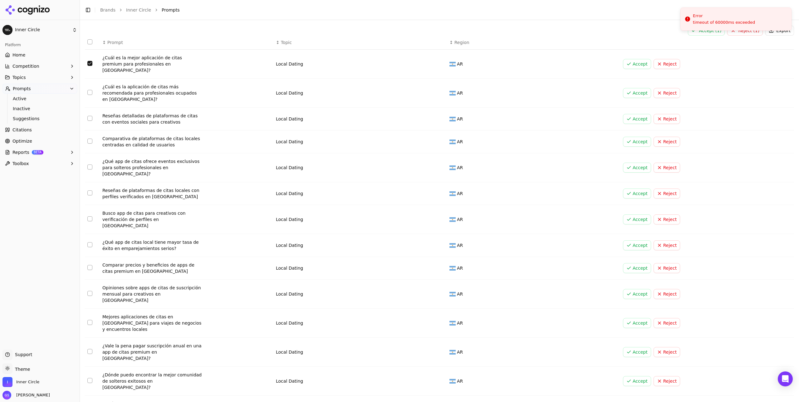
scroll to position [36, 0]
click at [91, 189] on button "Select row 6" at bounding box center [89, 191] width 5 height 5
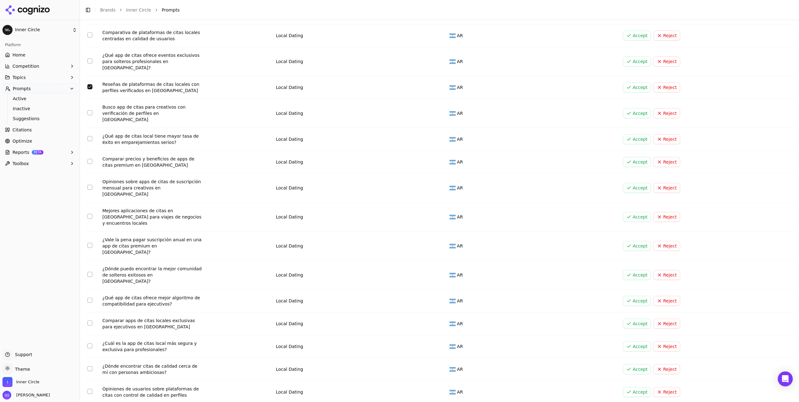
scroll to position [149, 0]
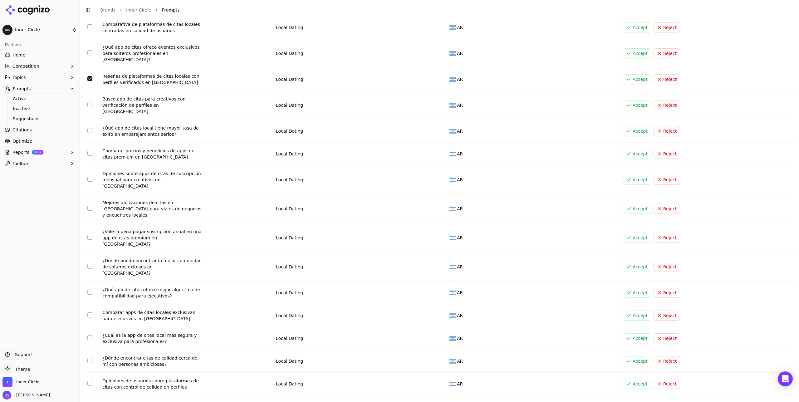
click at [89, 151] on button "Select row 9" at bounding box center [89, 153] width 5 height 5
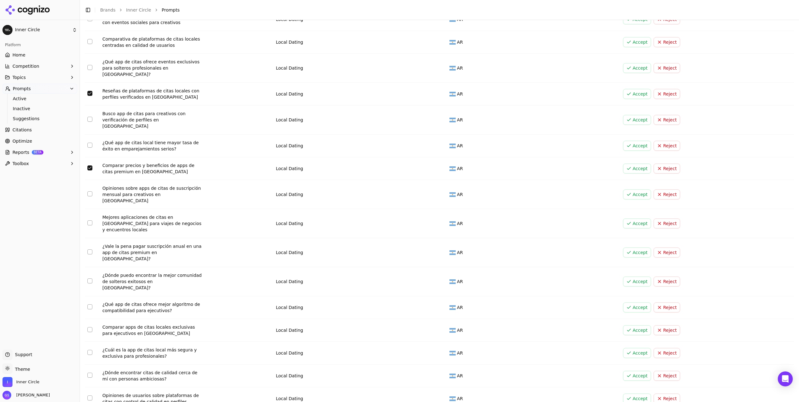
scroll to position [0, 0]
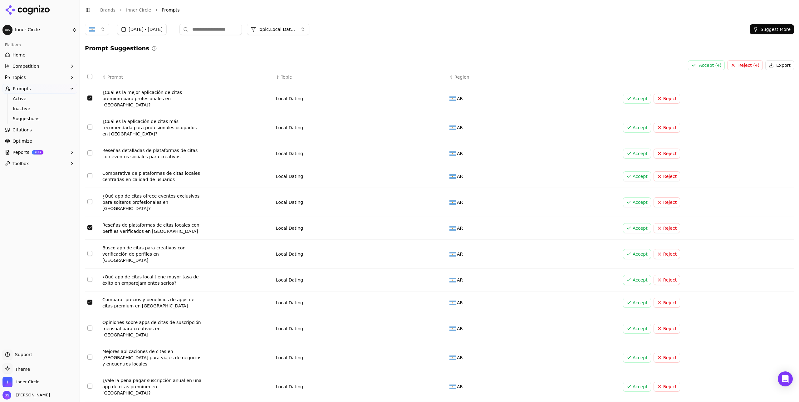
click at [711, 67] on button "Accept ( 4 )" at bounding box center [706, 65] width 37 height 10
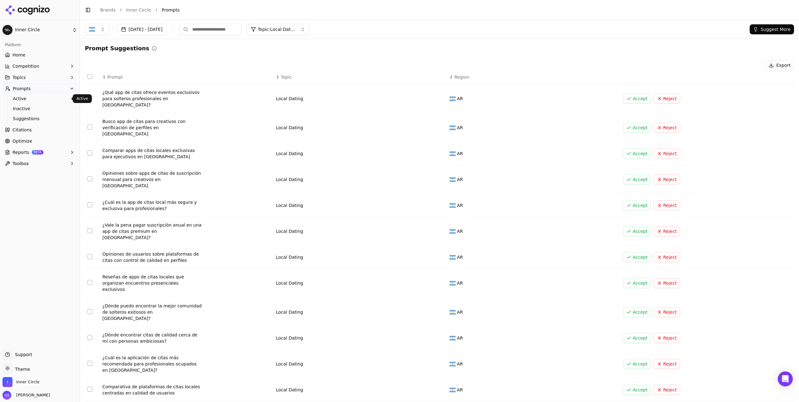
click at [32, 99] on span "Active" at bounding box center [40, 99] width 54 height 6
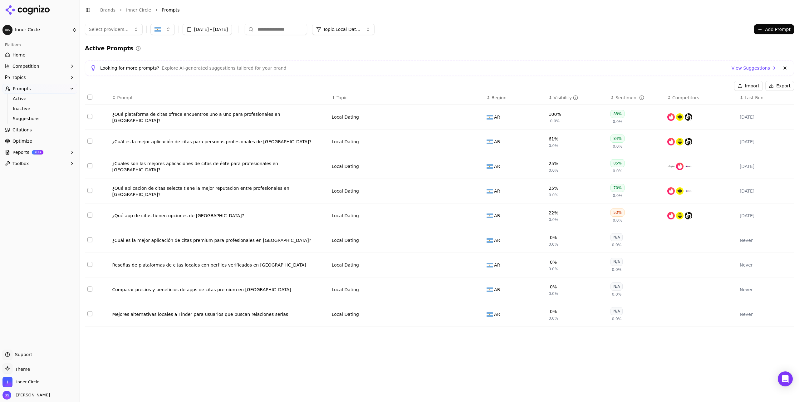
click at [478, 316] on button "Data table" at bounding box center [477, 314] width 7 height 7
click at [388, 320] on button "Local Dating" at bounding box center [371, 314] width 78 height 11
click at [370, 235] on div "Competitors" at bounding box center [364, 234] width 63 height 10
click at [49, 118] on span "Suggestions" at bounding box center [40, 118] width 54 height 6
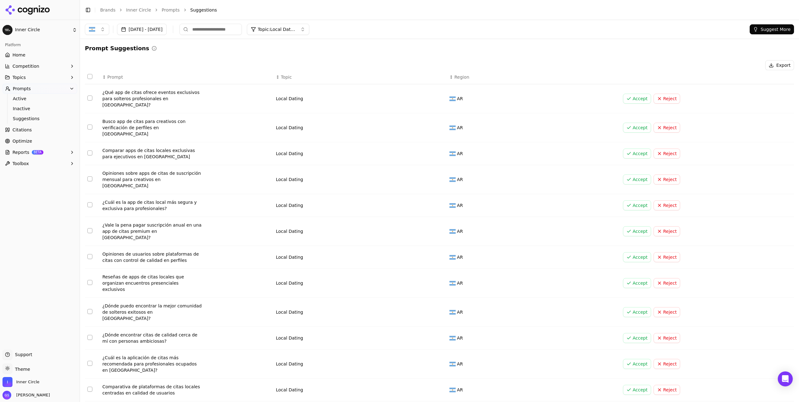
click at [772, 28] on button "Suggest More" at bounding box center [772, 29] width 44 height 10
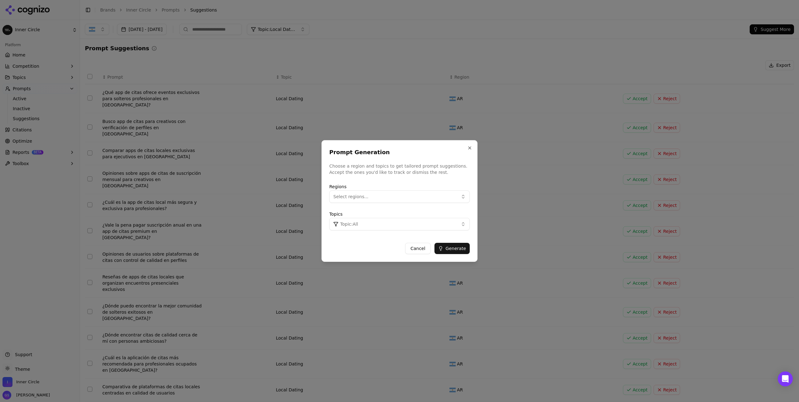
click at [384, 192] on button "Select regions..." at bounding box center [399, 196] width 140 height 12
drag, startPoint x: 365, startPoint y: 233, endPoint x: 368, endPoint y: 233, distance: 3.1
click at [365, 233] on div "[GEOGRAPHIC_DATA]" at bounding box center [373, 232] width 84 height 10
click at [447, 225] on button "Topic: All" at bounding box center [399, 224] width 140 height 12
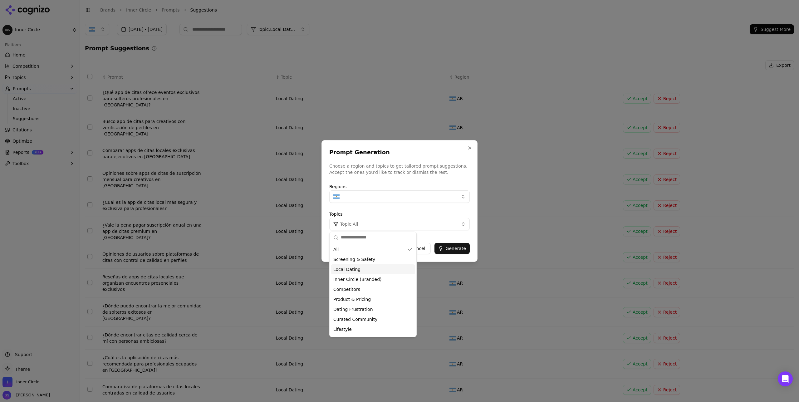
click at [369, 270] on div "Local Dating" at bounding box center [373, 269] width 84 height 10
click at [453, 237] on div "Prompt Generation Choose a region and topics to get tailored prompt suggestions…" at bounding box center [399, 201] width 156 height 122
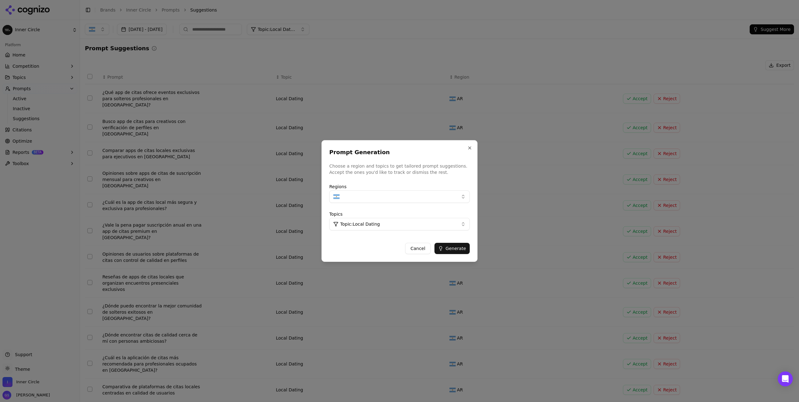
click at [457, 246] on button "Generate" at bounding box center [451, 248] width 35 height 11
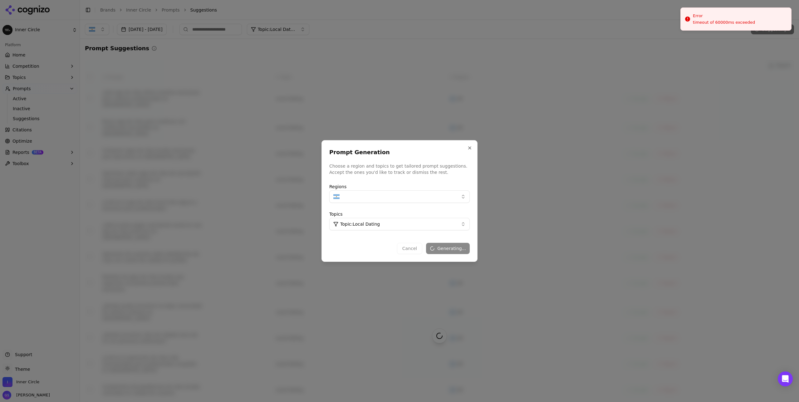
click at [707, 16] on div at bounding box center [399, 201] width 799 height 402
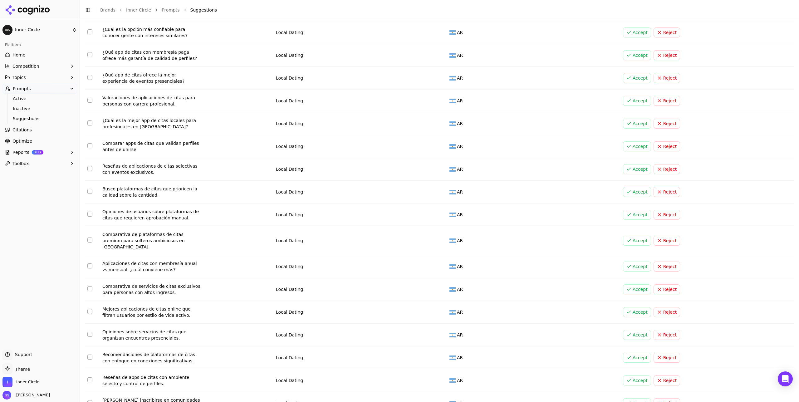
scroll to position [158, 0]
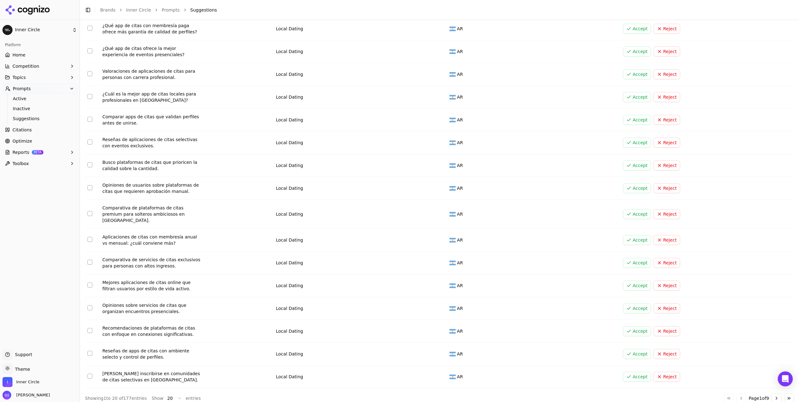
click at [173, 390] on html "Inner Circle Platform Home Competition Topics Prompts Active Inactive Suggestio…" at bounding box center [399, 201] width 799 height 402
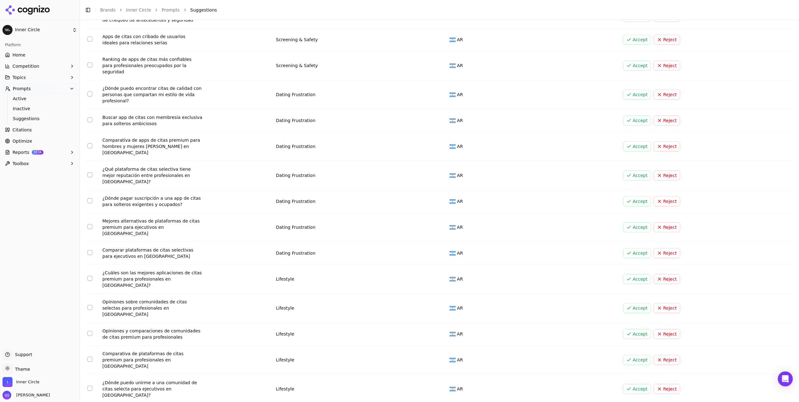
scroll to position [1472, 0]
click at [91, 275] on button "Select row 68" at bounding box center [89, 277] width 5 height 5
click at [89, 384] on button "Select row 72" at bounding box center [89, 386] width 5 height 5
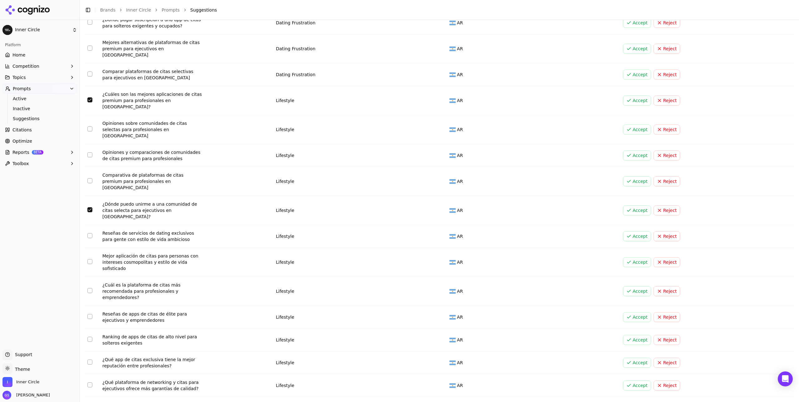
scroll to position [1654, 0]
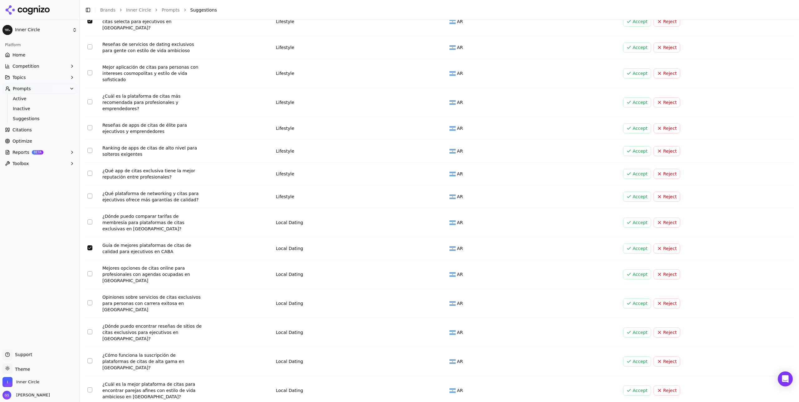
scroll to position [1841, 0]
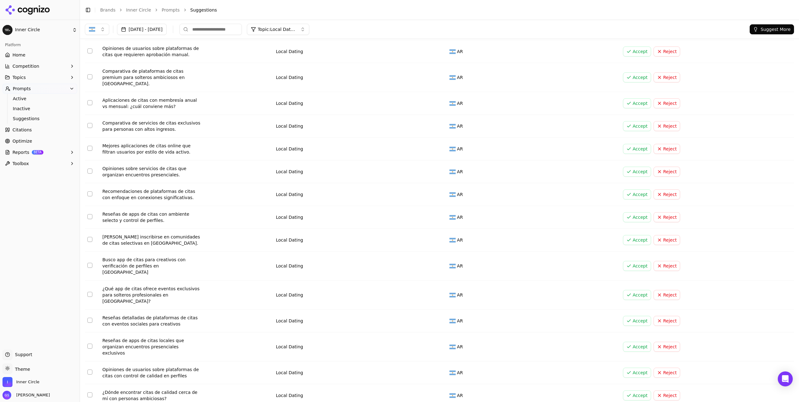
scroll to position [0, 0]
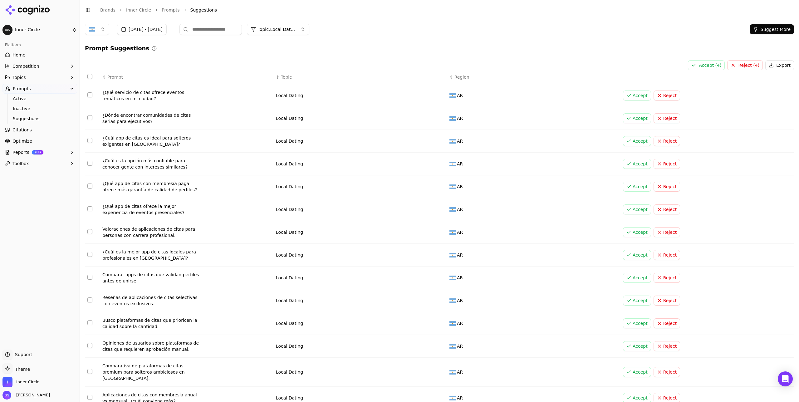
click at [715, 63] on button "Accept ( 4 )" at bounding box center [706, 65] width 37 height 10
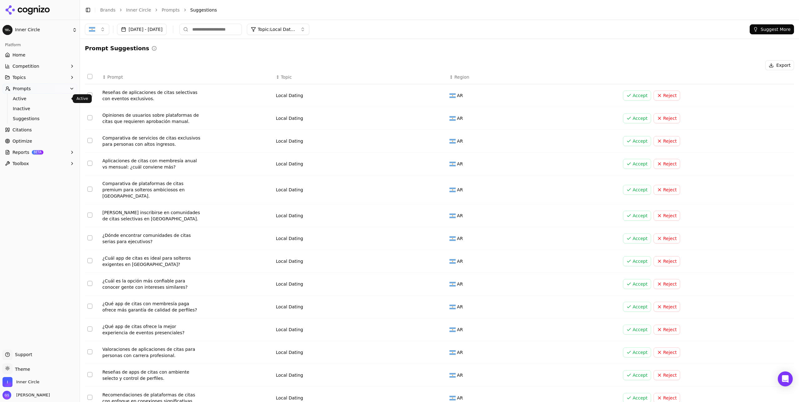
click at [24, 102] on link "Active" at bounding box center [39, 98] width 59 height 9
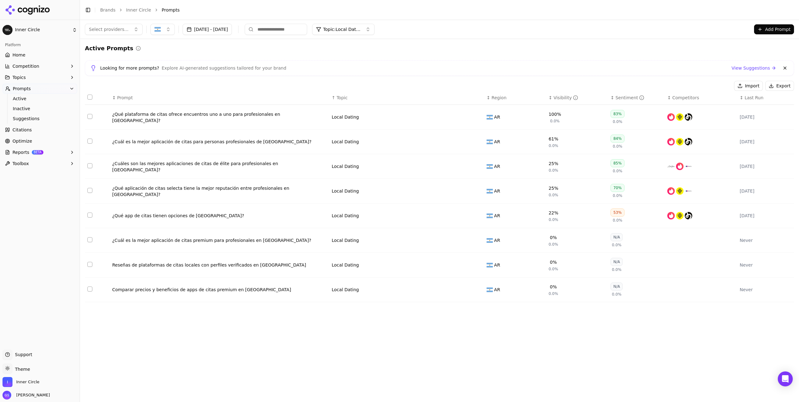
click at [360, 28] on span "Topic: Local Dating" at bounding box center [341, 29] width 37 height 6
click at [356, 53] on div "All" at bounding box center [379, 54] width 84 height 10
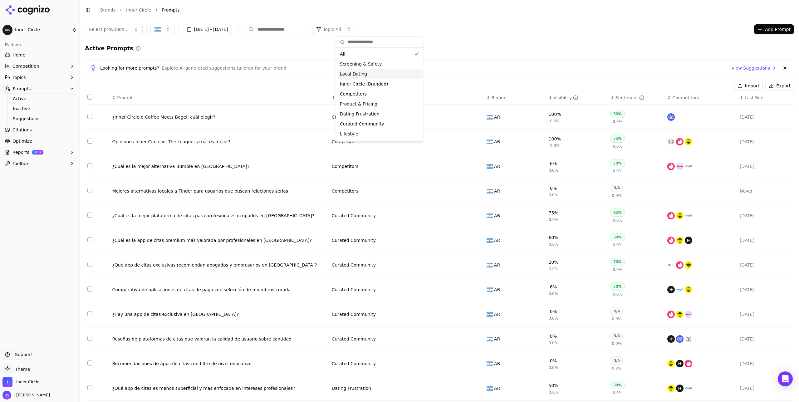
click at [367, 76] on div "Local Dating" at bounding box center [379, 74] width 84 height 10
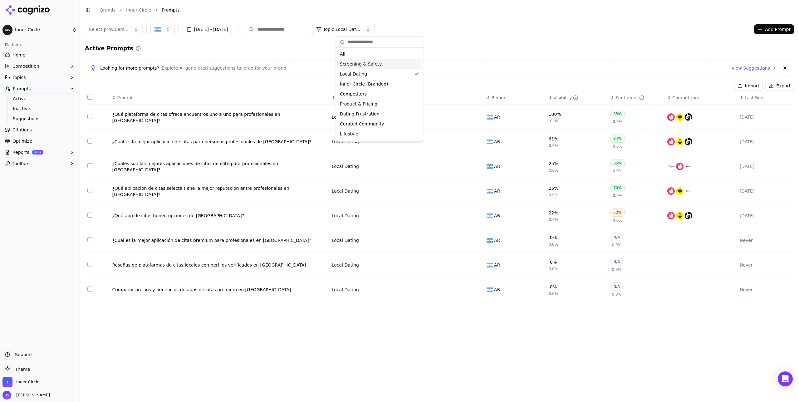
click at [512, 54] on div "Active Prompts Looking for more prompts? Explore AI-generated suggestions tailo…" at bounding box center [439, 175] width 709 height 263
click at [776, 30] on button "Add Prompt" at bounding box center [774, 29] width 40 height 10
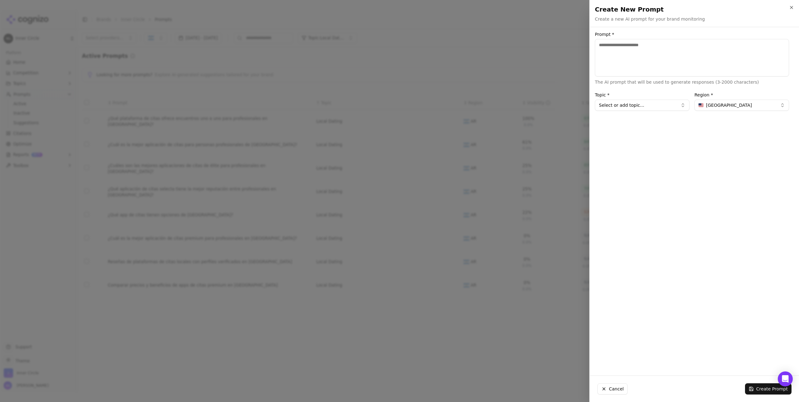
click at [612, 57] on textarea "Prompt *" at bounding box center [692, 57] width 194 height 37
click at [727, 100] on button "[GEOGRAPHIC_DATA]" at bounding box center [741, 105] width 95 height 11
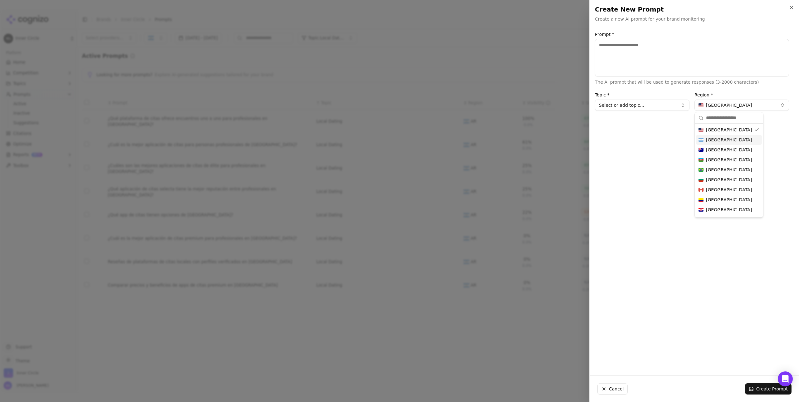
click at [718, 139] on span "[GEOGRAPHIC_DATA]" at bounding box center [729, 140] width 46 height 6
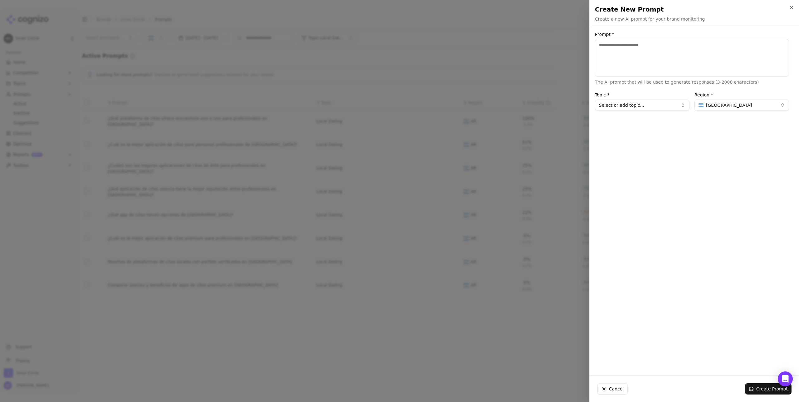
click at [659, 111] on div "Prompt * The AI prompt that will be used to generate responses (3-2000 characte…" at bounding box center [692, 201] width 204 height 338
click at [654, 105] on button "Select or add topic..." at bounding box center [642, 105] width 95 height 11
click at [629, 176] on div "Local Dating" at bounding box center [626, 179] width 61 height 10
type input "**********"
click at [624, 59] on textarea "Prompt *" at bounding box center [692, 57] width 194 height 37
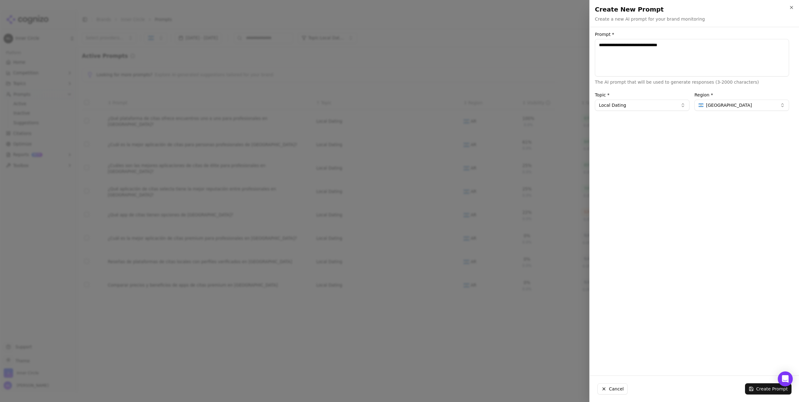
drag, startPoint x: 678, startPoint y: 45, endPoint x: 594, endPoint y: 48, distance: 84.9
click at [594, 48] on div "**********" at bounding box center [692, 71] width 204 height 79
drag, startPoint x: 678, startPoint y: 44, endPoint x: 584, endPoint y: 42, distance: 94.0
click at [584, 42] on body "Inner Circle Platform Home Competition Topics Prompts Active Inactive Suggestio…" at bounding box center [399, 201] width 799 height 402
type textarea "**********"
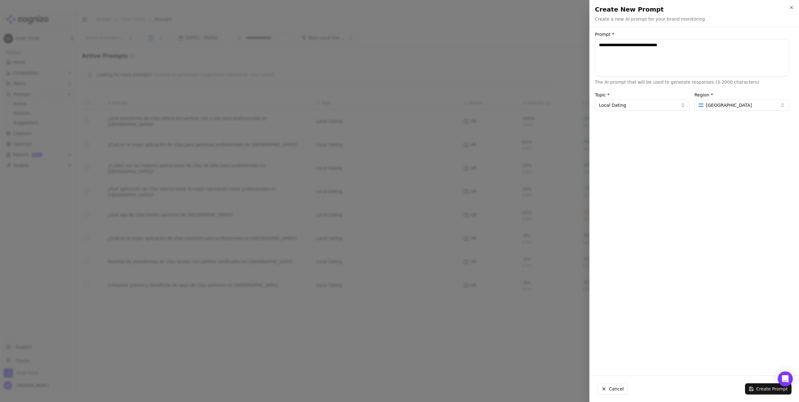
click at [764, 389] on button "Create Prompt" at bounding box center [768, 388] width 47 height 11
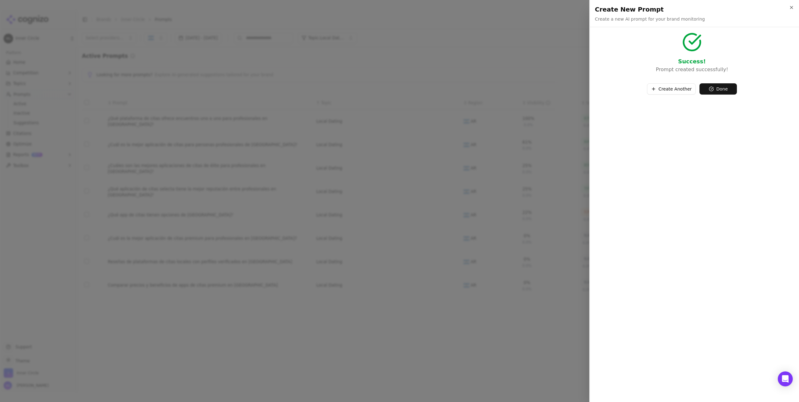
click at [733, 88] on button "Done" at bounding box center [717, 88] width 37 height 11
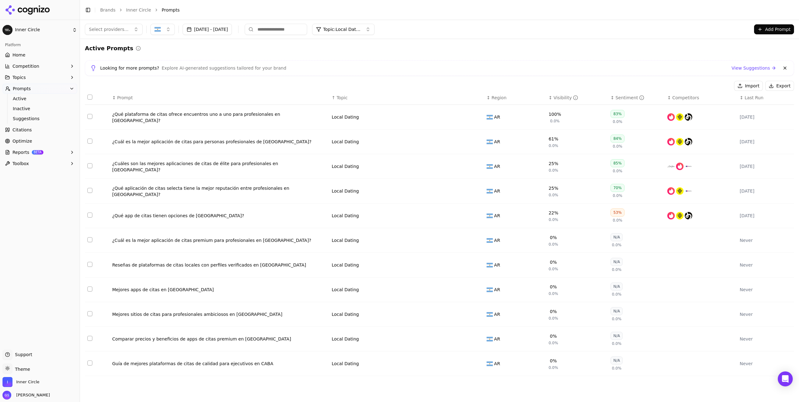
click at [766, 28] on button "Add Prompt" at bounding box center [774, 29] width 40 height 10
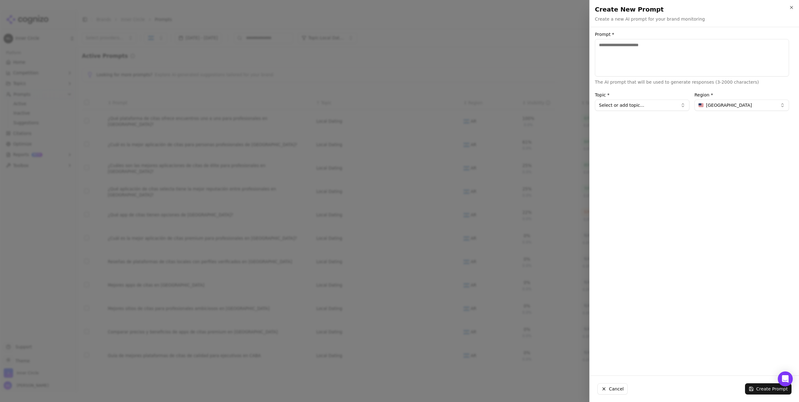
click at [731, 107] on span "[GEOGRAPHIC_DATA]" at bounding box center [729, 105] width 46 height 6
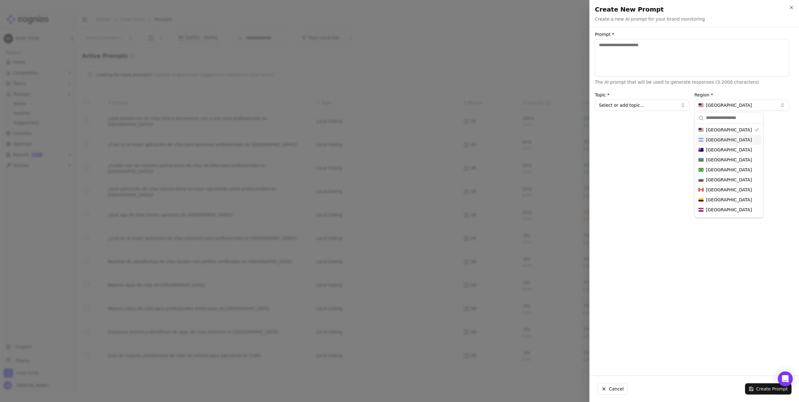
click at [719, 139] on span "[GEOGRAPHIC_DATA]" at bounding box center [729, 140] width 46 height 6
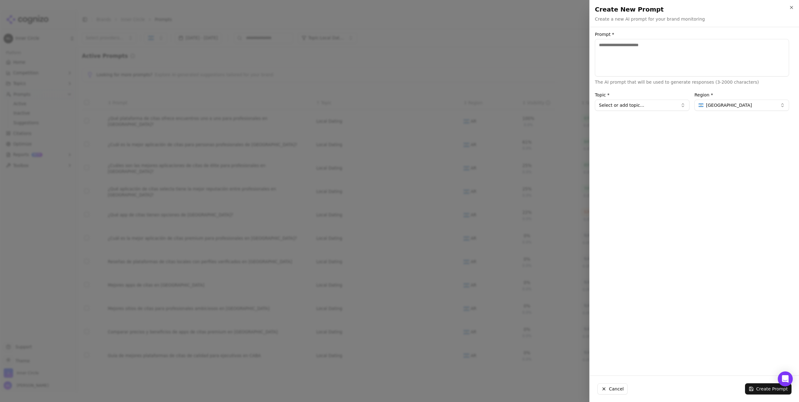
click at [644, 105] on button "Select or add topic..." at bounding box center [642, 105] width 95 height 11
click at [631, 178] on div "Local Dating" at bounding box center [626, 179] width 61 height 10
type input "**********"
click at [634, 61] on textarea "Prompt *" at bounding box center [692, 57] width 194 height 37
type textarea "**********"
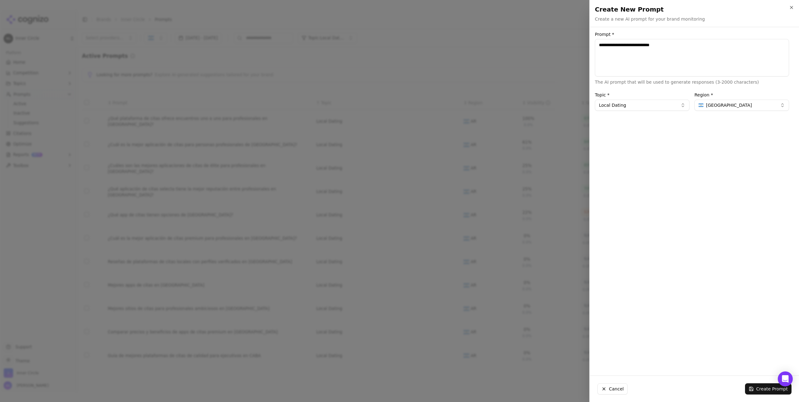
click at [769, 387] on button "Create Prompt" at bounding box center [768, 388] width 47 height 11
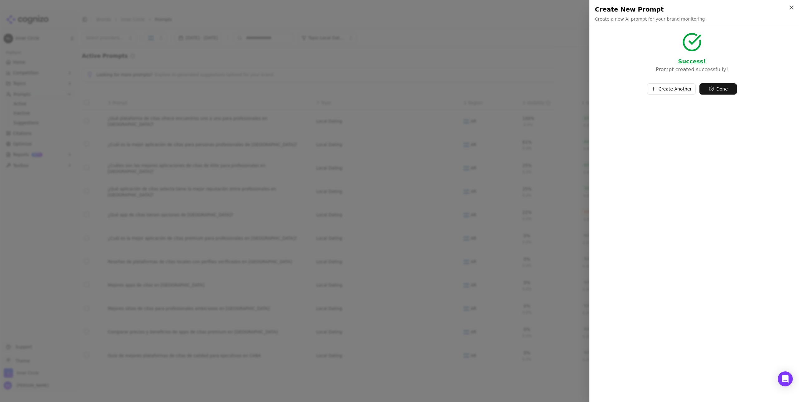
click at [726, 89] on button "Done" at bounding box center [717, 88] width 37 height 11
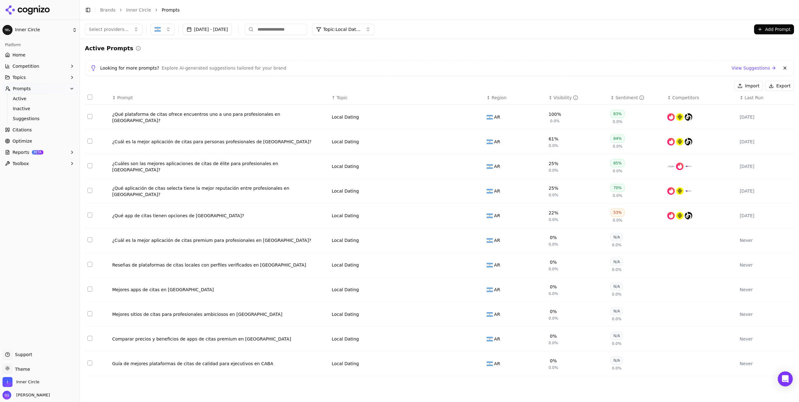
click at [765, 29] on button "Add Prompt" at bounding box center [774, 29] width 40 height 10
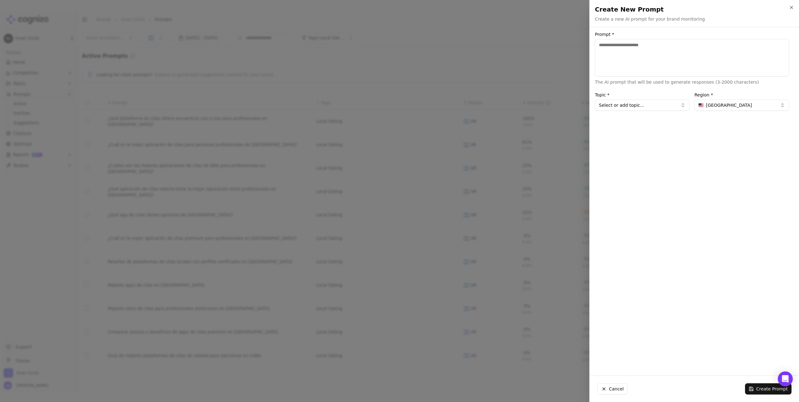
click at [615, 55] on textarea "Prompt *" at bounding box center [692, 57] width 194 height 37
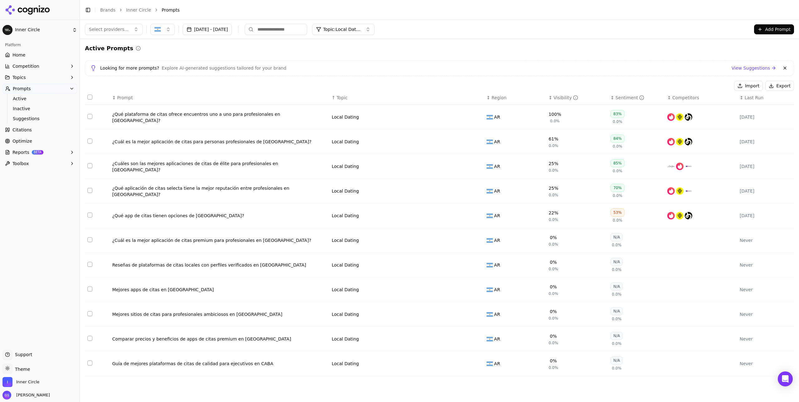
click at [156, 143] on div "¿Cuál es la mejor aplicación de citas para personas profesionales de [GEOGRAPHI…" at bounding box center [219, 142] width 214 height 6
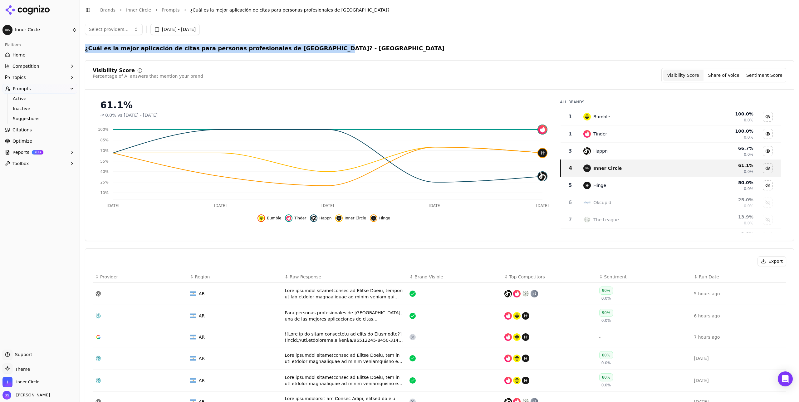
drag, startPoint x: 301, startPoint y: 46, endPoint x: 83, endPoint y: 47, distance: 218.2
copy h2 "¿Cuál es la mejor aplicación de citas para personas profesionales de [GEOGRAPHI…"
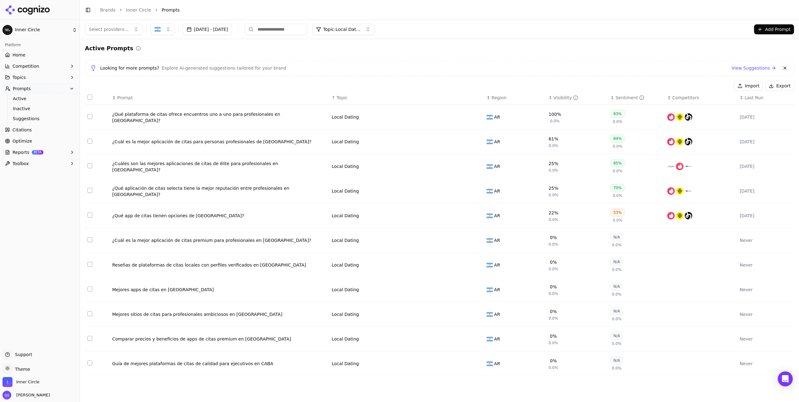
click at [759, 30] on button "Add Prompt" at bounding box center [774, 29] width 40 height 10
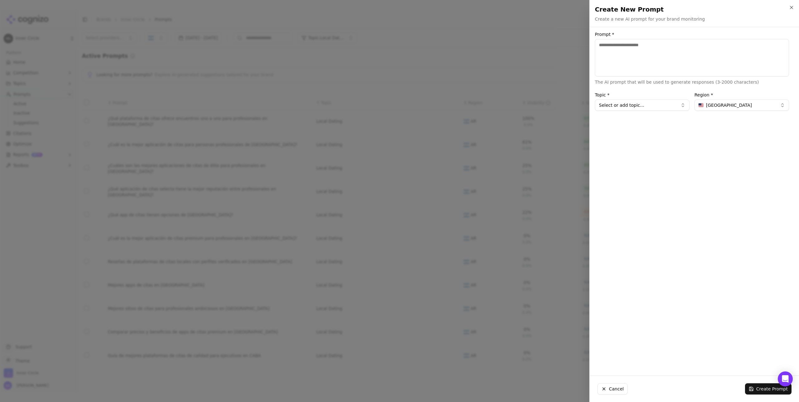
click at [671, 52] on textarea "Prompt *" at bounding box center [692, 57] width 194 height 37
click at [714, 44] on textarea "**********" at bounding box center [692, 57] width 194 height 37
click at [714, 45] on textarea "**********" at bounding box center [692, 57] width 194 height 37
type textarea "**********"
click at [740, 107] on button "[GEOGRAPHIC_DATA]" at bounding box center [741, 105] width 95 height 11
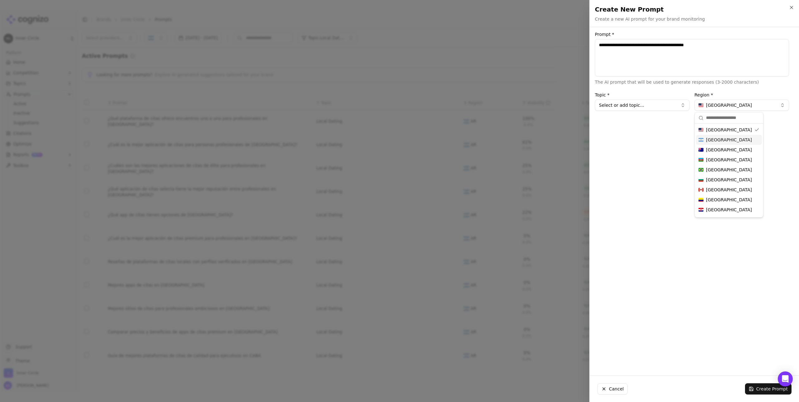
click at [722, 140] on span "[GEOGRAPHIC_DATA]" at bounding box center [729, 140] width 46 height 6
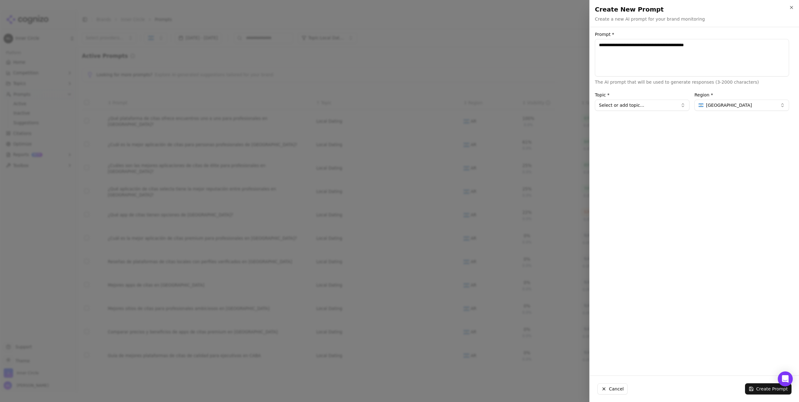
click at [675, 104] on button "Select or add topic..." at bounding box center [642, 105] width 95 height 11
drag, startPoint x: 628, startPoint y: 177, endPoint x: 635, endPoint y: 179, distance: 7.5
click at [628, 178] on div "Local Dating" at bounding box center [626, 179] width 61 height 10
type input "**********"
click at [763, 388] on button "Create Prompt" at bounding box center [768, 388] width 47 height 11
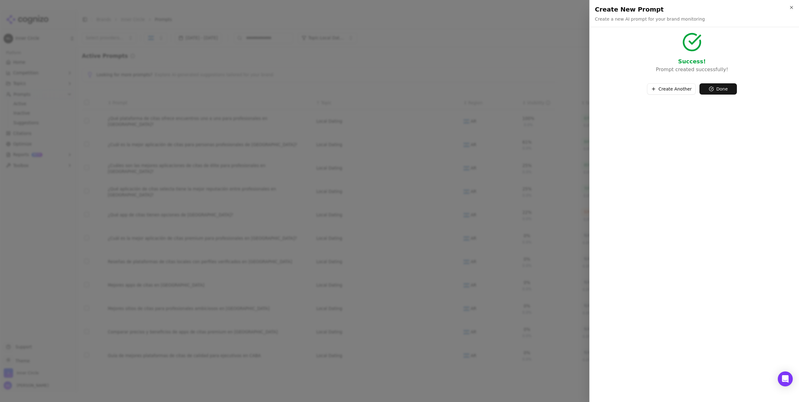
click at [723, 94] on button "Done" at bounding box center [717, 88] width 37 height 11
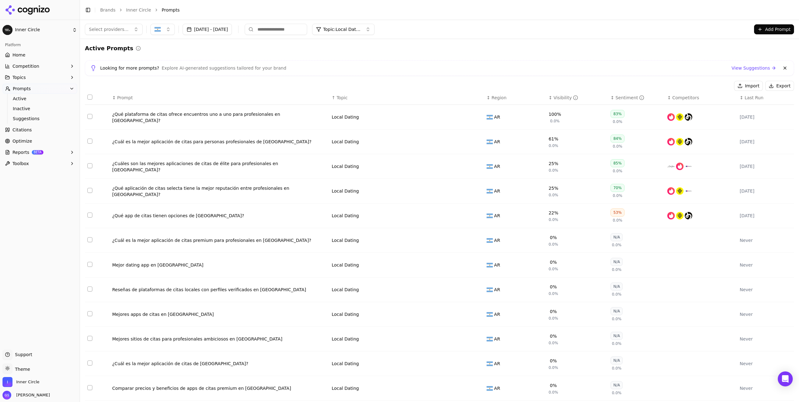
click at [773, 29] on button "Add Prompt" at bounding box center [774, 29] width 40 height 10
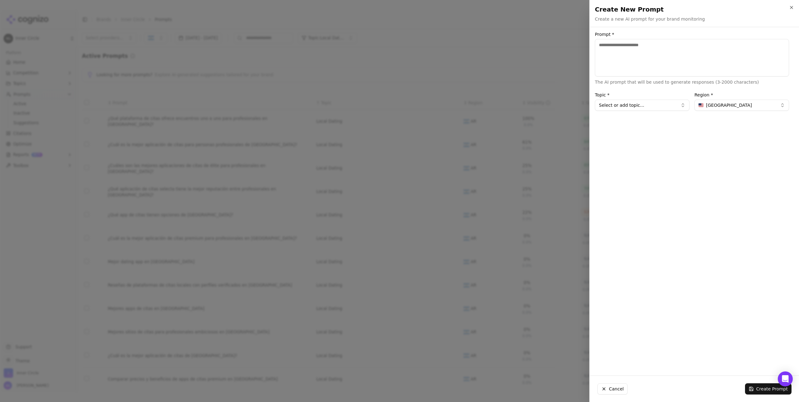
click at [724, 113] on div "Prompt * The AI prompt that will be used to generate responses (3-2000 characte…" at bounding box center [692, 201] width 204 height 338
click at [728, 105] on span "[GEOGRAPHIC_DATA]" at bounding box center [729, 105] width 46 height 6
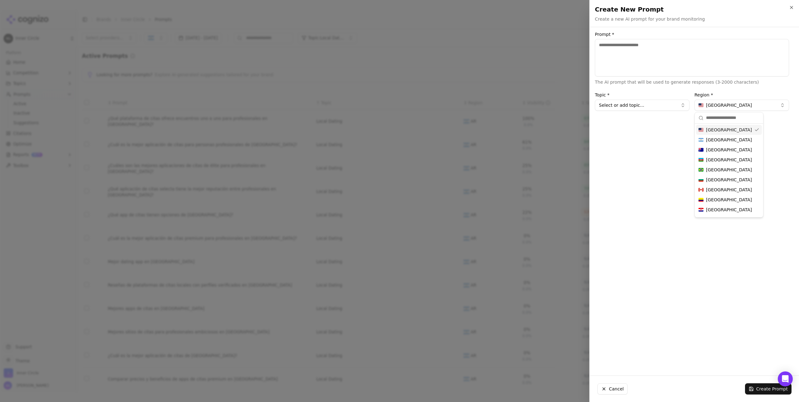
click at [507, 113] on div at bounding box center [399, 201] width 799 height 402
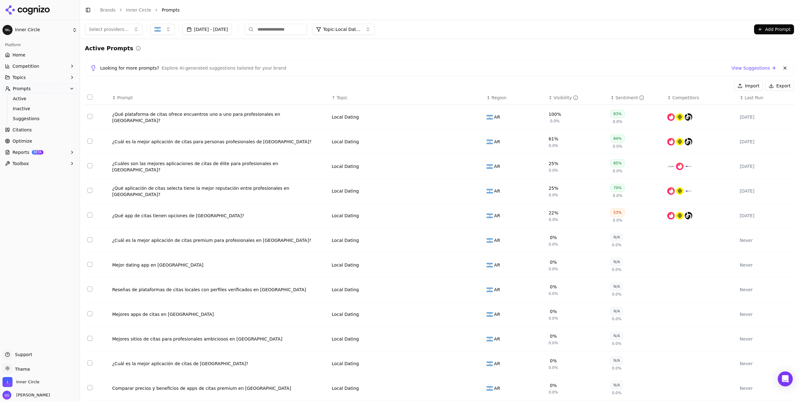
click at [37, 118] on span "Suggestions" at bounding box center [40, 118] width 54 height 6
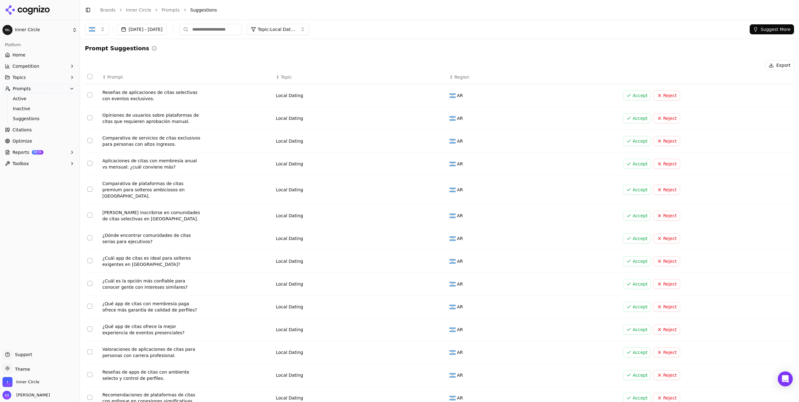
click at [769, 27] on button "Suggest More" at bounding box center [772, 29] width 44 height 10
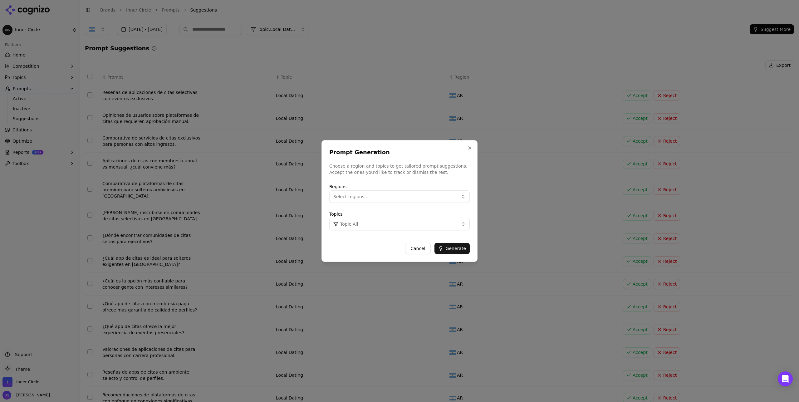
click at [364, 200] on button "Select regions..." at bounding box center [399, 196] width 140 height 12
drag, startPoint x: 355, startPoint y: 233, endPoint x: 382, endPoint y: 227, distance: 28.0
click at [355, 232] on span "[GEOGRAPHIC_DATA]" at bounding box center [364, 232] width 46 height 6
click at [409, 220] on div "[GEOGRAPHIC_DATA]" at bounding box center [373, 222] width 84 height 10
click at [389, 221] on div "[GEOGRAPHIC_DATA]" at bounding box center [373, 222] width 84 height 10
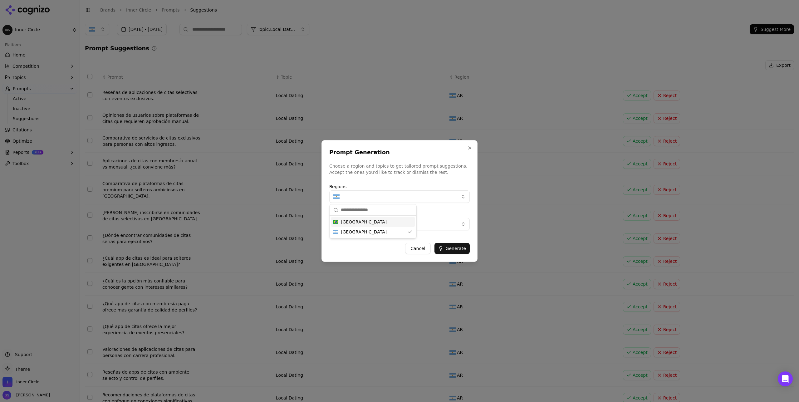
click at [451, 223] on button "Topic: All" at bounding box center [399, 224] width 140 height 12
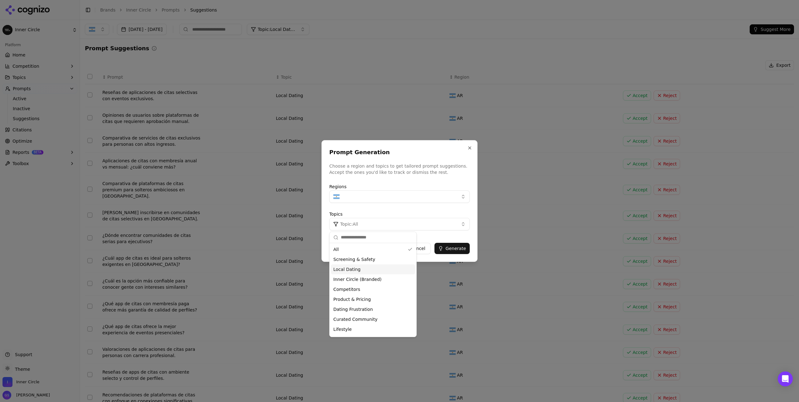
click at [358, 270] on span "Local Dating" at bounding box center [346, 269] width 27 height 6
click at [457, 249] on button "Generate" at bounding box center [451, 248] width 35 height 11
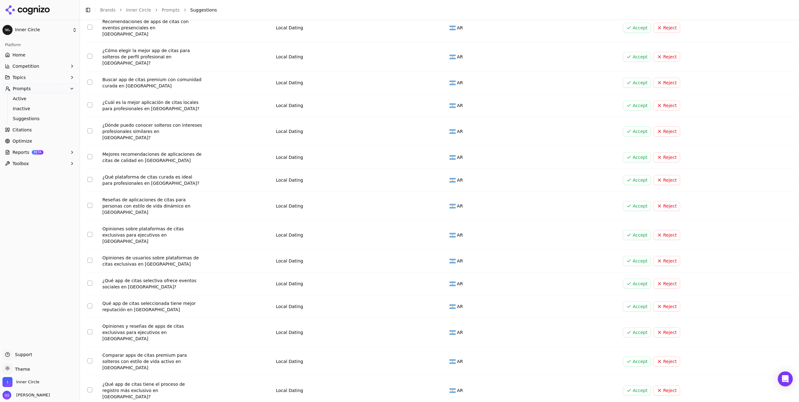
scroll to position [71, 0]
click at [91, 257] on button "Select row 10" at bounding box center [89, 259] width 5 height 5
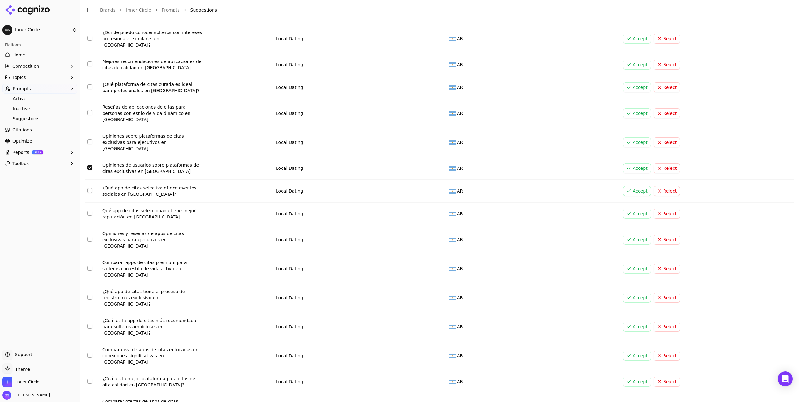
scroll to position [164, 0]
drag, startPoint x: 175, startPoint y: 140, endPoint x: 102, endPoint y: 133, distance: 73.4
click at [102, 161] on div "Opiniones de usuarios sobre plataformas de citas exclusivas en Buenos Aires" at bounding box center [152, 167] width 100 height 12
copy div "Opiniones de usuarios sobre plataformas de citas exclusivas en Buenos Aires"
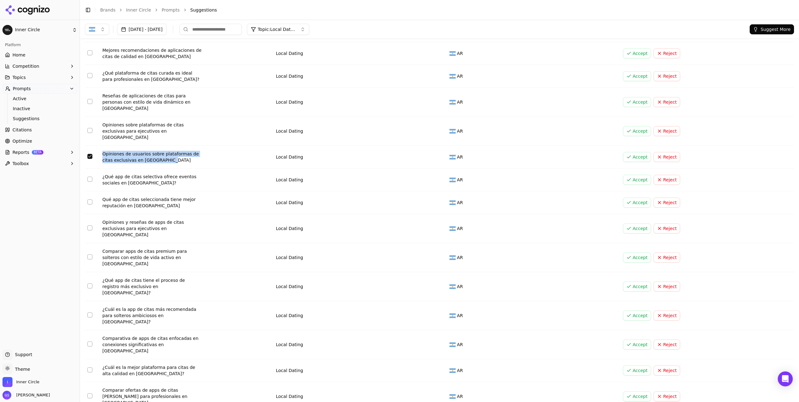
scroll to position [176, 0]
copy div "Opiniones de usuarios sobre plataformas de citas exclusivas en Buenos Aires"
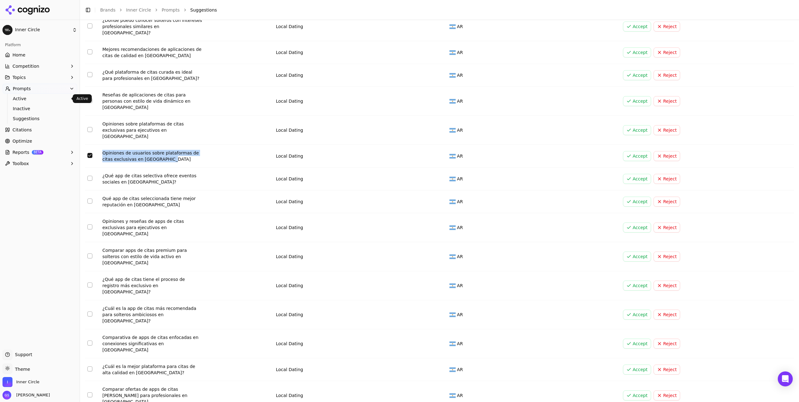
click at [22, 100] on span "Active" at bounding box center [40, 99] width 54 height 6
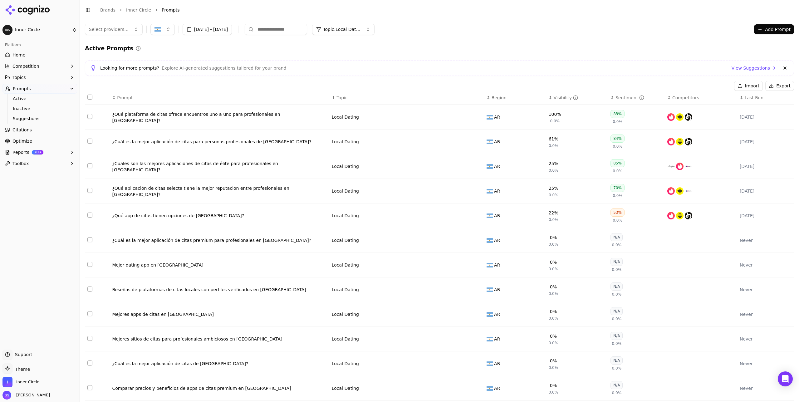
click at [774, 29] on button "Add Prompt" at bounding box center [774, 29] width 40 height 10
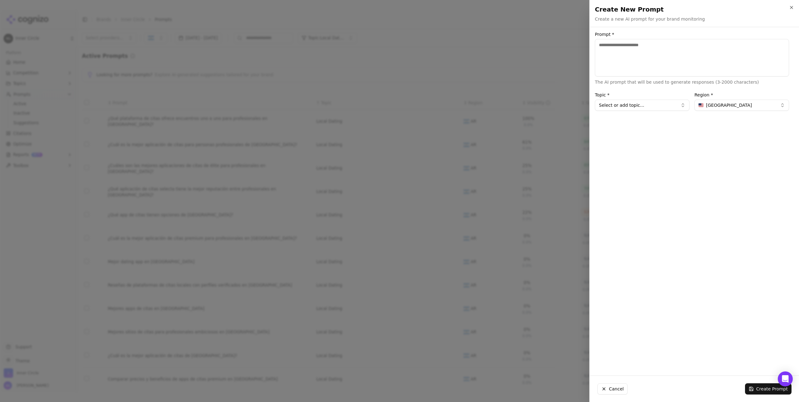
click at [666, 56] on textarea "Prompt *" at bounding box center [692, 57] width 194 height 37
click at [738, 104] on button "[GEOGRAPHIC_DATA]" at bounding box center [741, 105] width 95 height 11
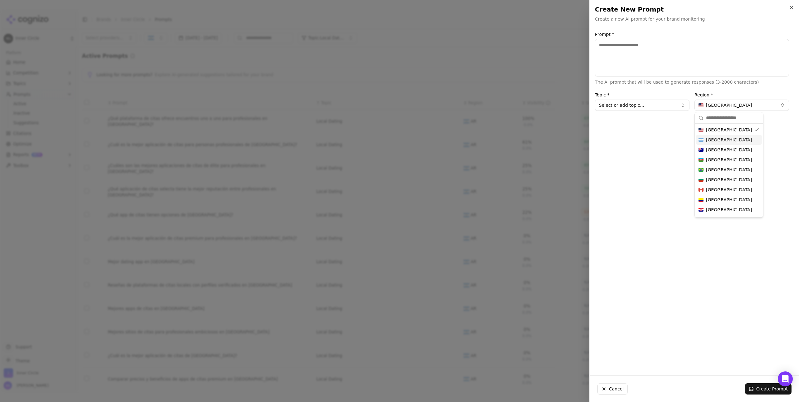
click at [719, 137] on span "[GEOGRAPHIC_DATA]" at bounding box center [729, 140] width 46 height 6
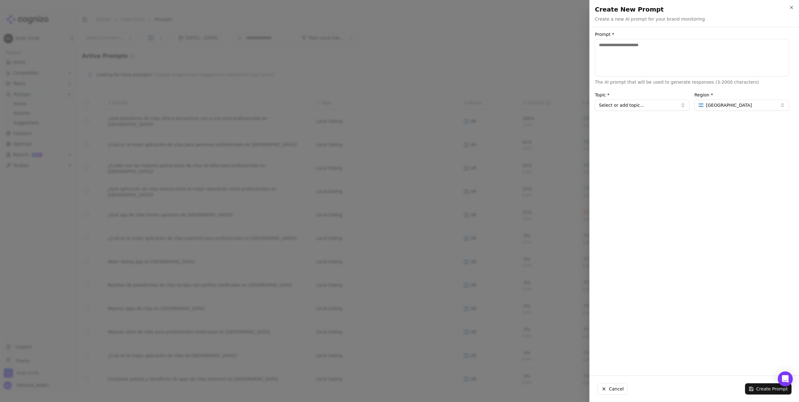
click at [664, 107] on button "Select or add topic..." at bounding box center [642, 105] width 95 height 11
click at [633, 180] on div "Local Dating" at bounding box center [626, 179] width 61 height 10
type input "**********"
click at [649, 55] on textarea "Prompt *" at bounding box center [692, 57] width 194 height 37
paste textarea "**********"
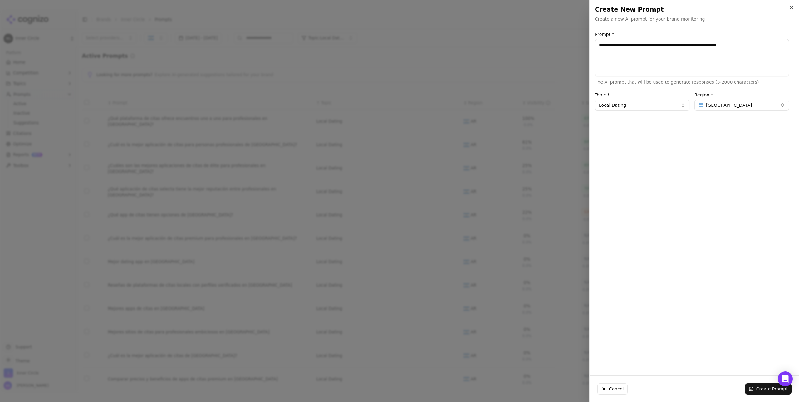
click at [708, 45] on textarea "**********" at bounding box center [692, 57] width 194 height 37
type textarea "**********"
click at [765, 389] on button "Create Prompt" at bounding box center [768, 388] width 47 height 11
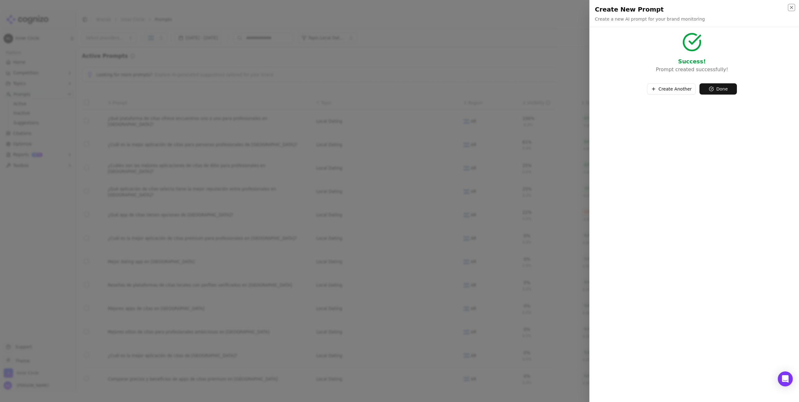
click at [790, 8] on icon "button" at bounding box center [791, 7] width 5 height 5
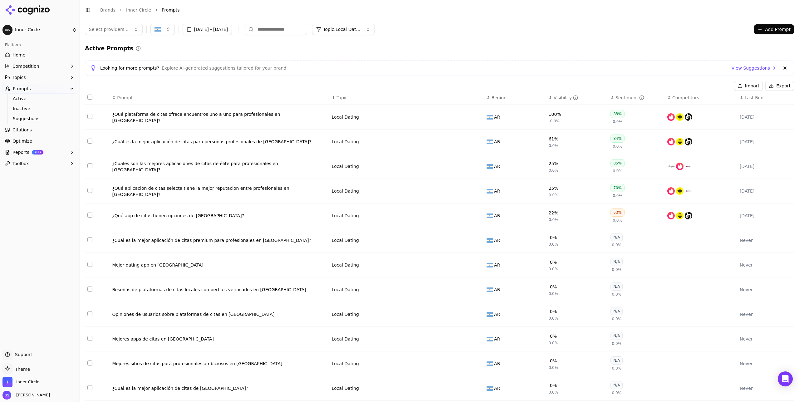
click at [258, 141] on div "¿Cuál es la mejor aplicación de citas para personas profesionales de [GEOGRAPHI…" at bounding box center [219, 142] width 214 height 6
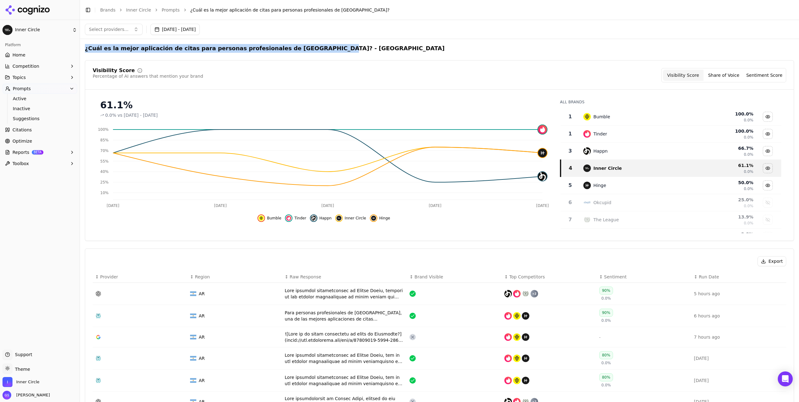
drag, startPoint x: 286, startPoint y: 47, endPoint x: 86, endPoint y: 48, distance: 200.1
click at [86, 48] on h2 "¿Cuál es la mejor aplicación de citas para personas profesionales de [GEOGRAPHI…" at bounding box center [265, 48] width 360 height 9
copy h2 "¿Cuál es la mejor aplicación de citas para personas profesionales de [GEOGRAPHI…"
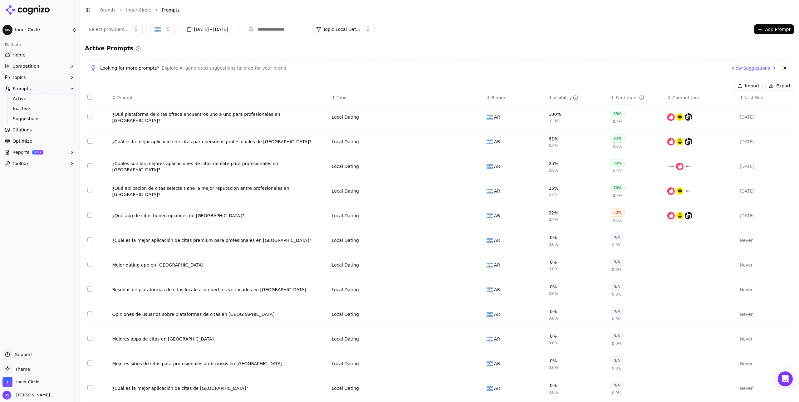
click at [775, 32] on button "Add Prompt" at bounding box center [774, 29] width 40 height 10
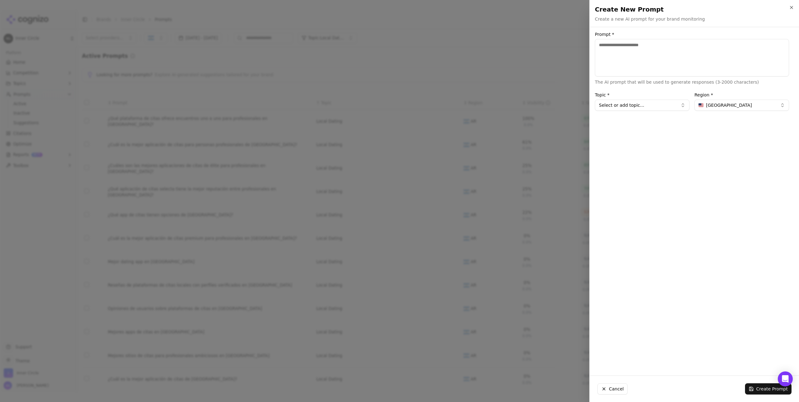
click at [727, 107] on span "[GEOGRAPHIC_DATA]" at bounding box center [729, 105] width 46 height 6
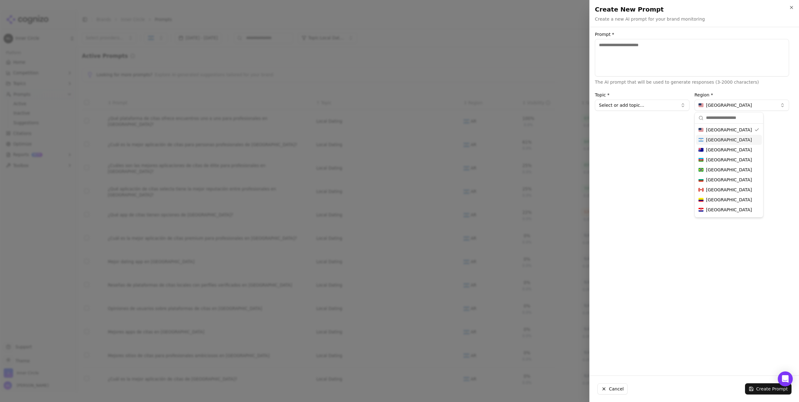
click at [722, 140] on span "[GEOGRAPHIC_DATA]" at bounding box center [729, 140] width 46 height 6
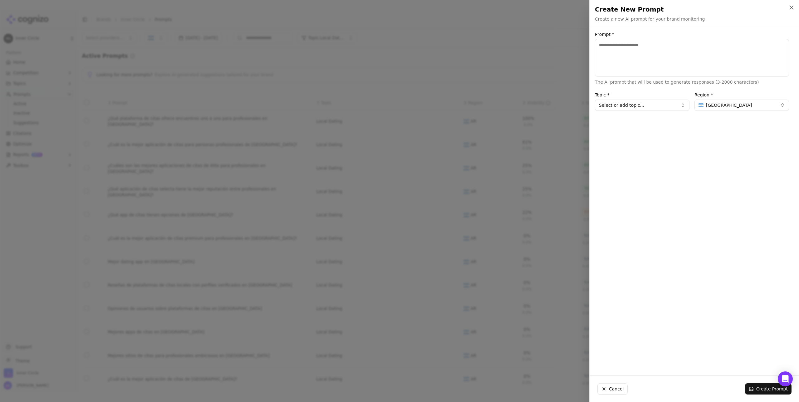
click at [654, 107] on button "Select or add topic..." at bounding box center [642, 105] width 95 height 11
click at [627, 178] on div "Local Dating" at bounding box center [626, 179] width 61 height 10
type input "**********"
click at [639, 64] on textarea "Prompt *" at bounding box center [692, 57] width 194 height 37
paste textarea "**********"
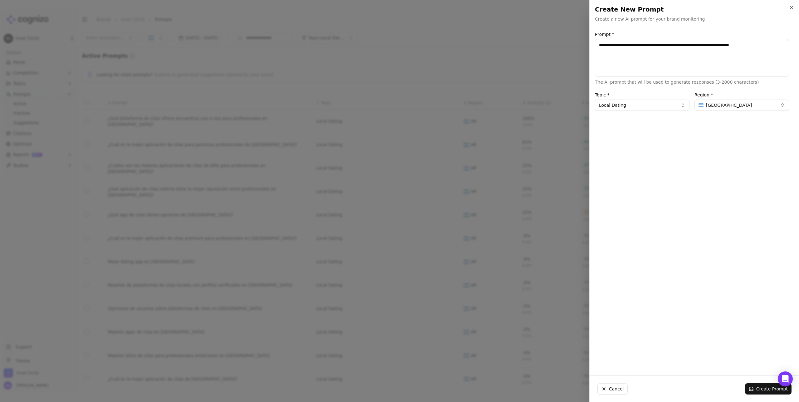
click at [757, 44] on textarea "**********" at bounding box center [692, 57] width 194 height 37
click at [709, 43] on textarea "**********" at bounding box center [692, 57] width 194 height 37
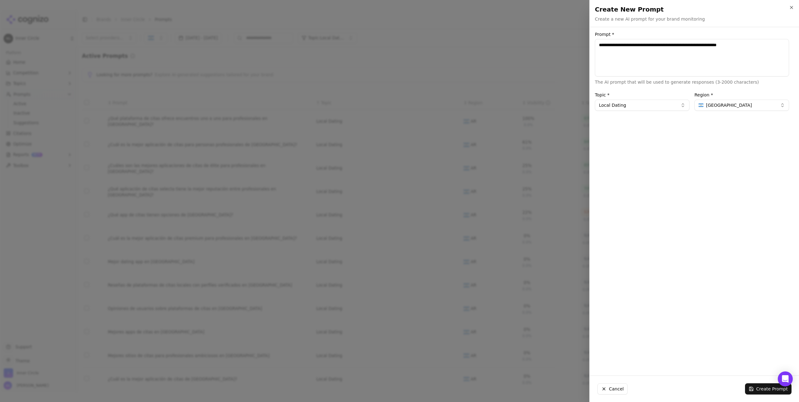
click at [748, 59] on textarea "**********" at bounding box center [692, 57] width 194 height 37
type textarea "**********"
click at [765, 391] on button "Create Prompt" at bounding box center [768, 388] width 47 height 11
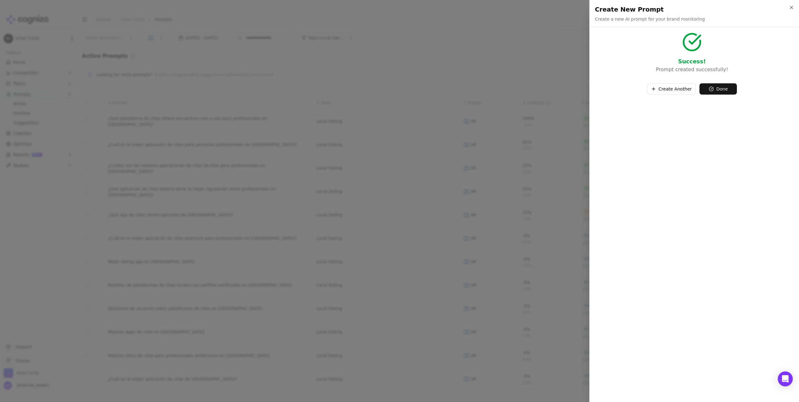
click at [680, 89] on button "Create Another" at bounding box center [671, 88] width 49 height 11
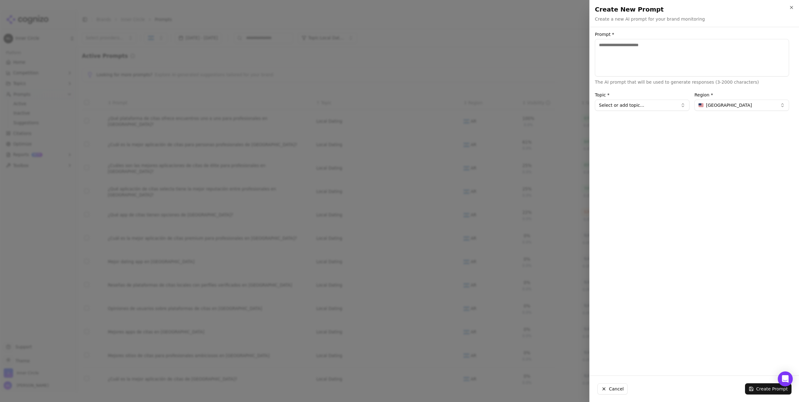
click at [651, 58] on textarea "Prompt *" at bounding box center [692, 57] width 194 height 37
paste textarea "**********"
type textarea "**********"
click at [736, 109] on button "[GEOGRAPHIC_DATA]" at bounding box center [741, 105] width 95 height 11
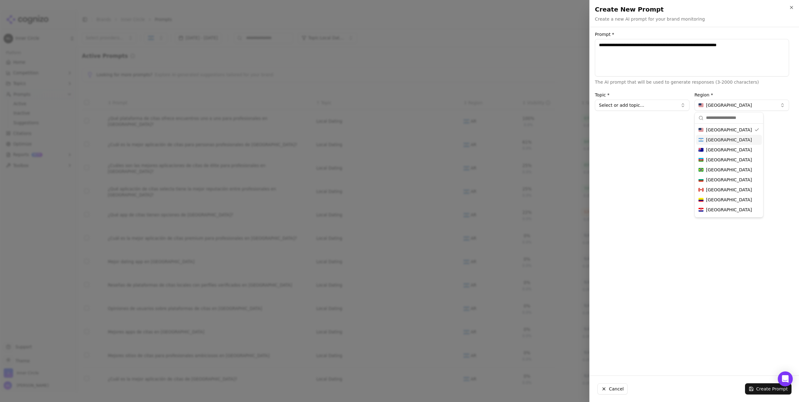
click at [723, 141] on span "[GEOGRAPHIC_DATA]" at bounding box center [729, 140] width 46 height 6
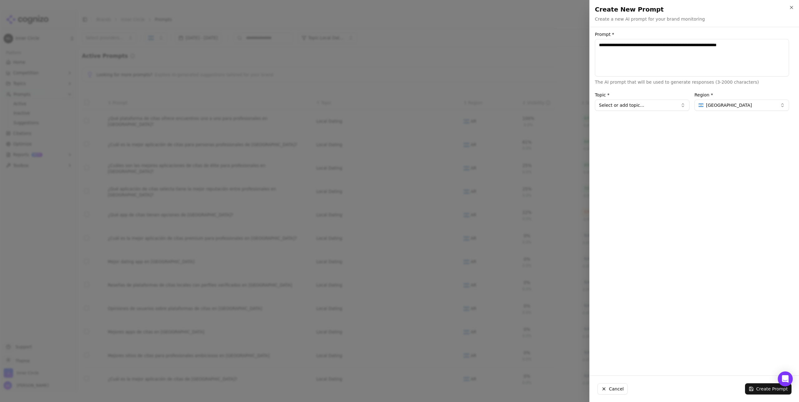
click at [659, 107] on button "Select or add topic..." at bounding box center [642, 105] width 95 height 11
click at [628, 177] on div "Local Dating" at bounding box center [626, 179] width 61 height 10
type input "**********"
click at [743, 44] on textarea "**********" at bounding box center [692, 57] width 194 height 37
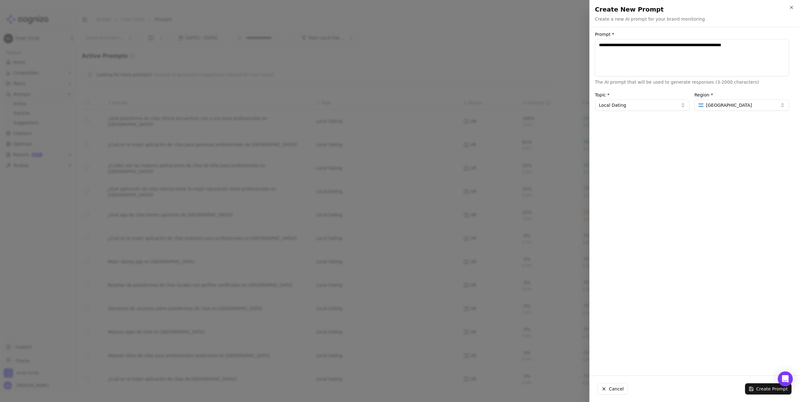
type textarea "**********"
click at [770, 386] on button "Create Prompt" at bounding box center [768, 388] width 47 height 11
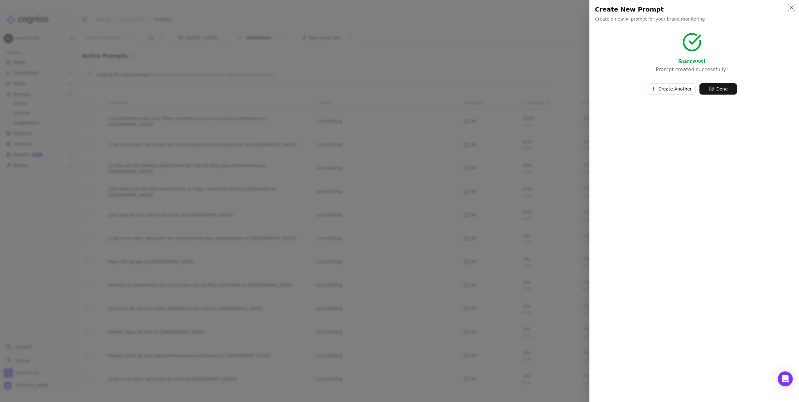
click at [791, 6] on icon "button" at bounding box center [791, 7] width 5 height 5
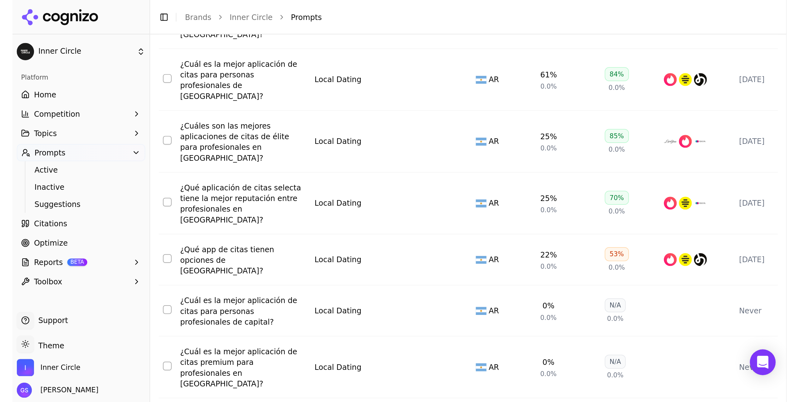
scroll to position [110, 0]
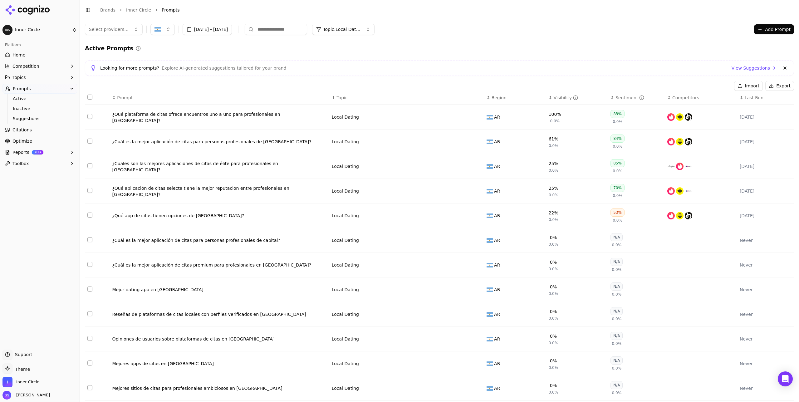
click at [227, 30] on button "[DATE] - [DATE]" at bounding box center [208, 29] width 50 height 11
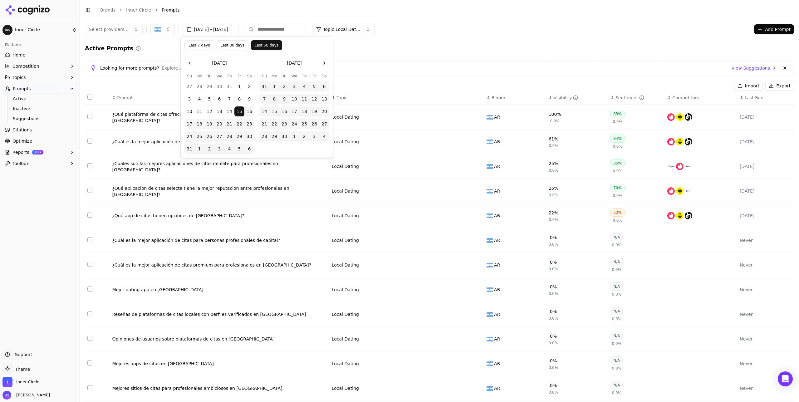
click at [440, 62] on div "Looking for more prompts? Explore AI-generated suggestions tailored for your br…" at bounding box center [439, 68] width 709 height 16
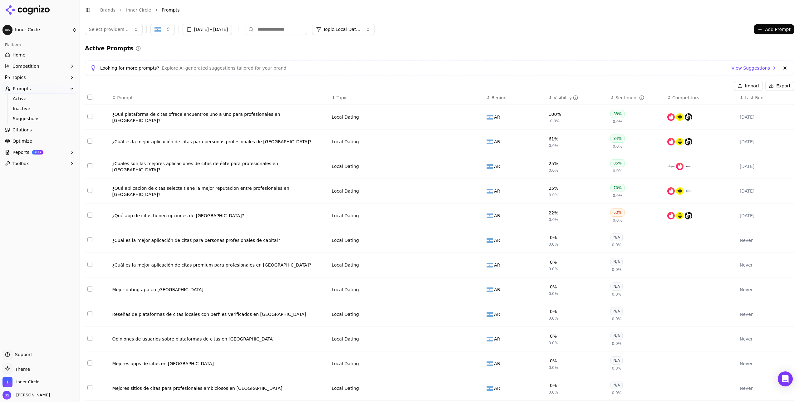
click at [360, 31] on span "Topic: Local Dating" at bounding box center [341, 29] width 37 height 6
click at [380, 62] on div "Screening & Safety" at bounding box center [379, 64] width 84 height 10
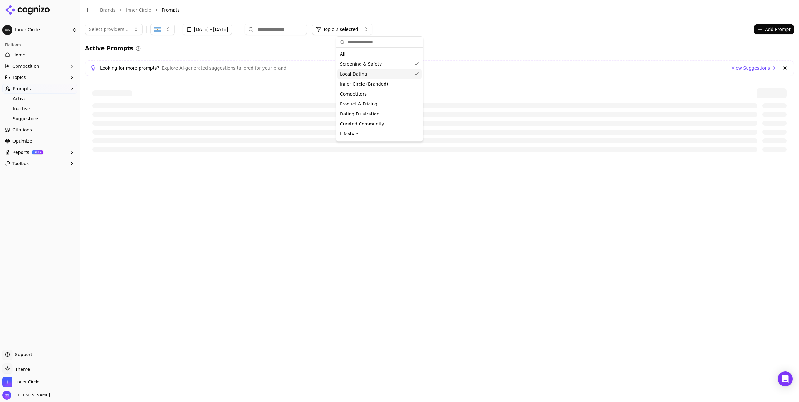
drag, startPoint x: 370, startPoint y: 74, endPoint x: 382, endPoint y: 70, distance: 13.2
click at [370, 74] on div "Local Dating" at bounding box center [379, 74] width 84 height 10
click at [480, 48] on div "Active Prompts" at bounding box center [439, 48] width 709 height 9
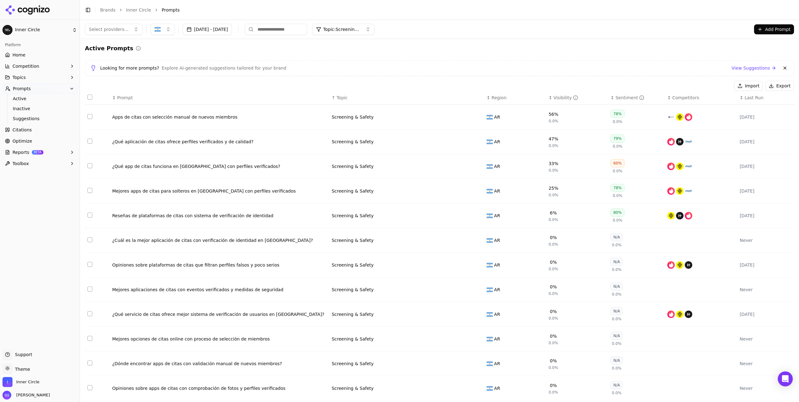
click at [478, 167] on button "Data table" at bounding box center [477, 166] width 7 height 7
click at [381, 168] on button "Screening & Safety" at bounding box center [371, 166] width 78 height 11
click at [377, 229] on div "Local Dating" at bounding box center [364, 232] width 63 height 10
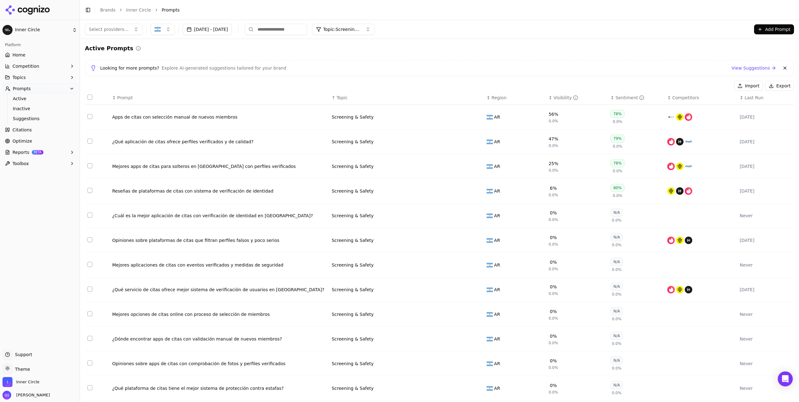
click at [478, 166] on button "Data table" at bounding box center [477, 166] width 7 height 7
click at [378, 166] on button "Screening & Safety" at bounding box center [371, 166] width 78 height 11
click at [371, 229] on div "Local Dating" at bounding box center [364, 232] width 63 height 10
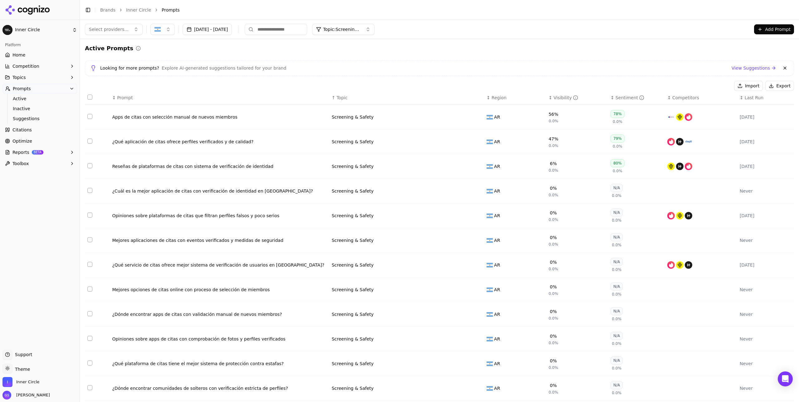
click at [781, 26] on button "Add Prompt" at bounding box center [774, 29] width 40 height 10
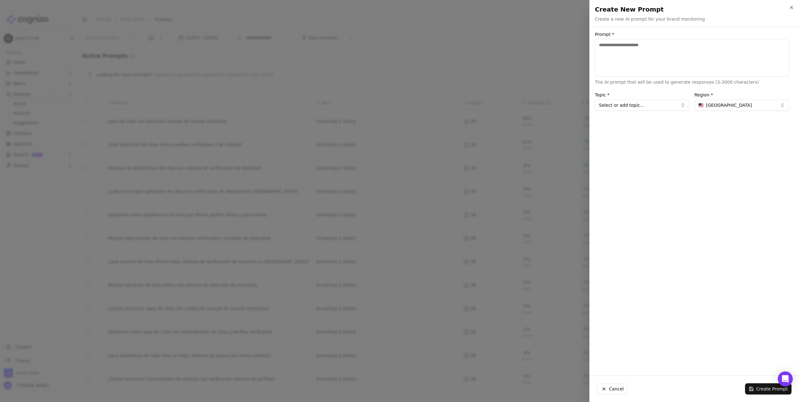
click at [713, 103] on span "[GEOGRAPHIC_DATA]" at bounding box center [729, 105] width 46 height 6
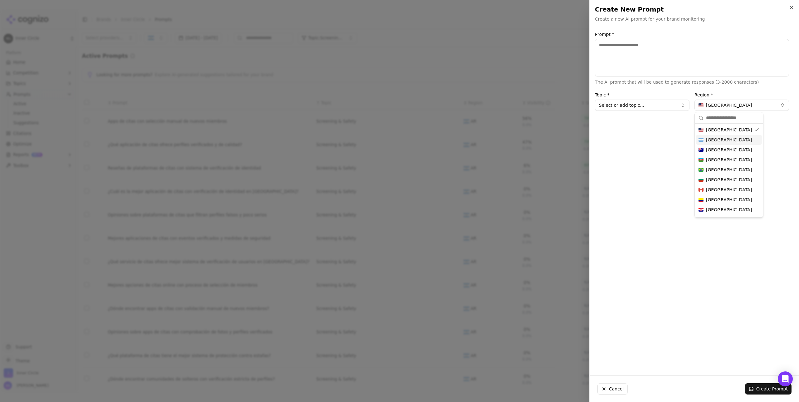
drag, startPoint x: 715, startPoint y: 139, endPoint x: 657, endPoint y: 112, distance: 64.1
click at [715, 139] on span "[GEOGRAPHIC_DATA]" at bounding box center [729, 140] width 46 height 6
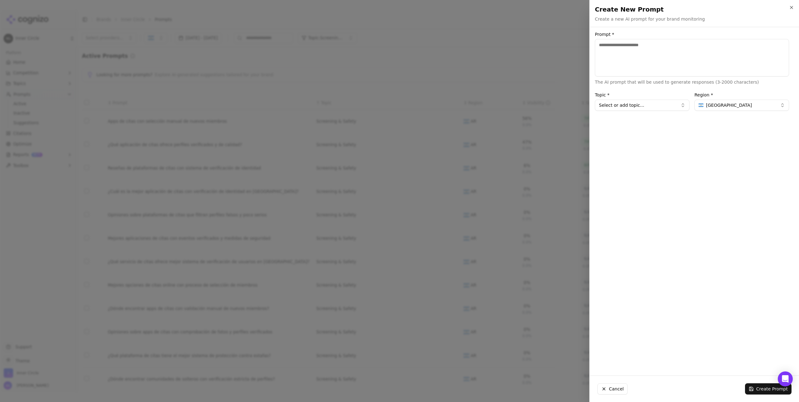
click at [641, 102] on button "Select or add topic..." at bounding box center [642, 105] width 95 height 11
click at [631, 156] on div "Screening & Safety" at bounding box center [626, 159] width 61 height 10
type input "**********"
click at [624, 66] on textarea "Prompt *" at bounding box center [692, 57] width 194 height 37
drag, startPoint x: 675, startPoint y: 44, endPoint x: 590, endPoint y: 46, distance: 85.5
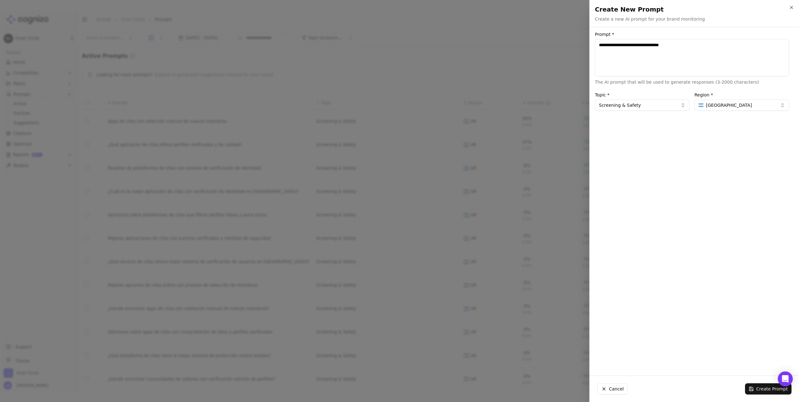
click at [590, 46] on div "**********" at bounding box center [692, 71] width 204 height 79
type textarea "**********"
click at [771, 388] on button "Create Prompt" at bounding box center [768, 388] width 47 height 11
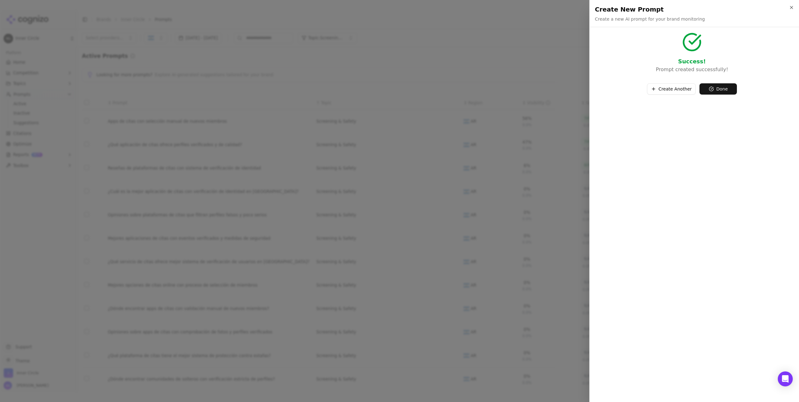
click at [678, 90] on button "Create Another" at bounding box center [671, 88] width 49 height 11
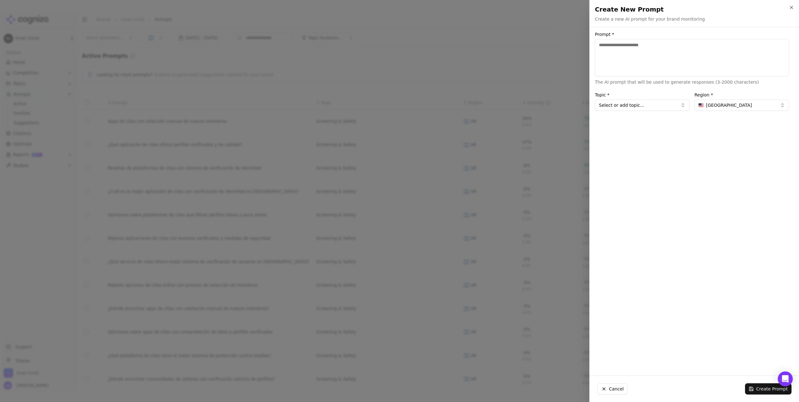
click at [657, 60] on textarea "Prompt *" at bounding box center [692, 57] width 194 height 37
paste textarea "**********"
drag, startPoint x: 614, startPoint y: 45, endPoint x: 620, endPoint y: 51, distance: 9.1
click at [615, 46] on textarea "**********" at bounding box center [692, 57] width 194 height 37
click at [708, 42] on textarea "**********" at bounding box center [692, 57] width 194 height 37
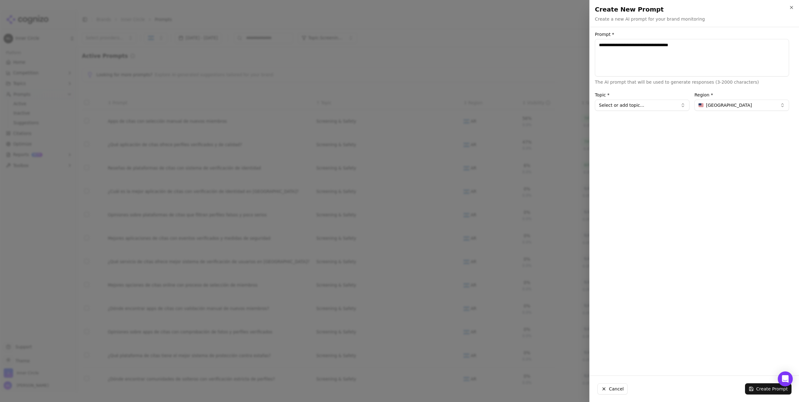
type textarea "**********"
click at [732, 110] on button "[GEOGRAPHIC_DATA]" at bounding box center [741, 105] width 95 height 11
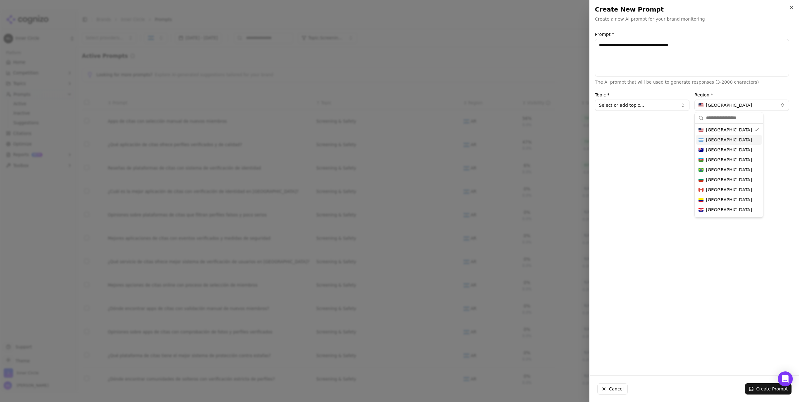
click at [730, 137] on div "[GEOGRAPHIC_DATA]" at bounding box center [729, 140] width 66 height 10
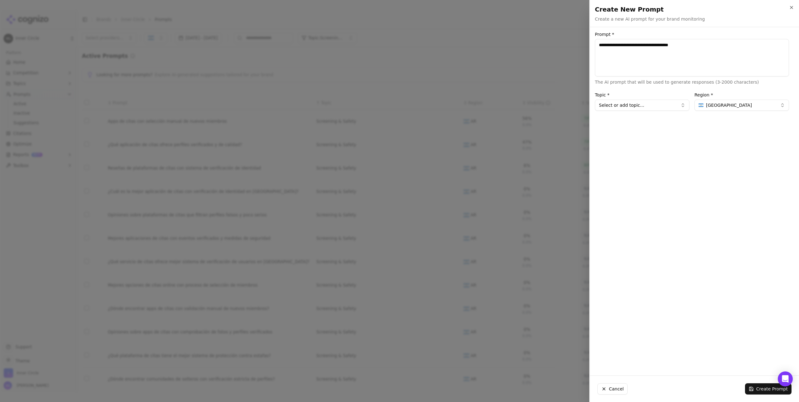
click at [644, 108] on button "Select or add topic..." at bounding box center [642, 105] width 95 height 11
click at [629, 157] on div "Screening & Safety" at bounding box center [626, 159] width 61 height 10
type input "**********"
click at [766, 388] on button "Create Prompt" at bounding box center [768, 388] width 47 height 11
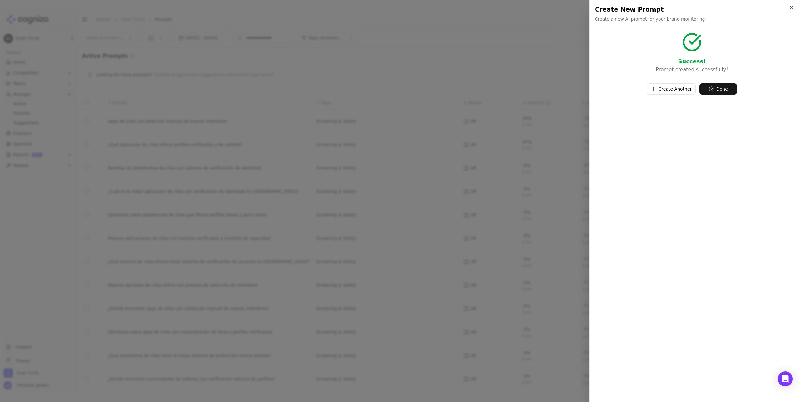
click at [715, 89] on button "Done" at bounding box center [717, 88] width 37 height 11
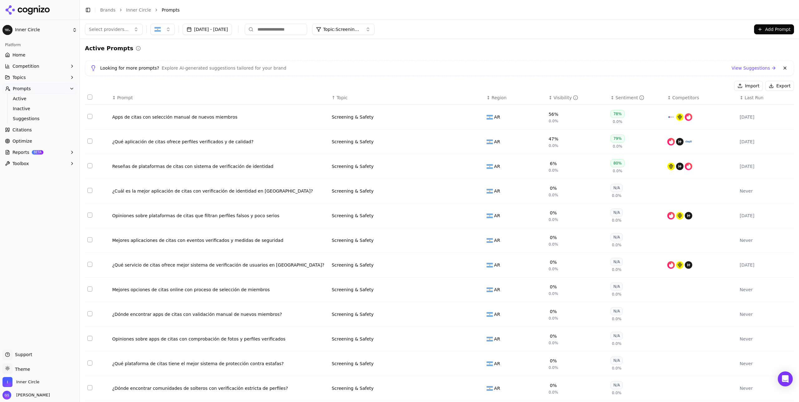
click at [771, 25] on button "Add Prompt" at bounding box center [774, 29] width 40 height 10
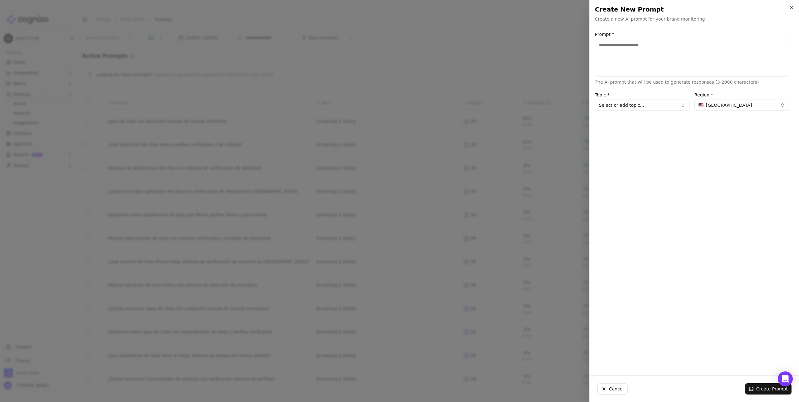
click at [729, 104] on span "[GEOGRAPHIC_DATA]" at bounding box center [729, 105] width 46 height 6
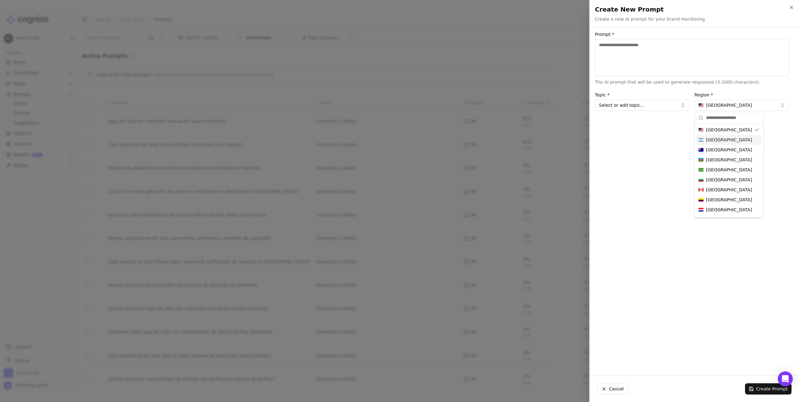
click at [720, 141] on span "[GEOGRAPHIC_DATA]" at bounding box center [729, 140] width 46 height 6
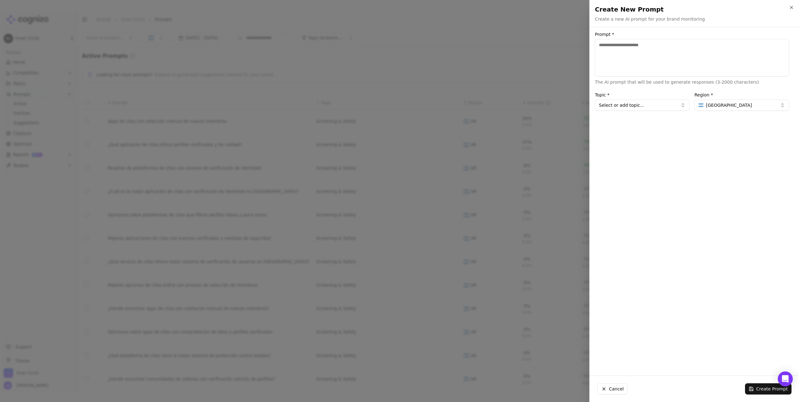
click at [656, 105] on button "Select or add topic..." at bounding box center [642, 105] width 95 height 11
click at [633, 167] on div "Product & Pricing" at bounding box center [626, 169] width 61 height 10
type input "**********"
click at [634, 59] on textarea "Prompt *" at bounding box center [692, 57] width 194 height 37
type textarea "**********"
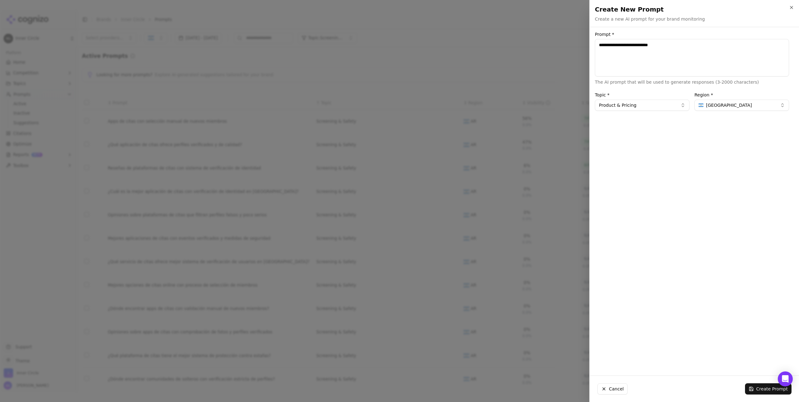
click at [765, 387] on button "Create Prompt" at bounding box center [768, 388] width 47 height 11
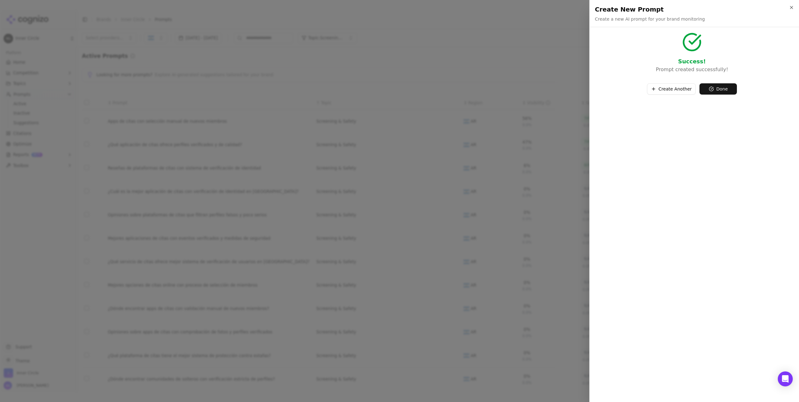
click at [722, 91] on button "Done" at bounding box center [717, 88] width 37 height 11
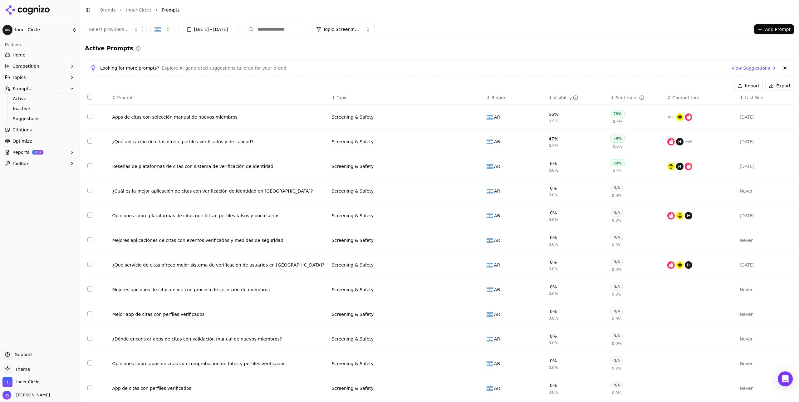
click at [742, 98] on div "↕ Last Run" at bounding box center [766, 98] width 52 height 6
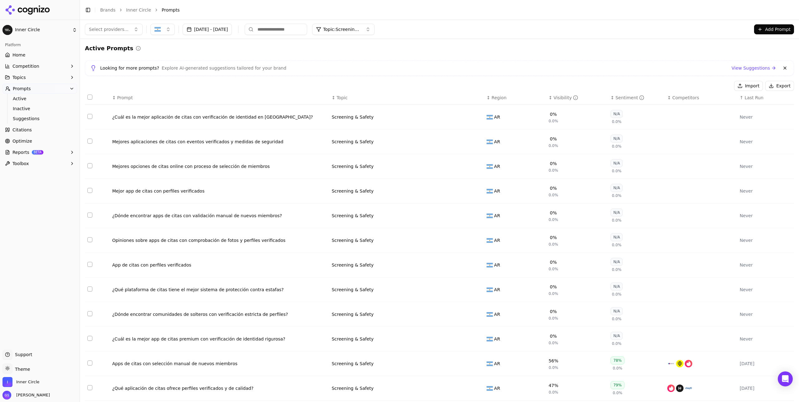
click at [742, 98] on div "↑ Last Run" at bounding box center [766, 98] width 52 height 6
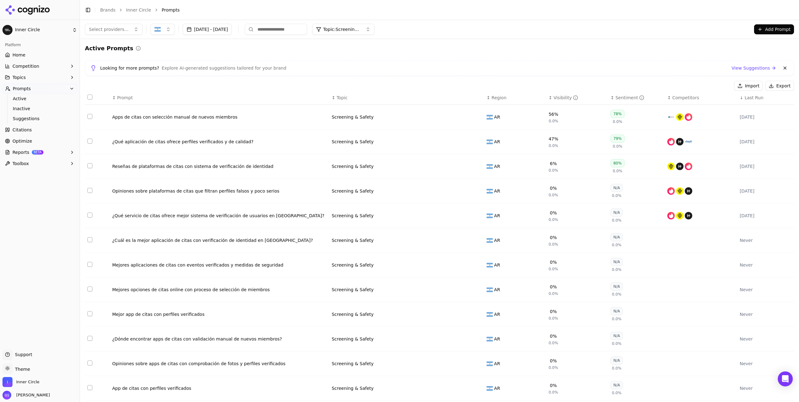
click at [223, 119] on div "Apps de citas con selección manual de nuevos miembros" at bounding box center [219, 117] width 214 height 6
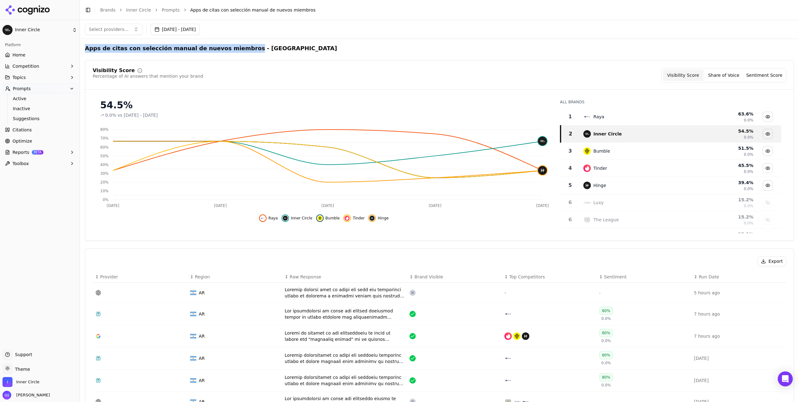
drag, startPoint x: 234, startPoint y: 48, endPoint x: 85, endPoint y: 48, distance: 148.9
click at [85, 48] on h2 "Apps de citas con selección manual de nuevos miembros - [GEOGRAPHIC_DATA]" at bounding box center [211, 48] width 252 height 9
copy h2 "Apps de citas con selección manual de nuevos miembros"
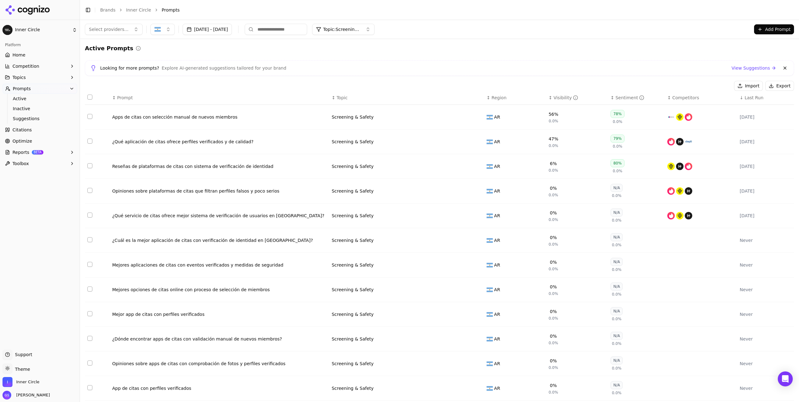
click at [770, 31] on button "Add Prompt" at bounding box center [774, 29] width 40 height 10
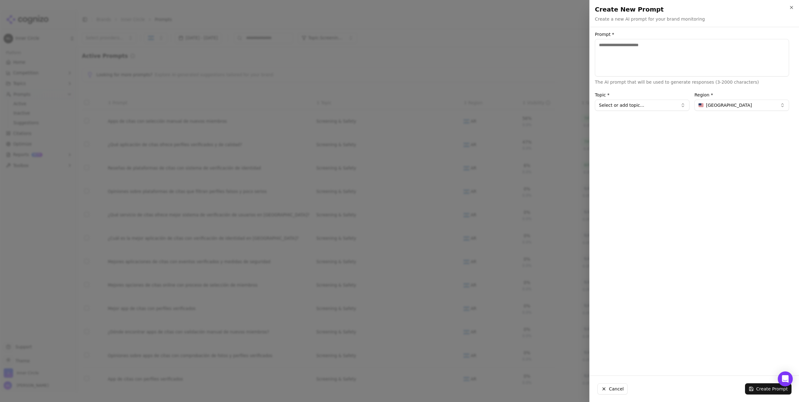
click at [668, 57] on textarea "Prompt *" at bounding box center [692, 57] width 194 height 37
click at [603, 46] on textarea "**********" at bounding box center [692, 57] width 194 height 37
type textarea "**********"
click at [736, 105] on button "[GEOGRAPHIC_DATA]" at bounding box center [741, 105] width 95 height 11
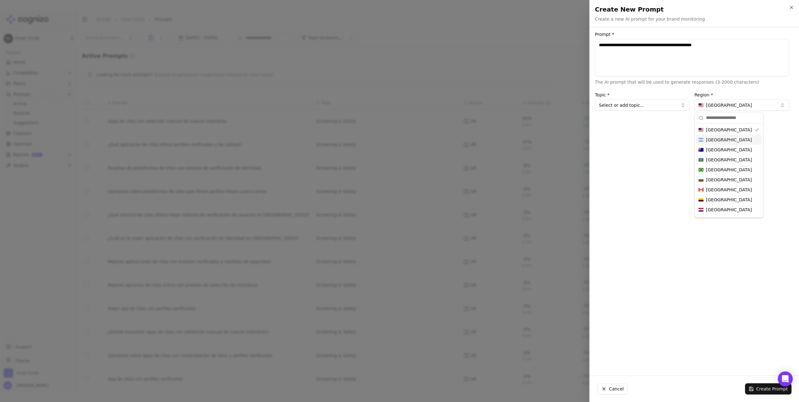
click at [721, 138] on span "[GEOGRAPHIC_DATA]" at bounding box center [729, 140] width 46 height 6
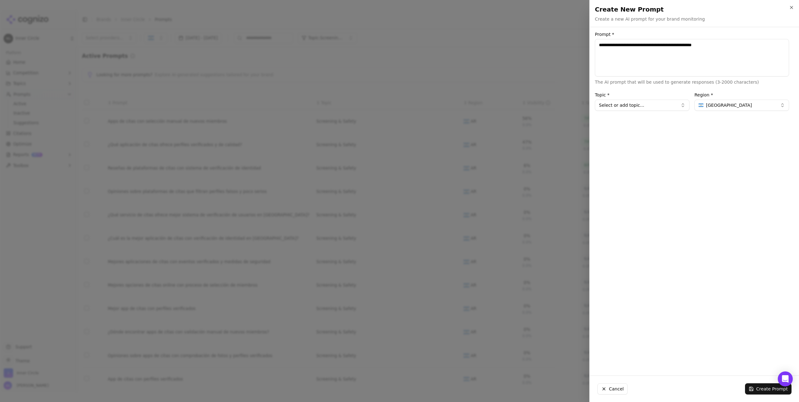
click at [657, 110] on button "Select or add topic..." at bounding box center [642, 105] width 95 height 11
click at [636, 150] on div "Screening & Safety" at bounding box center [626, 151] width 61 height 10
type input "**********"
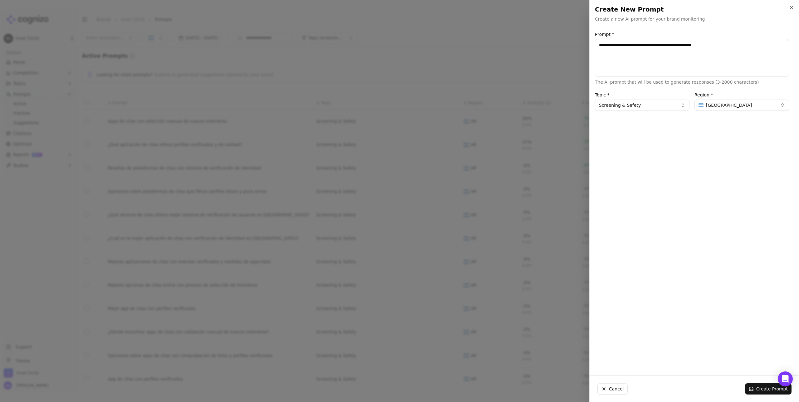
click at [766, 385] on button "Create Prompt" at bounding box center [768, 388] width 47 height 11
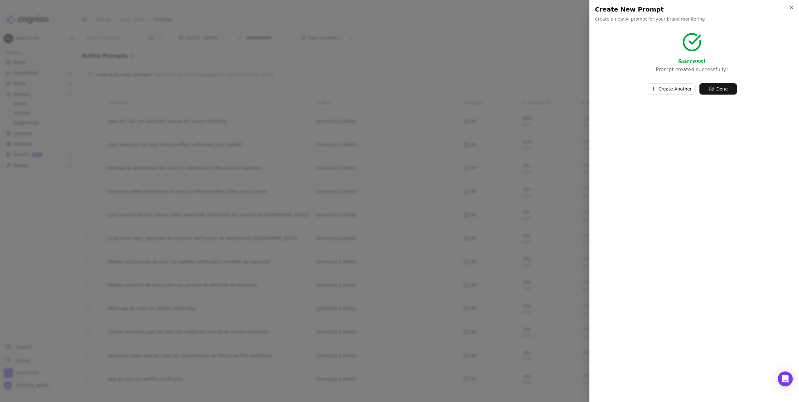
click at [723, 90] on button "Done" at bounding box center [717, 88] width 37 height 11
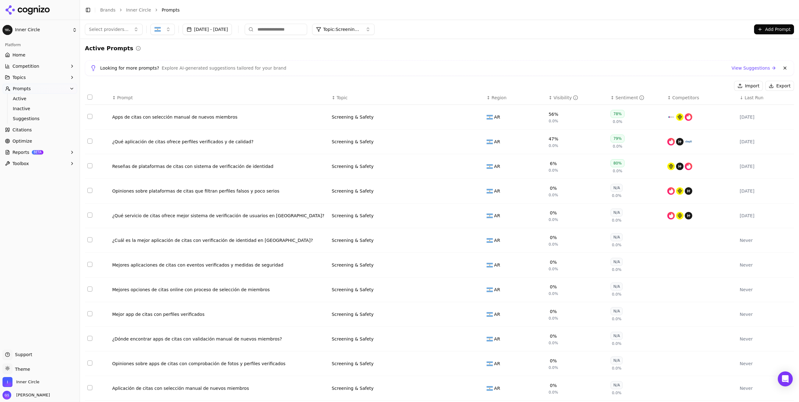
click at [127, 68] on span "Looking for more prompts?" at bounding box center [129, 68] width 59 height 6
click at [279, 70] on div "Looking for more prompts? Explore AI-generated suggestions tailored for your br…" at bounding box center [439, 67] width 698 height 7
click at [737, 68] on link "View Suggestions" at bounding box center [754, 68] width 45 height 6
click at [163, 30] on button "button" at bounding box center [162, 29] width 24 height 11
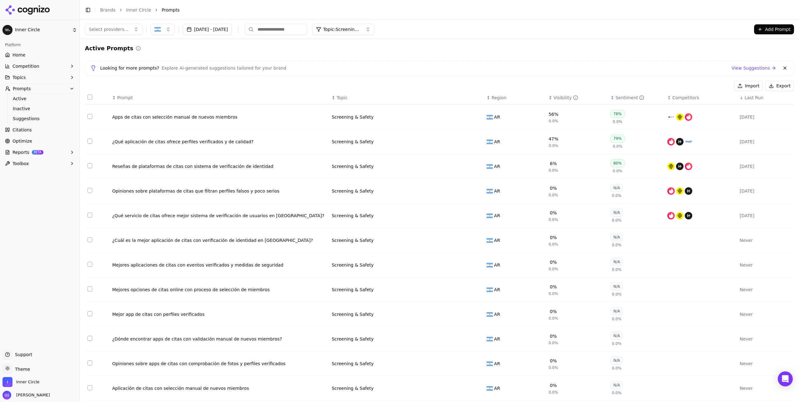
click at [222, 117] on div "Apps de citas con selección manual de nuevos miembros" at bounding box center [219, 117] width 214 height 6
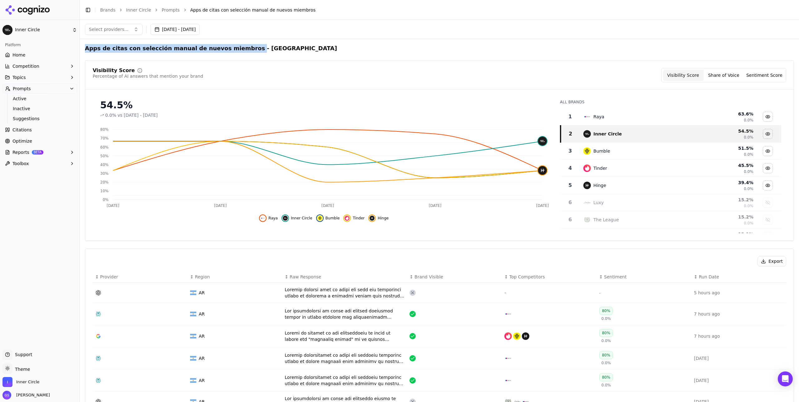
drag, startPoint x: 235, startPoint y: 48, endPoint x: 86, endPoint y: 50, distance: 149.5
click at [86, 49] on h2 "Apps de citas con selección manual de nuevos miembros - [GEOGRAPHIC_DATA]" at bounding box center [211, 48] width 252 height 9
copy h2 "Apps de citas con selección manual de nuevos miembros"
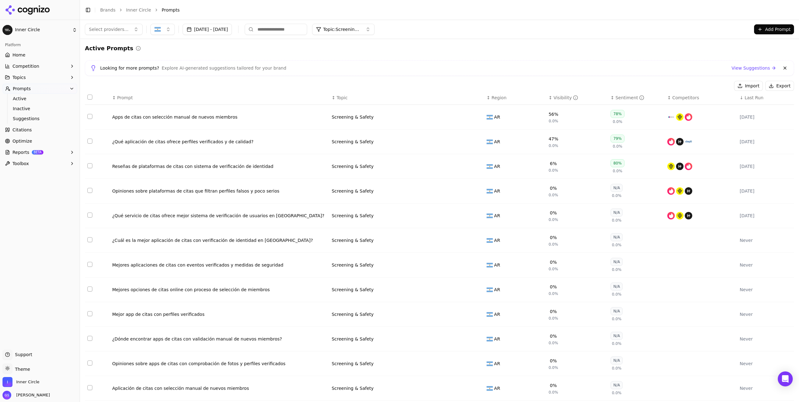
click at [780, 31] on button "Add Prompt" at bounding box center [774, 29] width 40 height 10
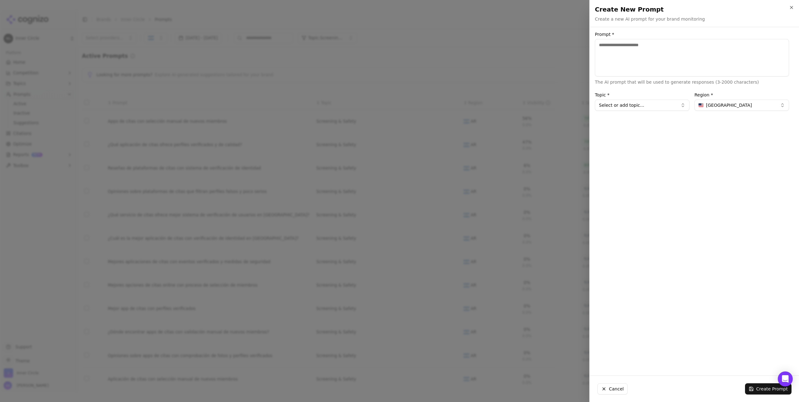
click at [673, 52] on textarea "Prompt *" at bounding box center [692, 57] width 194 height 37
type textarea "**********"
click at [732, 106] on span "[GEOGRAPHIC_DATA]" at bounding box center [729, 105] width 46 height 6
type input "**"
click at [731, 128] on div "[GEOGRAPHIC_DATA]" at bounding box center [729, 130] width 66 height 10
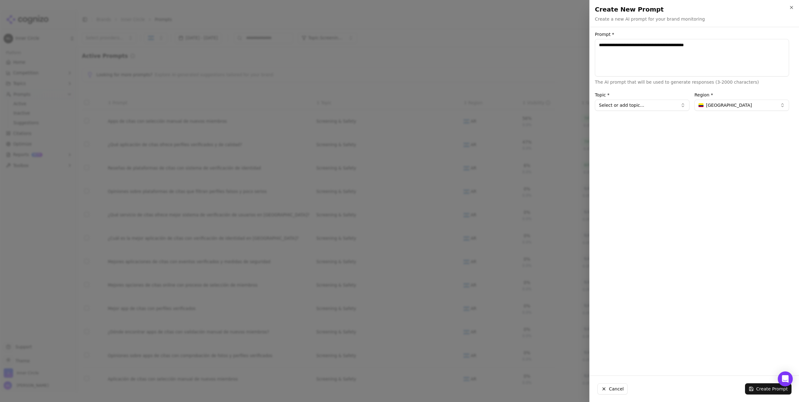
click at [647, 106] on button "Select or add topic..." at bounding box center [642, 105] width 95 height 11
click at [635, 158] on div "Screening & Safety" at bounding box center [626, 159] width 61 height 10
type input "**********"
click at [741, 46] on textarea "**********" at bounding box center [692, 57] width 194 height 37
click at [766, 387] on button "Create Prompt" at bounding box center [768, 388] width 47 height 11
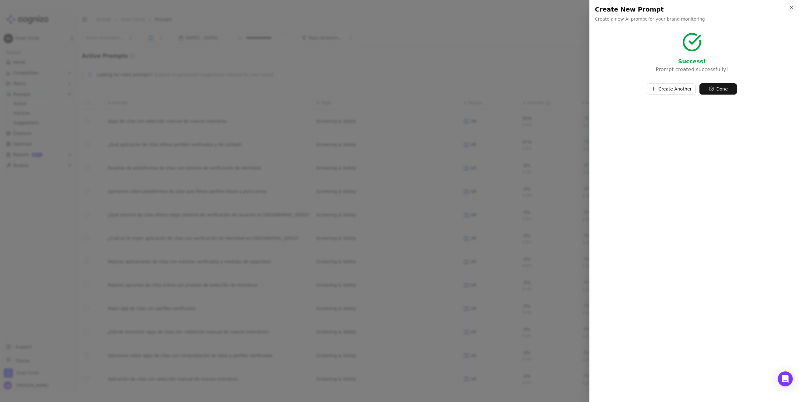
click at [719, 88] on button "Done" at bounding box center [717, 88] width 37 height 11
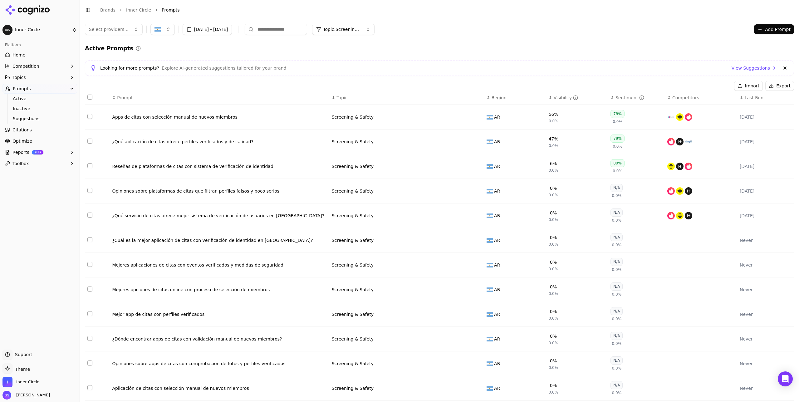
click at [223, 143] on div "¿Qué aplicación de citas ofrece perfiles verificados y de calidad?" at bounding box center [219, 142] width 214 height 6
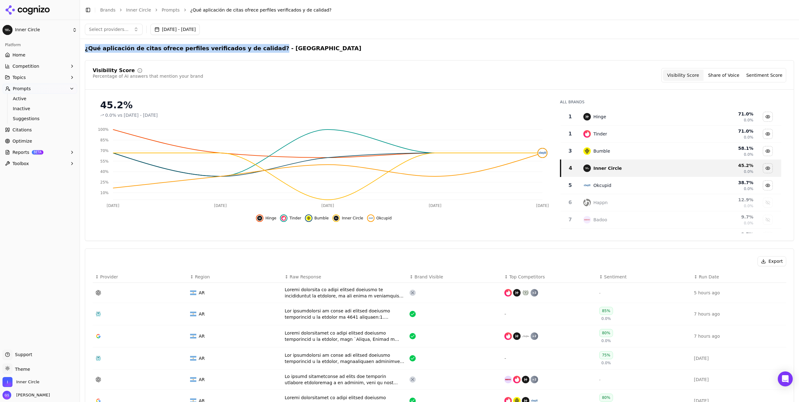
drag, startPoint x: 254, startPoint y: 47, endPoint x: 85, endPoint y: 50, distance: 169.5
click at [85, 50] on h2 "¿Qué aplicación de citas ofrece perfiles verificados y de calidad? - [GEOGRAPHI…" at bounding box center [223, 48] width 277 height 9
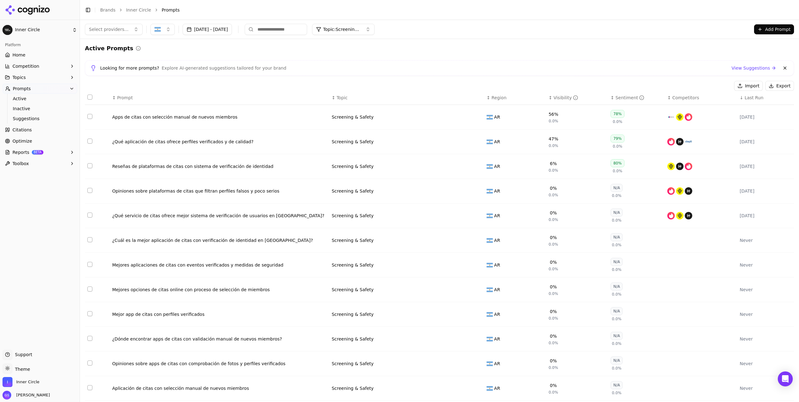
click at [774, 28] on button "Add Prompt" at bounding box center [774, 29] width 40 height 10
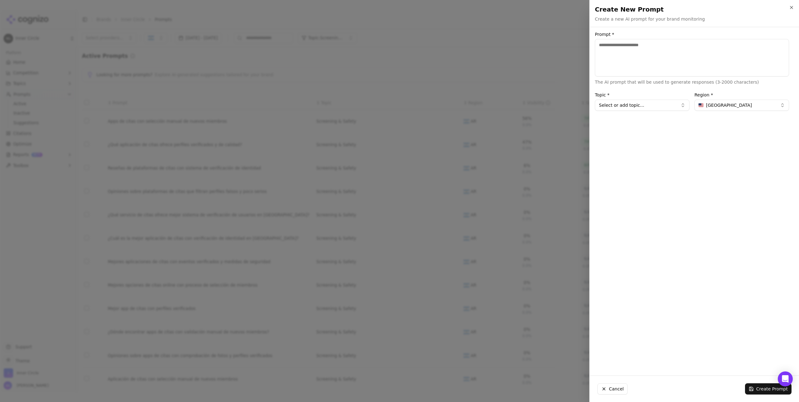
click at [662, 58] on textarea "Prompt *" at bounding box center [692, 57] width 194 height 37
type textarea "**********"
click at [728, 106] on span "[GEOGRAPHIC_DATA]" at bounding box center [729, 105] width 46 height 6
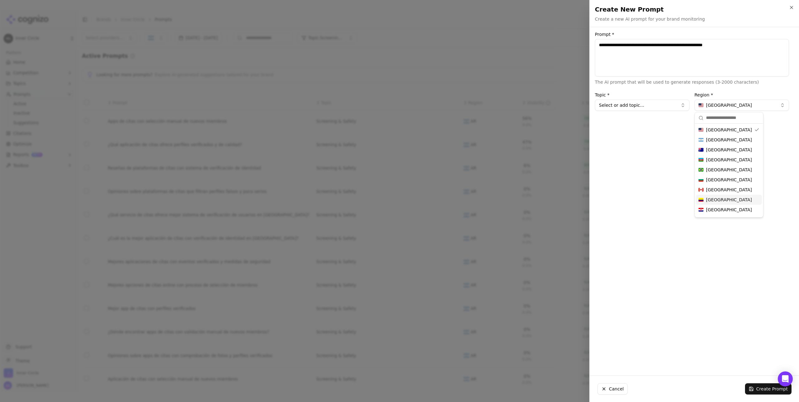
click at [721, 200] on span "[GEOGRAPHIC_DATA]" at bounding box center [729, 200] width 46 height 6
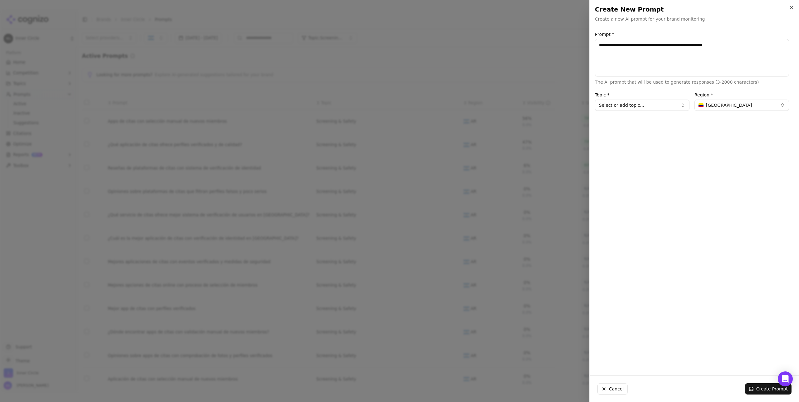
click at [656, 103] on button "Select or add topic..." at bounding box center [642, 105] width 95 height 11
click at [626, 160] on div "Screening & Safety" at bounding box center [626, 159] width 61 height 10
type input "**********"
click at [766, 389] on button "Create Prompt" at bounding box center [768, 388] width 47 height 11
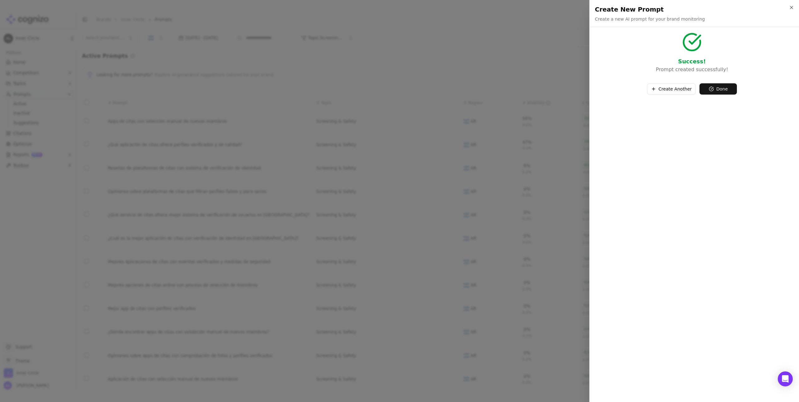
click at [725, 88] on button "Done" at bounding box center [717, 88] width 37 height 11
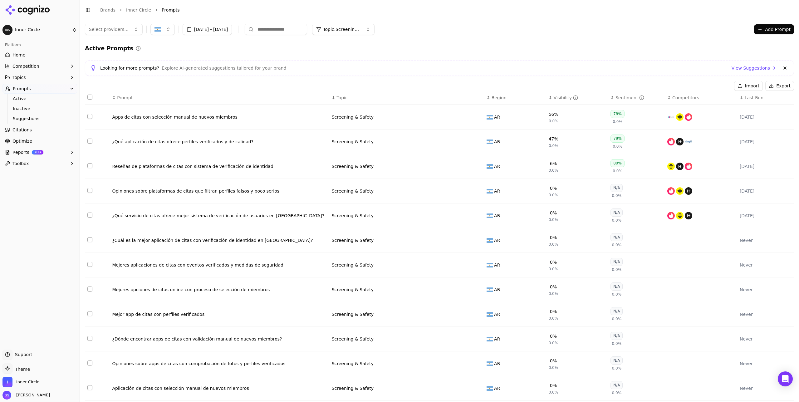
click at [245, 167] on div "Reseñas de plataformas de citas con sistema de verificación de identidad" at bounding box center [219, 166] width 214 height 6
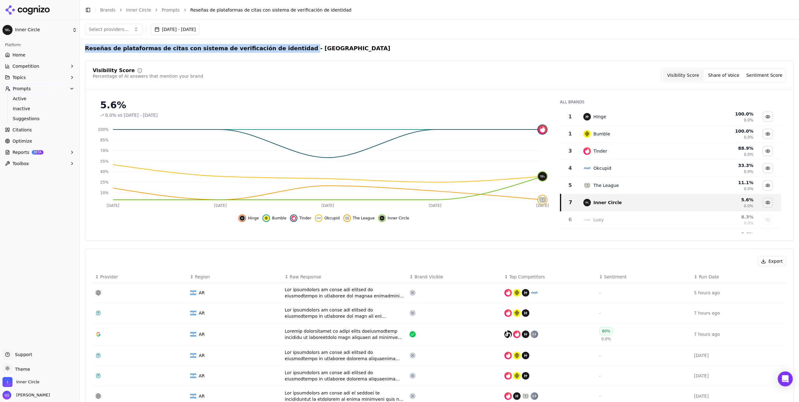
drag, startPoint x: 277, startPoint y: 46, endPoint x: 86, endPoint y: 49, distance: 191.0
click at [86, 49] on h2 "Reseñas de plataformas de citas con sistema de verificación de identidad - Arge…" at bounding box center [238, 48] width 306 height 9
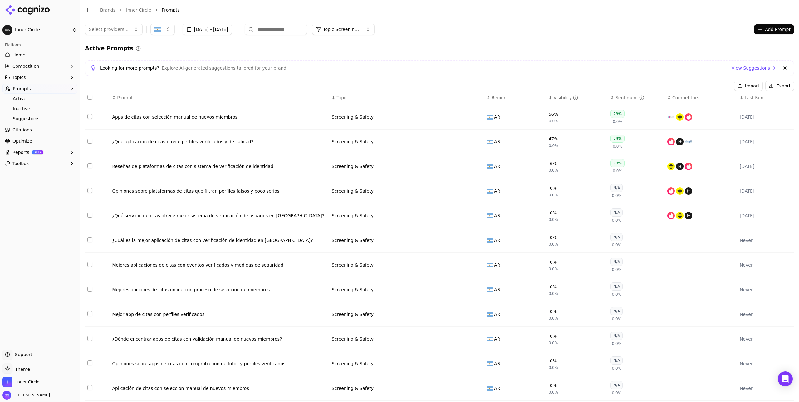
click at [786, 26] on button "Add Prompt" at bounding box center [774, 29] width 40 height 10
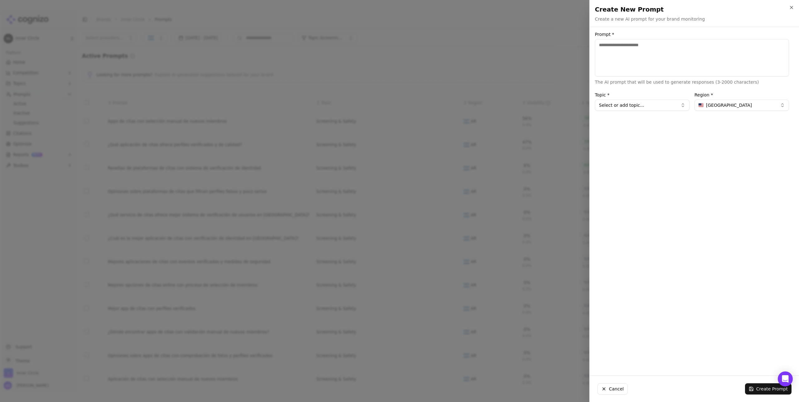
click at [660, 56] on textarea "Prompt *" at bounding box center [692, 57] width 194 height 37
type textarea "**********"
click at [742, 105] on button "[GEOGRAPHIC_DATA]" at bounding box center [741, 105] width 95 height 11
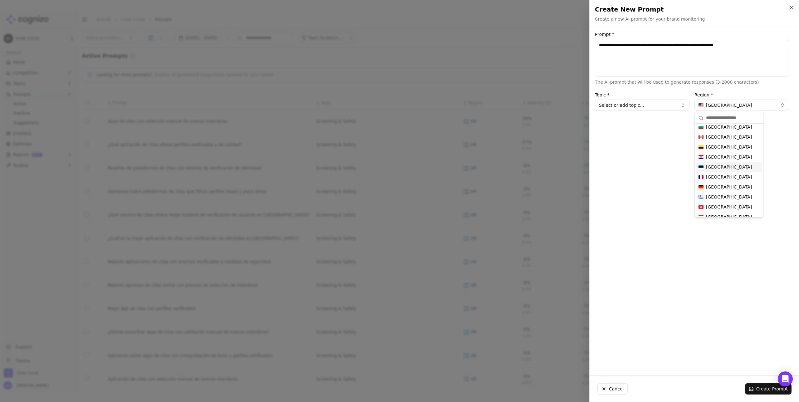
scroll to position [54, 0]
click at [722, 147] on span "[GEOGRAPHIC_DATA]" at bounding box center [729, 146] width 46 height 6
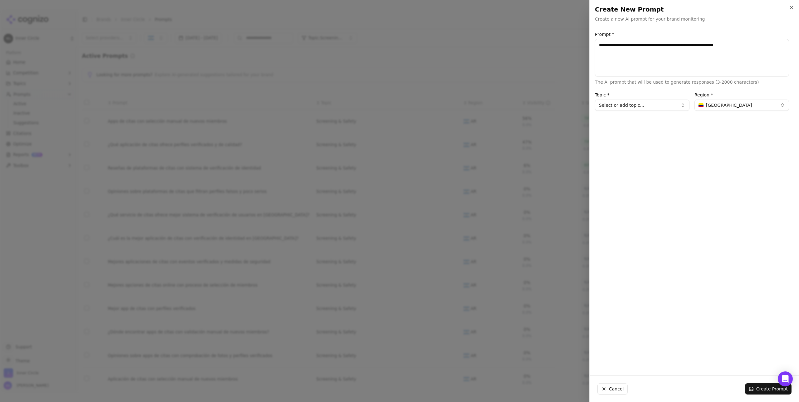
click at [665, 106] on button "Select or add topic..." at bounding box center [642, 105] width 95 height 11
click at [629, 157] on div "Screening & Safety" at bounding box center [626, 159] width 61 height 10
type input "**********"
click at [766, 389] on button "Create Prompt" at bounding box center [768, 388] width 47 height 11
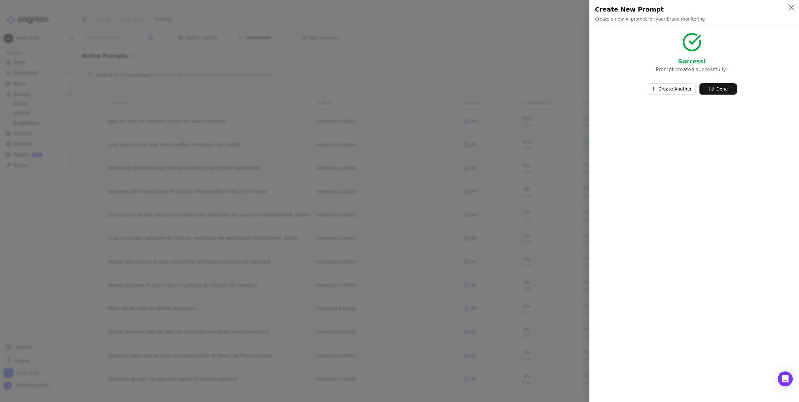
click at [791, 8] on icon "button" at bounding box center [791, 7] width 5 height 5
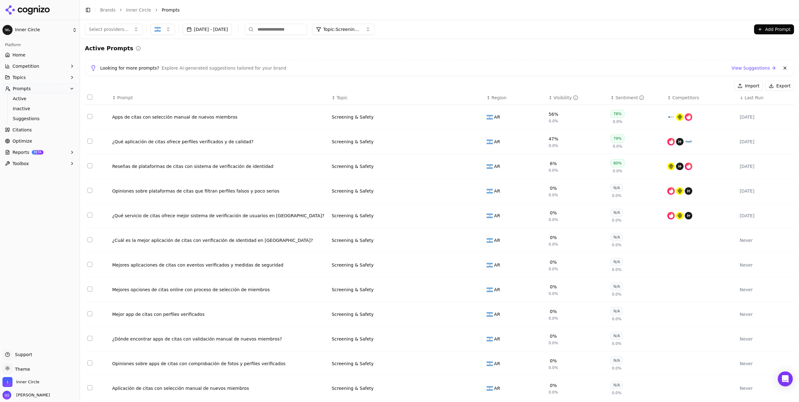
click at [163, 29] on button "button" at bounding box center [162, 29] width 24 height 11
click at [162, 28] on button "button" at bounding box center [162, 29] width 24 height 11
click at [159, 29] on button "button" at bounding box center [162, 29] width 24 height 11
click at [178, 54] on span "[GEOGRAPHIC_DATA]" at bounding box center [183, 54] width 46 height 6
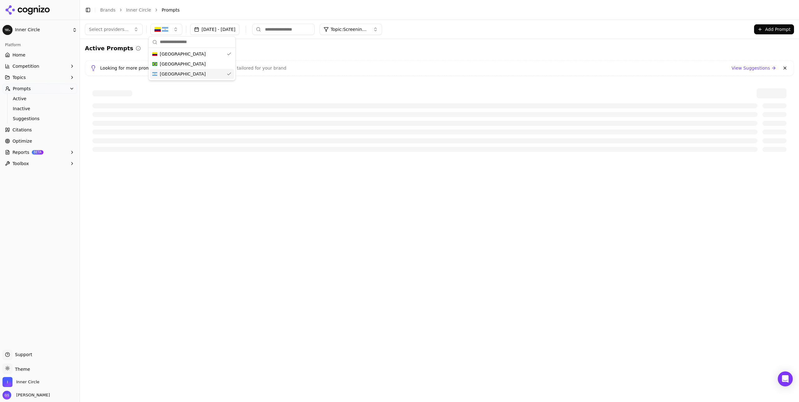
click at [178, 75] on span "[GEOGRAPHIC_DATA]" at bounding box center [183, 74] width 46 height 6
click at [304, 56] on div "Active Prompts Looking for more prompts? Explore AI-generated suggestions tailo…" at bounding box center [439, 101] width 709 height 115
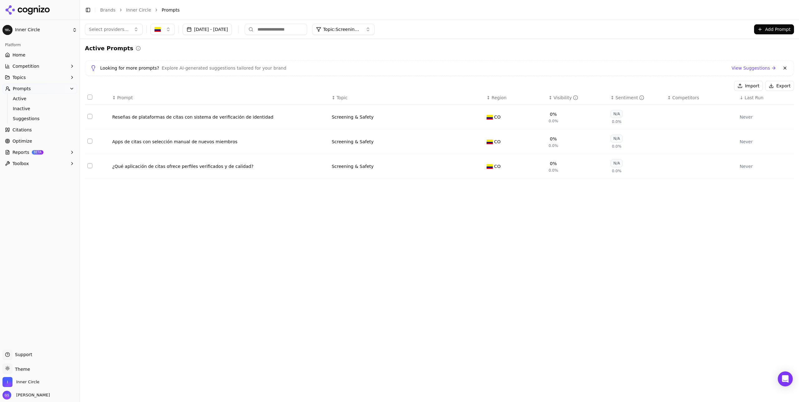
click at [160, 28] on button "button" at bounding box center [162, 29] width 24 height 11
click at [173, 74] on span "[GEOGRAPHIC_DATA]" at bounding box center [183, 74] width 46 height 6
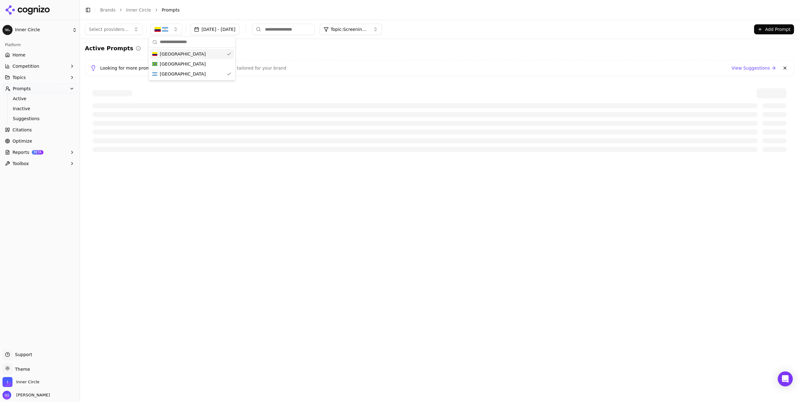
click at [177, 54] on span "[GEOGRAPHIC_DATA]" at bounding box center [183, 54] width 46 height 6
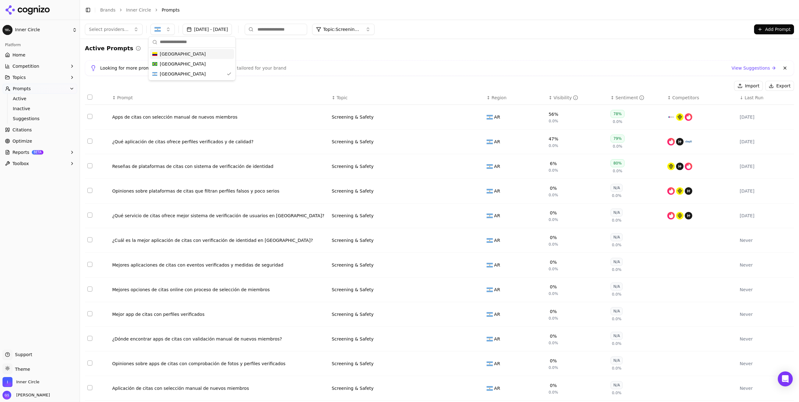
click at [302, 53] on div "Active Prompts Looking for more prompts? Explore AI-generated suggestions tailo…" at bounding box center [439, 274] width 709 height 460
click at [32, 107] on span "Inactive" at bounding box center [40, 108] width 54 height 6
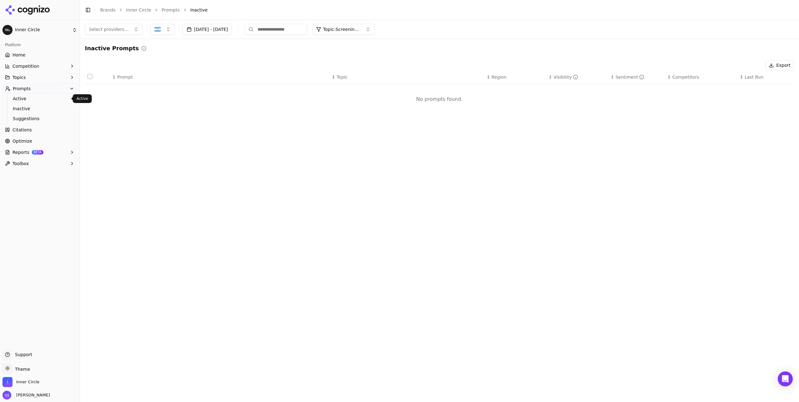
click at [20, 100] on span "Active" at bounding box center [40, 99] width 54 height 6
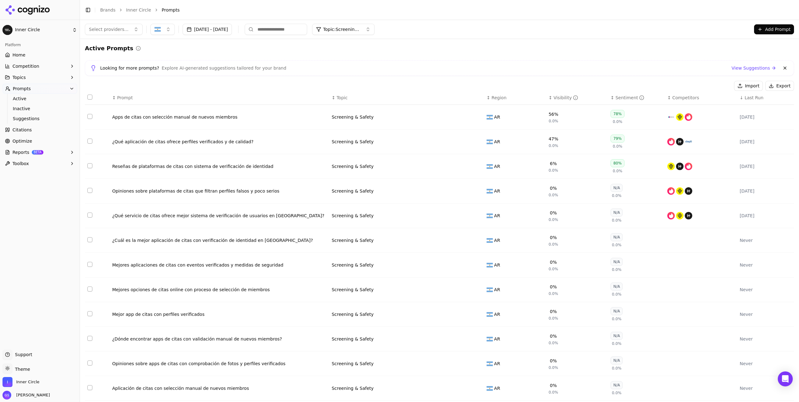
click at [360, 30] on span "Topic: Screening & Safety" at bounding box center [341, 29] width 37 height 6
click at [503, 64] on div "Looking for more prompts? Explore AI-generated suggestions tailored for your br…" at bounding box center [439, 67] width 698 height 7
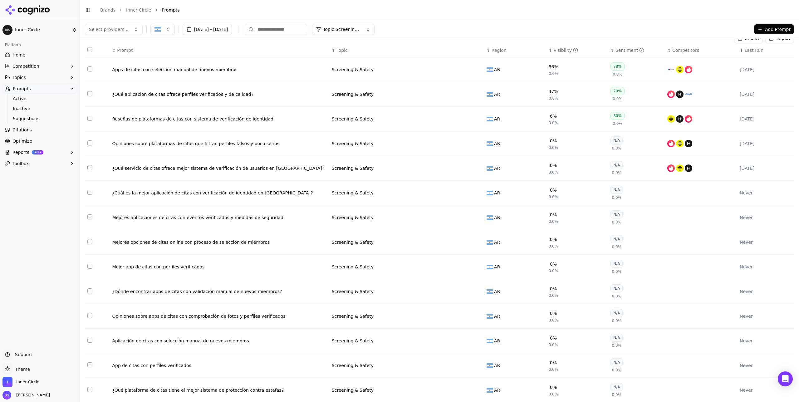
scroll to position [0, 0]
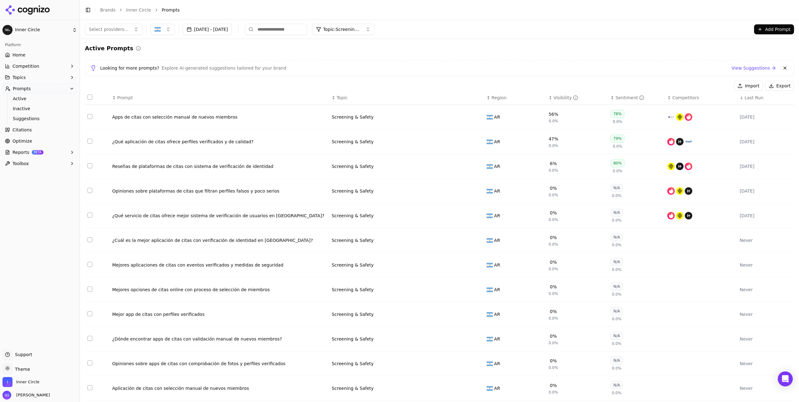
click at [360, 31] on span "Topic: Screening & Safety" at bounding box center [341, 29] width 37 height 6
click at [371, 95] on div "Competitors" at bounding box center [379, 94] width 84 height 10
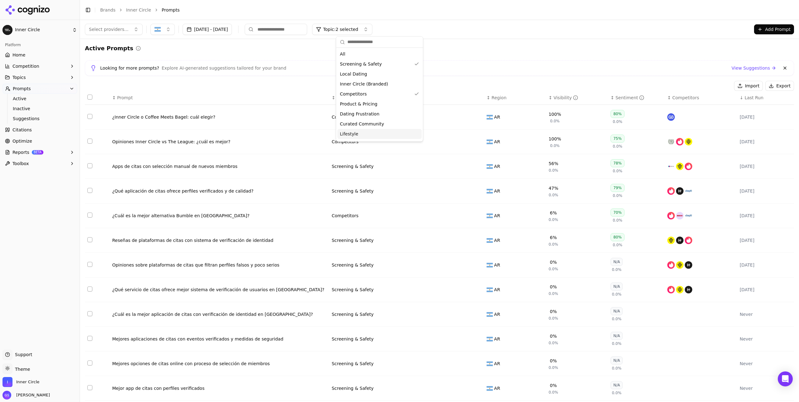
click at [481, 81] on div "Import Export" at bounding box center [439, 86] width 709 height 10
click at [166, 30] on button "button" at bounding box center [162, 29] width 24 height 11
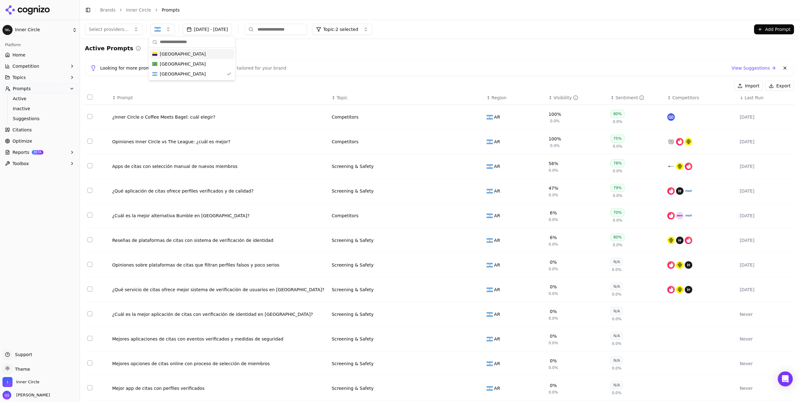
click at [358, 31] on span "Topic: 2 selected" at bounding box center [340, 29] width 35 height 6
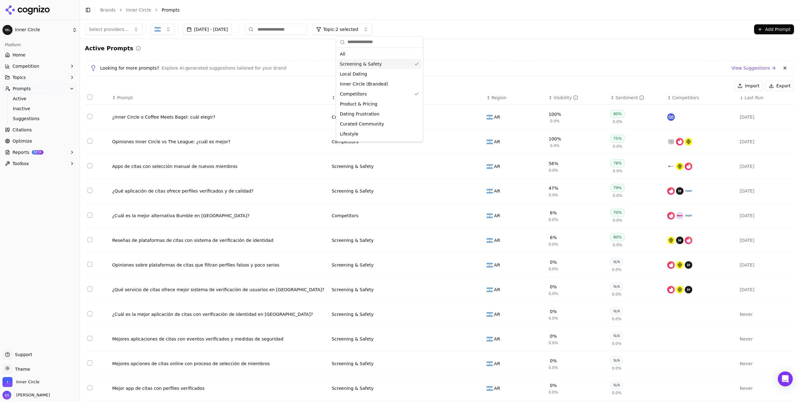
click at [377, 63] on span "Screening & Safety" at bounding box center [361, 64] width 42 height 6
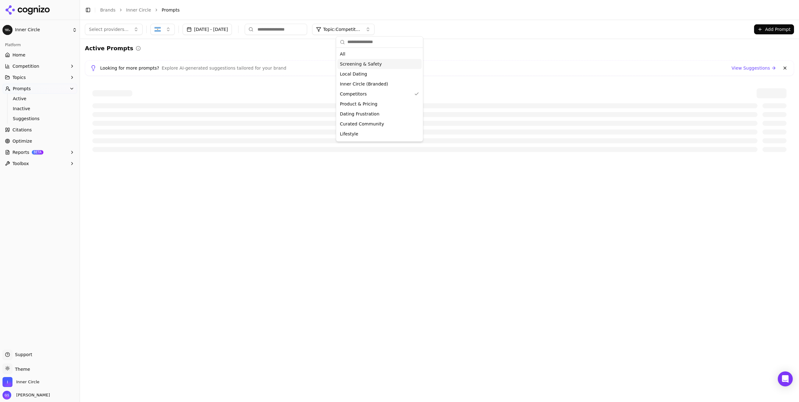
click at [502, 59] on div "Active Prompts Looking for more prompts? Explore AI-generated suggestions tailo…" at bounding box center [439, 101] width 709 height 115
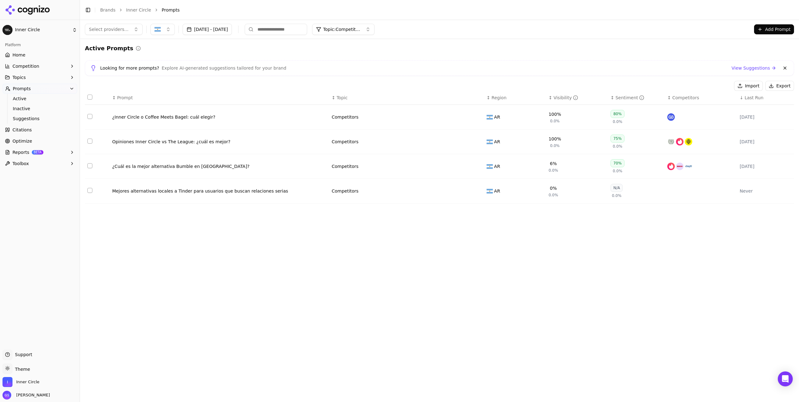
click at [497, 60] on div "Looking for more prompts? Explore AI-generated suggestions tailored for your br…" at bounding box center [439, 68] width 709 height 16
click at [770, 28] on button "Add Prompt" at bounding box center [774, 29] width 40 height 10
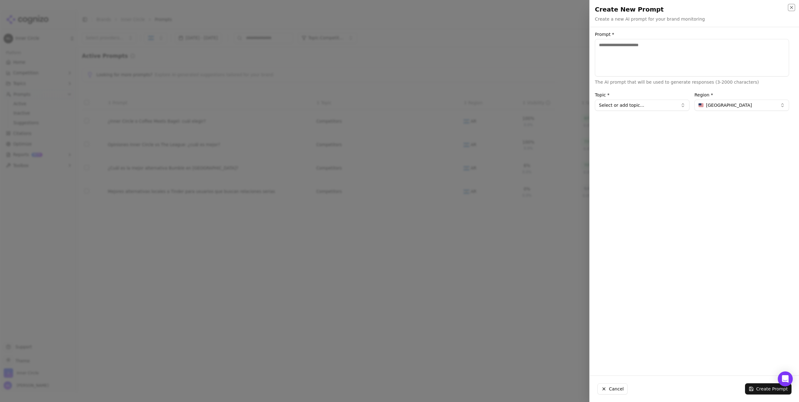
click at [792, 6] on icon "button" at bounding box center [791, 7] width 5 height 5
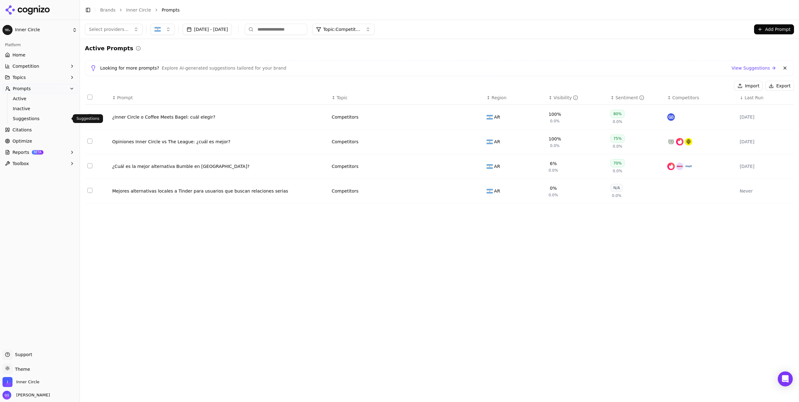
click at [28, 119] on span "Suggestions" at bounding box center [40, 118] width 54 height 6
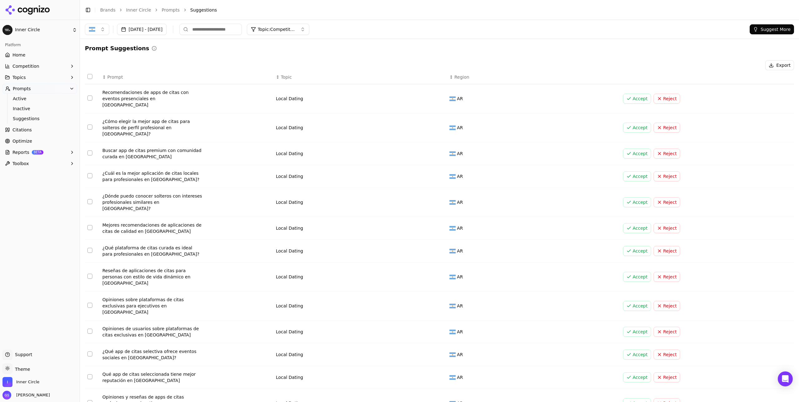
click at [762, 30] on button "Suggest More" at bounding box center [772, 29] width 44 height 10
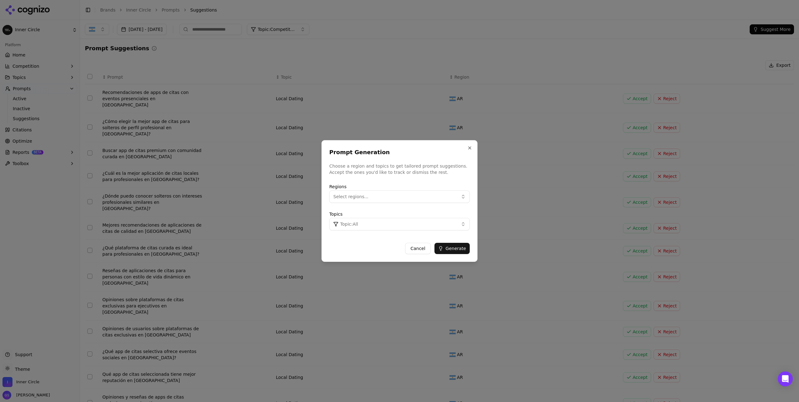
click at [419, 196] on button "Select regions..." at bounding box center [399, 196] width 140 height 12
drag, startPoint x: 355, startPoint y: 240, endPoint x: 375, endPoint y: 235, distance: 20.4
click at [355, 240] on span "Argentina" at bounding box center [364, 242] width 46 height 6
click at [434, 224] on button "Topic: All" at bounding box center [399, 224] width 140 height 12
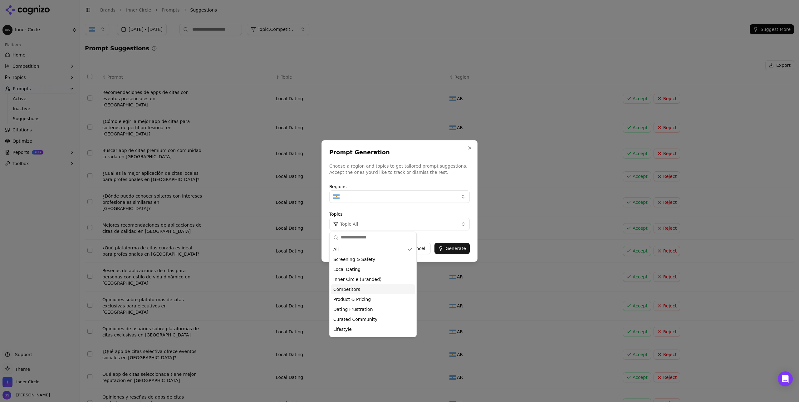
click at [363, 290] on div "Competitors" at bounding box center [373, 289] width 84 height 10
click at [463, 248] on button "Generate" at bounding box center [451, 248] width 35 height 11
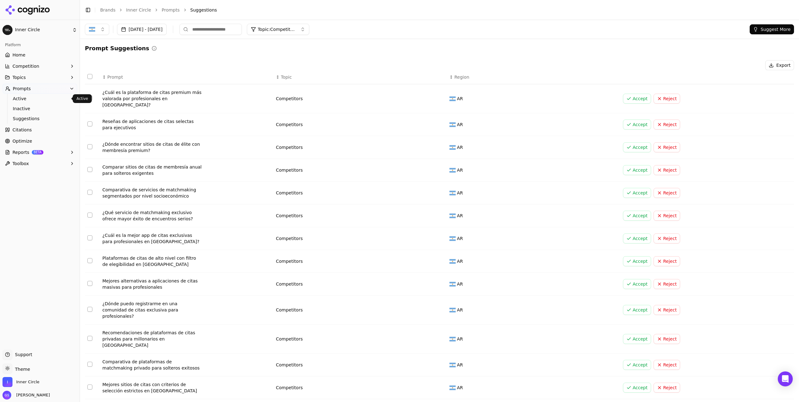
click at [31, 99] on span "Active" at bounding box center [40, 99] width 54 height 6
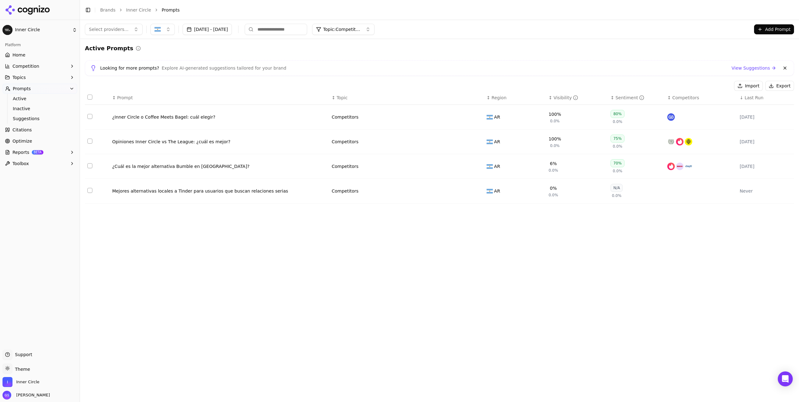
click at [198, 169] on div "¿Cuál es la mejor alternativa Bumble en [GEOGRAPHIC_DATA]?" at bounding box center [219, 166] width 214 height 6
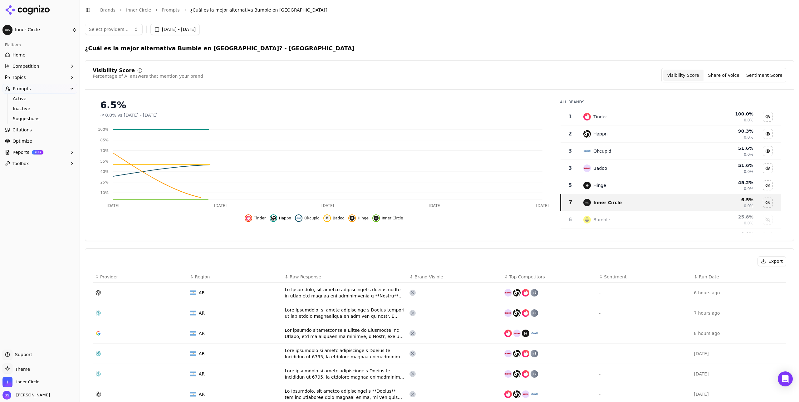
drag, startPoint x: 216, startPoint y: 48, endPoint x: 86, endPoint y: 49, distance: 130.1
click at [87, 49] on h2 "¿Cuál es la mejor alternativa Bumble en Argentina? - Argentina" at bounding box center [220, 48] width 270 height 9
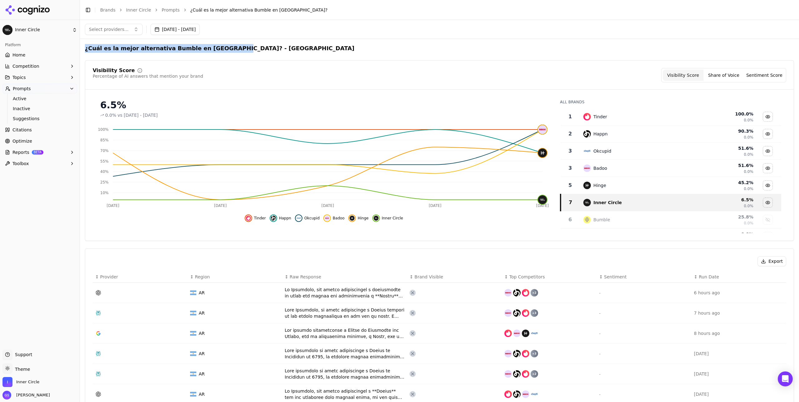
drag, startPoint x: 85, startPoint y: 47, endPoint x: 217, endPoint y: 47, distance: 131.7
click at [217, 47] on h2 "¿Cuál es la mejor alternativa Bumble en Argentina? - Argentina" at bounding box center [220, 48] width 270 height 9
copy h2 "¿Cuál es la mejor alternativa Bumble en [GEOGRAPHIC_DATA]?"
click at [34, 98] on span "Active" at bounding box center [40, 99] width 54 height 6
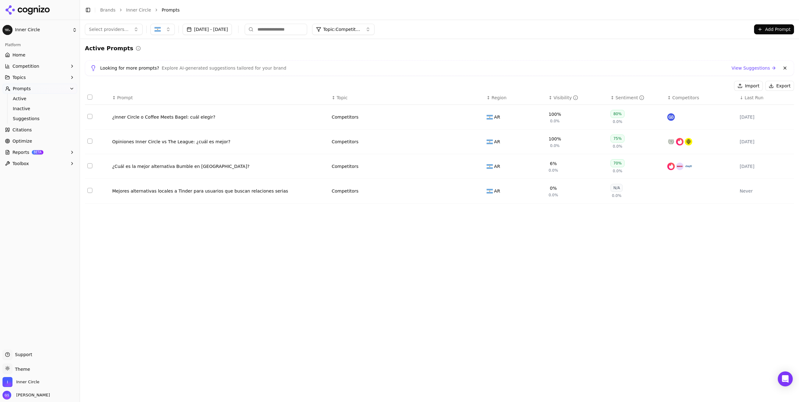
click at [778, 31] on button "Add Prompt" at bounding box center [774, 29] width 40 height 10
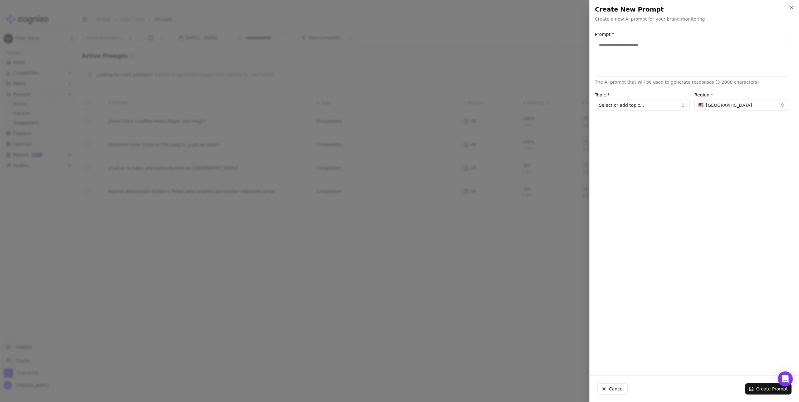
click at [682, 50] on textarea "Prompt *" at bounding box center [692, 57] width 194 height 37
click at [668, 44] on textarea "**********" at bounding box center [692, 57] width 194 height 37
type textarea "**********"
click at [730, 105] on span "United States" at bounding box center [729, 105] width 46 height 6
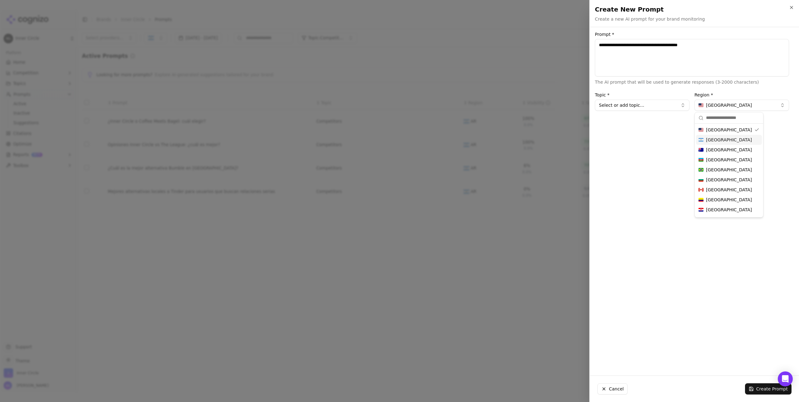
drag, startPoint x: 722, startPoint y: 138, endPoint x: 688, endPoint y: 125, distance: 35.8
click at [722, 138] on span "Argentina" at bounding box center [729, 140] width 46 height 6
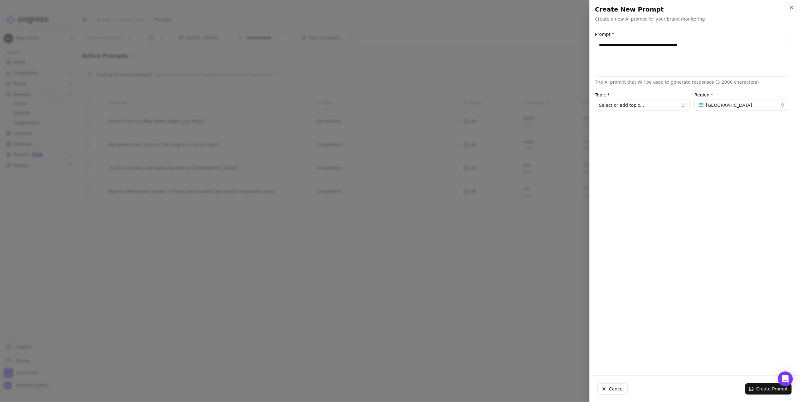
click at [647, 111] on div "**********" at bounding box center [692, 201] width 204 height 338
click at [645, 106] on button "Select or add topic..." at bounding box center [642, 105] width 95 height 11
click at [627, 138] on div "Competitors" at bounding box center [626, 139] width 61 height 10
type input "**********"
click at [768, 387] on button "Create Prompt" at bounding box center [768, 388] width 47 height 11
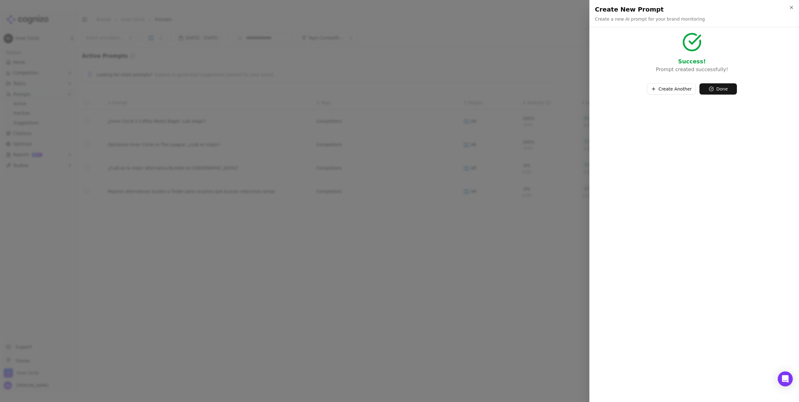
drag, startPoint x: 664, startPoint y: 82, endPoint x: 665, endPoint y: 86, distance: 4.2
click at [664, 82] on div "Create Another Done" at bounding box center [692, 86] width 194 height 16
click at [666, 87] on button "Create Another" at bounding box center [671, 88] width 49 height 11
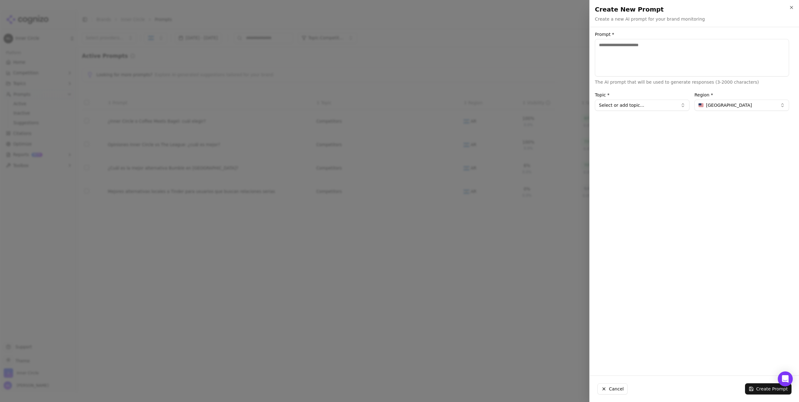
click at [632, 59] on textarea "Prompt *" at bounding box center [692, 57] width 194 height 37
paste textarea "**********"
click at [661, 44] on textarea "**********" at bounding box center [692, 57] width 194 height 37
type textarea "**********"
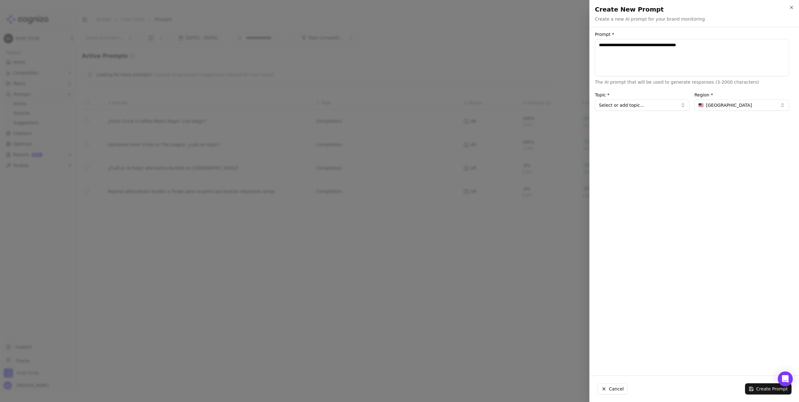
click at [726, 106] on span "United States" at bounding box center [729, 105] width 46 height 6
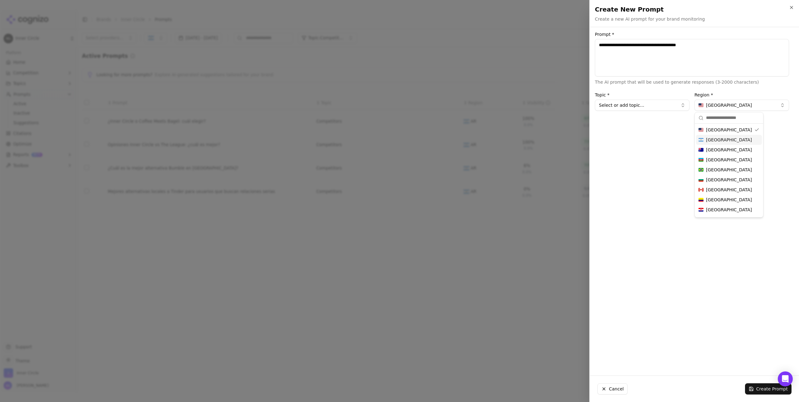
click at [717, 140] on span "Argentina" at bounding box center [729, 140] width 46 height 6
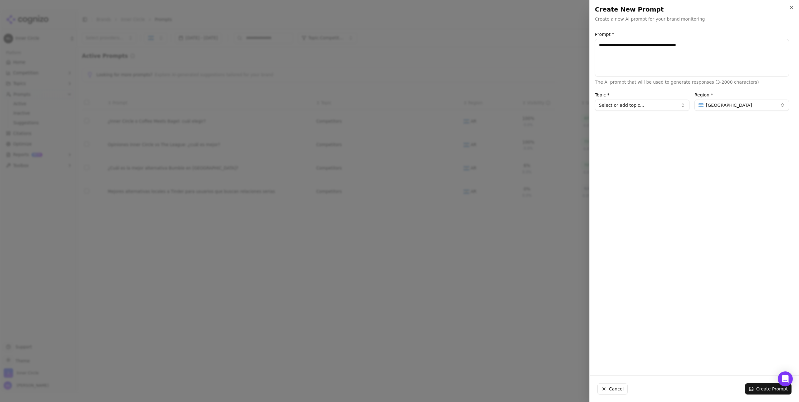
click at [646, 102] on button "Select or add topic..." at bounding box center [642, 105] width 95 height 11
click at [623, 139] on div "Competitors" at bounding box center [626, 139] width 61 height 10
type input "**********"
click at [765, 389] on button "Create Prompt" at bounding box center [768, 388] width 47 height 11
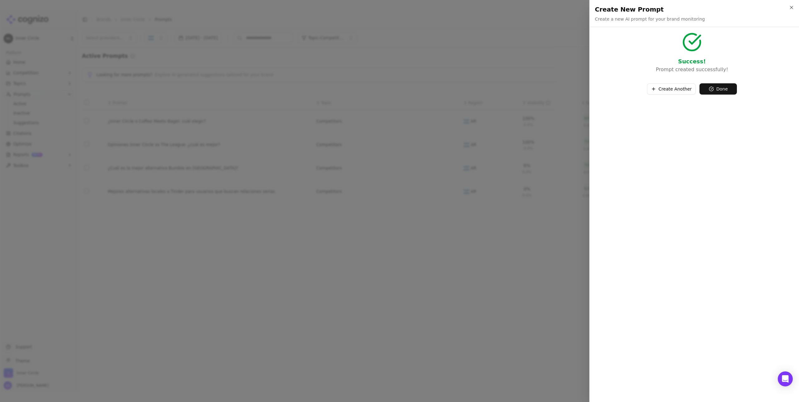
click at [679, 89] on button "Create Another" at bounding box center [671, 88] width 49 height 11
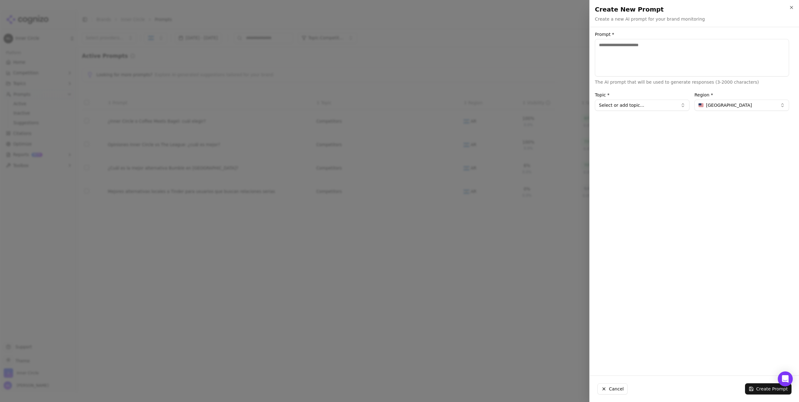
click at [662, 105] on button "Select or add topic..." at bounding box center [642, 105] width 95 height 11
click at [621, 50] on textarea "Prompt *" at bounding box center [692, 57] width 194 height 37
paste textarea "**********"
click at [659, 46] on textarea "**********" at bounding box center [692, 57] width 194 height 37
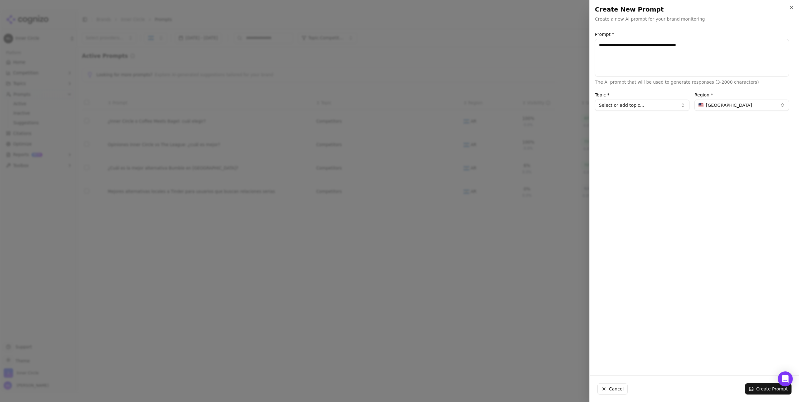
type textarea "**********"
click at [726, 105] on span "United States" at bounding box center [729, 105] width 46 height 6
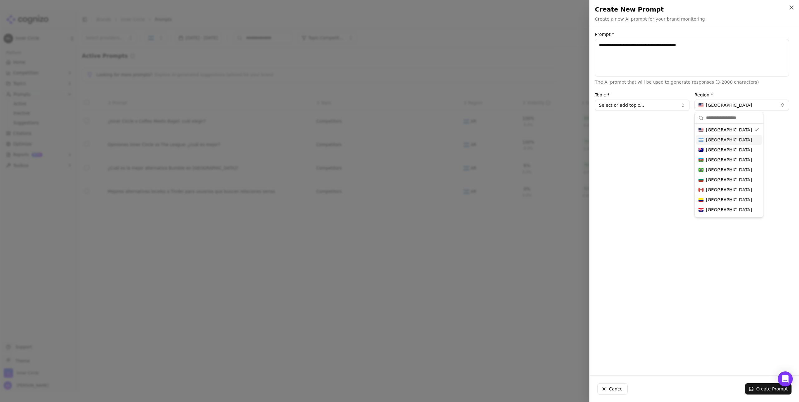
click at [718, 139] on span "Argentina" at bounding box center [729, 140] width 46 height 6
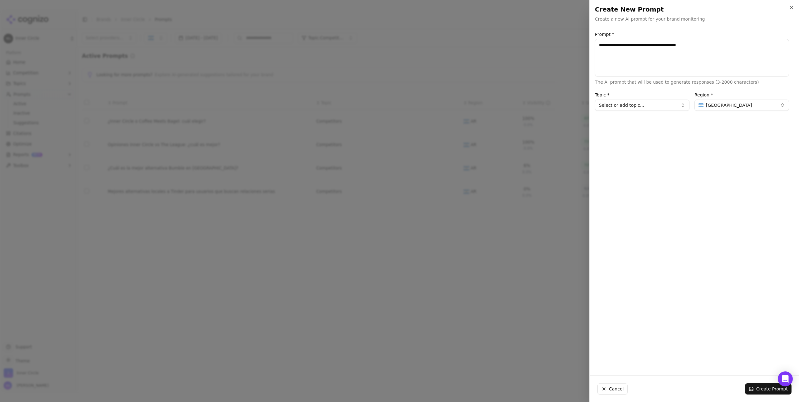
click at [626, 106] on button "Select or add topic..." at bounding box center [642, 105] width 95 height 11
click at [624, 137] on div "Competitors" at bounding box center [626, 139] width 61 height 10
type input "**********"
click at [769, 387] on button "Create Prompt" at bounding box center [768, 388] width 47 height 11
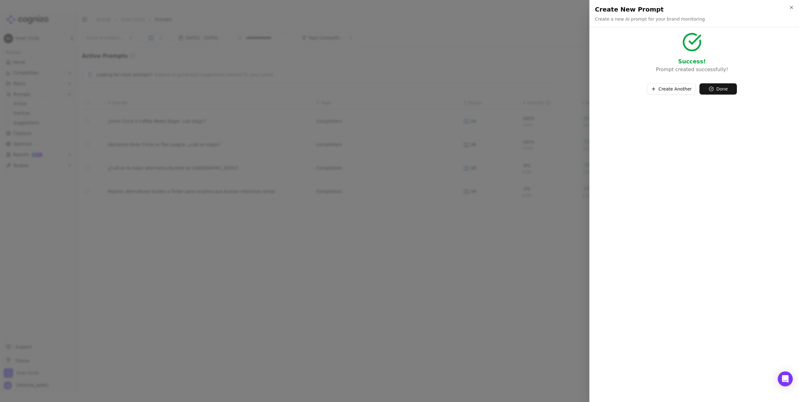
click at [664, 91] on button "Create Another" at bounding box center [671, 88] width 49 height 11
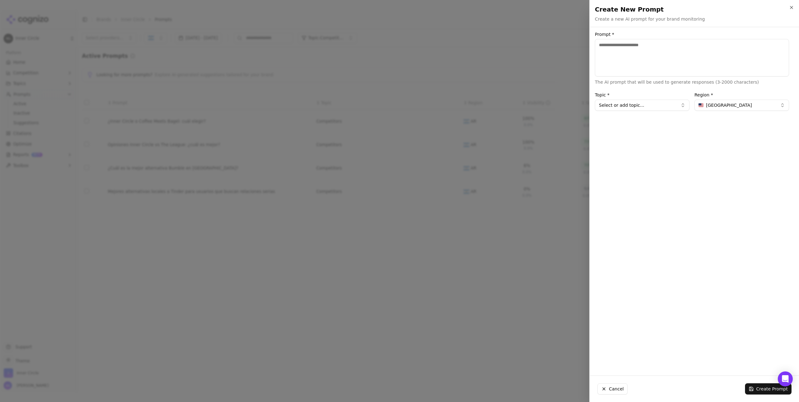
click at [646, 58] on textarea "Prompt *" at bounding box center [692, 57] width 194 height 37
paste textarea "**********"
click at [687, 47] on textarea "**********" at bounding box center [692, 57] width 194 height 37
type textarea "**********"
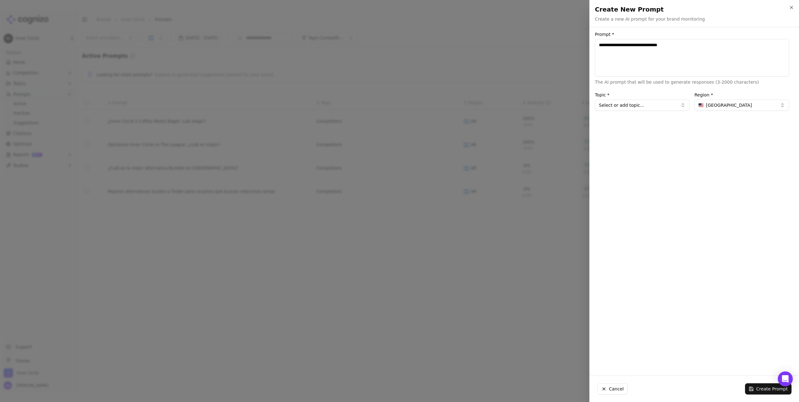
click at [739, 104] on button "United States" at bounding box center [741, 105] width 95 height 11
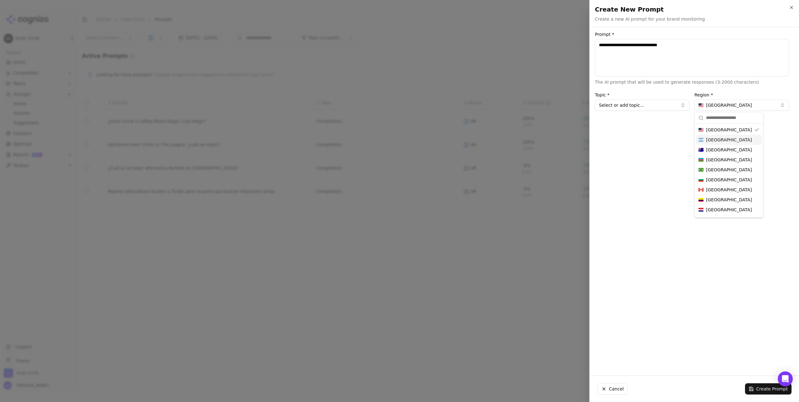
click at [726, 144] on div "Argentina" at bounding box center [729, 140] width 66 height 10
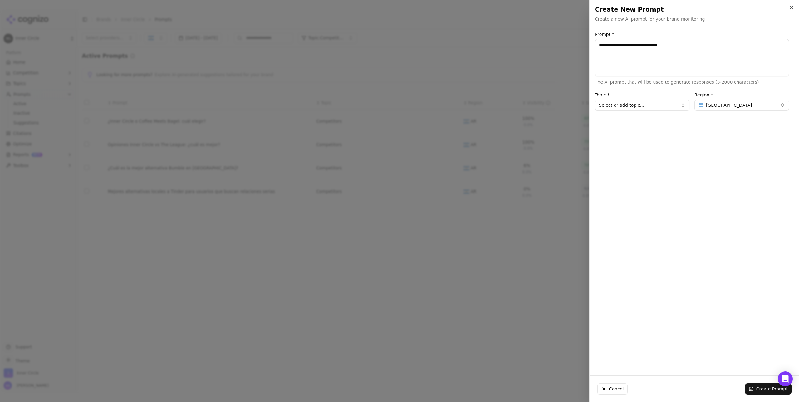
click at [658, 106] on button "Select or add topic..." at bounding box center [642, 105] width 95 height 11
click at [635, 136] on div "Competitors" at bounding box center [626, 139] width 61 height 10
type input "**********"
click at [640, 47] on textarea "**********" at bounding box center [692, 57] width 194 height 37
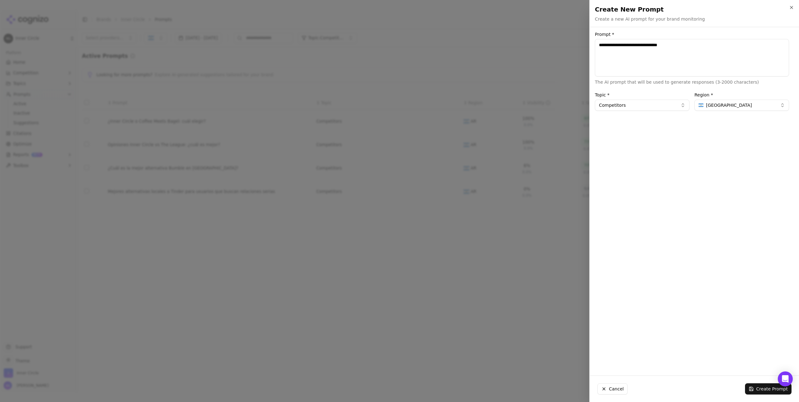
click at [640, 47] on textarea "**********" at bounding box center [692, 57] width 194 height 37
click at [697, 48] on textarea "**********" at bounding box center [692, 57] width 194 height 37
click at [765, 387] on button "Create Prompt" at bounding box center [768, 388] width 47 height 11
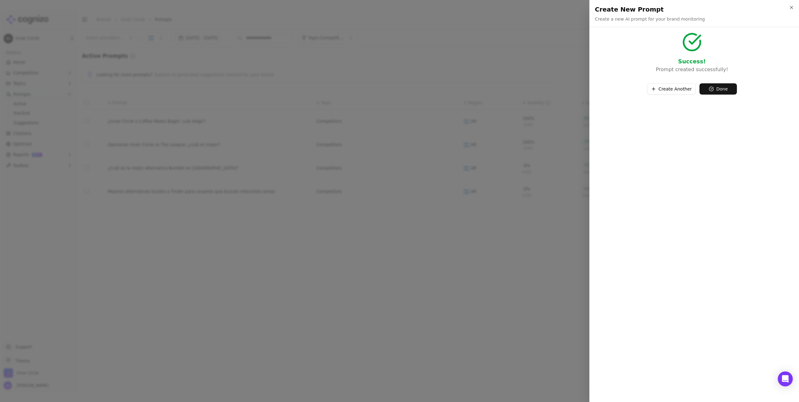
click at [669, 87] on button "Create Another" at bounding box center [671, 88] width 49 height 11
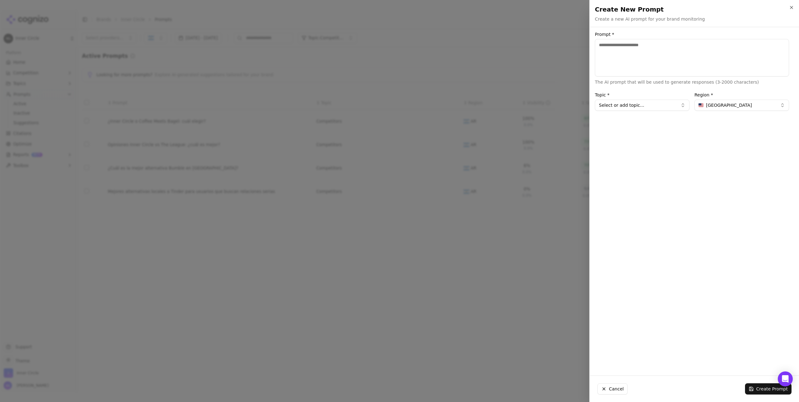
click at [638, 58] on textarea "Prompt *" at bounding box center [692, 57] width 194 height 37
paste textarea "**********"
click at [662, 45] on textarea "**********" at bounding box center [692, 57] width 194 height 37
type textarea "**********"
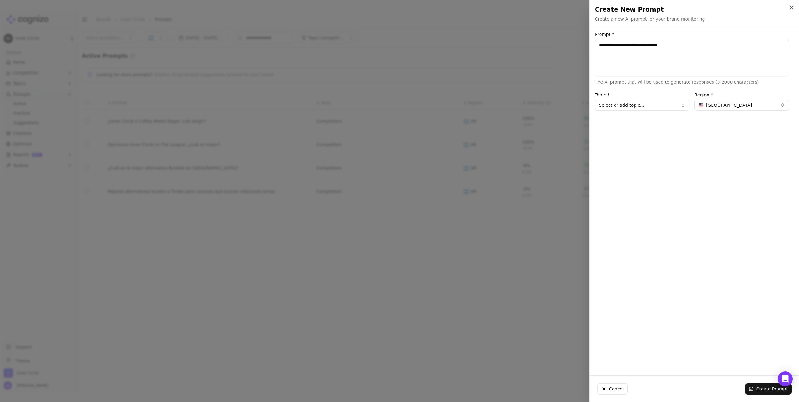
click at [722, 108] on span "United States" at bounding box center [729, 105] width 46 height 6
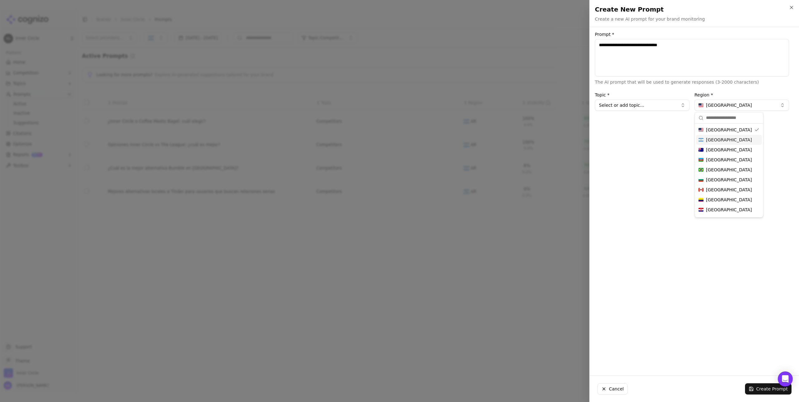
click at [713, 139] on span "Argentina" at bounding box center [729, 140] width 46 height 6
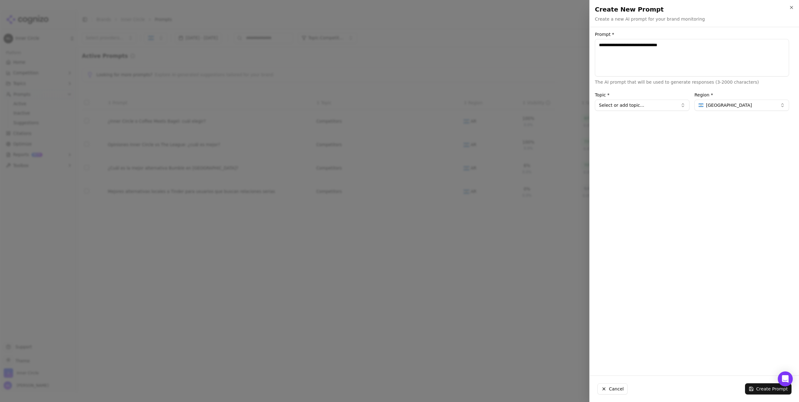
click at [649, 108] on button "Select or add topic..." at bounding box center [642, 105] width 95 height 11
drag, startPoint x: 633, startPoint y: 140, endPoint x: 629, endPoint y: 139, distance: 3.3
click at [633, 140] on div "Competitors" at bounding box center [626, 139] width 61 height 10
type input "**********"
click at [762, 387] on button "Create Prompt" at bounding box center [768, 388] width 47 height 11
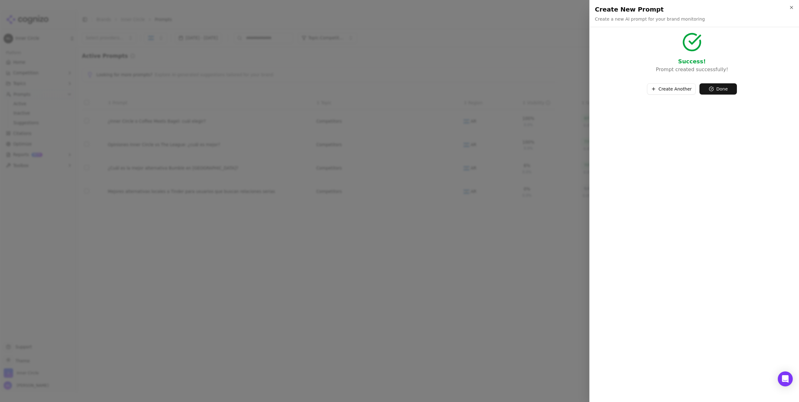
click at [675, 87] on button "Create Another" at bounding box center [671, 88] width 49 height 11
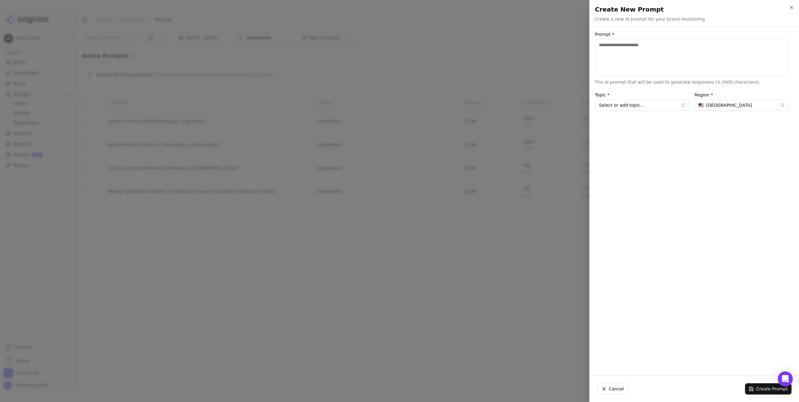
click at [641, 62] on textarea "Prompt *" at bounding box center [692, 57] width 194 height 37
paste textarea "**********"
click at [660, 43] on textarea "**********" at bounding box center [692, 57] width 194 height 37
type textarea "**********"
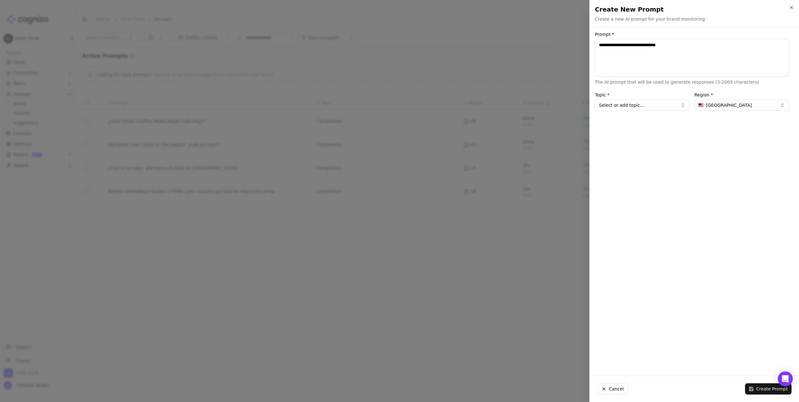
click at [643, 106] on button "Select or add topic..." at bounding box center [642, 105] width 95 height 11
click at [639, 138] on div "Competitors" at bounding box center [626, 139] width 61 height 10
type input "**********"
click at [733, 102] on span "United States" at bounding box center [729, 105] width 46 height 6
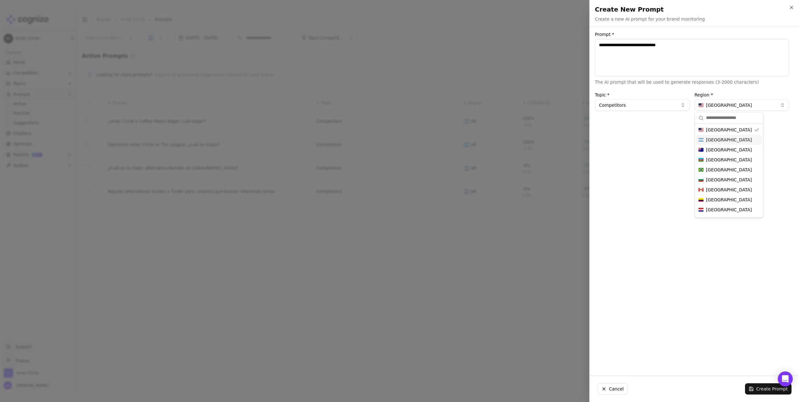
click at [720, 138] on span "Argentina" at bounding box center [729, 140] width 46 height 6
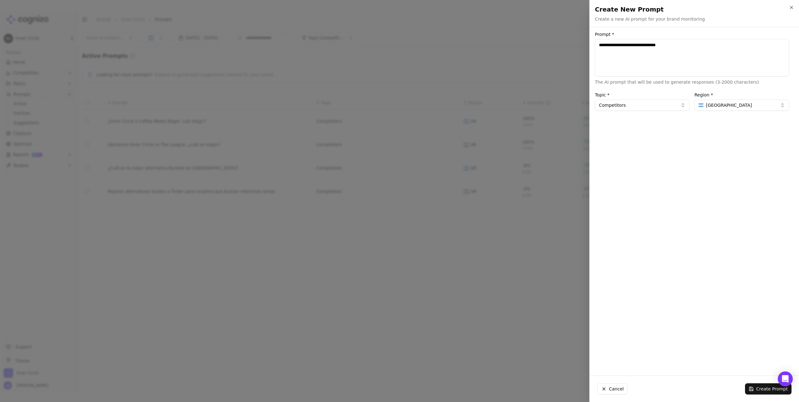
click at [758, 388] on button "Create Prompt" at bounding box center [768, 388] width 47 height 11
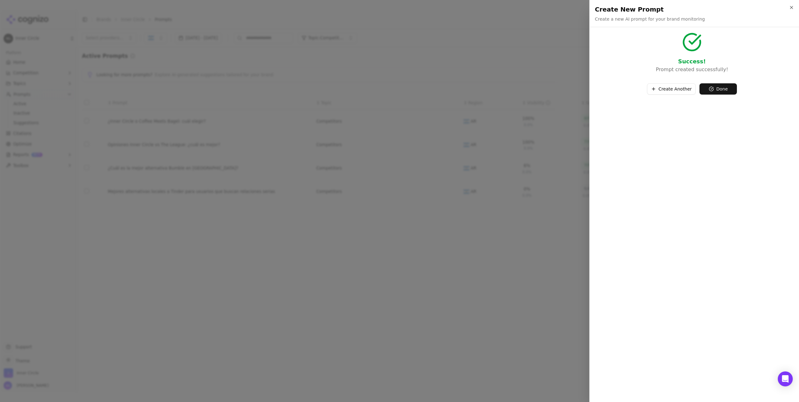
click at [672, 86] on button "Create Another" at bounding box center [671, 88] width 49 height 11
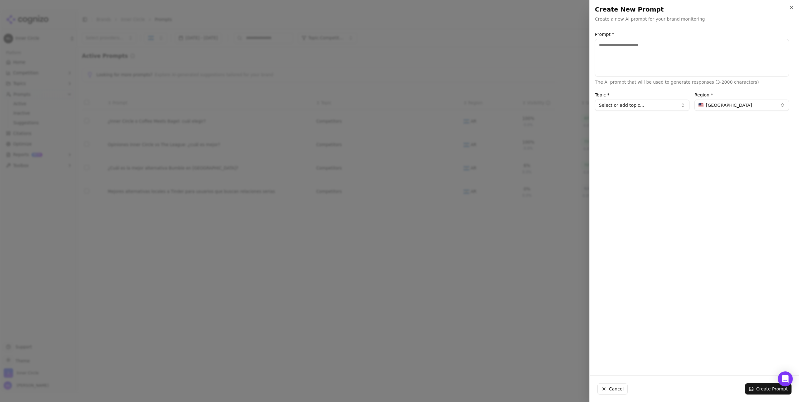
click at [636, 53] on textarea "Prompt *" at bounding box center [692, 57] width 194 height 37
paste textarea "**********"
click at [661, 47] on textarea "**********" at bounding box center [692, 57] width 194 height 37
type textarea "**********"
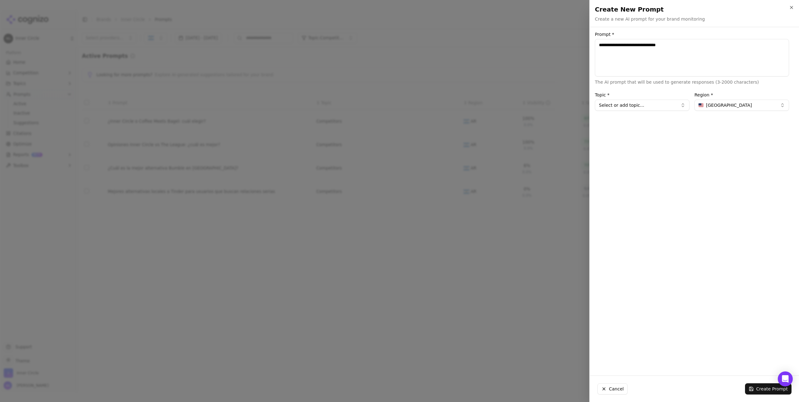
click at [722, 106] on span "United States" at bounding box center [729, 105] width 46 height 6
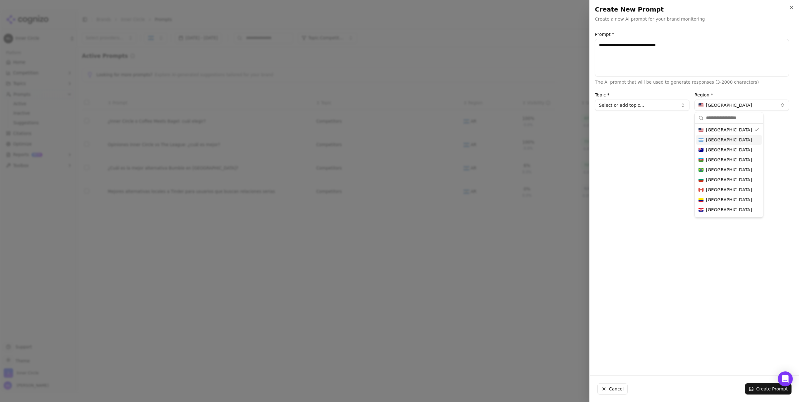
drag, startPoint x: 714, startPoint y: 139, endPoint x: 709, endPoint y: 135, distance: 6.5
click at [714, 138] on span "Argentina" at bounding box center [729, 140] width 46 height 6
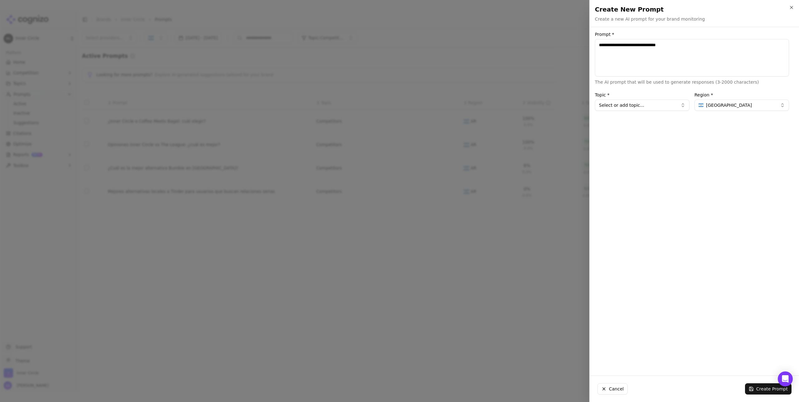
click at [649, 109] on button "Select or add topic..." at bounding box center [642, 105] width 95 height 11
click at [630, 137] on div "Competitors" at bounding box center [626, 139] width 61 height 10
type input "**********"
click at [766, 388] on button "Create Prompt" at bounding box center [768, 388] width 47 height 11
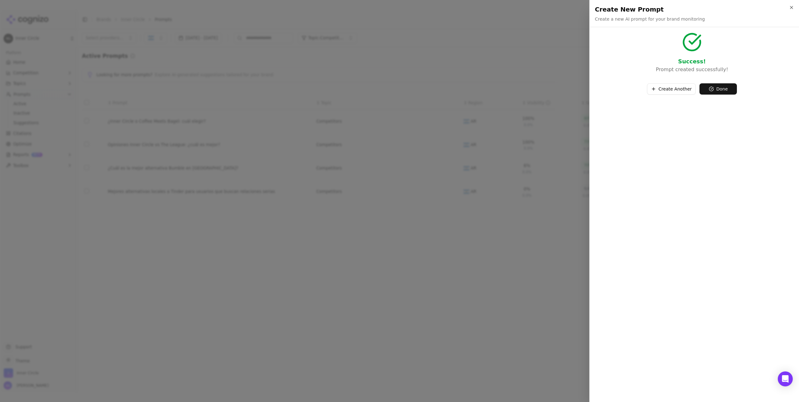
click at [716, 91] on button "Done" at bounding box center [717, 88] width 37 height 11
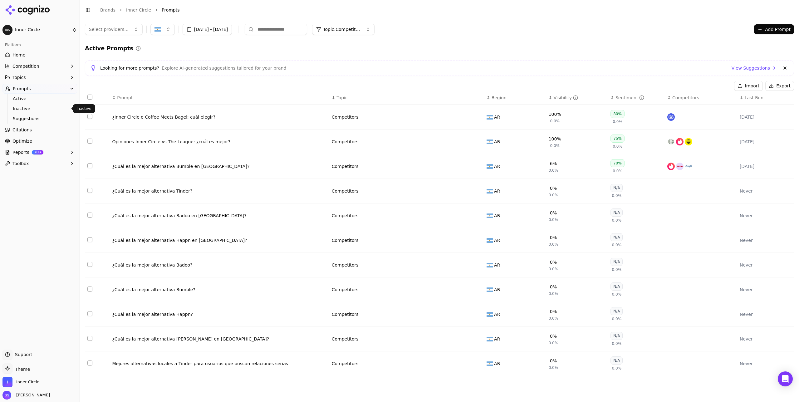
drag, startPoint x: 51, startPoint y: 111, endPoint x: 48, endPoint y: 114, distance: 4.2
click at [51, 112] on link "Inactive" at bounding box center [39, 108] width 59 height 9
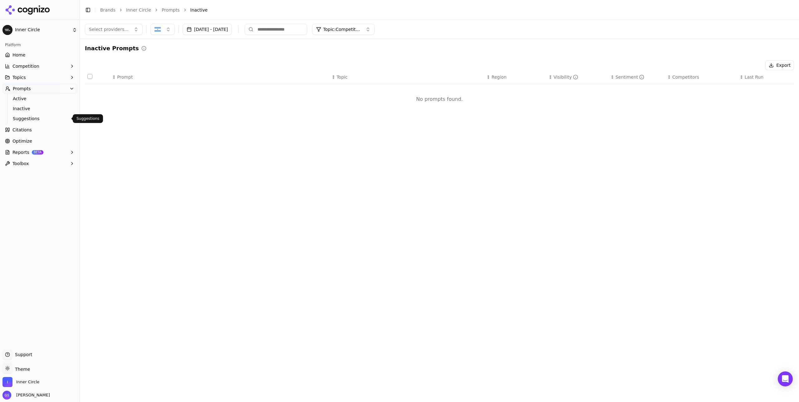
click at [39, 116] on span "Suggestions" at bounding box center [40, 118] width 54 height 6
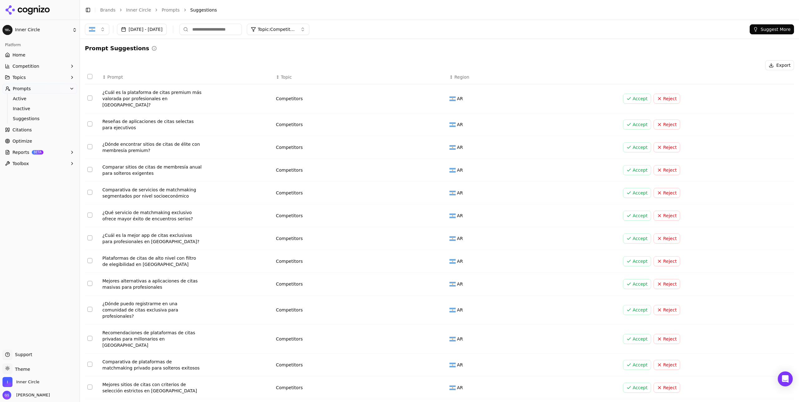
click at [764, 27] on button "Suggest More" at bounding box center [772, 29] width 44 height 10
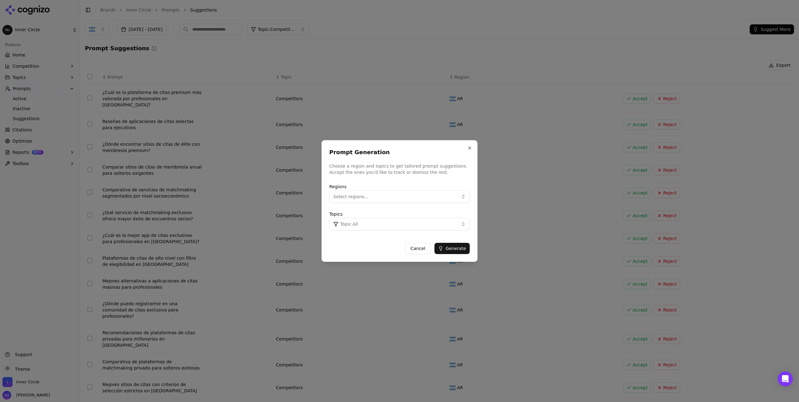
click at [370, 194] on button "Select regions..." at bounding box center [399, 196] width 140 height 12
click at [355, 240] on span "[GEOGRAPHIC_DATA]" at bounding box center [364, 242] width 46 height 6
click at [438, 224] on button "Topic: All" at bounding box center [399, 224] width 140 height 12
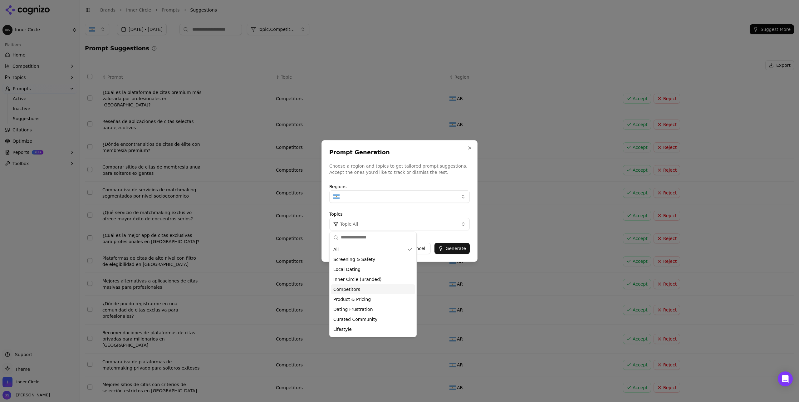
drag, startPoint x: 360, startPoint y: 288, endPoint x: 367, endPoint y: 286, distance: 7.5
click at [360, 288] on div "Competitors" at bounding box center [373, 289] width 84 height 10
click at [455, 250] on button "Generate" at bounding box center [451, 248] width 35 height 11
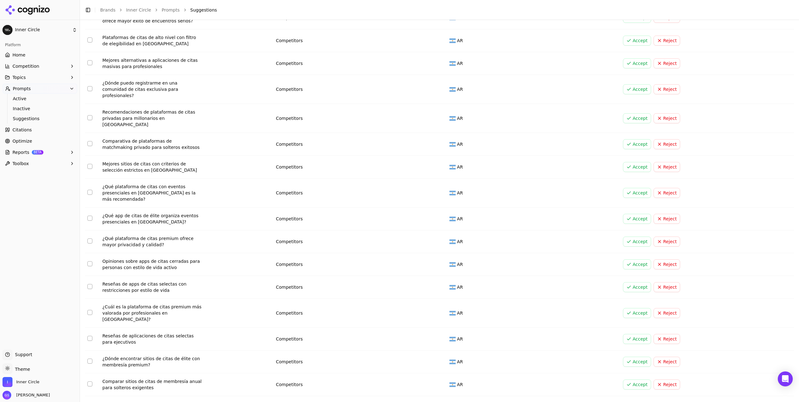
scroll to position [570, 0]
click at [297, 102] on td "Competitors" at bounding box center [360, 116] width 174 height 29
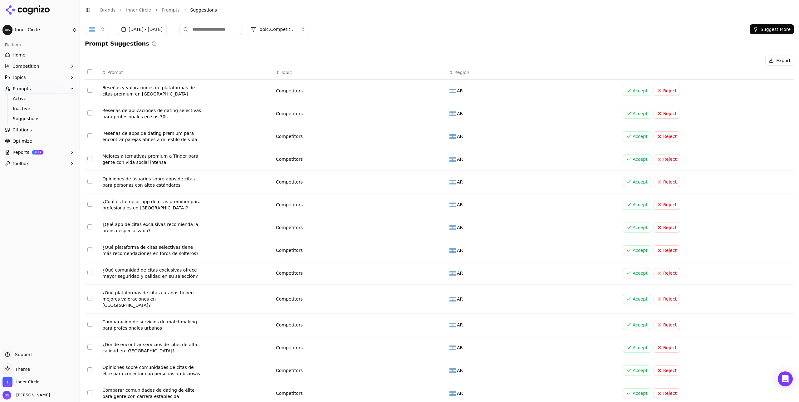
scroll to position [0, 0]
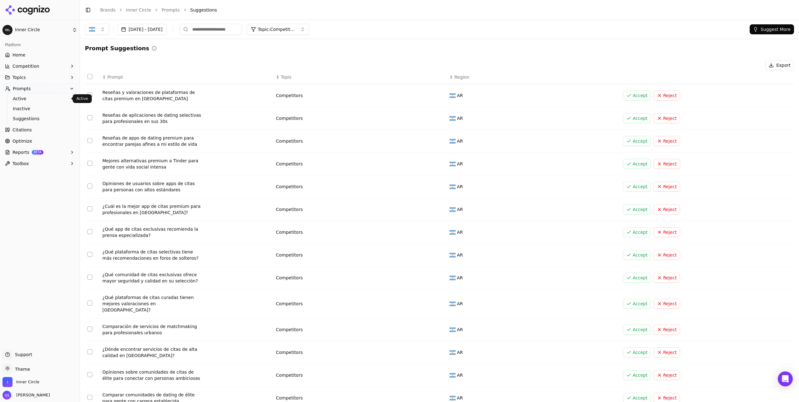
click at [40, 97] on span "Active" at bounding box center [40, 99] width 54 height 6
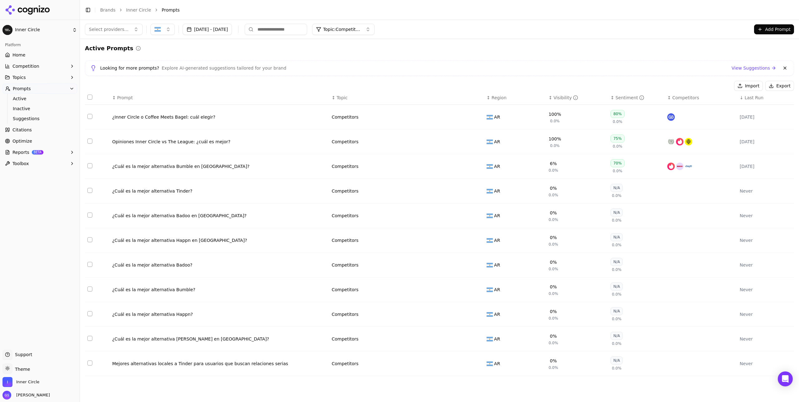
click at [212, 167] on div "¿Cuál es la mejor alternativa Bumble en [GEOGRAPHIC_DATA]?" at bounding box center [219, 166] width 214 height 6
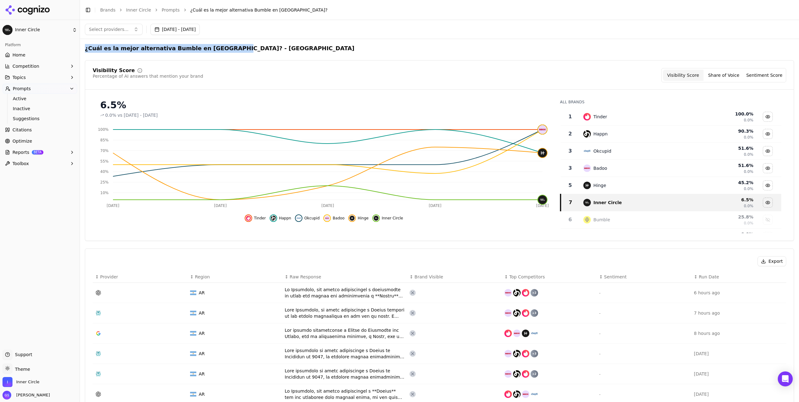
drag, startPoint x: 218, startPoint y: 47, endPoint x: 84, endPoint y: 46, distance: 133.6
copy h2 "¿Cuál es la mejor alternativa Bumble en [GEOGRAPHIC_DATA]?"
click at [166, 10] on link "Prompts" at bounding box center [171, 10] width 18 height 6
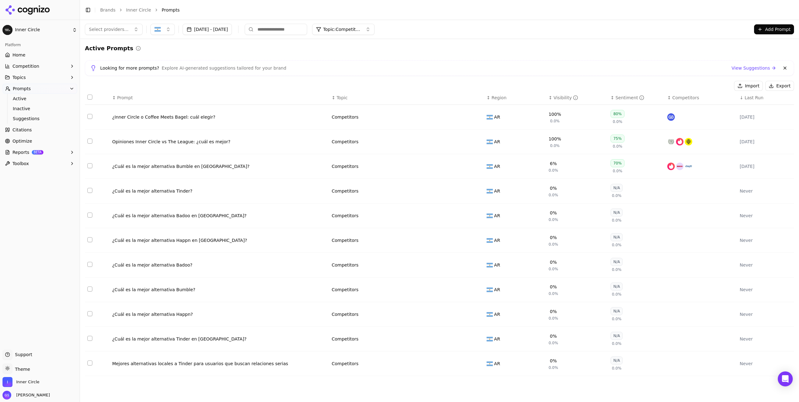
click at [781, 30] on button "Add Prompt" at bounding box center [774, 29] width 40 height 10
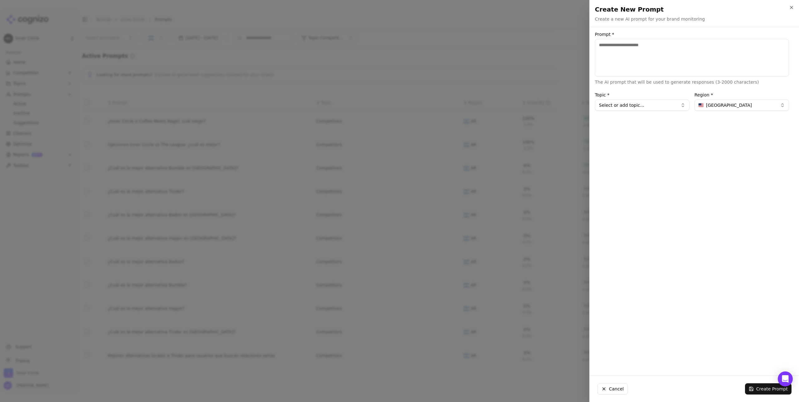
click at [672, 55] on textarea "Prompt *" at bounding box center [692, 57] width 194 height 37
type textarea "**********"
click at [722, 104] on span "[GEOGRAPHIC_DATA]" at bounding box center [729, 105] width 46 height 6
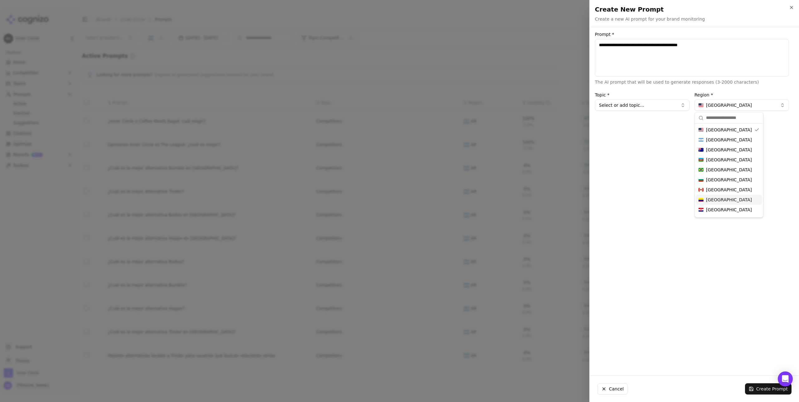
click at [721, 197] on span "[GEOGRAPHIC_DATA]" at bounding box center [729, 200] width 46 height 6
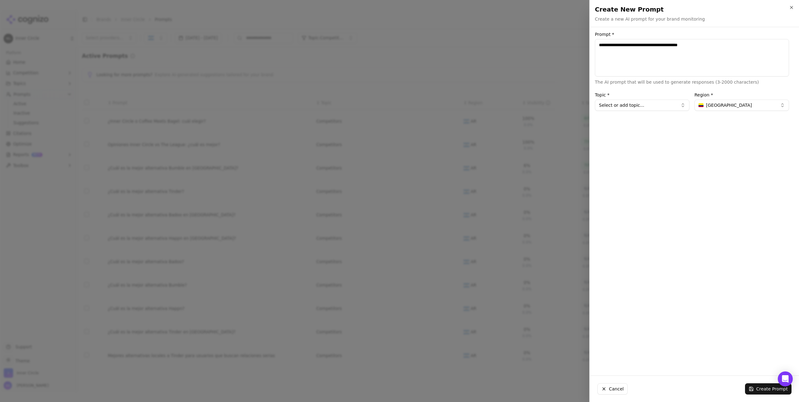
click at [624, 106] on button "Select or add topic..." at bounding box center [642, 105] width 95 height 11
click at [626, 140] on div "Competitors" at bounding box center [626, 139] width 61 height 10
type input "**********"
click at [688, 44] on textarea "**********" at bounding box center [692, 57] width 194 height 37
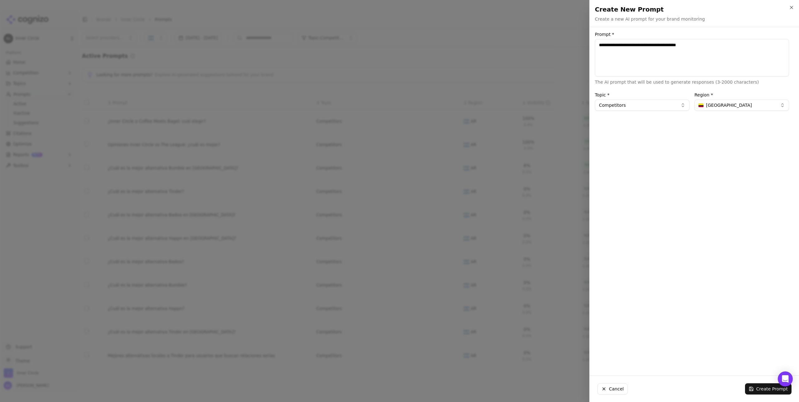
drag, startPoint x: 721, startPoint y: 43, endPoint x: 726, endPoint y: 142, distance: 99.1
click at [720, 43] on textarea "**********" at bounding box center [692, 57] width 194 height 37
type textarea "**********"
click at [762, 391] on button "Create Prompt" at bounding box center [768, 388] width 47 height 11
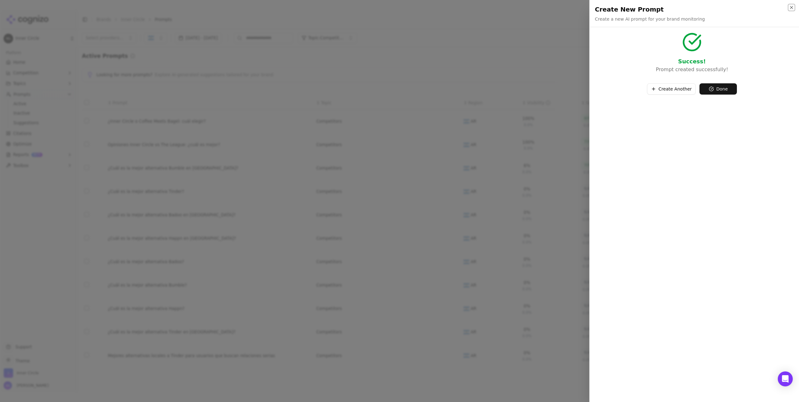
click at [792, 8] on icon "button" at bounding box center [791, 7] width 5 height 5
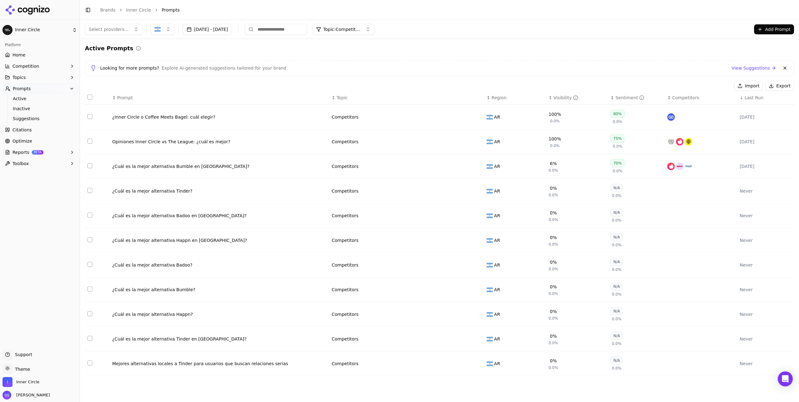
click at [360, 27] on span "Topic: Competitors" at bounding box center [341, 29] width 37 height 6
click at [381, 104] on div "Product & Pricing" at bounding box center [379, 104] width 84 height 10
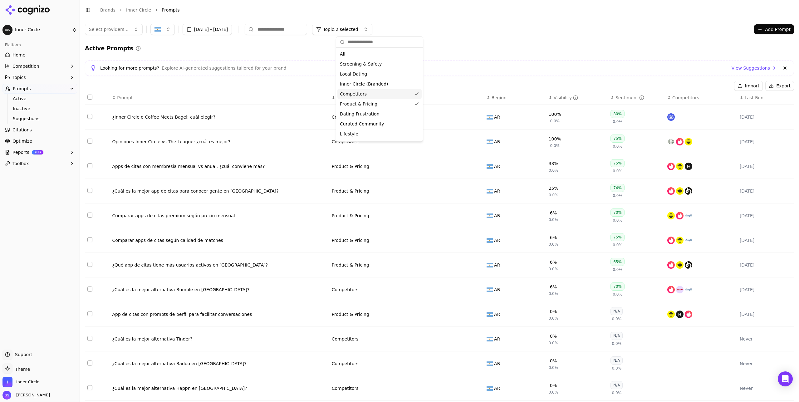
click at [301, 59] on div "Active Prompts Looking for more prompts? Explore AI-generated suggestions tailo…" at bounding box center [439, 299] width 709 height 510
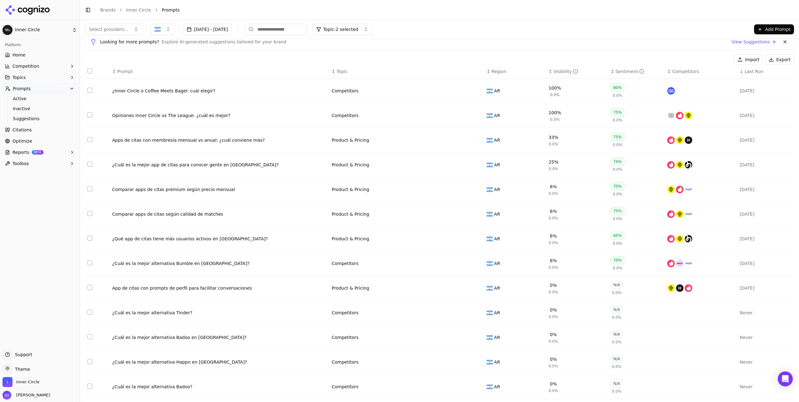
scroll to position [19, 0]
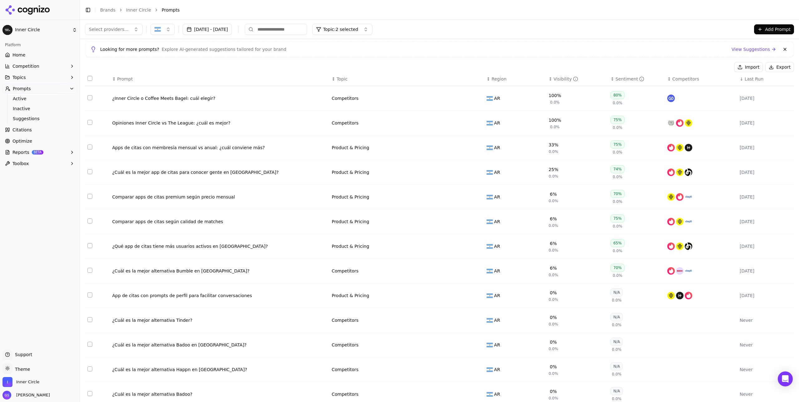
click at [358, 27] on span "Topic: 2 selected" at bounding box center [340, 29] width 35 height 6
click at [388, 94] on div "Competitors" at bounding box center [379, 94] width 84 height 10
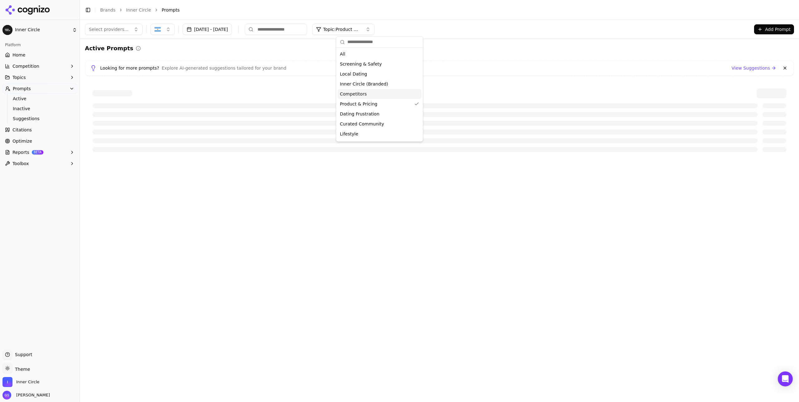
scroll to position [0, 0]
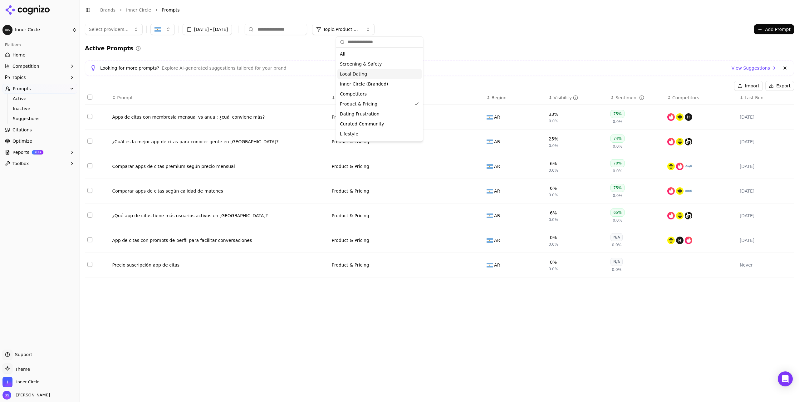
click at [463, 52] on div "Active Prompts" at bounding box center [439, 48] width 709 height 9
click at [222, 144] on div "¿Cuál es la mejor app de citas para conocer gente en [GEOGRAPHIC_DATA]?" at bounding box center [219, 142] width 214 height 6
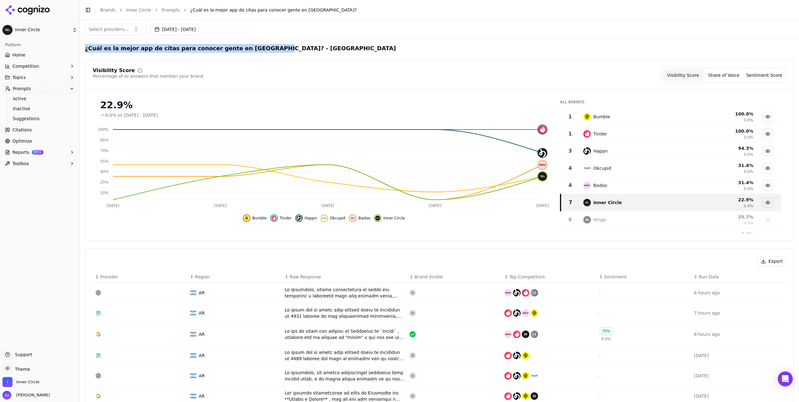
drag, startPoint x: 253, startPoint y: 48, endPoint x: 86, endPoint y: 47, distance: 167.0
click at [86, 47] on h2 "¿Cuál es la mejor app de citas para conocer gente en Argentina? - Argentina" at bounding box center [240, 48] width 311 height 9
copy h2 "¿Cuál es la mejor app de citas para conocer gente en [GEOGRAPHIC_DATA]?"
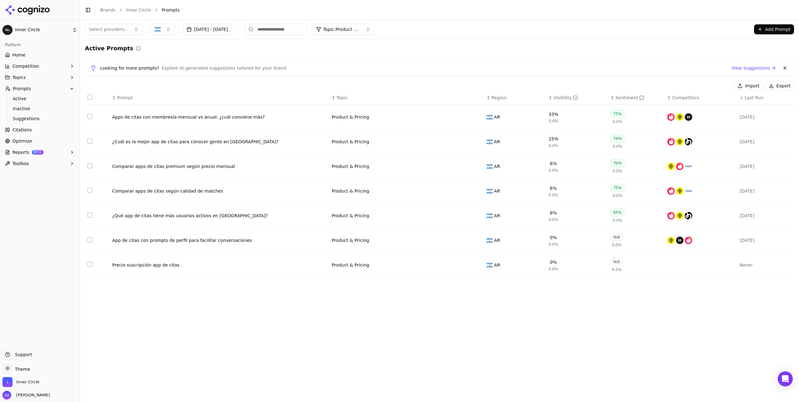
click at [762, 30] on button "Add Prompt" at bounding box center [774, 29] width 40 height 10
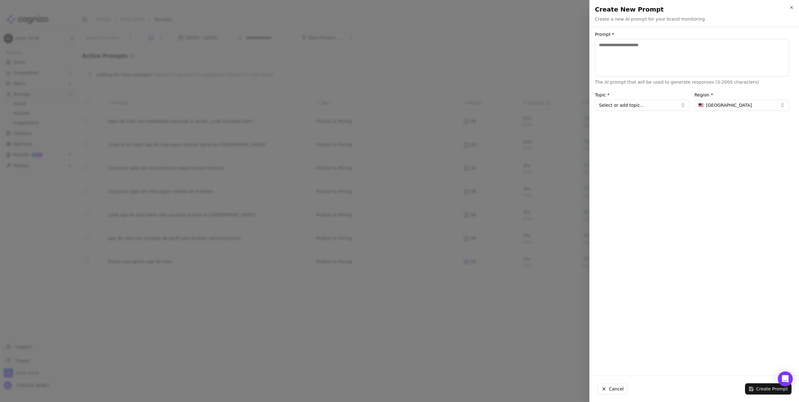
click at [675, 61] on textarea "Prompt *" at bounding box center [692, 57] width 194 height 37
drag, startPoint x: 707, startPoint y: 45, endPoint x: 645, endPoint y: 47, distance: 62.1
click at [645, 47] on textarea "**********" at bounding box center [692, 57] width 194 height 37
click at [661, 46] on textarea "**********" at bounding box center [692, 57] width 194 height 37
drag, startPoint x: 660, startPoint y: 44, endPoint x: 723, endPoint y: 47, distance: 63.4
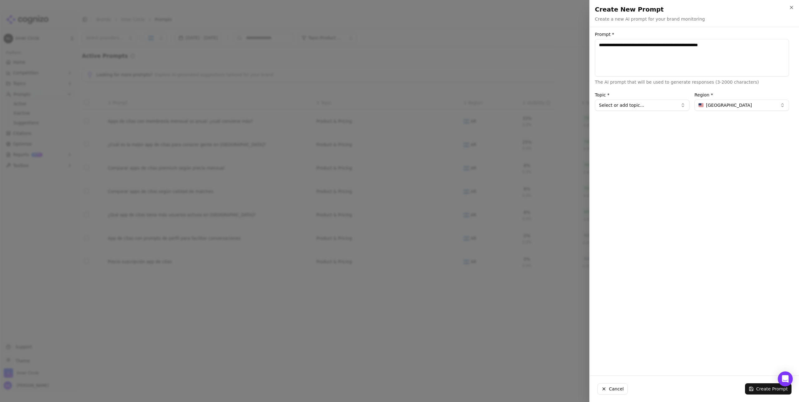
click at [725, 46] on textarea "**********" at bounding box center [692, 57] width 194 height 37
type textarea "**********"
click at [661, 105] on button "Select or add topic..." at bounding box center [642, 105] width 95 height 11
drag, startPoint x: 640, startPoint y: 167, endPoint x: 695, endPoint y: 130, distance: 66.3
click at [640, 167] on div "Product & Pricing" at bounding box center [626, 169] width 61 height 10
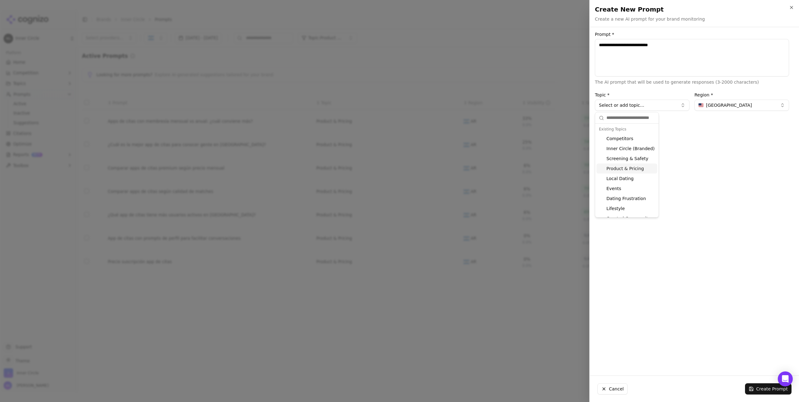
type input "**********"
click at [732, 99] on div "Region * United States" at bounding box center [741, 102] width 95 height 18
click at [731, 100] on button "United States" at bounding box center [741, 105] width 95 height 11
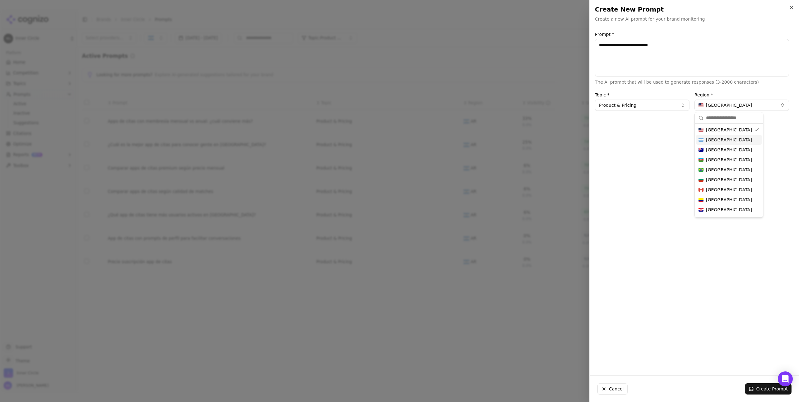
drag, startPoint x: 722, startPoint y: 139, endPoint x: 721, endPoint y: 134, distance: 4.8
click at [722, 139] on span "Argentina" at bounding box center [729, 140] width 46 height 6
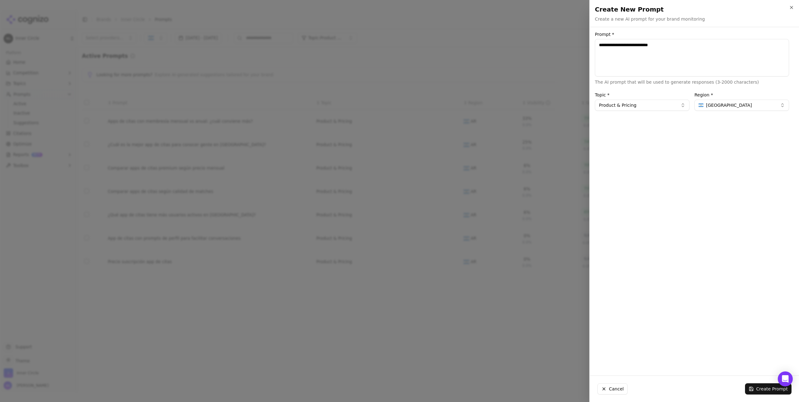
click at [767, 388] on button "Create Prompt" at bounding box center [768, 388] width 47 height 11
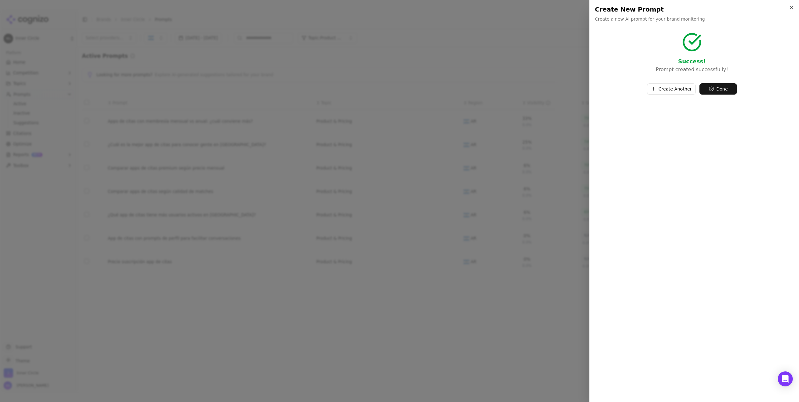
click at [673, 90] on button "Create Another" at bounding box center [671, 88] width 49 height 11
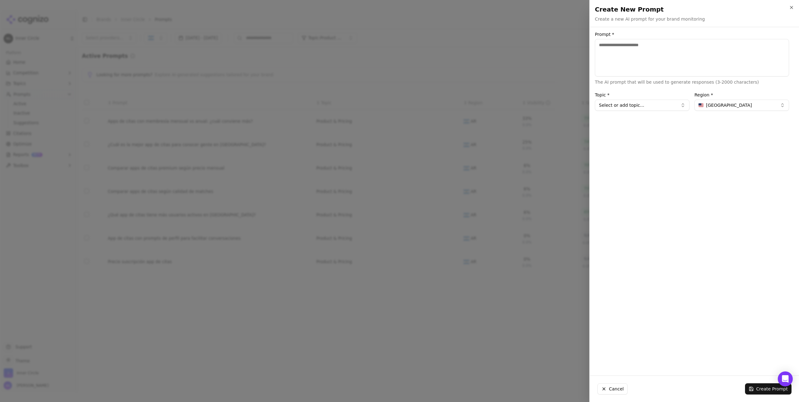
click at [639, 61] on textarea "Prompt *" at bounding box center [692, 57] width 194 height 37
paste textarea "**********"
drag, startPoint x: 699, startPoint y: 45, endPoint x: 662, endPoint y: 46, distance: 36.8
click at [661, 46] on textarea "**********" at bounding box center [692, 57] width 194 height 37
type textarea "**********"
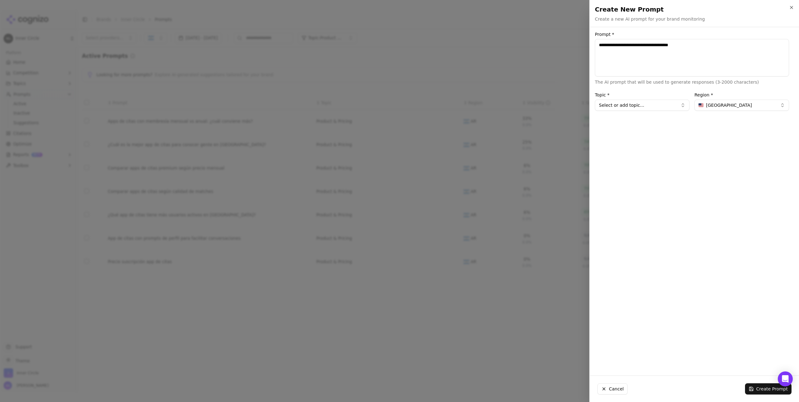
click at [724, 105] on span "United States" at bounding box center [729, 105] width 46 height 6
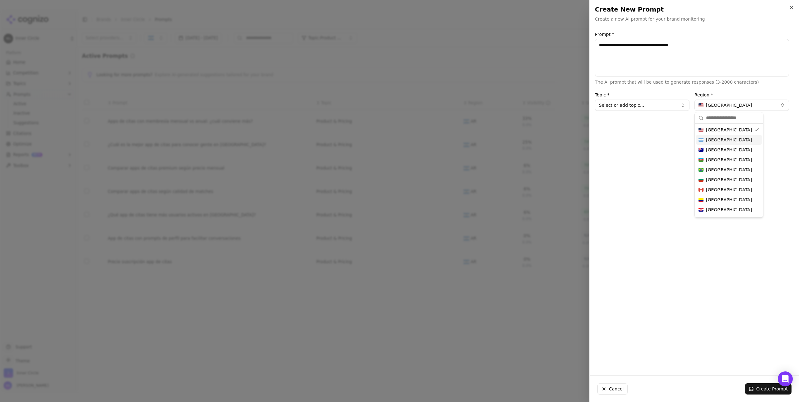
click at [717, 137] on span "Argentina" at bounding box center [729, 140] width 46 height 6
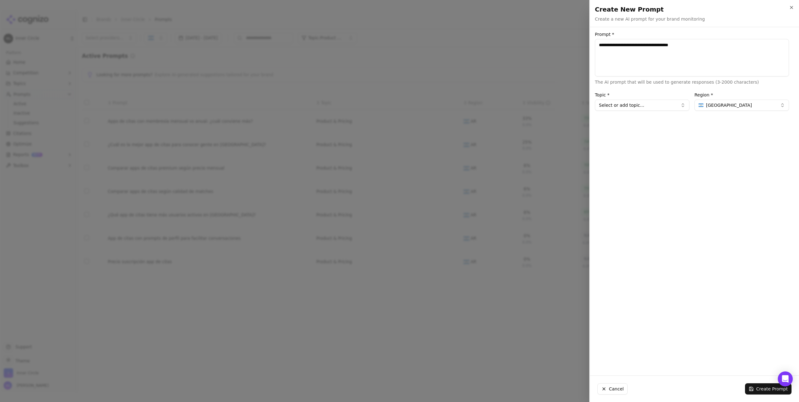
click at [647, 110] on button "Select or add topic..." at bounding box center [642, 105] width 95 height 11
click at [634, 167] on div "Product & Pricing" at bounding box center [626, 169] width 61 height 10
type input "**********"
click at [763, 386] on button "Create Prompt" at bounding box center [768, 388] width 47 height 11
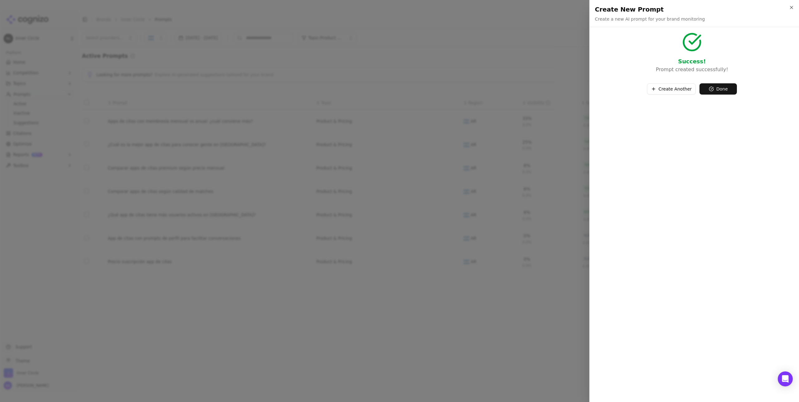
click at [681, 92] on button "Create Another" at bounding box center [671, 88] width 49 height 11
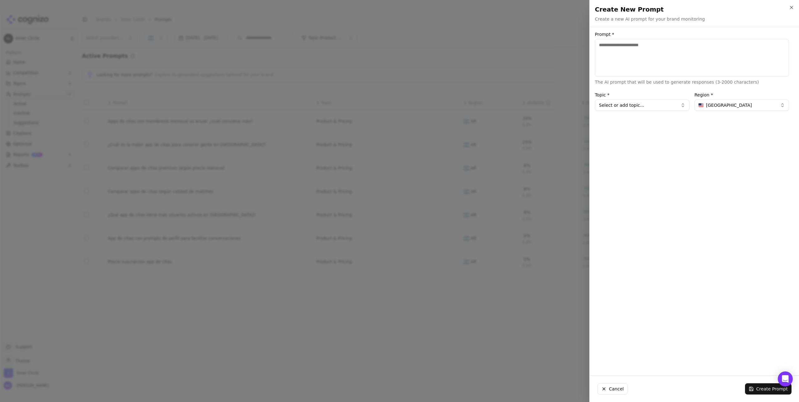
click at [640, 63] on textarea "Prompt *" at bounding box center [692, 57] width 194 height 37
paste textarea "**********"
click at [637, 45] on textarea "**********" at bounding box center [692, 57] width 194 height 37
click at [727, 45] on textarea "**********" at bounding box center [692, 57] width 194 height 37
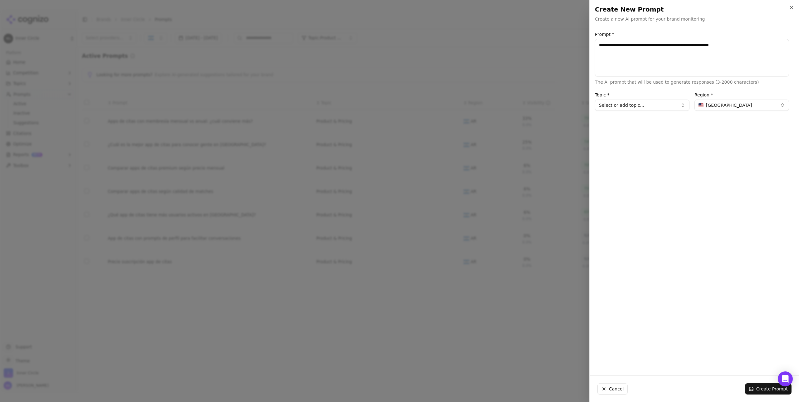
click at [727, 45] on textarea "**********" at bounding box center [692, 57] width 194 height 37
type textarea "**********"
click at [735, 109] on button "United States" at bounding box center [741, 105] width 95 height 11
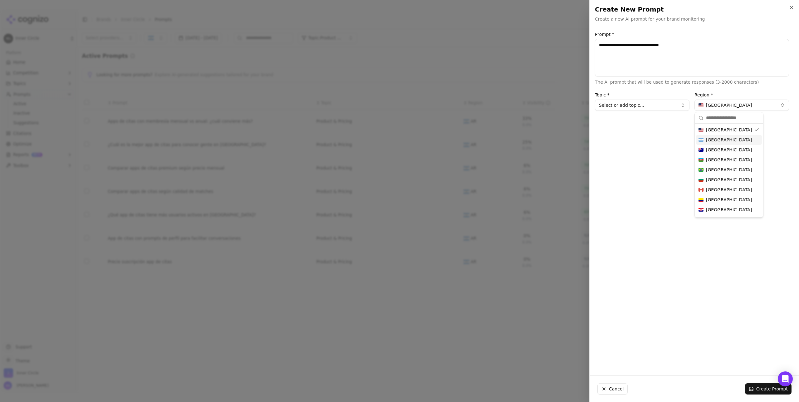
click at [729, 138] on div "Argentina" at bounding box center [729, 140] width 66 height 10
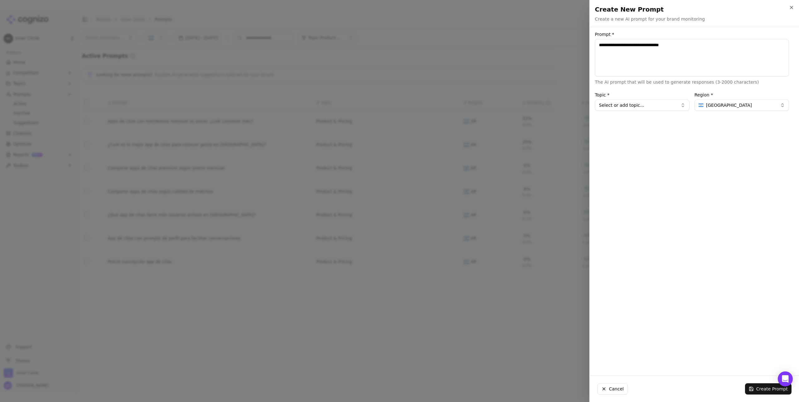
click at [654, 107] on button "Select or add topic..." at bounding box center [642, 105] width 95 height 11
click at [634, 167] on div "Product & Pricing" at bounding box center [626, 169] width 61 height 10
type input "**********"
click at [762, 389] on button "Create Prompt" at bounding box center [768, 388] width 47 height 11
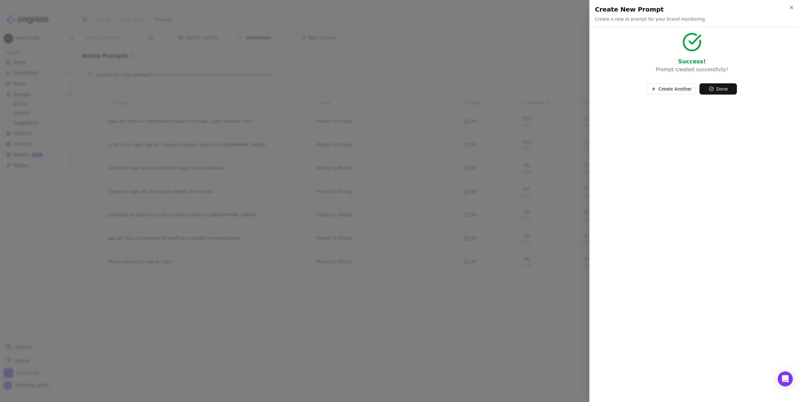
click at [685, 88] on button "Create Another" at bounding box center [671, 88] width 49 height 11
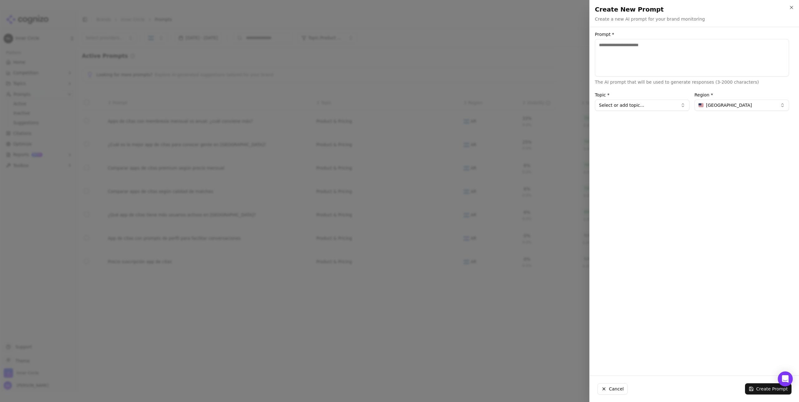
click at [637, 57] on textarea "Prompt *" at bounding box center [692, 57] width 194 height 37
paste textarea "**********"
click at [635, 44] on textarea "**********" at bounding box center [692, 57] width 194 height 37
click at [646, 45] on textarea "**********" at bounding box center [692, 57] width 194 height 37
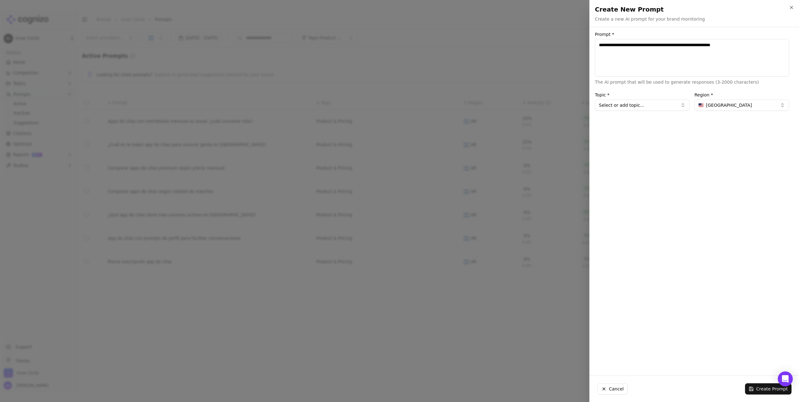
click at [646, 45] on textarea "**********" at bounding box center [692, 57] width 194 height 37
click at [704, 45] on textarea "**********" at bounding box center [692, 57] width 194 height 37
click at [703, 44] on textarea "**********" at bounding box center [692, 57] width 194 height 37
type textarea "**********"
click at [713, 106] on span "United States" at bounding box center [729, 105] width 46 height 6
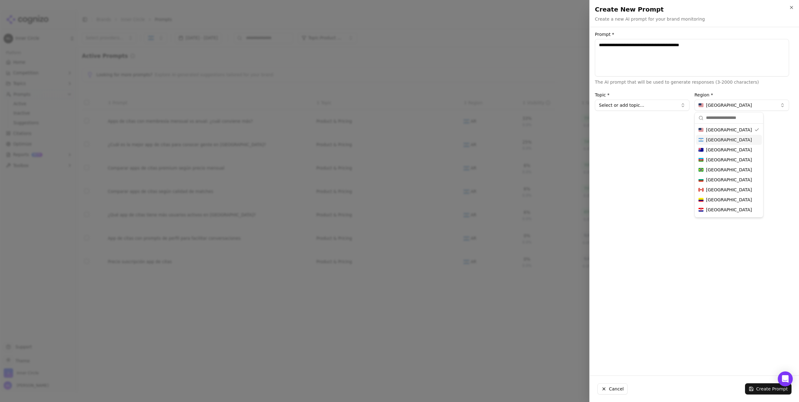
click at [714, 139] on span "Argentina" at bounding box center [729, 140] width 46 height 6
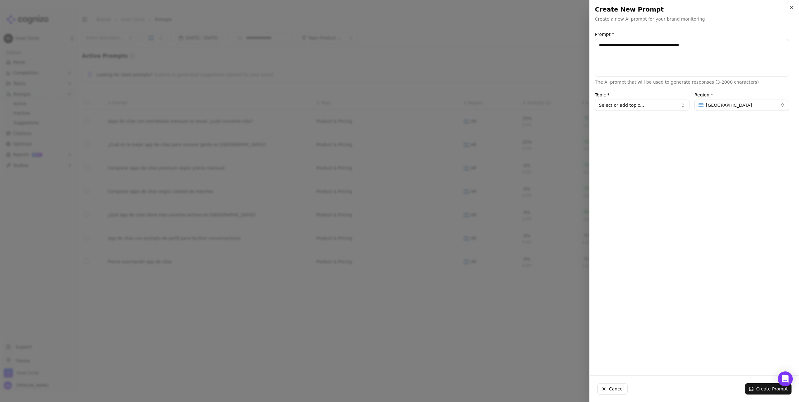
click at [662, 106] on button "Select or add topic..." at bounding box center [642, 105] width 95 height 11
click at [636, 169] on div "Product & Pricing" at bounding box center [626, 169] width 61 height 10
type input "**********"
click at [714, 51] on textarea "**********" at bounding box center [692, 57] width 194 height 37
click at [765, 387] on button "Create Prompt" at bounding box center [768, 388] width 47 height 11
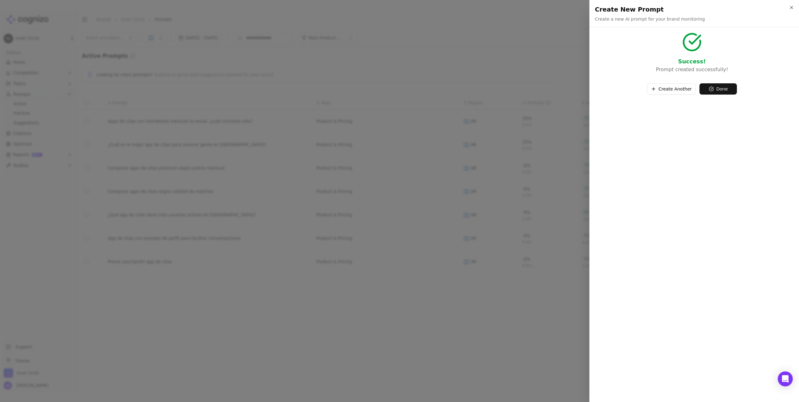
click at [726, 88] on button "Done" at bounding box center [717, 88] width 37 height 11
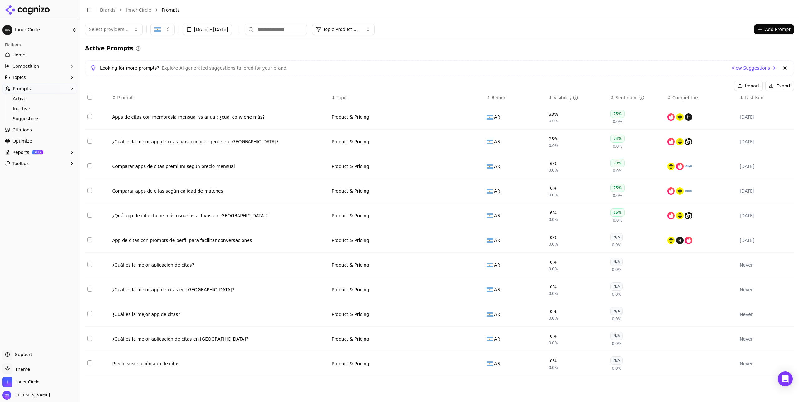
click at [360, 27] on span "Topic: Product & Pricing" at bounding box center [341, 29] width 37 height 6
click at [379, 94] on div "Competitors" at bounding box center [379, 94] width 84 height 10
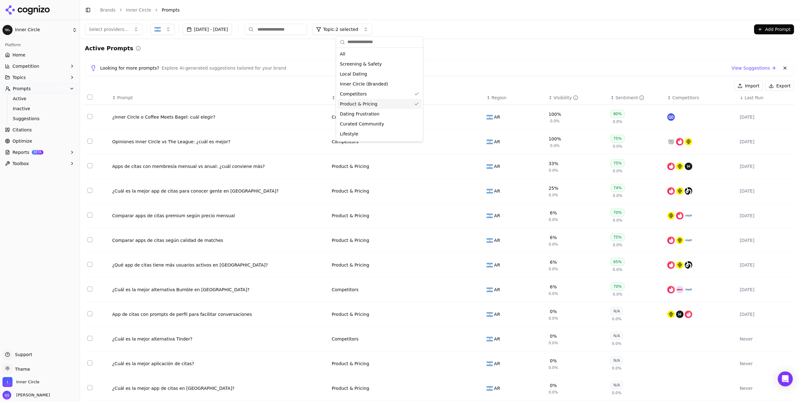
click at [385, 102] on div "Product & Pricing" at bounding box center [379, 104] width 84 height 10
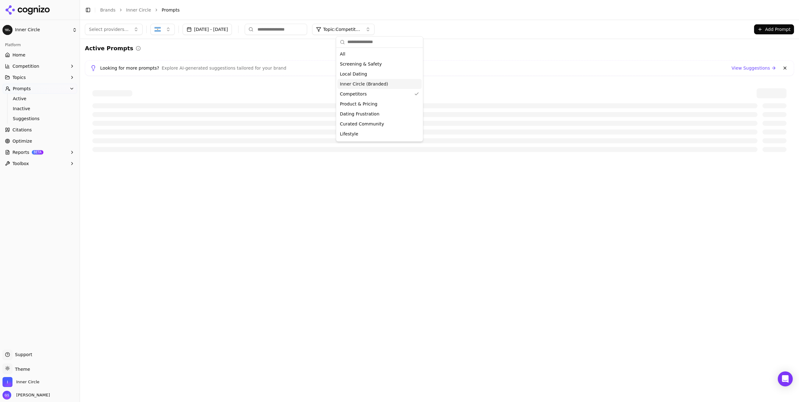
click at [462, 64] on div "Looking for more prompts? Explore AI-generated suggestions tailored for your br…" at bounding box center [439, 67] width 698 height 7
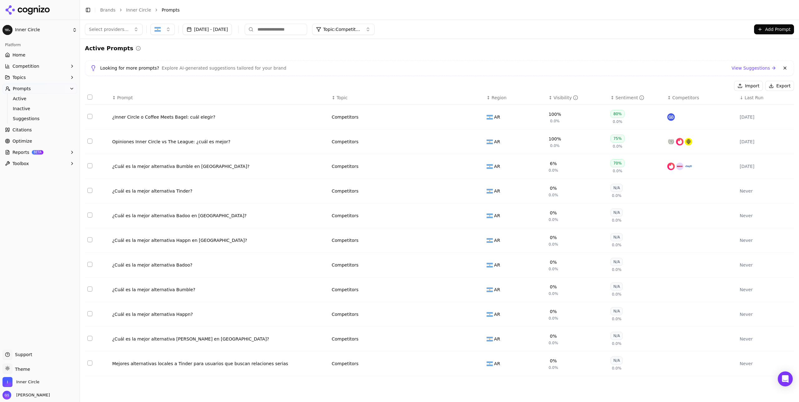
click at [194, 114] on div "¿Inner Circle o Coffee Meets Bagel: cuál elegir?" at bounding box center [219, 117] width 214 height 6
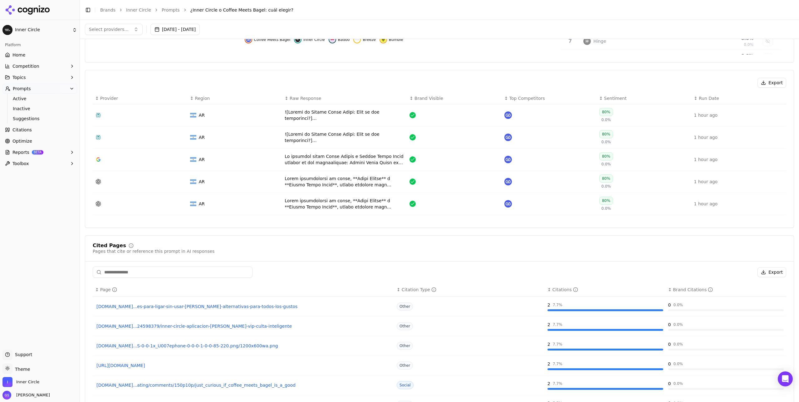
scroll to position [168, 0]
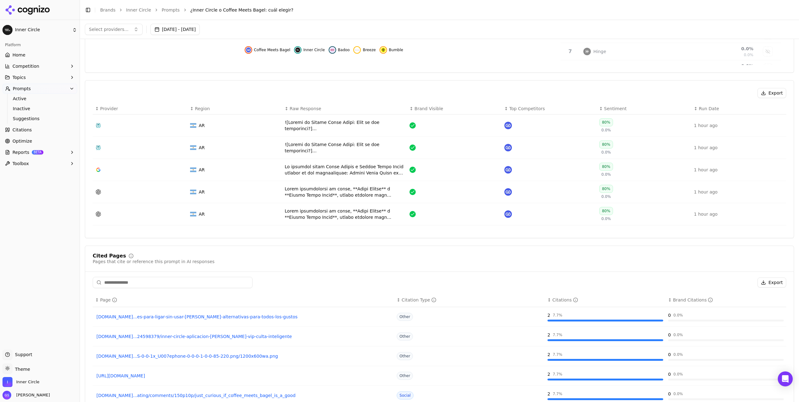
click at [331, 193] on div "Data table" at bounding box center [345, 192] width 120 height 12
